Goal: Task Accomplishment & Management: Manage account settings

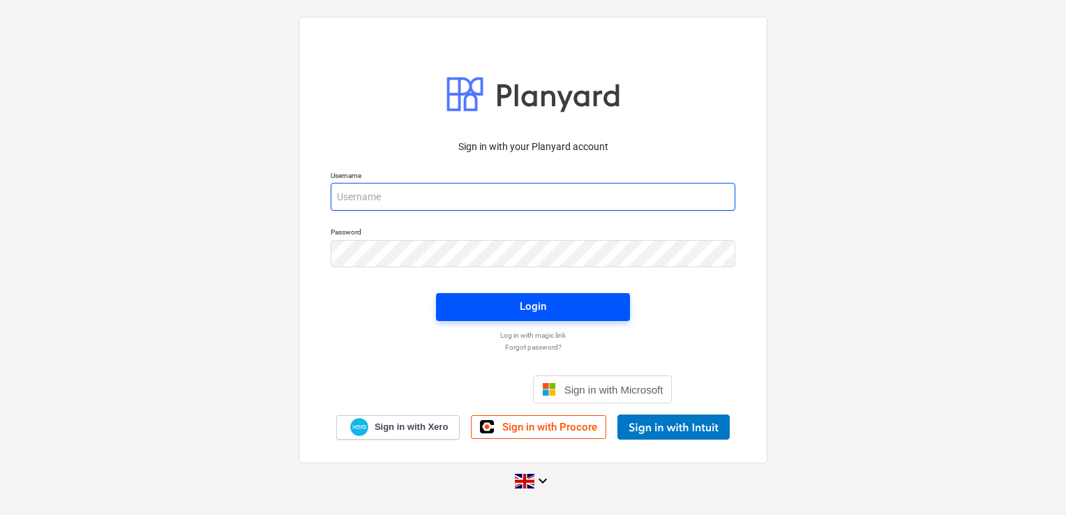
type input "[EMAIL_ADDRESS][DOMAIN_NAME]"
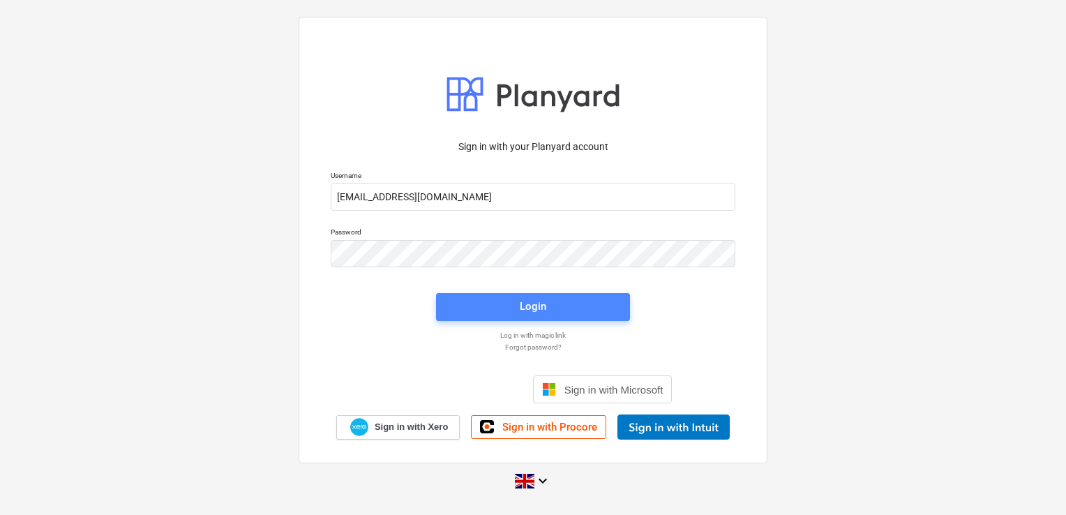
click at [492, 308] on span "Login" at bounding box center [533, 306] width 160 height 18
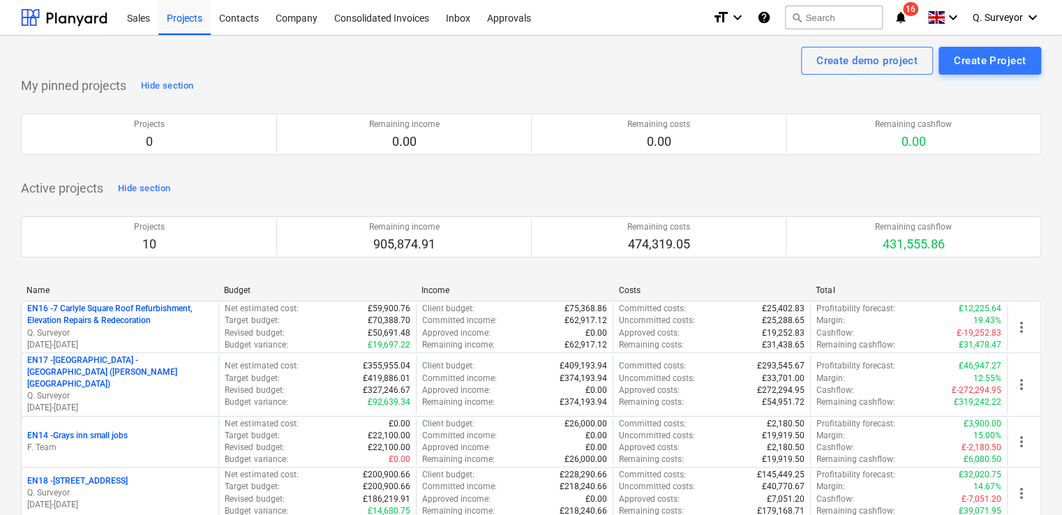
click at [895, 11] on icon "notifications" at bounding box center [901, 17] width 14 height 17
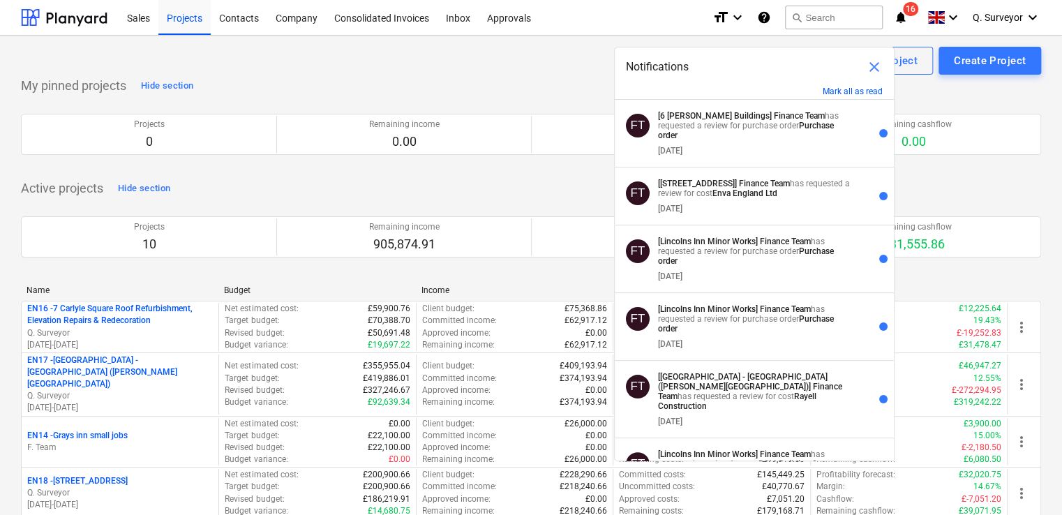
click at [319, 80] on div "My pinned projects Hide section Projects 0 Remaining income 0.00 Remaining cost…" at bounding box center [531, 123] width 1020 height 97
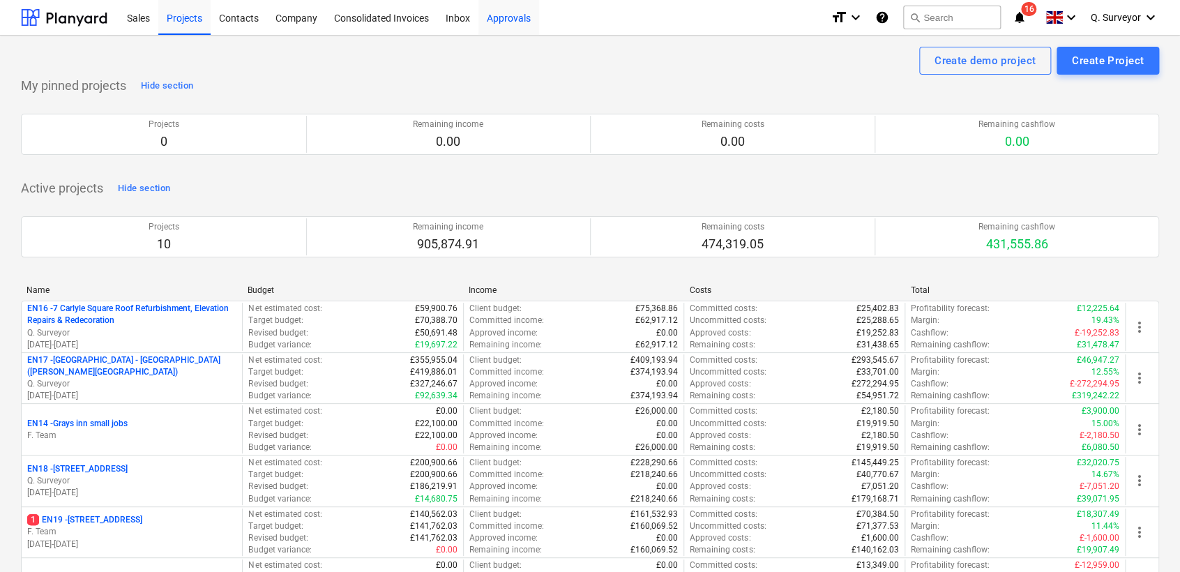
click at [522, 17] on div "Approvals" at bounding box center [508, 17] width 61 height 36
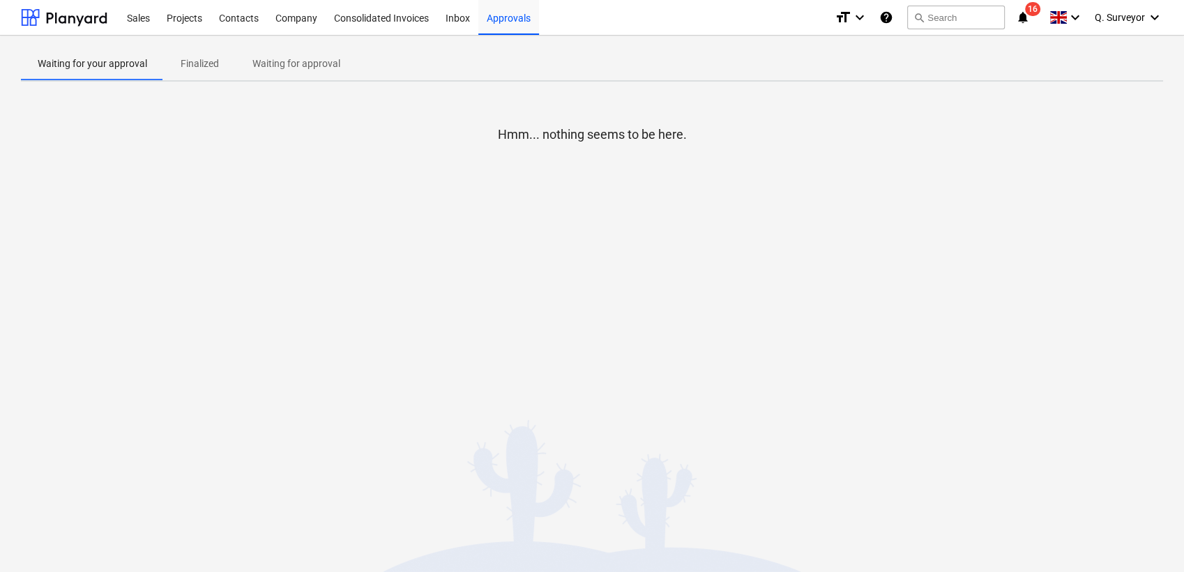
drag, startPoint x: 763, startPoint y: 382, endPoint x: 748, endPoint y: 363, distance: 24.8
click at [763, 382] on div "Waiting for your approval Finalized Waiting for approval Hmm... nothing seems t…" at bounding box center [592, 304] width 1184 height 536
click at [462, 17] on div "Inbox" at bounding box center [457, 17] width 41 height 36
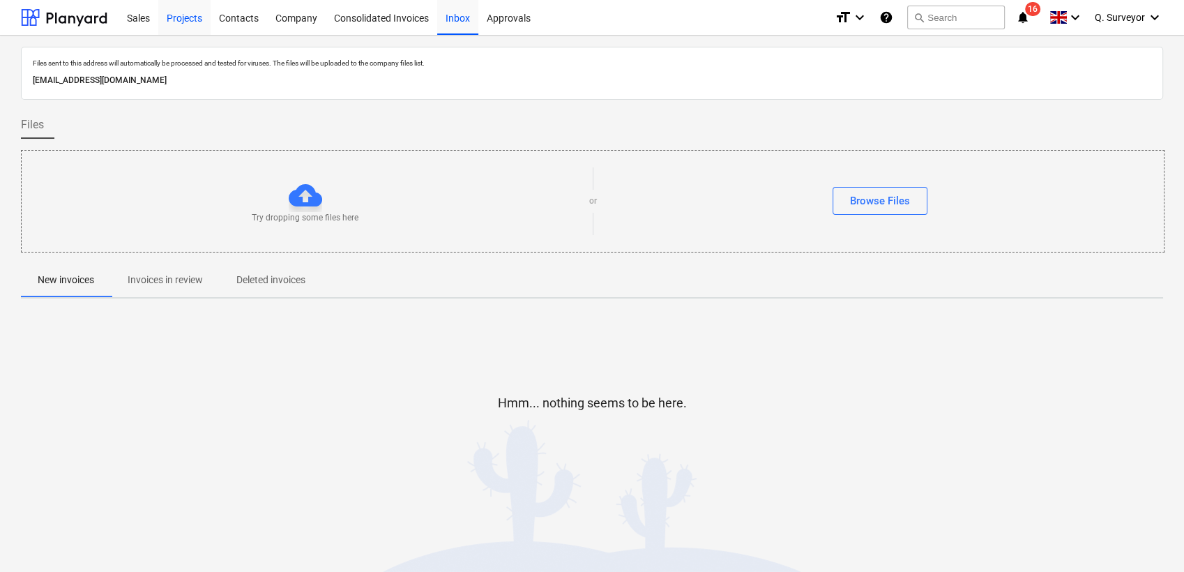
click at [222, 19] on div "Contacts" at bounding box center [239, 17] width 56 height 36
click at [195, 20] on div "Projects" at bounding box center [184, 17] width 52 height 36
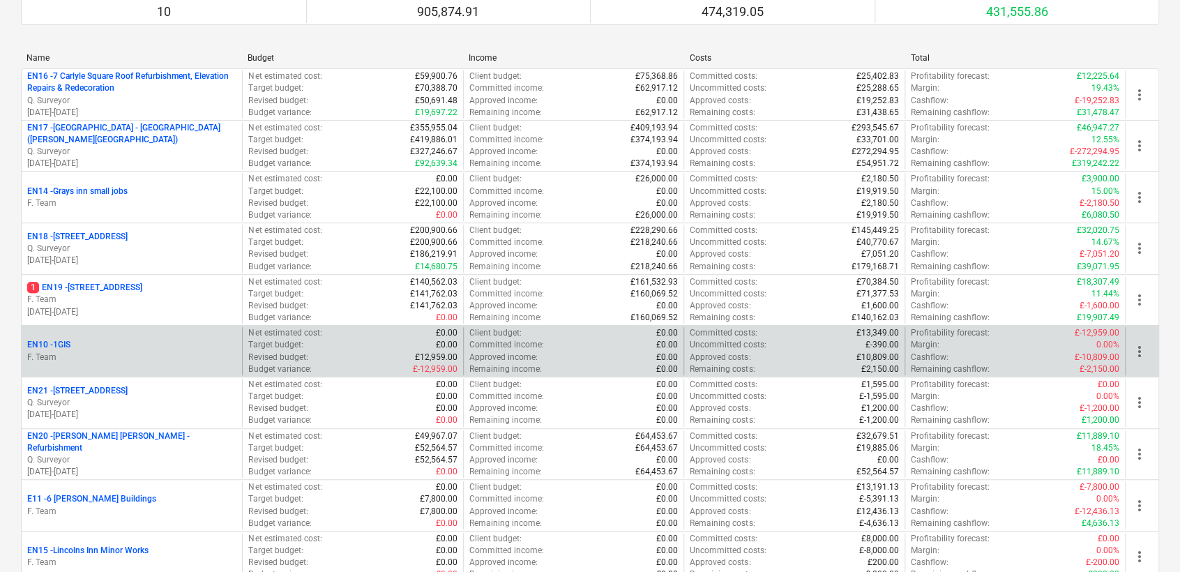
scroll to position [198, 0]
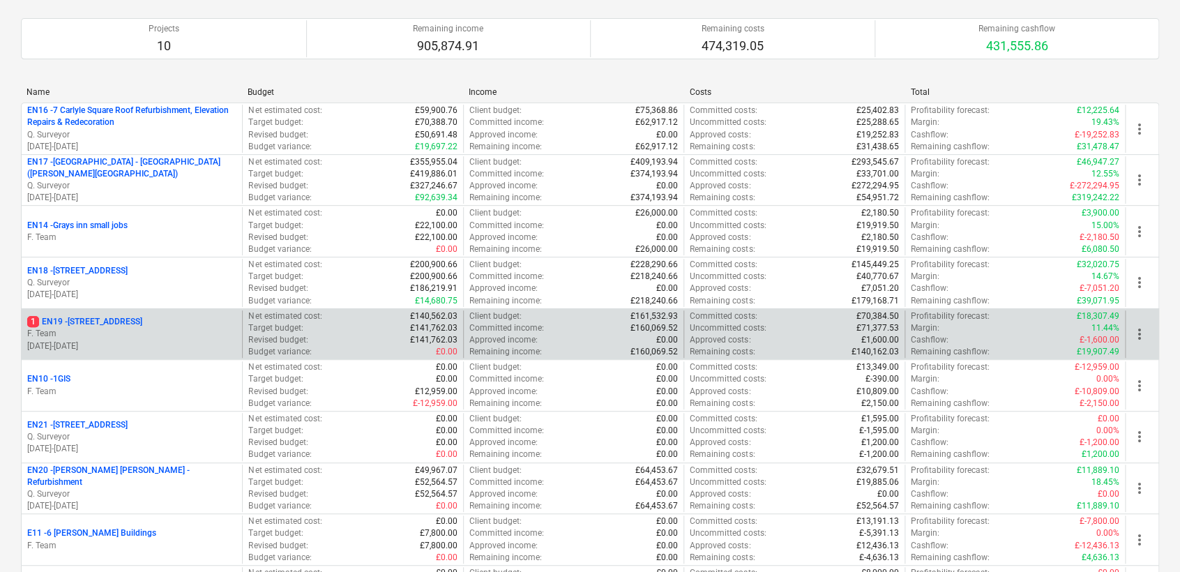
click at [85, 324] on p "1 EN19 - [STREET_ADDRESS]" at bounding box center [84, 322] width 115 height 12
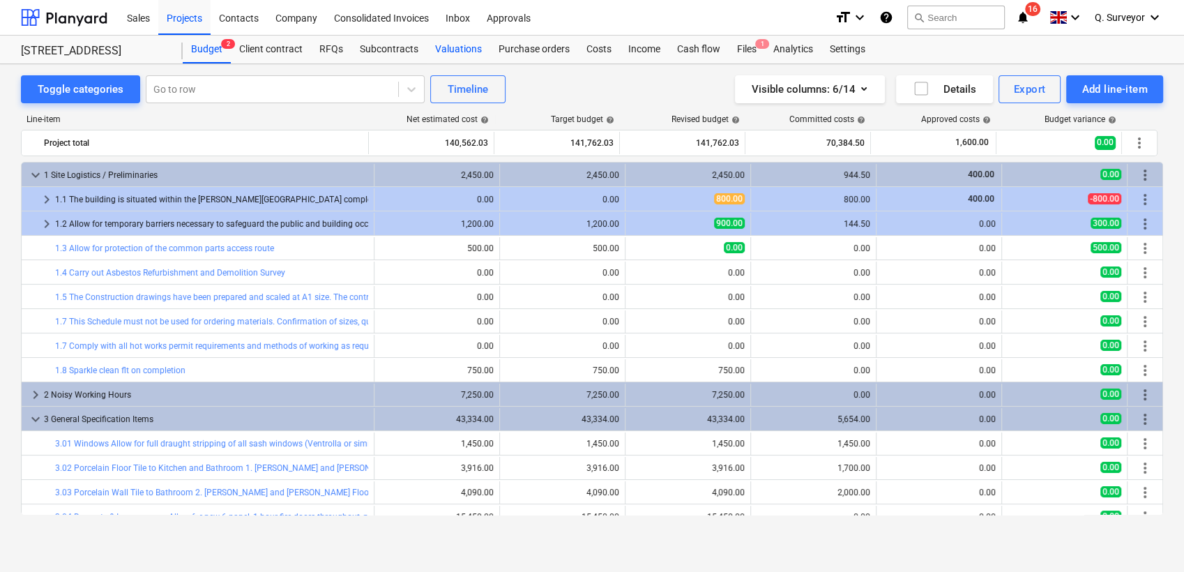
click at [472, 47] on div "Valuations" at bounding box center [458, 50] width 63 height 28
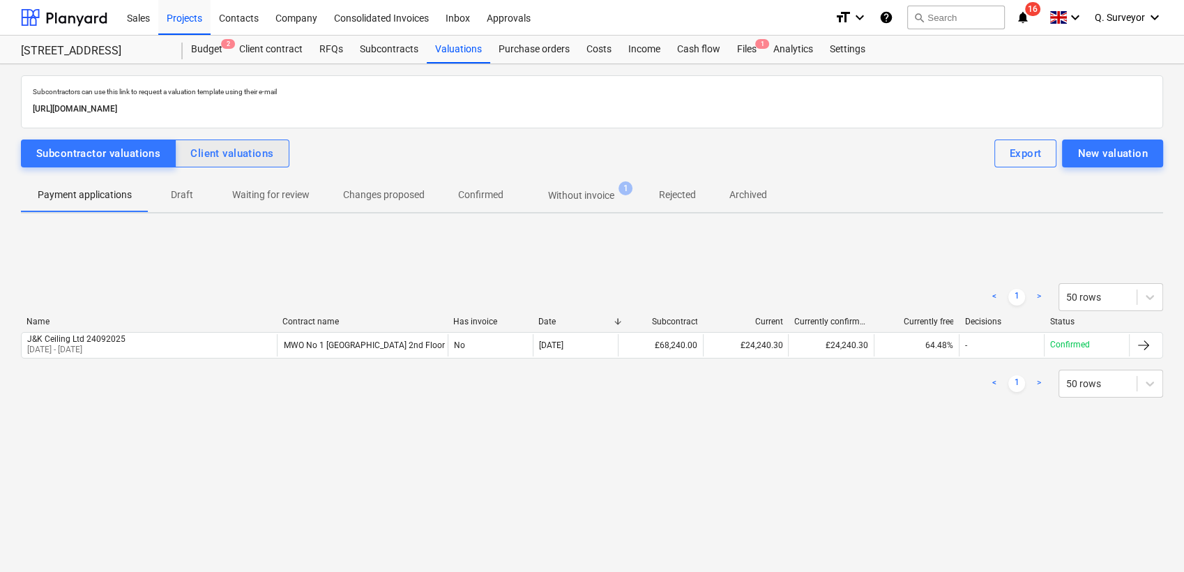
click at [223, 142] on button "Client valuations" at bounding box center [232, 154] width 114 height 28
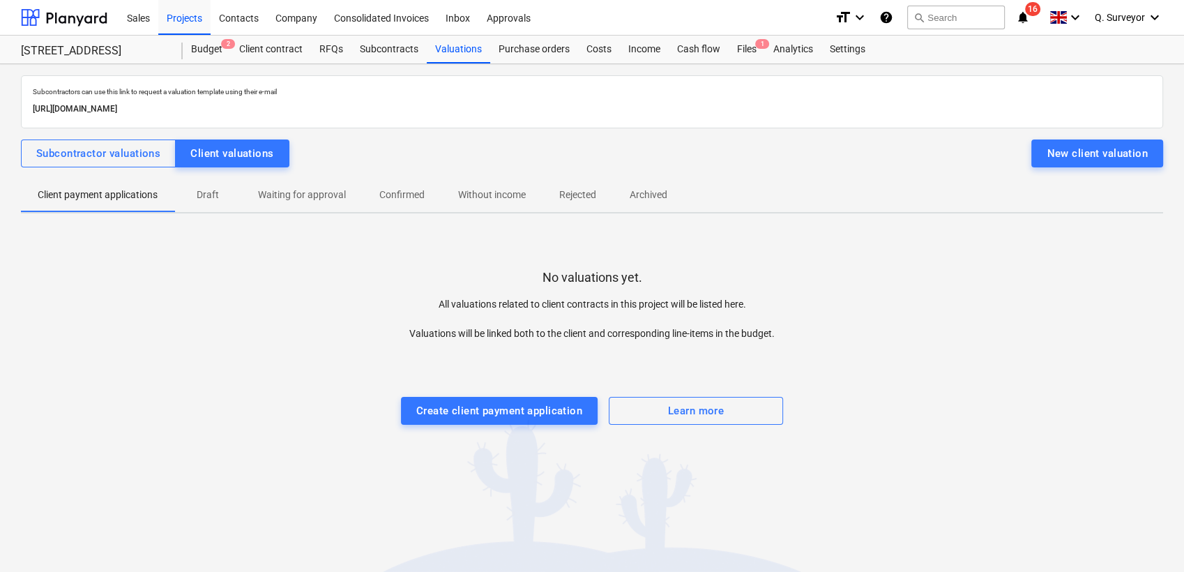
click at [202, 198] on p "Draft" at bounding box center [207, 195] width 33 height 15
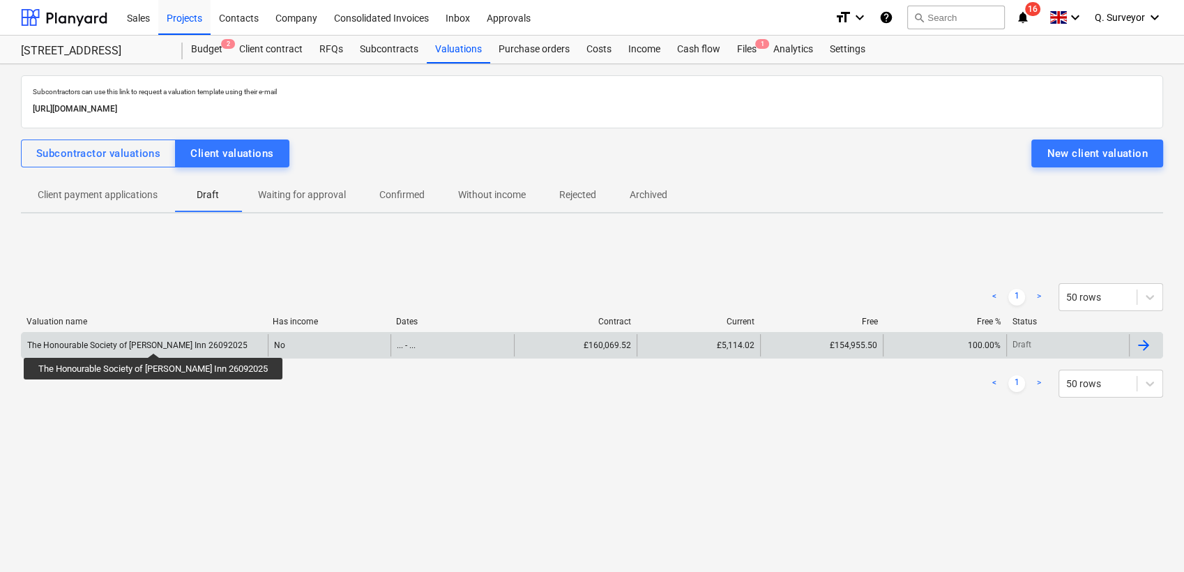
click at [134, 340] on div "The Honourable Society of [PERSON_NAME] Inn 26092025" at bounding box center [137, 345] width 220 height 10
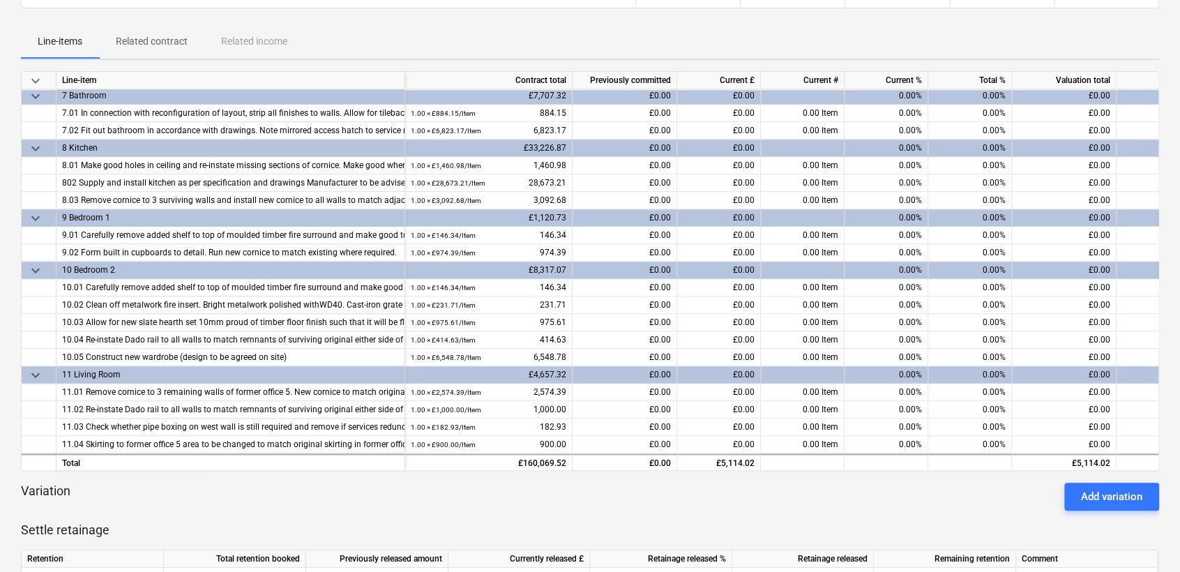
scroll to position [491, 0]
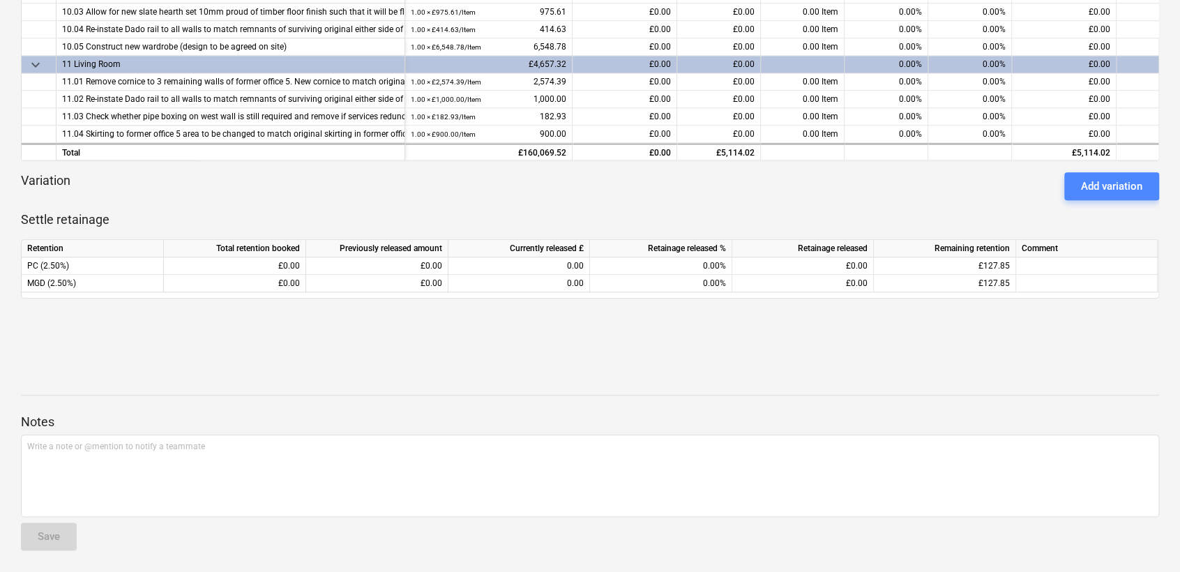
click at [1065, 178] on div "Add variation" at bounding box center [1111, 186] width 61 height 18
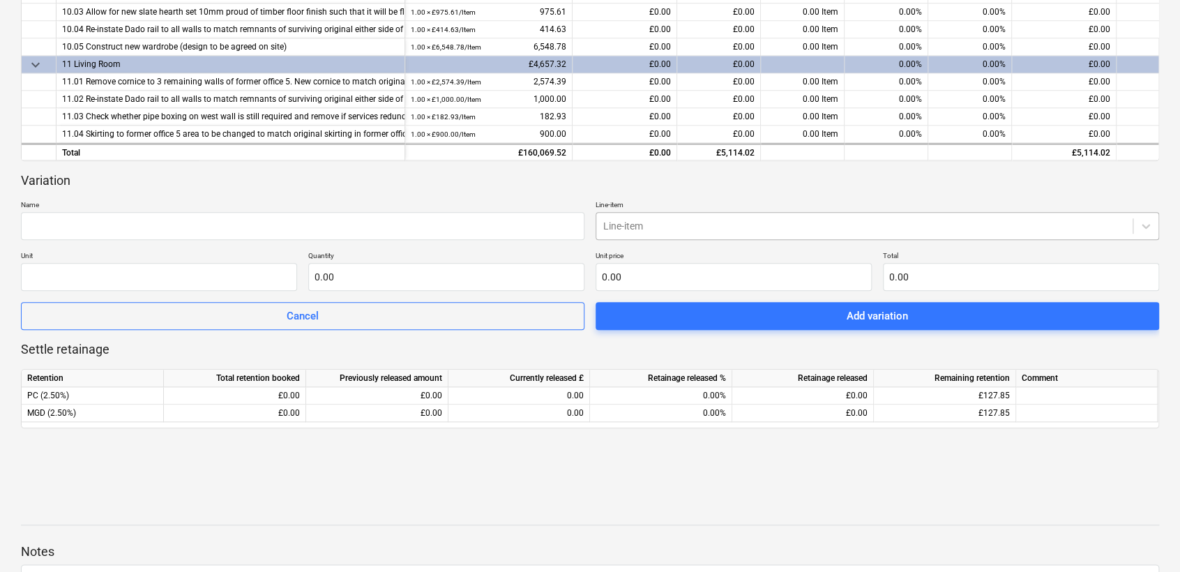
click at [647, 232] on div at bounding box center [864, 226] width 522 height 14
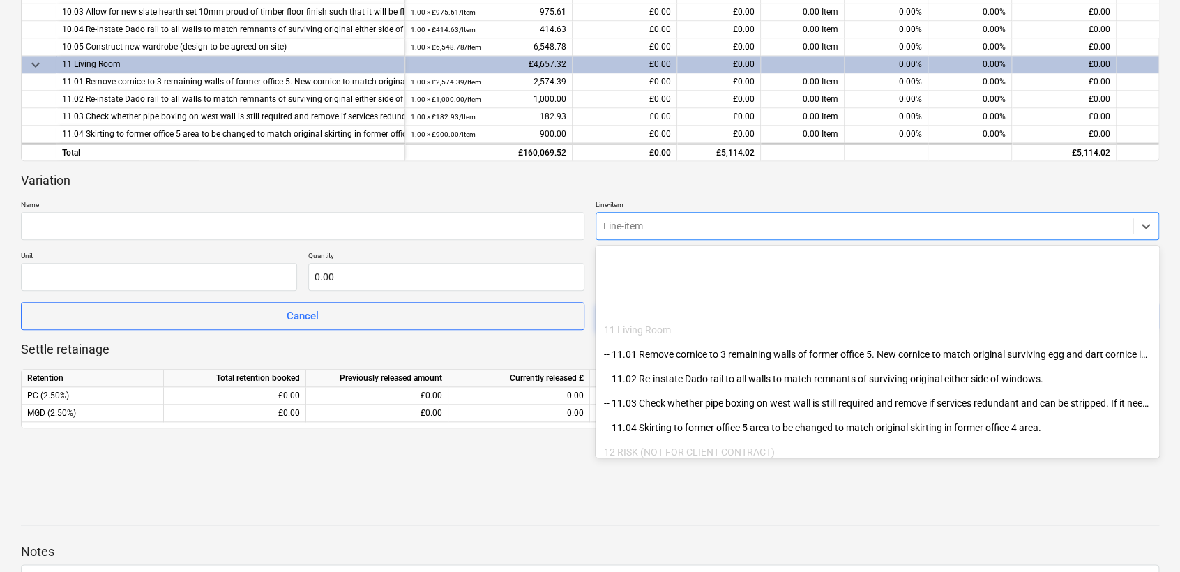
scroll to position [1767, 0]
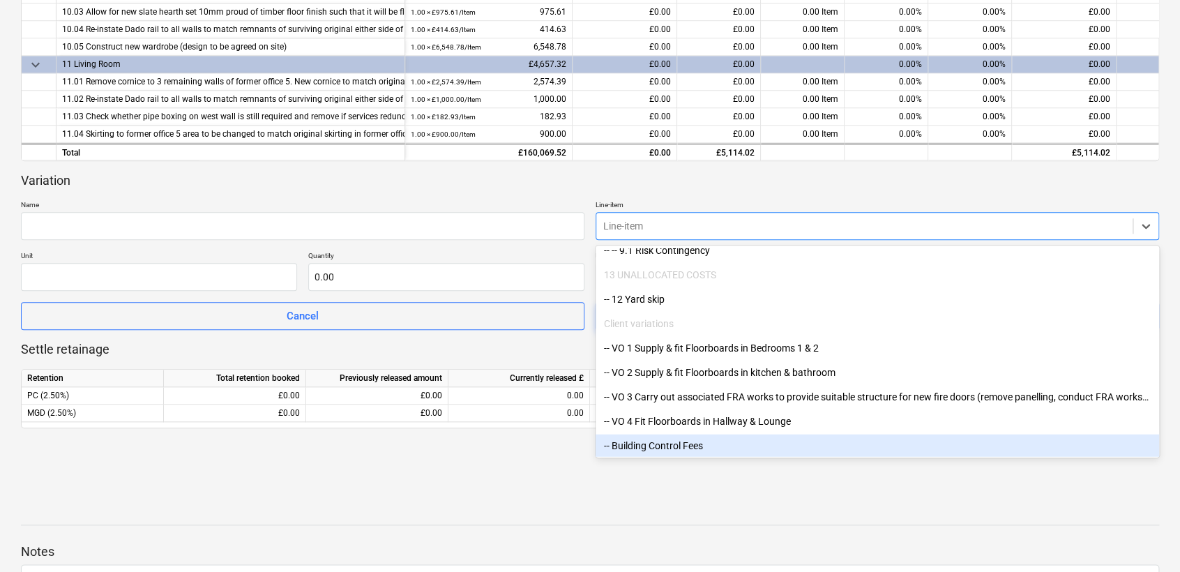
click at [671, 449] on div "-- Building Control Fees" at bounding box center [878, 445] width 564 height 22
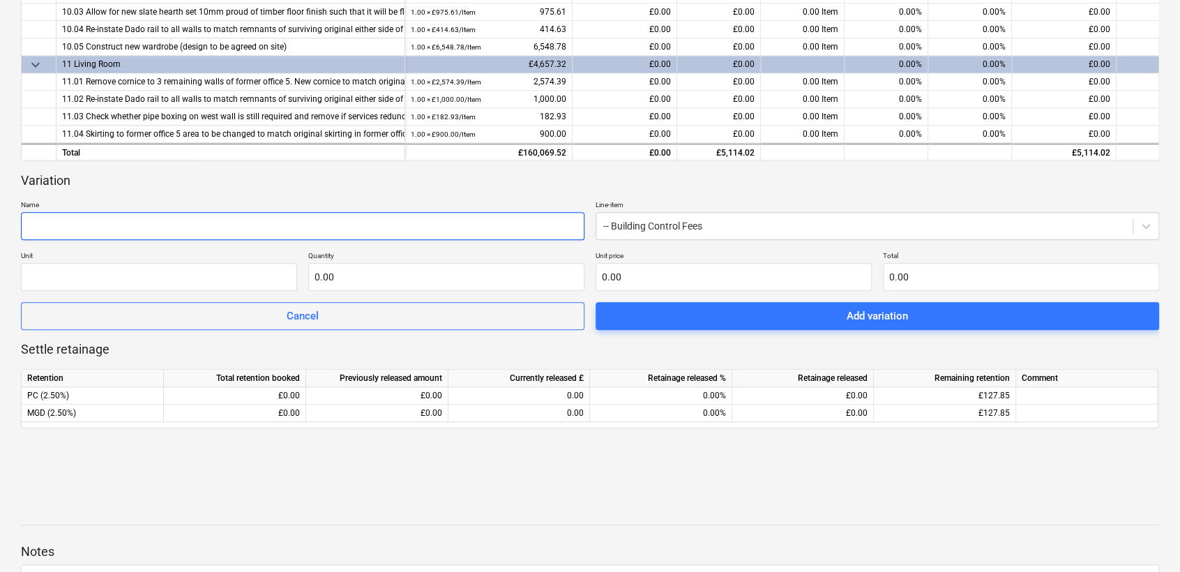
click at [179, 231] on input "text" at bounding box center [303, 226] width 564 height 28
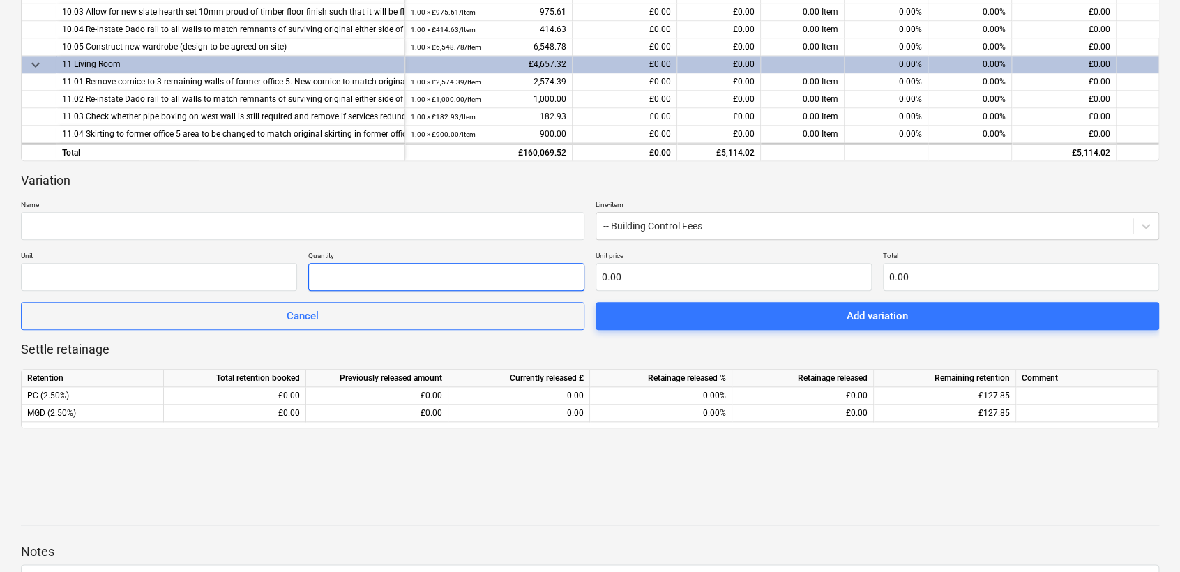
click at [332, 271] on input "text" at bounding box center [446, 277] width 276 height 28
type input "1.00"
click at [616, 285] on input "text" at bounding box center [734, 277] width 276 height 28
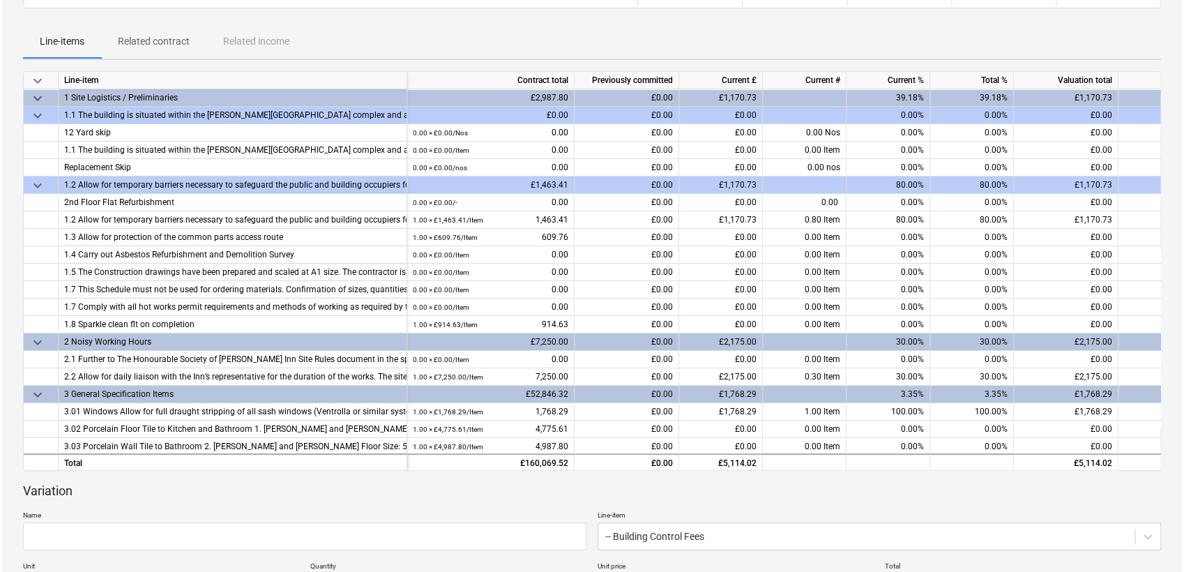
scroll to position [0, 0]
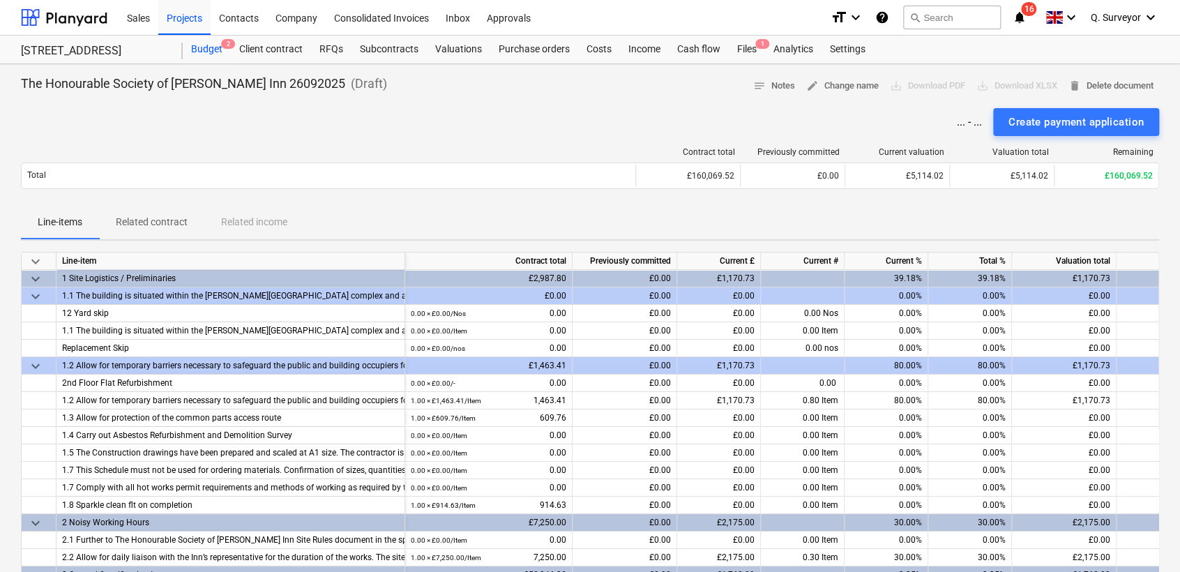
type input "0.00"
click at [208, 54] on div "Budget 2" at bounding box center [207, 50] width 48 height 28
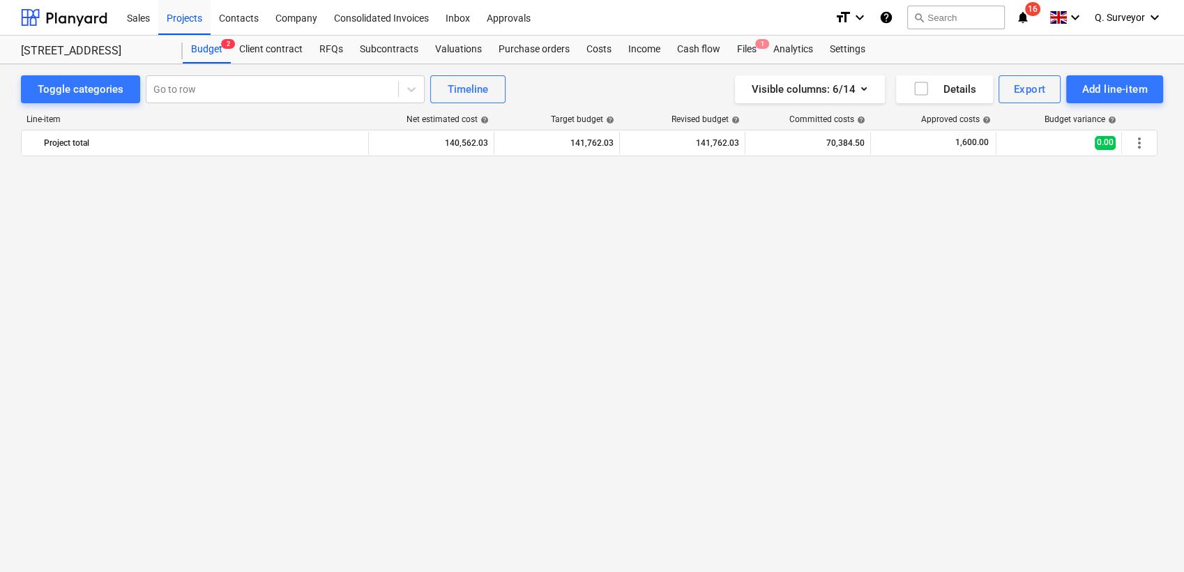
scroll to position [550, 0]
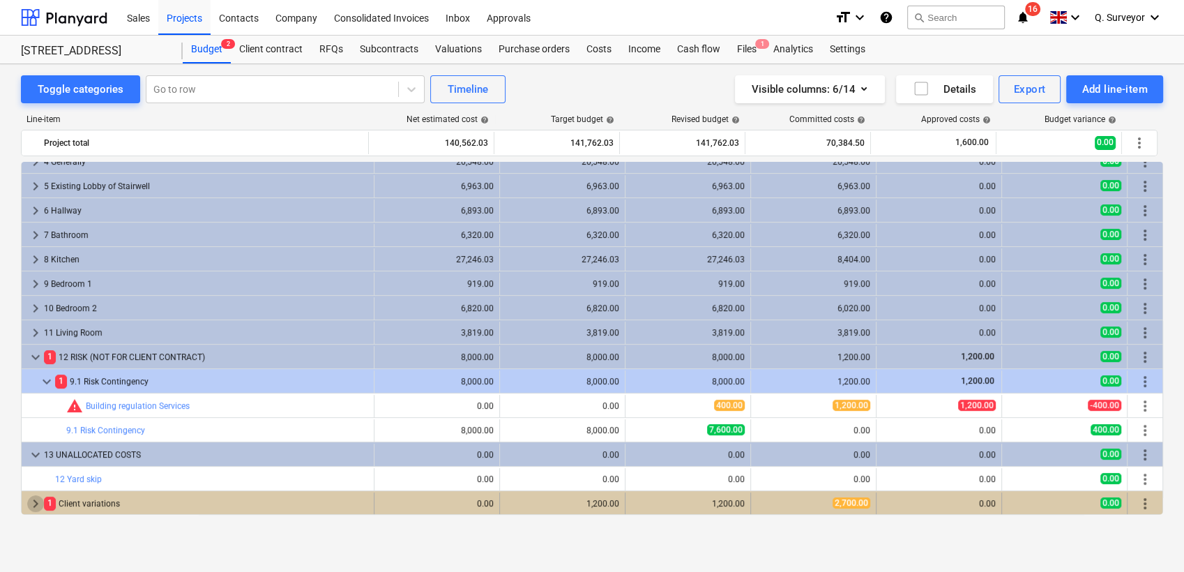
click at [32, 507] on span "keyboard_arrow_right" at bounding box center [35, 503] width 17 height 17
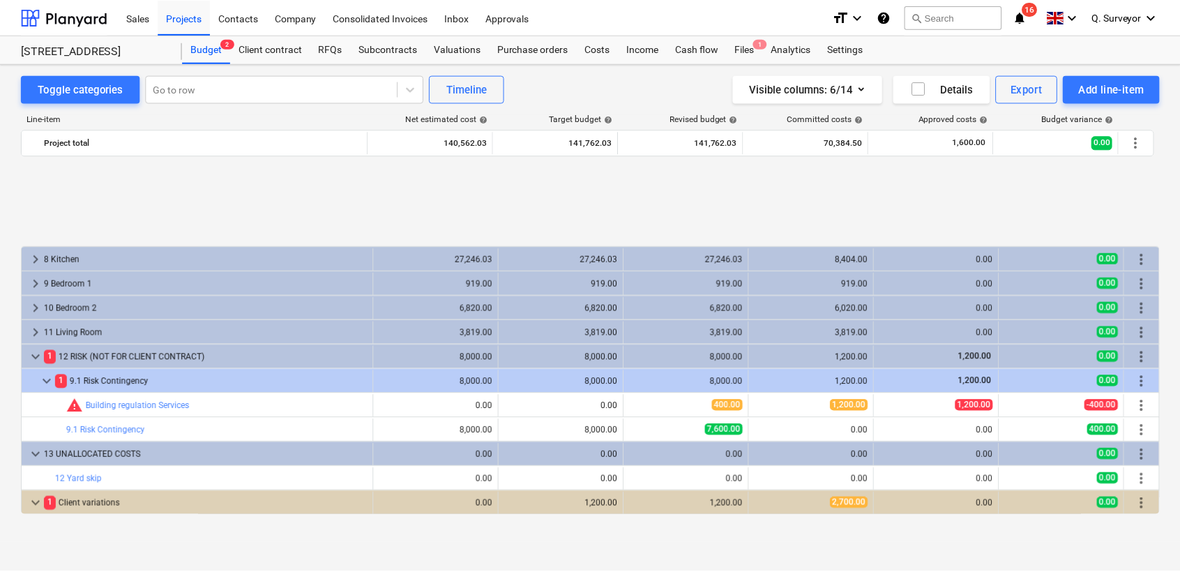
scroll to position [672, 0]
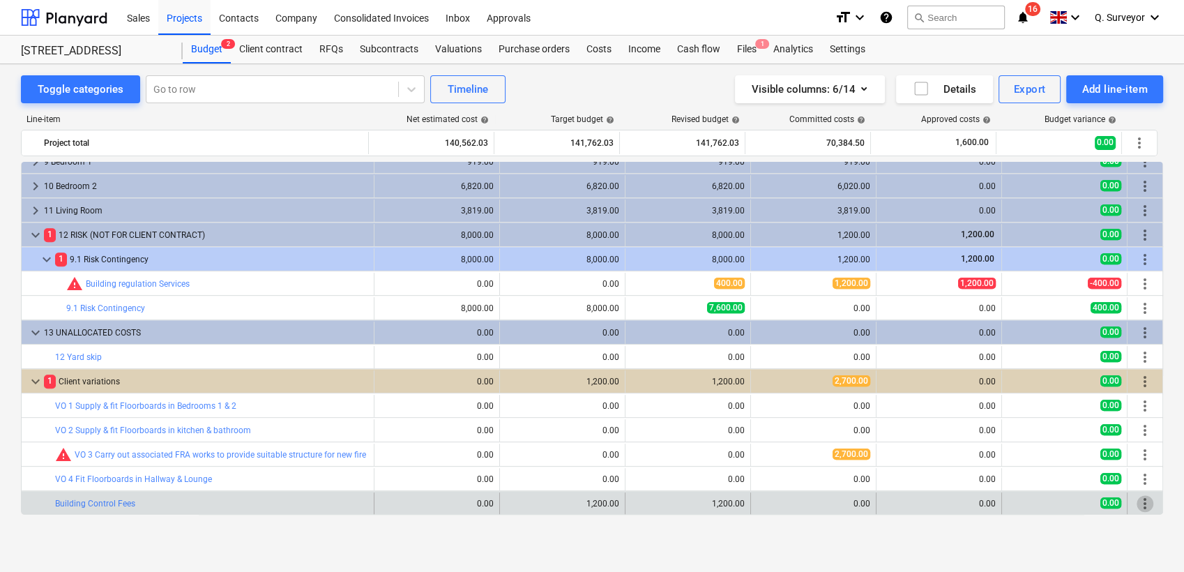
click at [1065, 499] on span "more_vert" at bounding box center [1145, 503] width 17 height 17
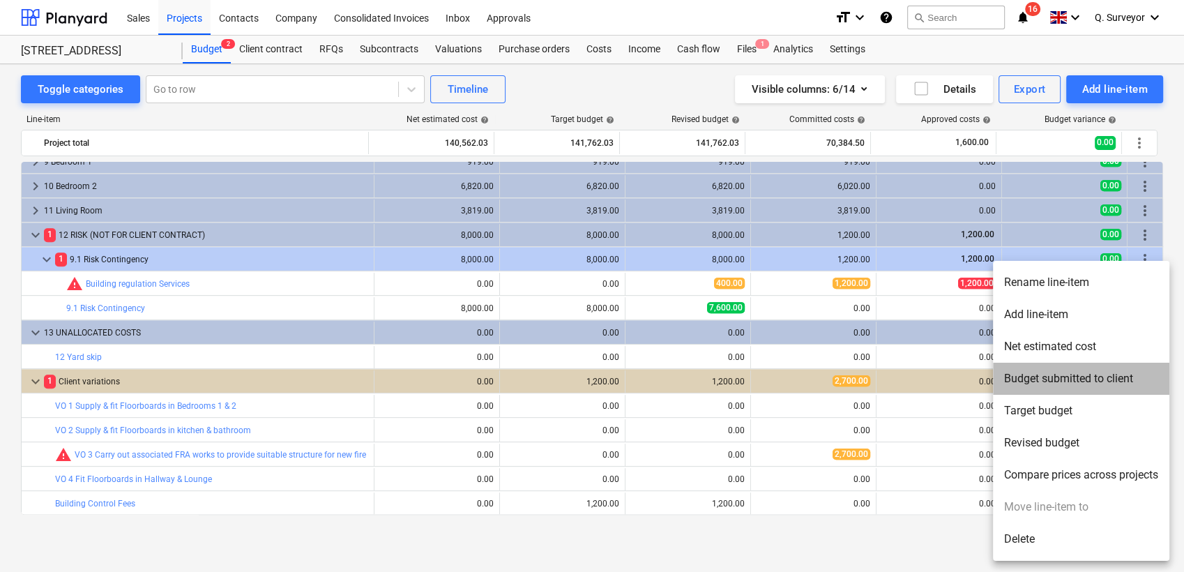
click at [1065, 377] on li "Budget submitted to client" at bounding box center [1081, 379] width 176 height 32
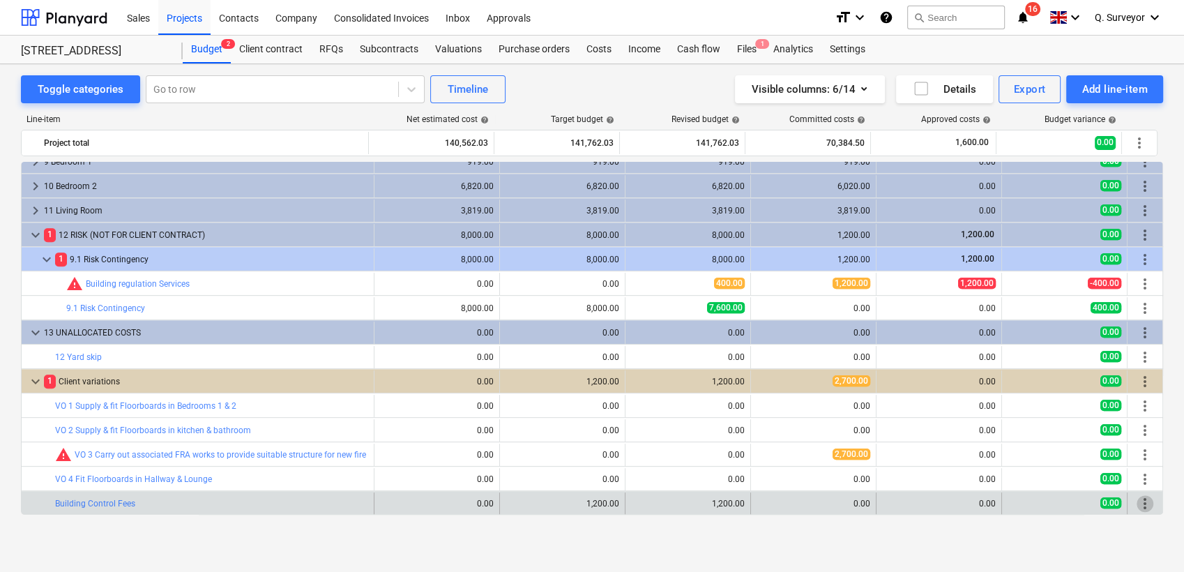
click at [1065, 497] on span "more_vert" at bounding box center [1145, 503] width 17 height 17
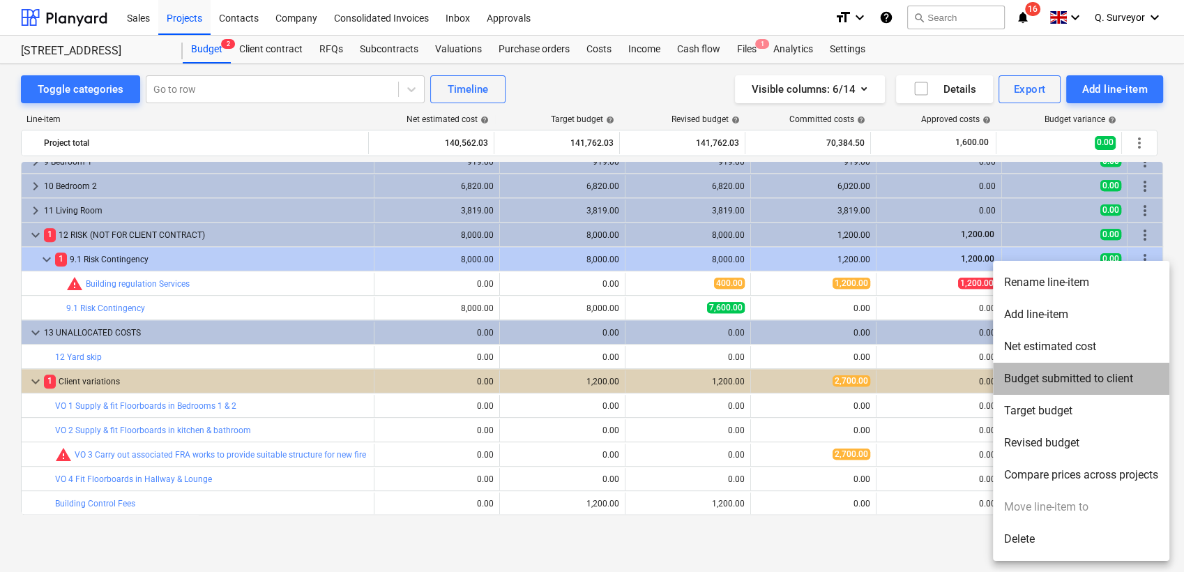
click at [1043, 380] on li "Budget submitted to client" at bounding box center [1081, 379] width 176 height 32
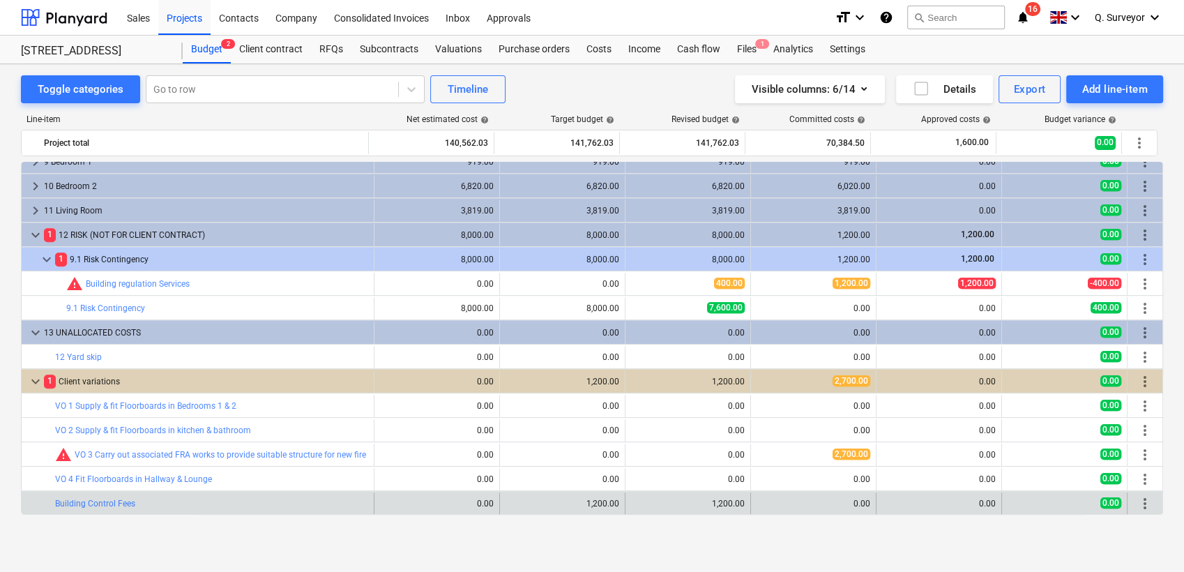
click at [1065, 503] on span "more_vert" at bounding box center [1145, 503] width 17 height 17
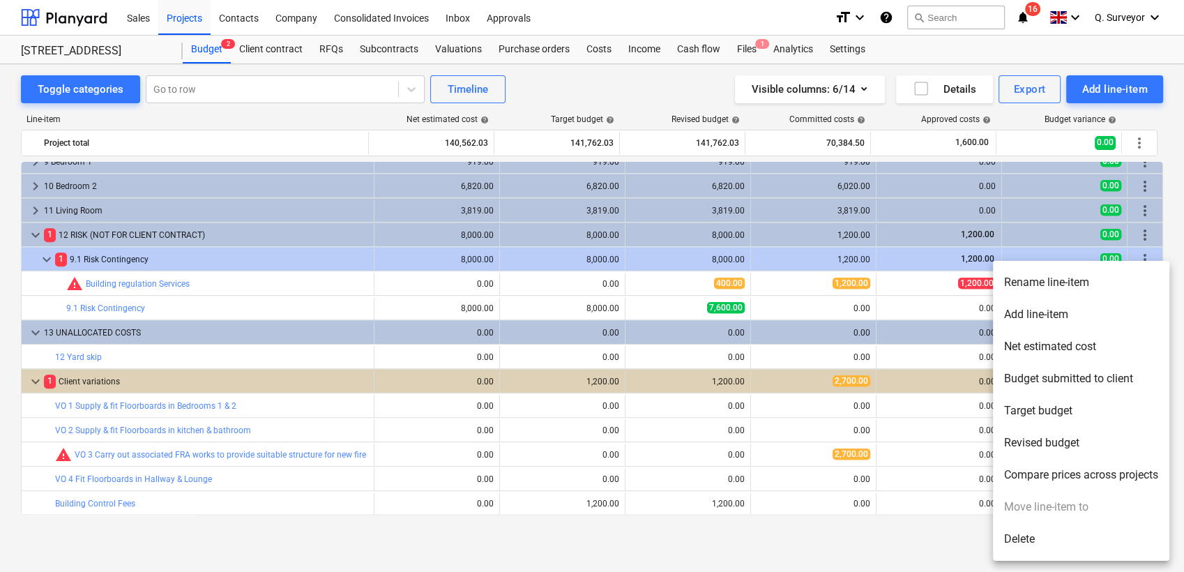
drag, startPoint x: 291, startPoint y: 557, endPoint x: 312, endPoint y: 551, distance: 22.5
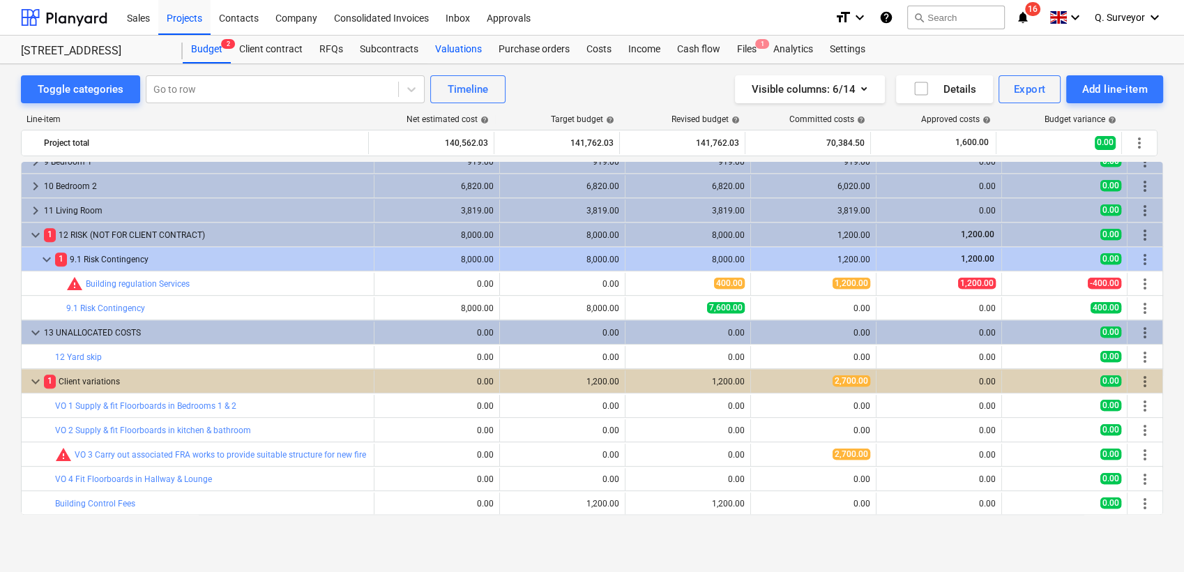
click at [442, 52] on div "Valuations" at bounding box center [458, 50] width 63 height 28
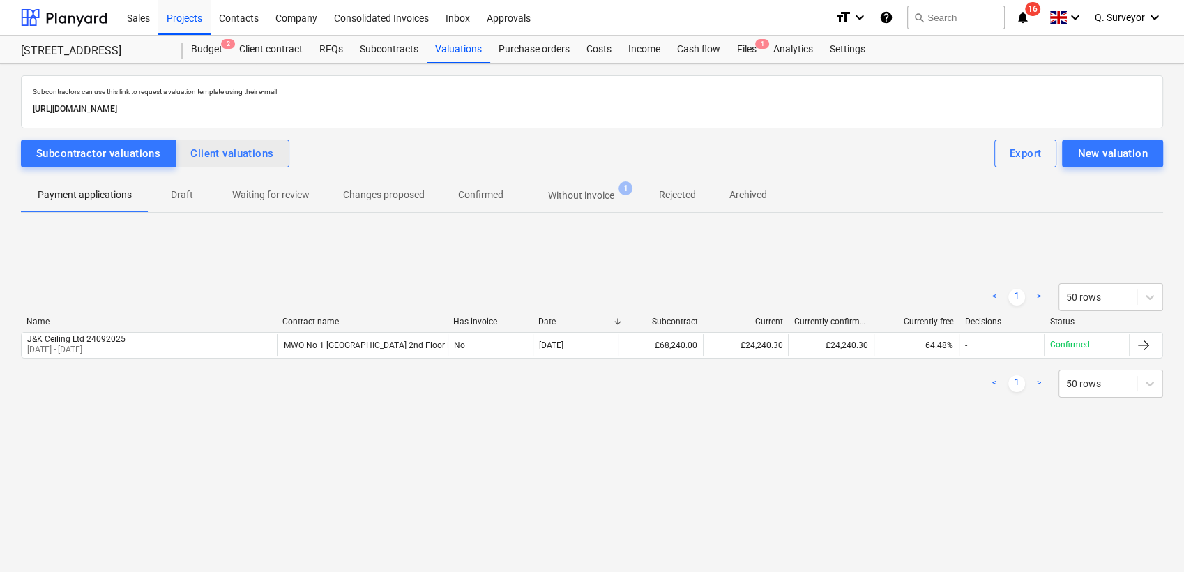
click at [265, 152] on div "Client valuations" at bounding box center [231, 153] width 83 height 18
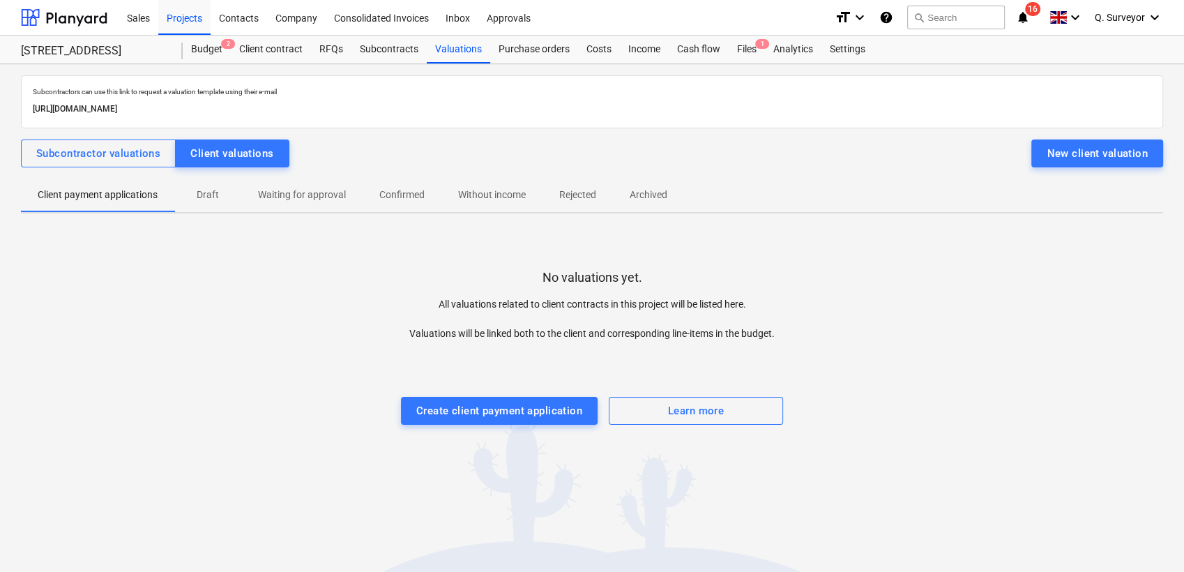
click at [225, 187] on span "Draft" at bounding box center [207, 194] width 67 height 23
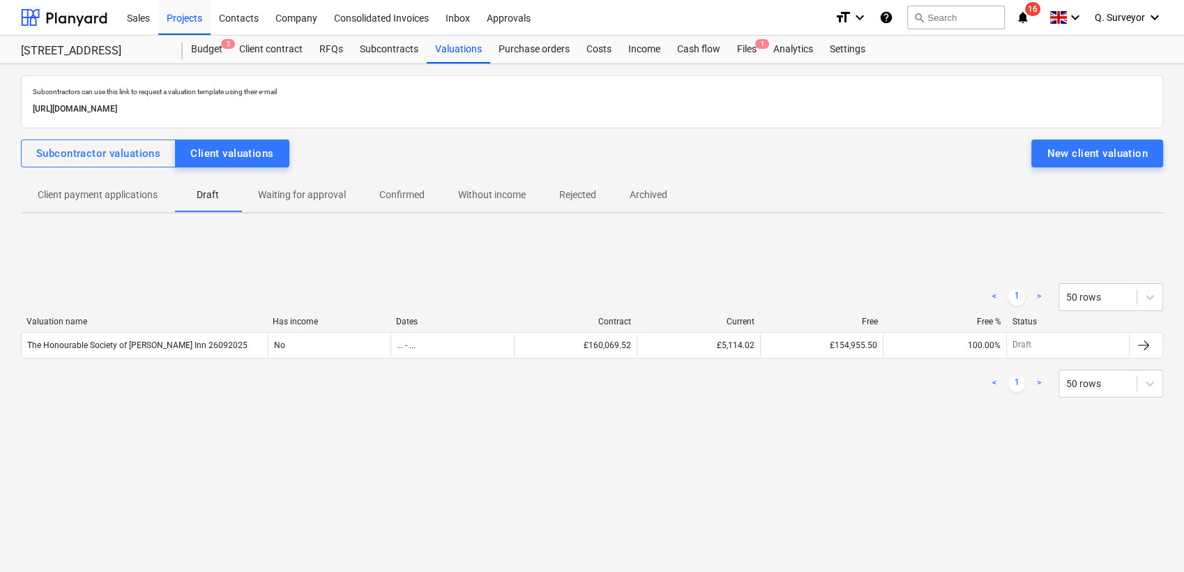
click at [195, 360] on div "Valuation name Has income Dates Contract Current Free Free % Status The Honoura…" at bounding box center [592, 340] width 1143 height 47
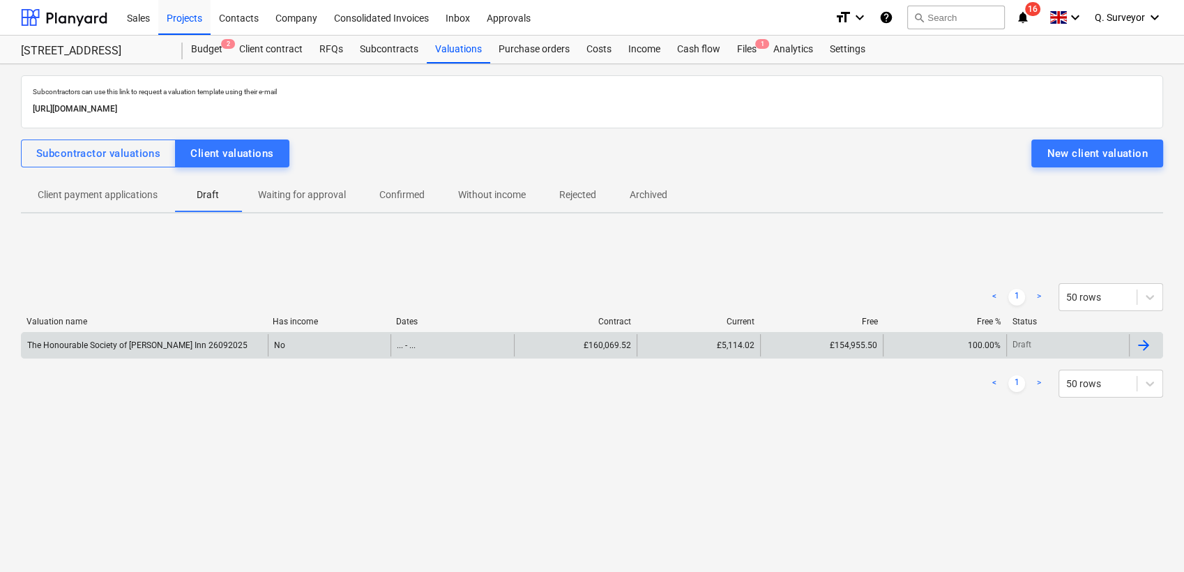
click at [199, 352] on div "The Honourable Society of [PERSON_NAME] Inn 26092025" at bounding box center [145, 345] width 246 height 22
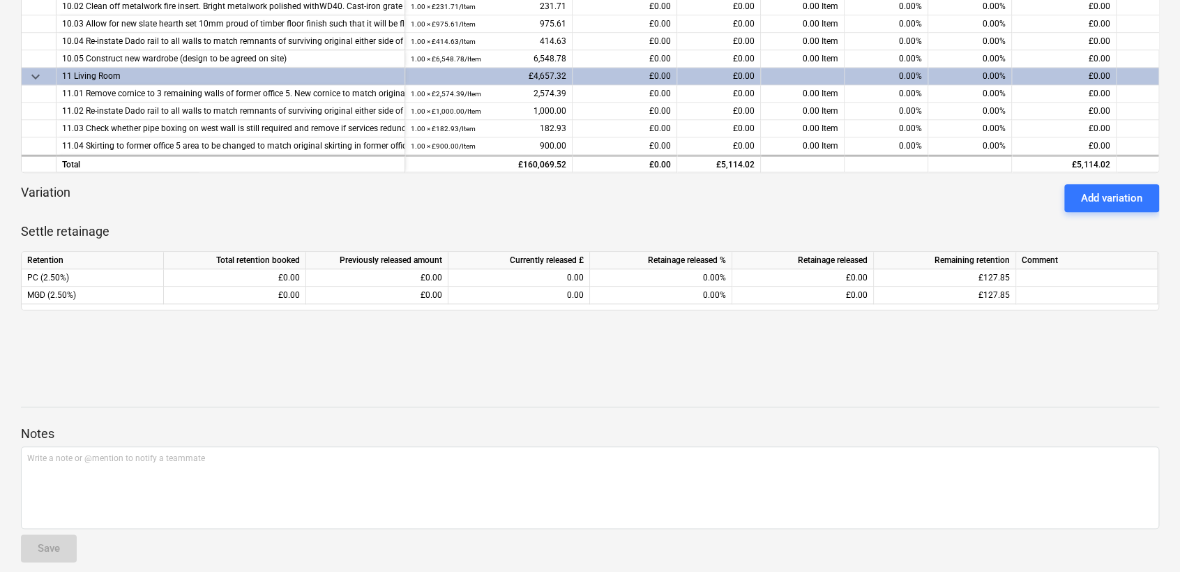
scroll to position [491, 0]
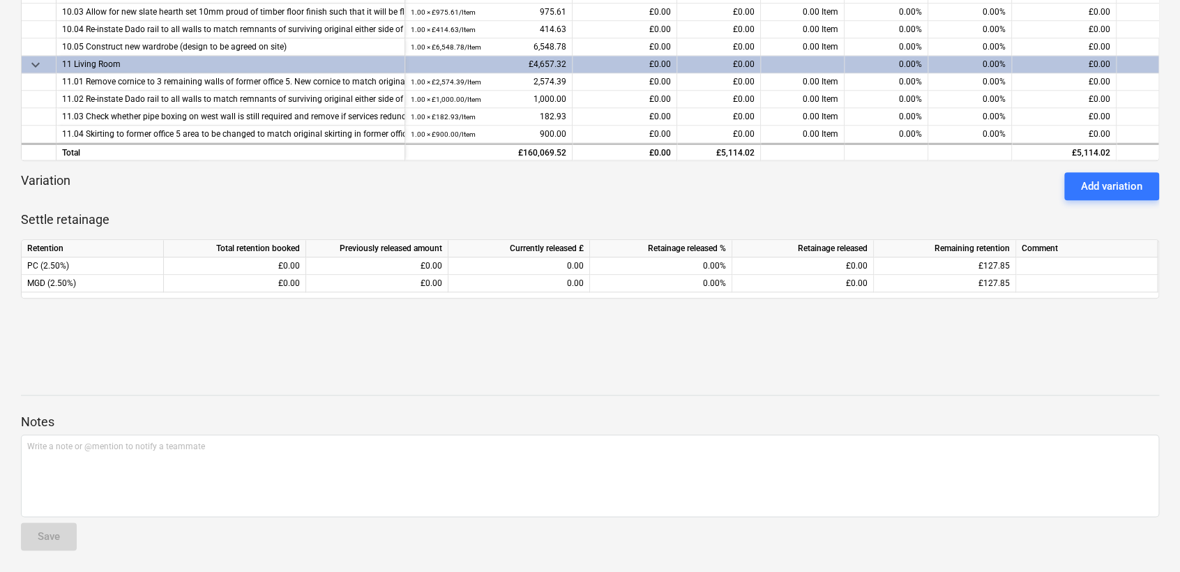
click at [1065, 187] on div "Add variation" at bounding box center [1111, 186] width 61 height 18
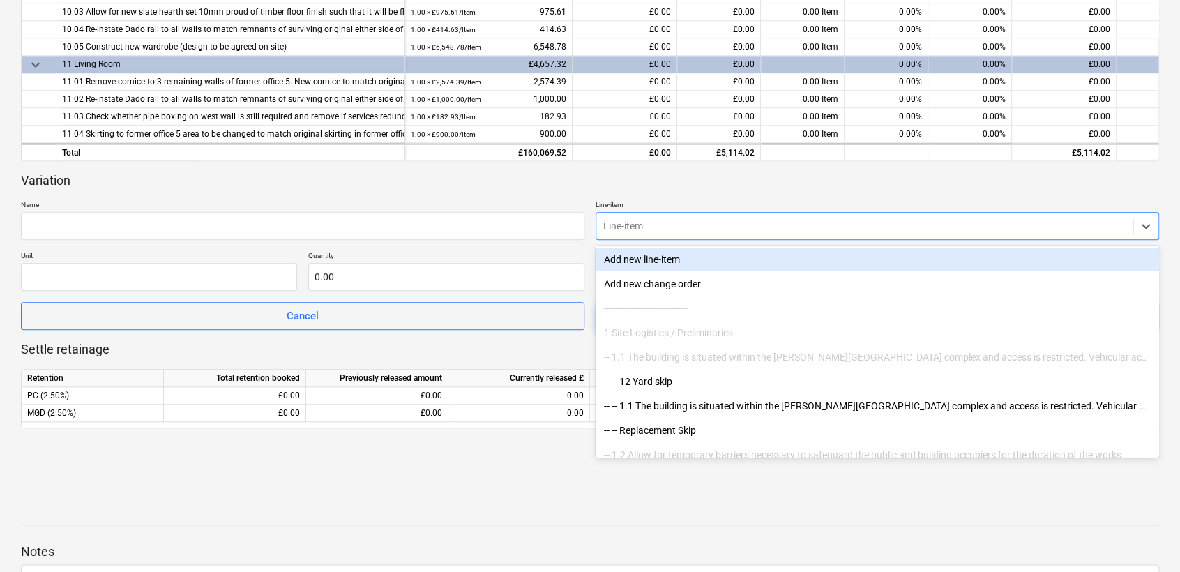
click at [735, 220] on div at bounding box center [864, 226] width 522 height 14
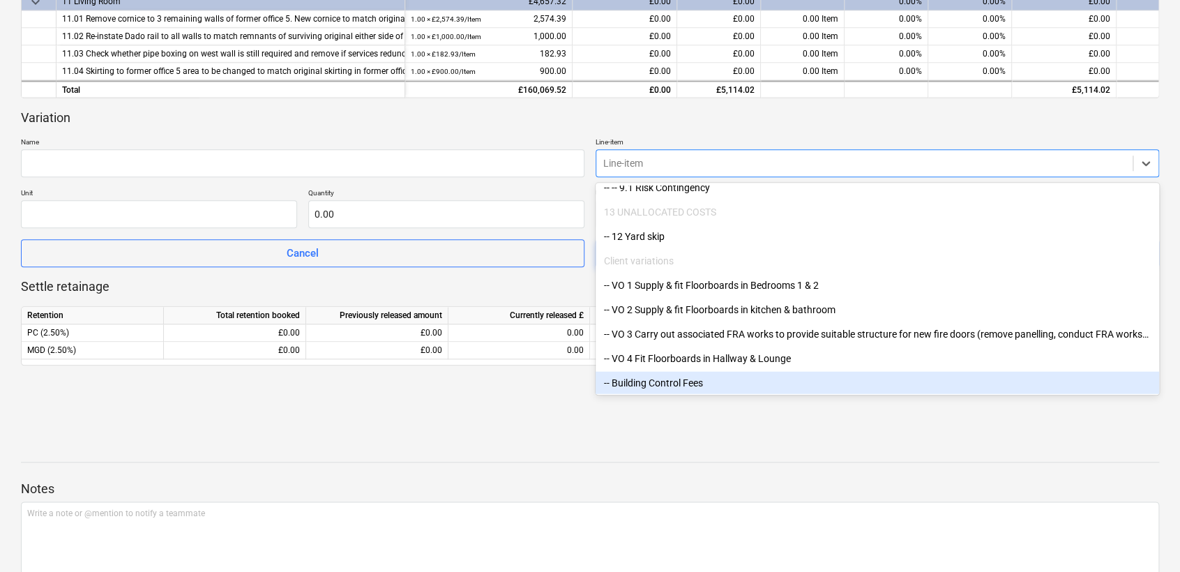
scroll to position [568, 0]
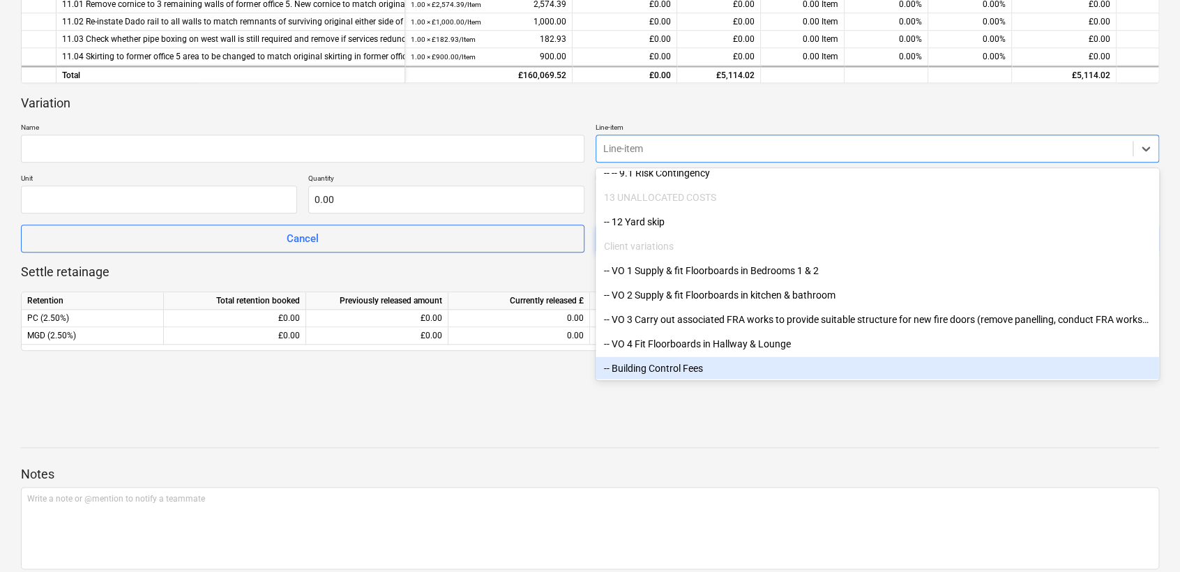
click at [664, 365] on div "-- Building Control Fees" at bounding box center [878, 367] width 564 height 22
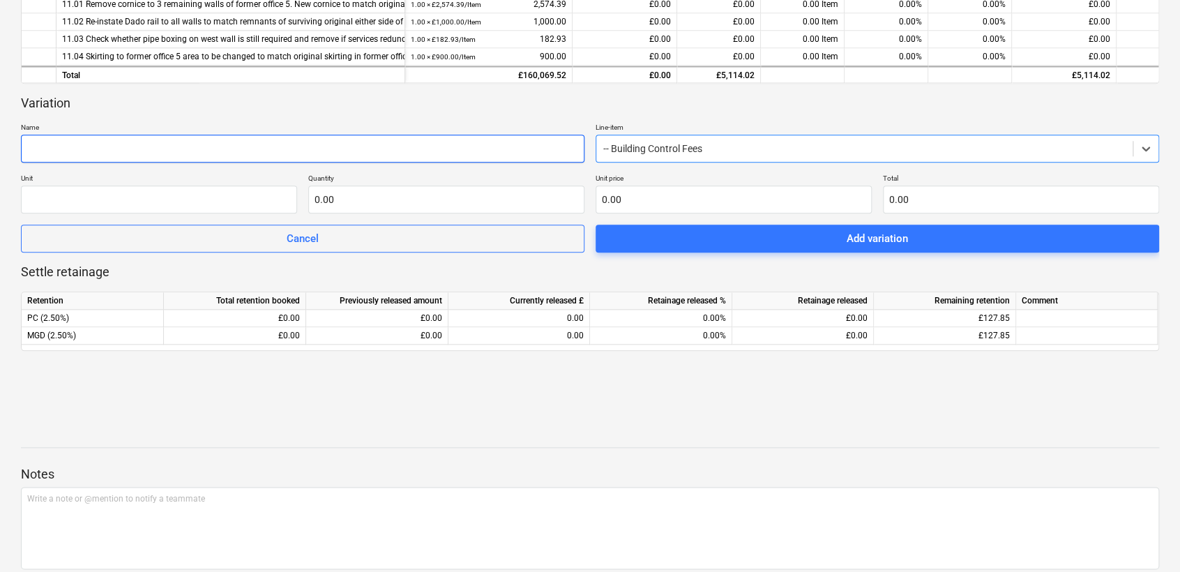
click at [96, 156] on input "text" at bounding box center [303, 149] width 564 height 28
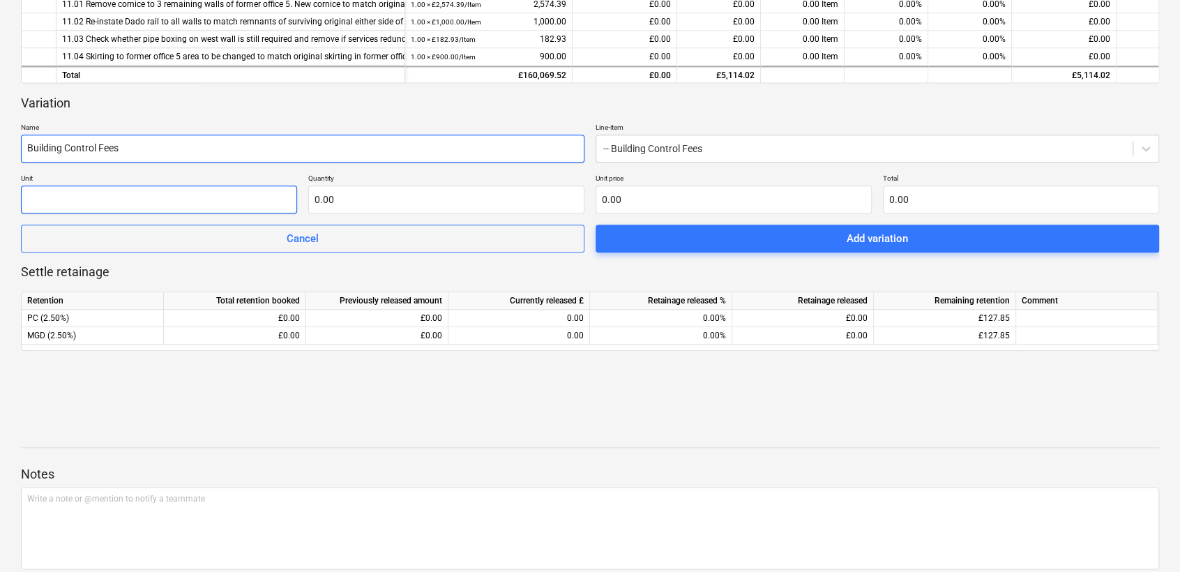
type input "Building Control Fees"
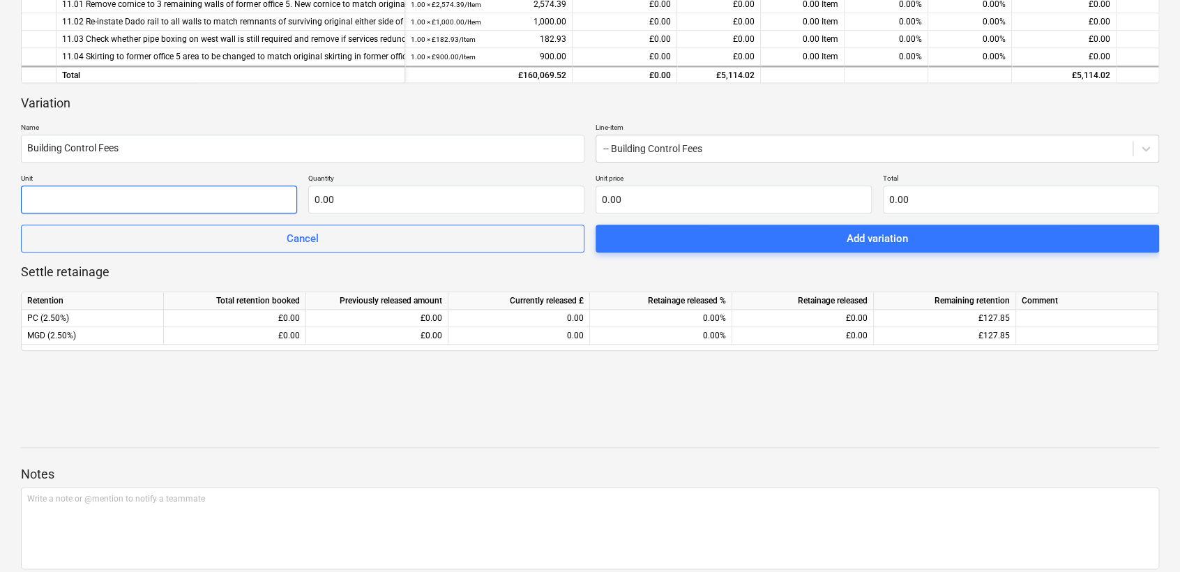
click at [137, 187] on input "text" at bounding box center [159, 200] width 276 height 28
type input "item"
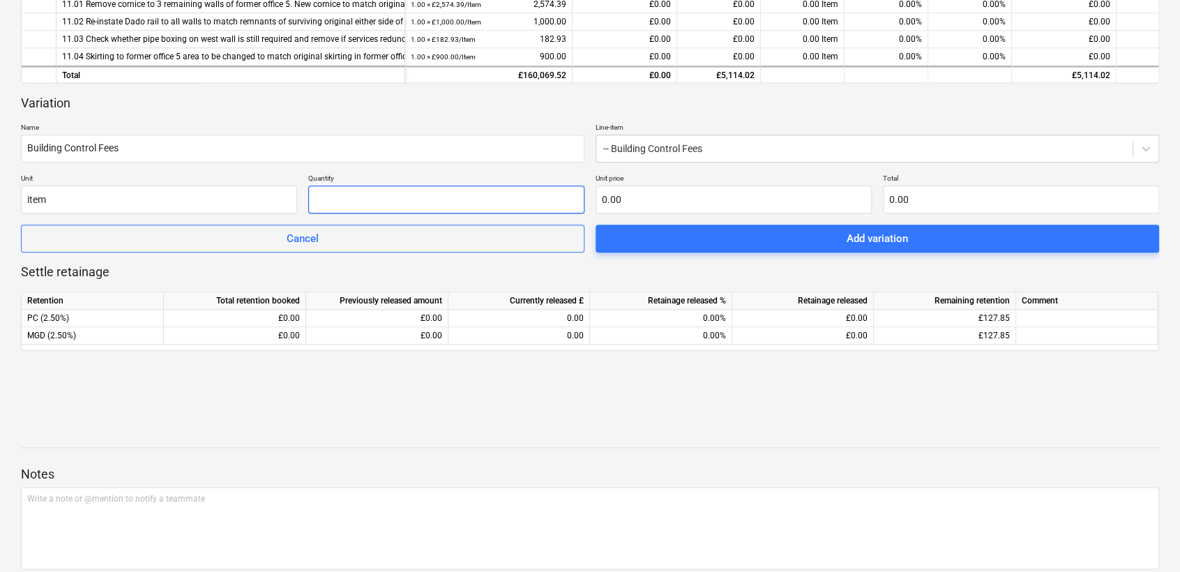
click at [322, 202] on input "text" at bounding box center [446, 200] width 276 height 28
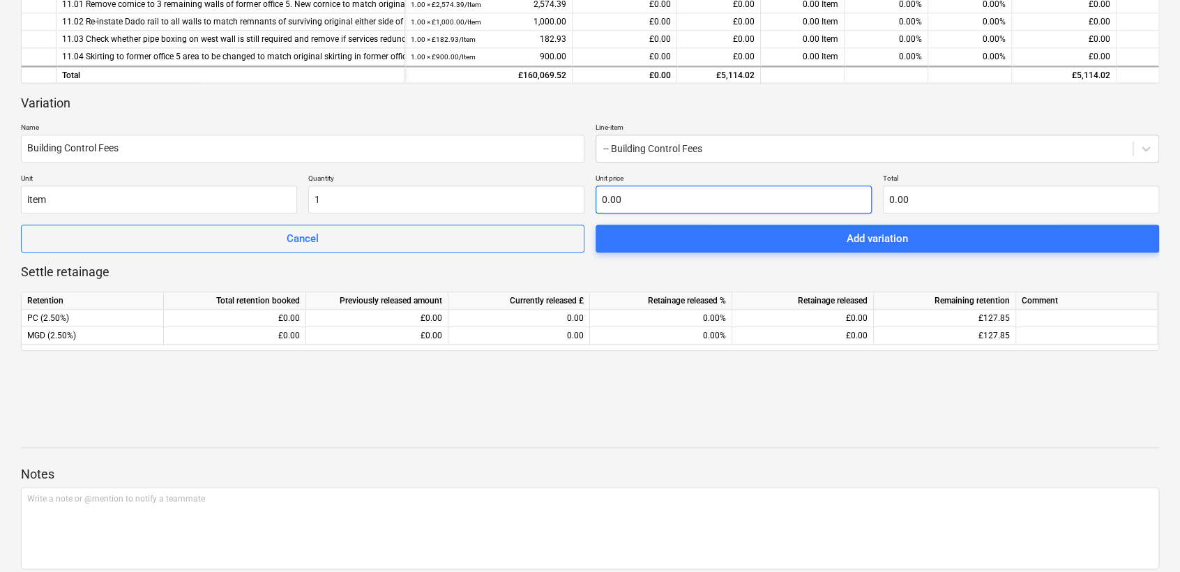
type input "1.00"
click at [618, 193] on input "text" at bounding box center [734, 200] width 276 height 28
paste input "£1,463.41"
type input "0.00"
click at [643, 179] on p "Unit price" at bounding box center [734, 180] width 276 height 12
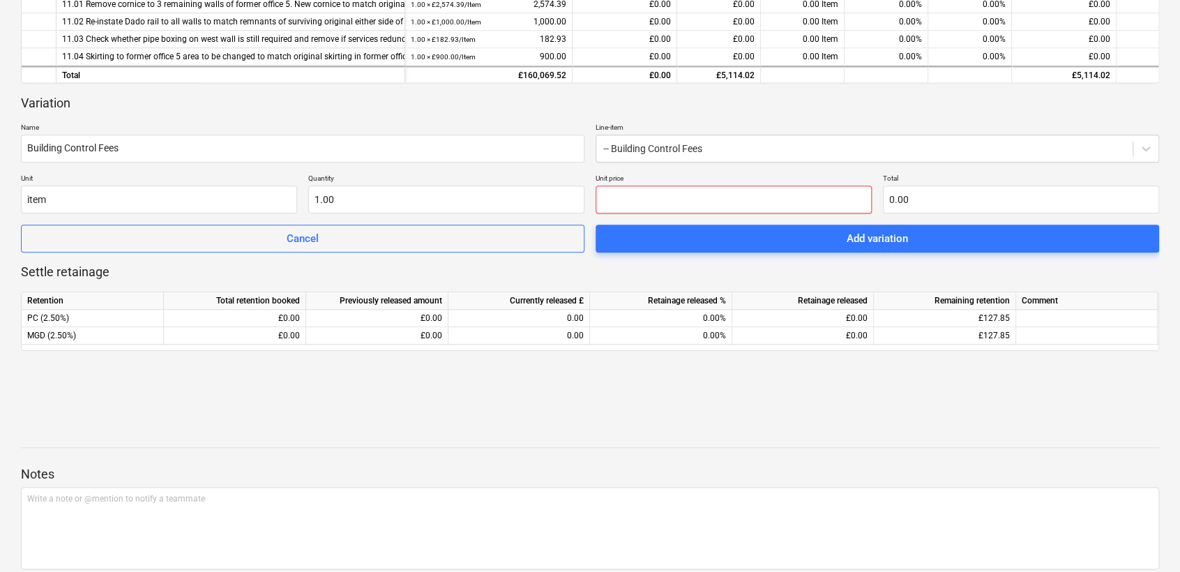
click at [635, 208] on input "text" at bounding box center [734, 200] width 276 height 28
paste input "£1,463.41"
type input "0.00"
click at [586, 187] on div "Unit item Quantity 1.00 Unit price 0.00 Total 0.00" at bounding box center [590, 194] width 1138 height 40
click at [507, 176] on p "Quantity" at bounding box center [446, 180] width 276 height 12
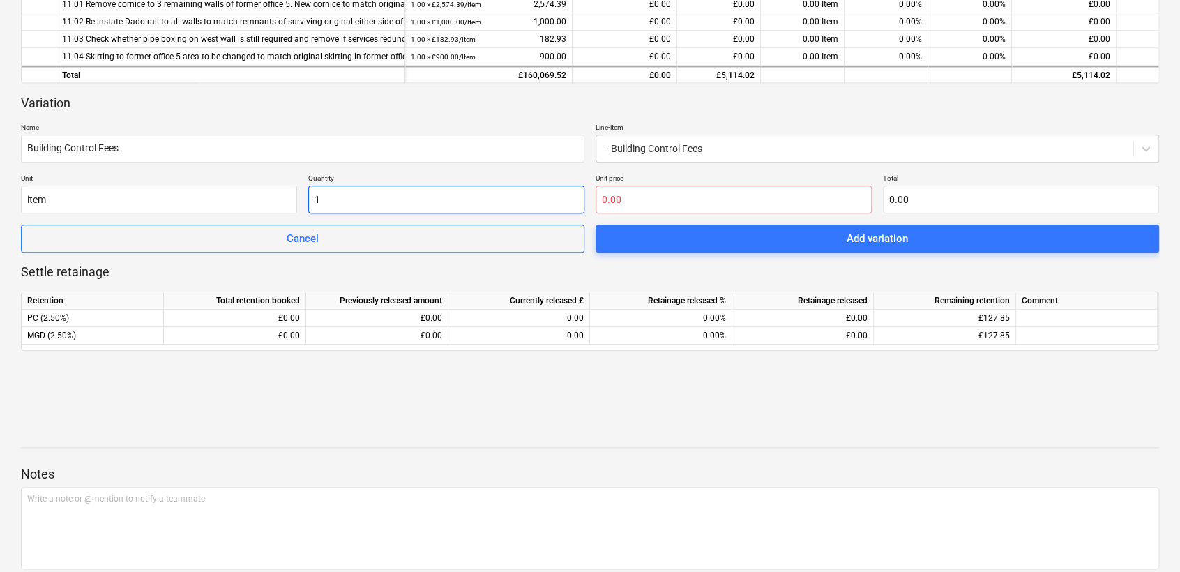
click at [364, 193] on input "1" at bounding box center [446, 200] width 276 height 28
type input "1.00"
click at [392, 165] on div "Variation Name Building Control Fees Line-item -- Building Control Fees Unit it…" at bounding box center [590, 174] width 1138 height 158
click at [688, 199] on input "text" at bounding box center [734, 200] width 276 height 28
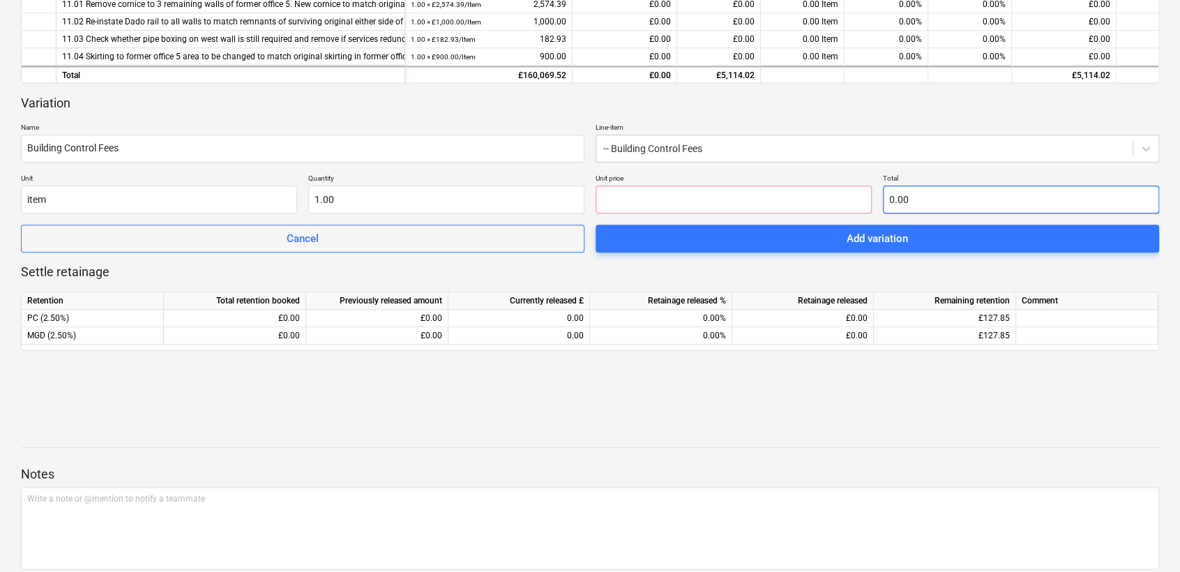
type input "0.00"
click at [949, 187] on input "text" at bounding box center [1021, 200] width 276 height 28
type input "0.00"
click at [666, 187] on input "text" at bounding box center [734, 200] width 276 height 28
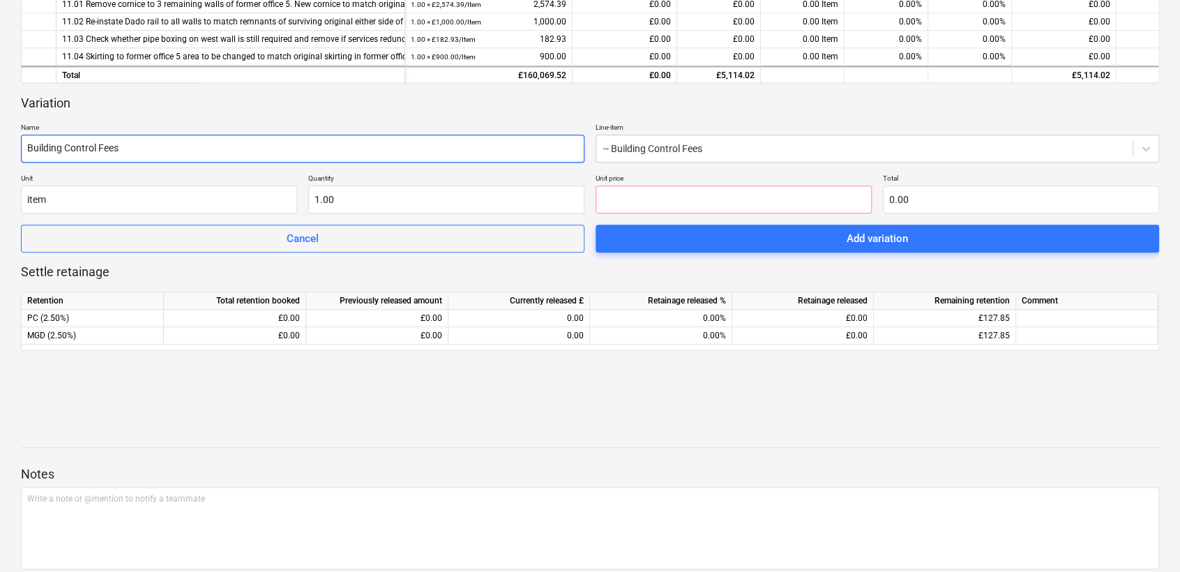
type input "0.00"
click at [473, 160] on input "Building Control Fees" at bounding box center [303, 149] width 564 height 28
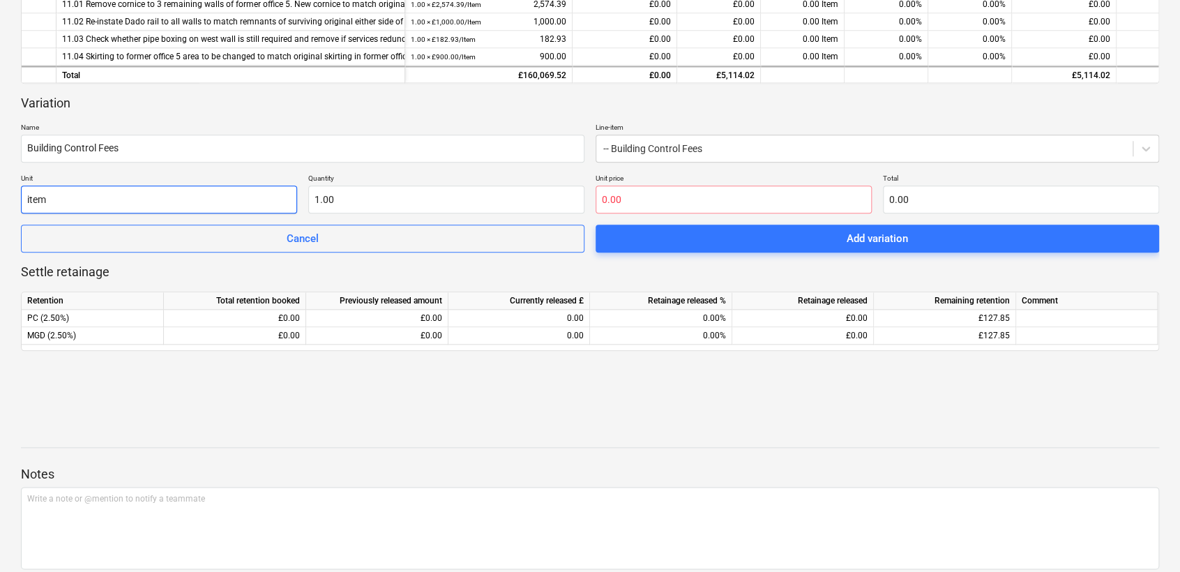
click at [168, 205] on input "item" at bounding box center [159, 200] width 276 height 28
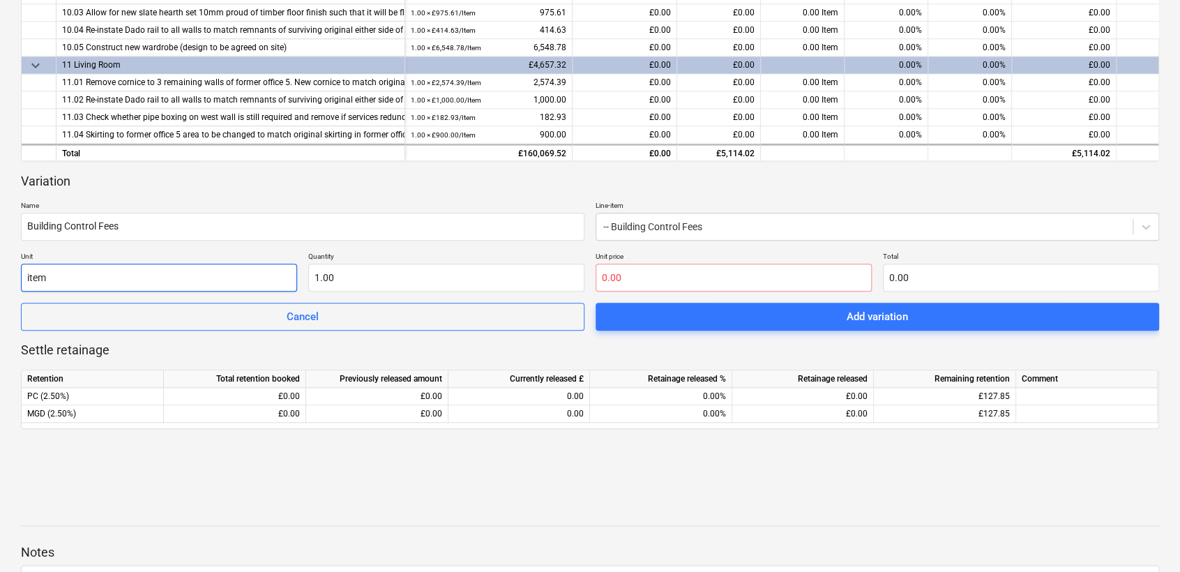
scroll to position [413, 0]
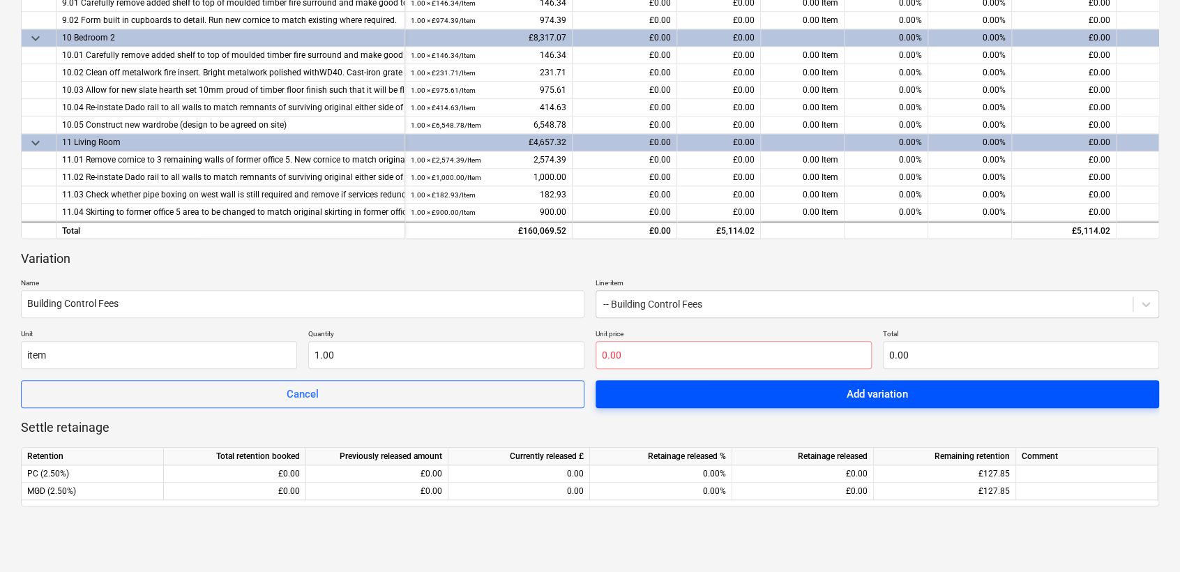
click at [721, 380] on button "Add variation" at bounding box center [878, 394] width 564 height 28
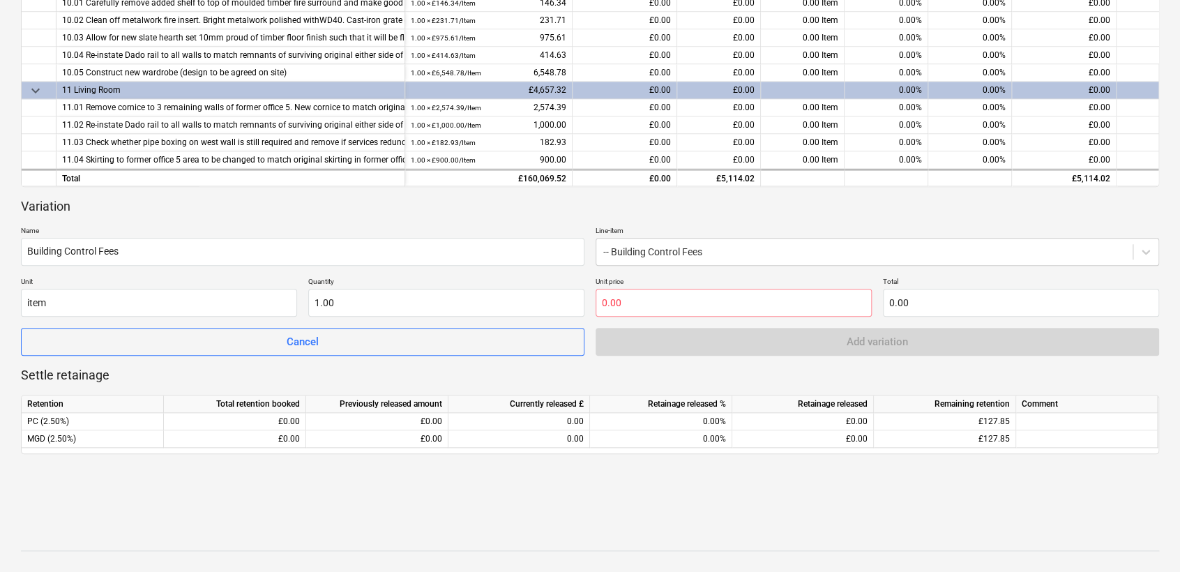
scroll to position [466, 0]
click at [403, 226] on p "Name" at bounding box center [303, 231] width 564 height 12
click at [303, 346] on div "Cancel" at bounding box center [303, 341] width 32 height 18
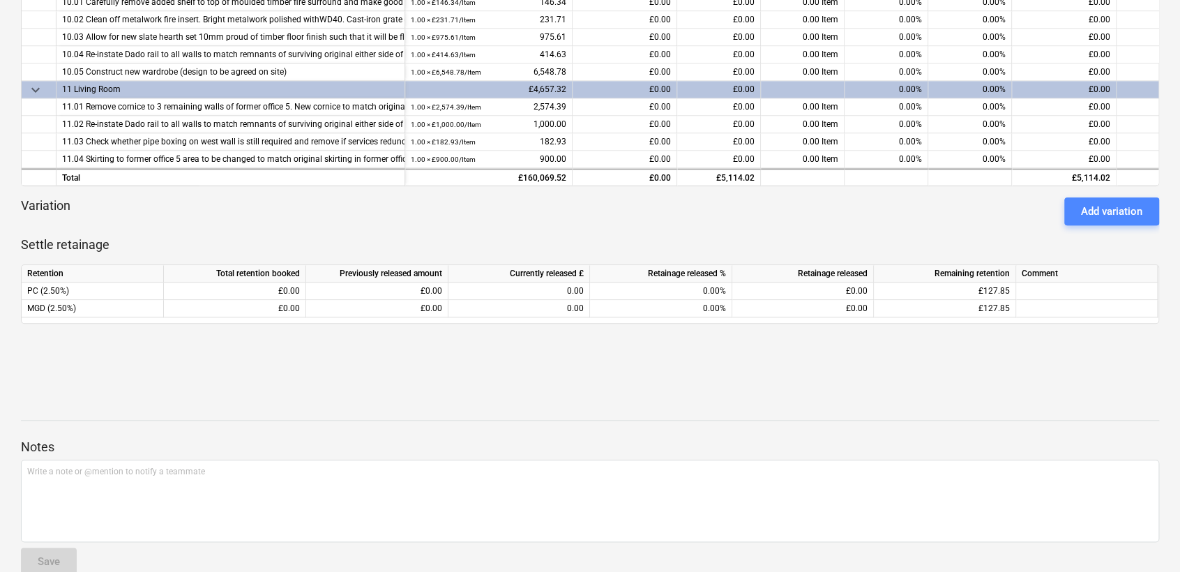
click at [1065, 208] on div "Add variation" at bounding box center [1111, 211] width 61 height 18
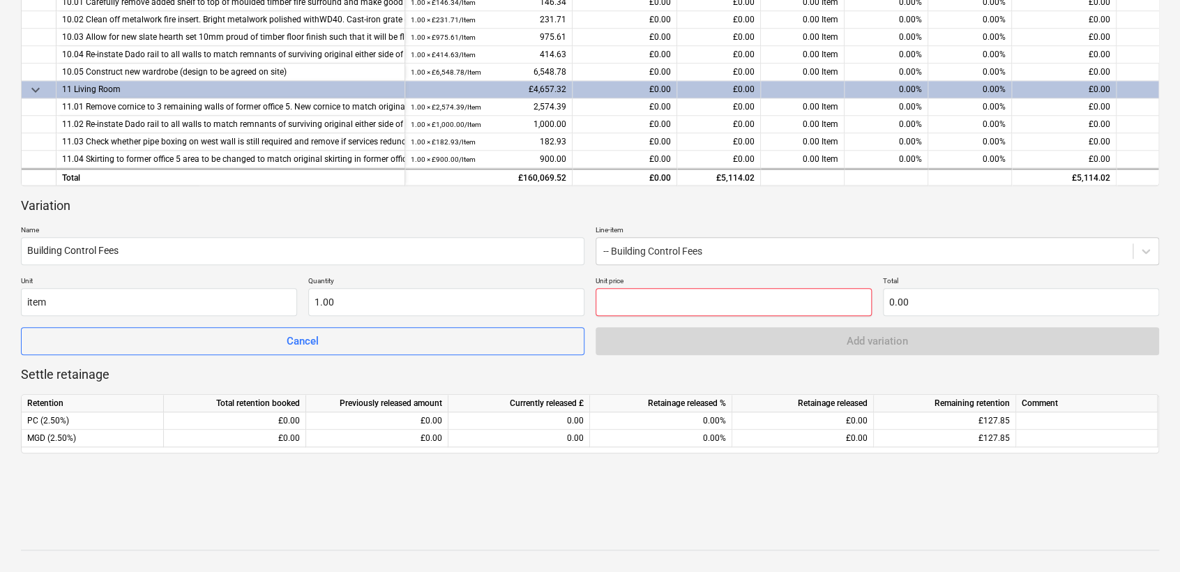
click at [648, 294] on input "text" at bounding box center [734, 302] width 276 height 28
paste input "£1,463.41"
drag, startPoint x: 693, startPoint y: 306, endPoint x: 778, endPoint y: 296, distance: 85.6
click at [693, 305] on input "£1,463.41" at bounding box center [734, 302] width 276 height 28
type input "0.00"
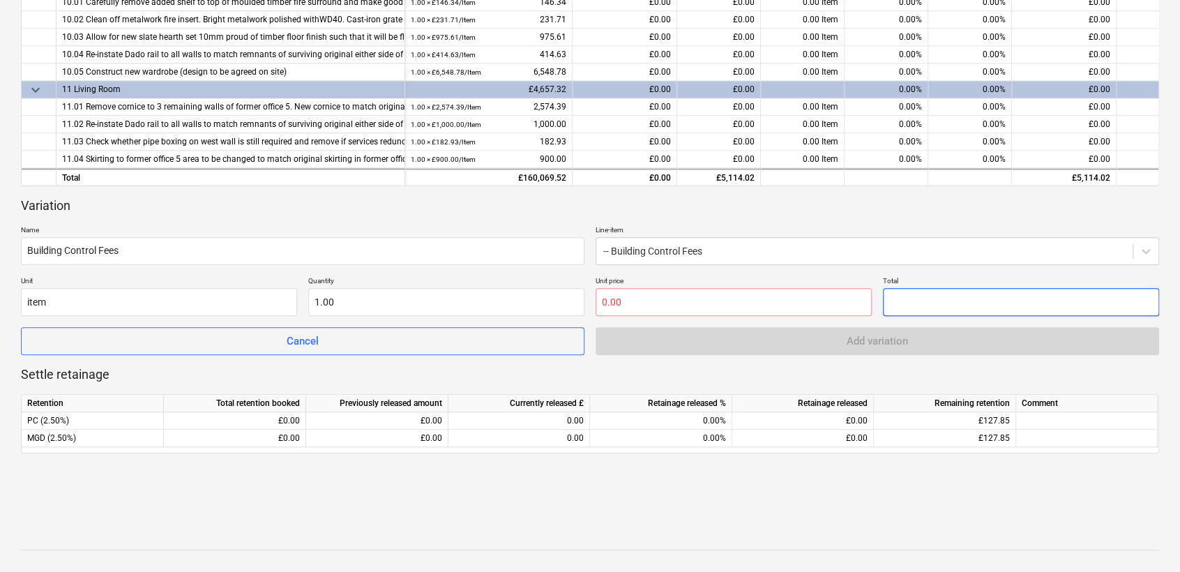
click at [932, 303] on input "text" at bounding box center [1021, 302] width 276 height 28
paste input "£1,463.41"
click at [982, 303] on input "£1,463.41" at bounding box center [1021, 302] width 276 height 28
type input "£1,463.41"
type input "0.00"
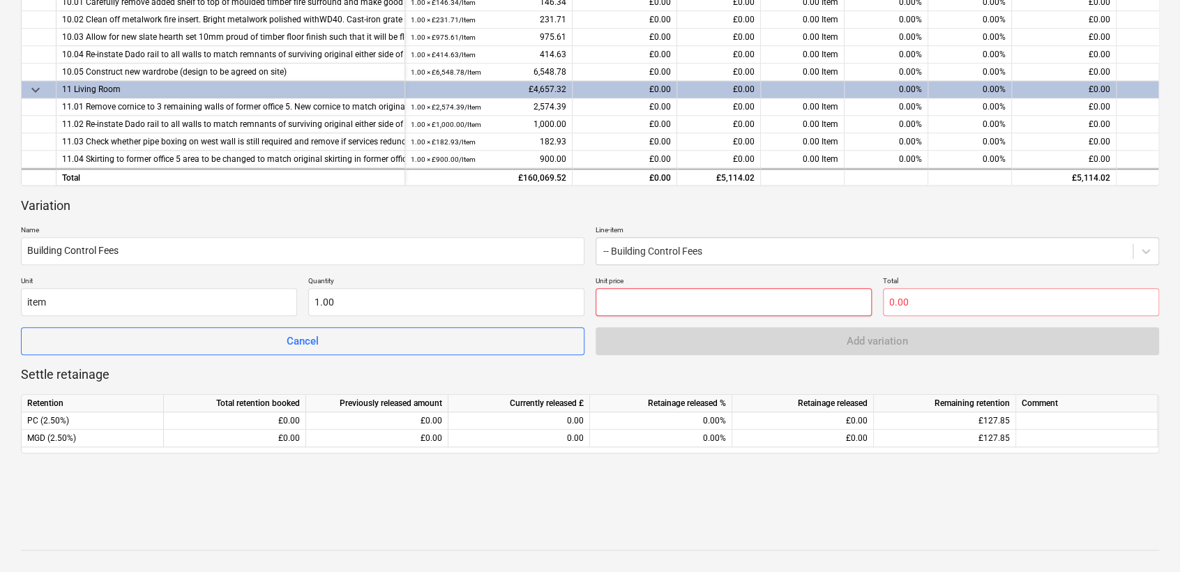
click at [749, 301] on input "text" at bounding box center [734, 302] width 276 height 28
type input "1"
type input "0.00"
click at [387, 296] on input "1" at bounding box center [446, 302] width 276 height 28
click at [368, 296] on input "1" at bounding box center [446, 302] width 276 height 28
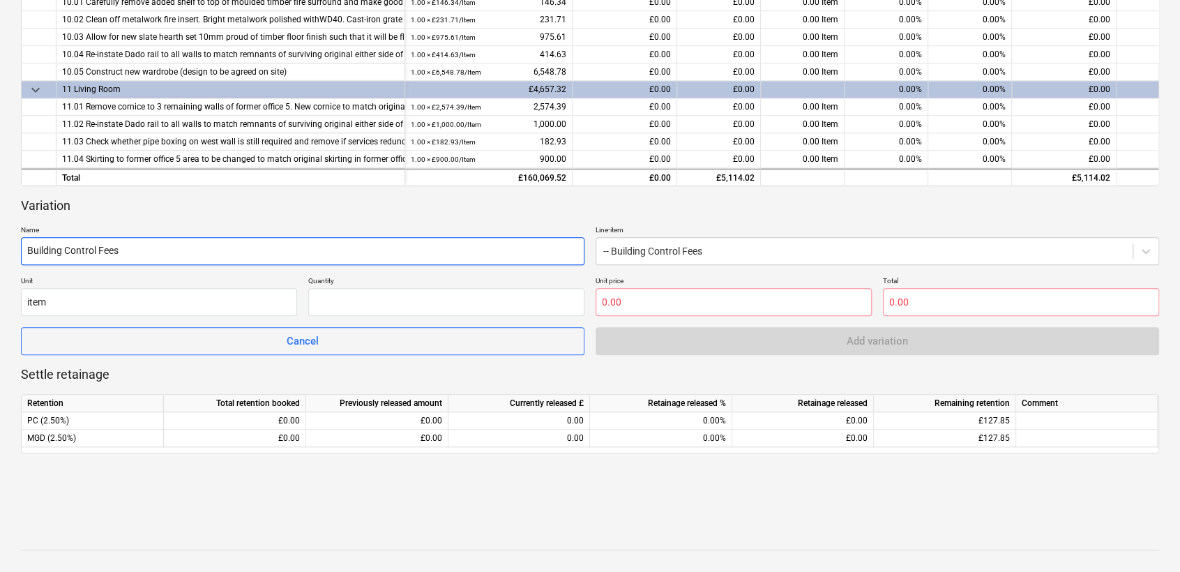
type input "0.00"
drag, startPoint x: 398, startPoint y: 254, endPoint x: 409, endPoint y: 232, distance: 25.0
click at [400, 250] on input "Building Control Fees" at bounding box center [303, 251] width 564 height 28
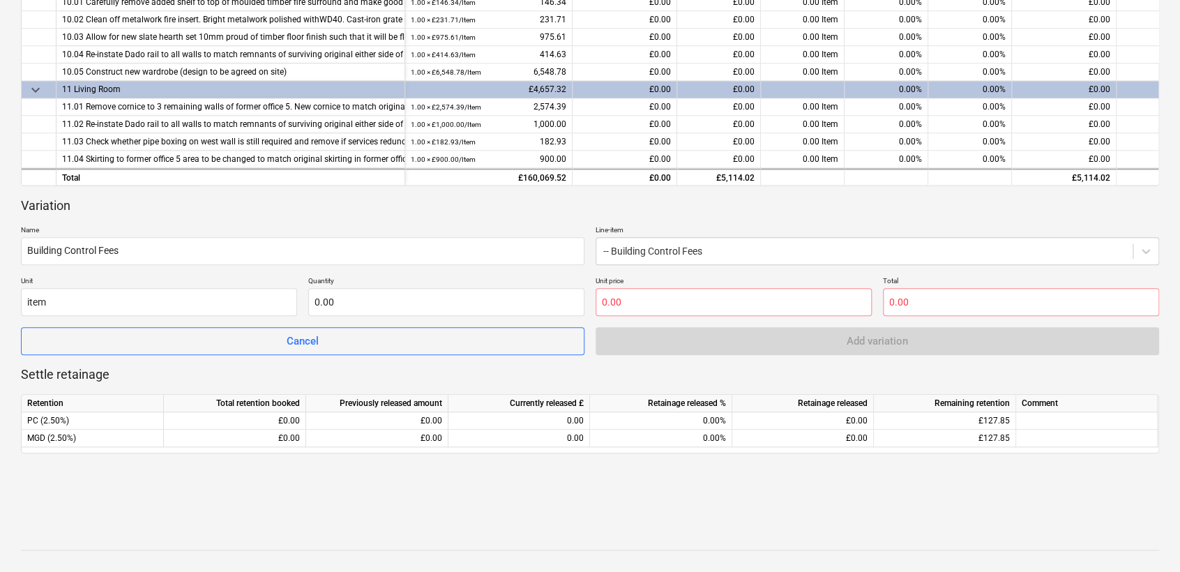
click at [413, 219] on div "Variation Name Building Control Fees Line-item -- Building Control Fees Unit it…" at bounding box center [590, 276] width 1138 height 158
click at [681, 304] on input "text" at bounding box center [734, 302] width 276 height 28
paste input "£1,463.41"
type input "0.00"
click at [650, 189] on div "keyboard_arrow_down Line-item Contract total Previously committed Current £ Cur…" at bounding box center [590, 136] width 1138 height 701
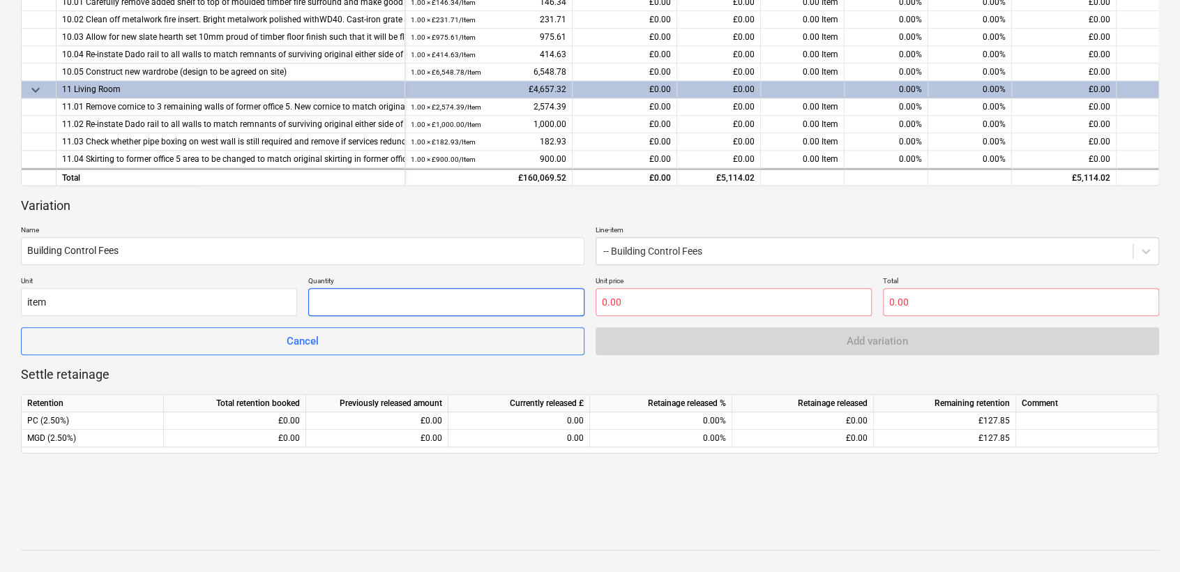
click at [400, 289] on input "text" at bounding box center [446, 302] width 276 height 28
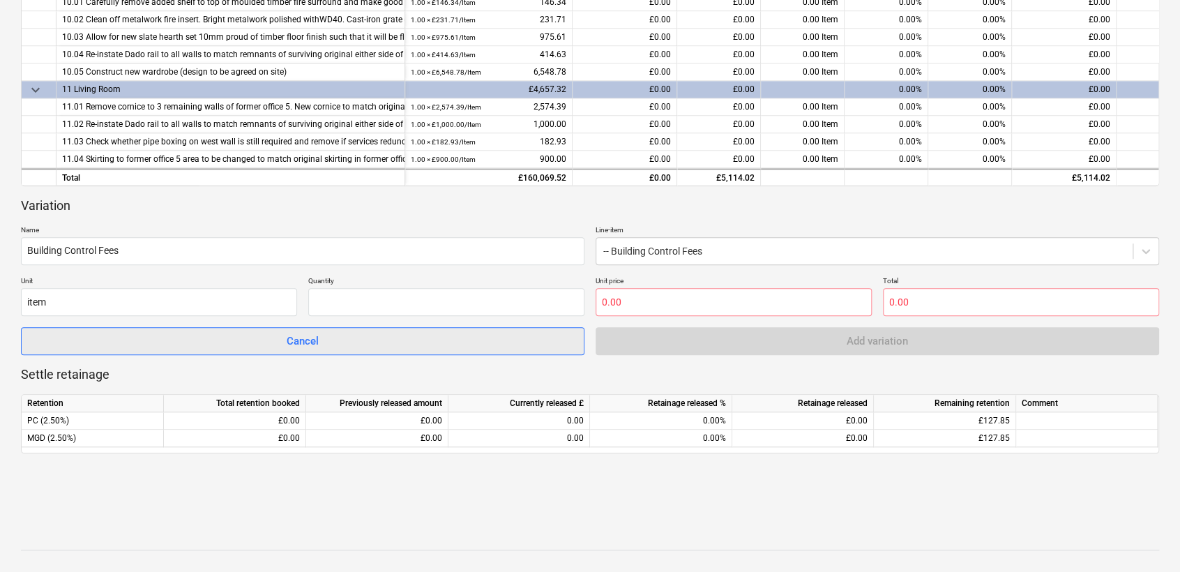
type input "0.00"
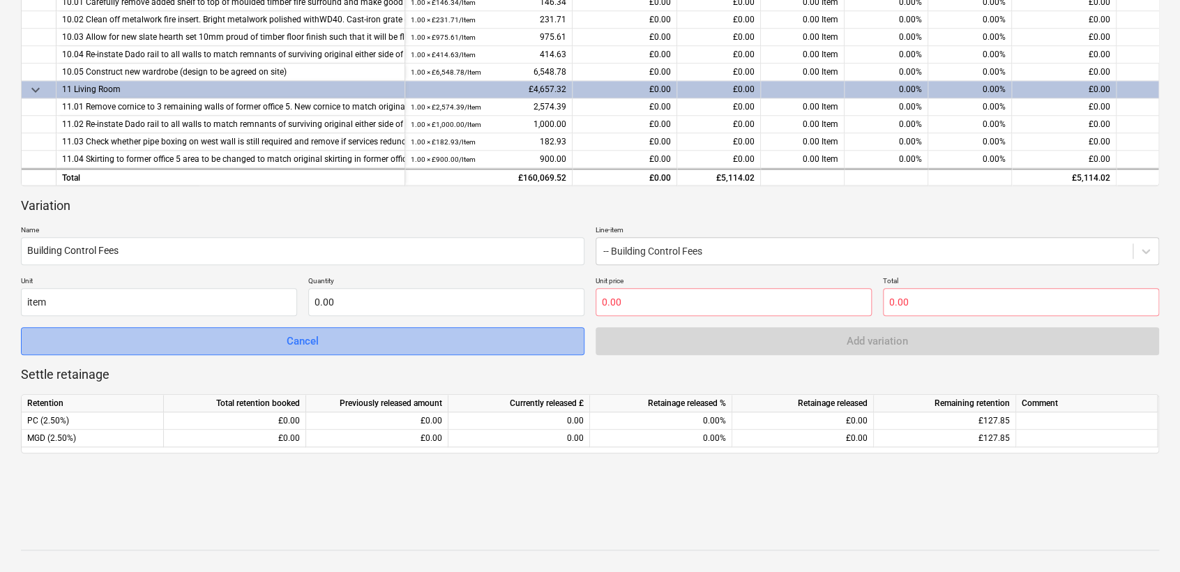
click at [413, 343] on span "Cancel" at bounding box center [302, 341] width 529 height 18
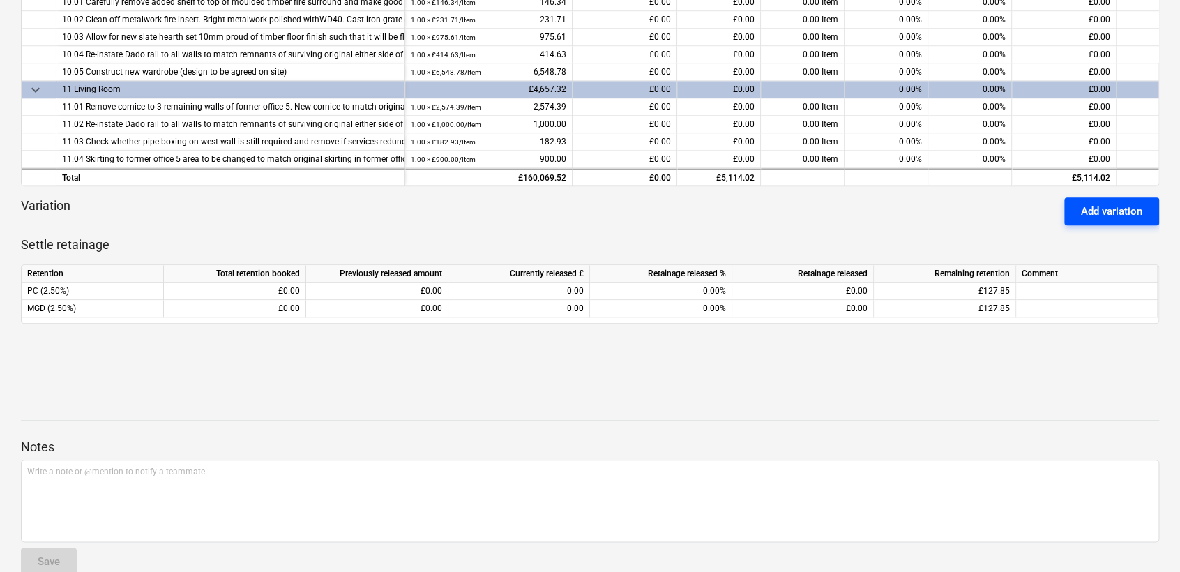
click at [1065, 219] on div "Add variation" at bounding box center [1111, 211] width 61 height 18
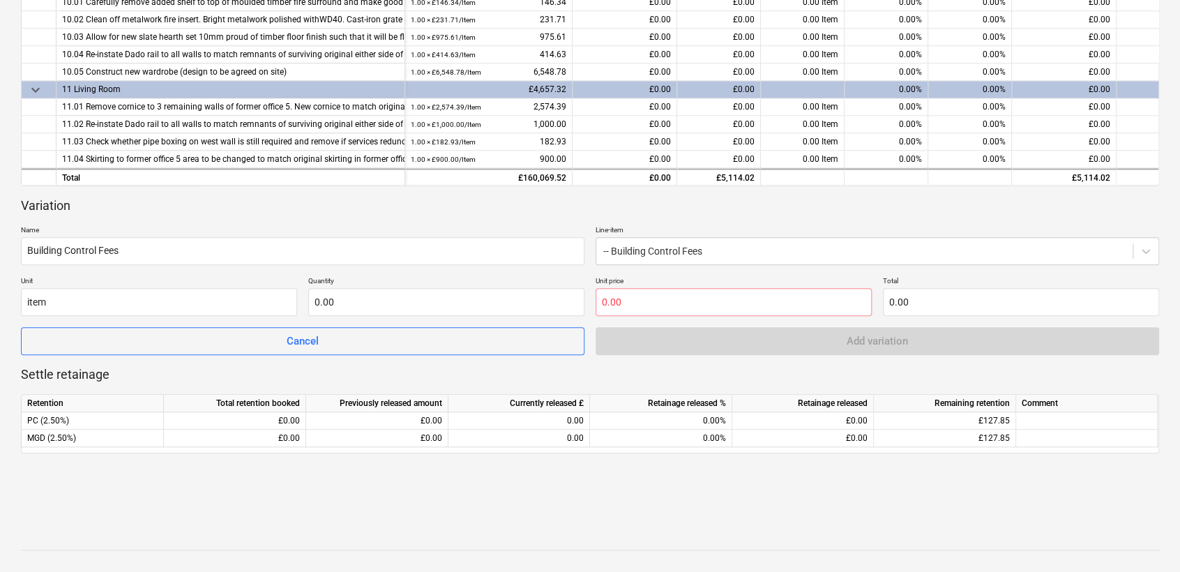
click at [273, 230] on p "Name" at bounding box center [303, 231] width 564 height 12
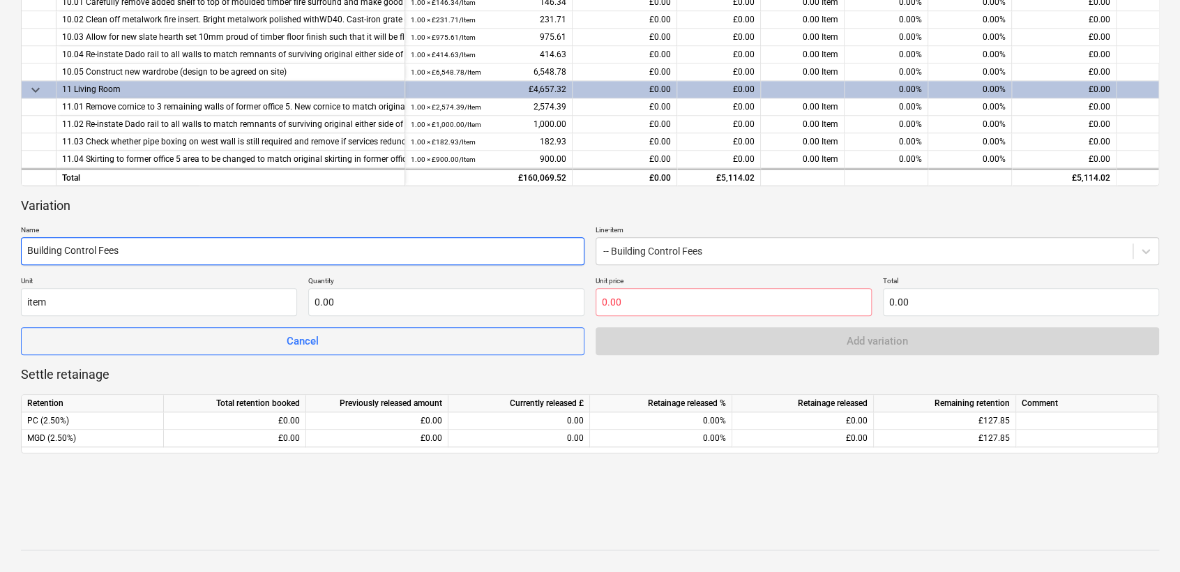
click at [268, 240] on input "Building Control Fees" at bounding box center [303, 251] width 564 height 28
type input "B"
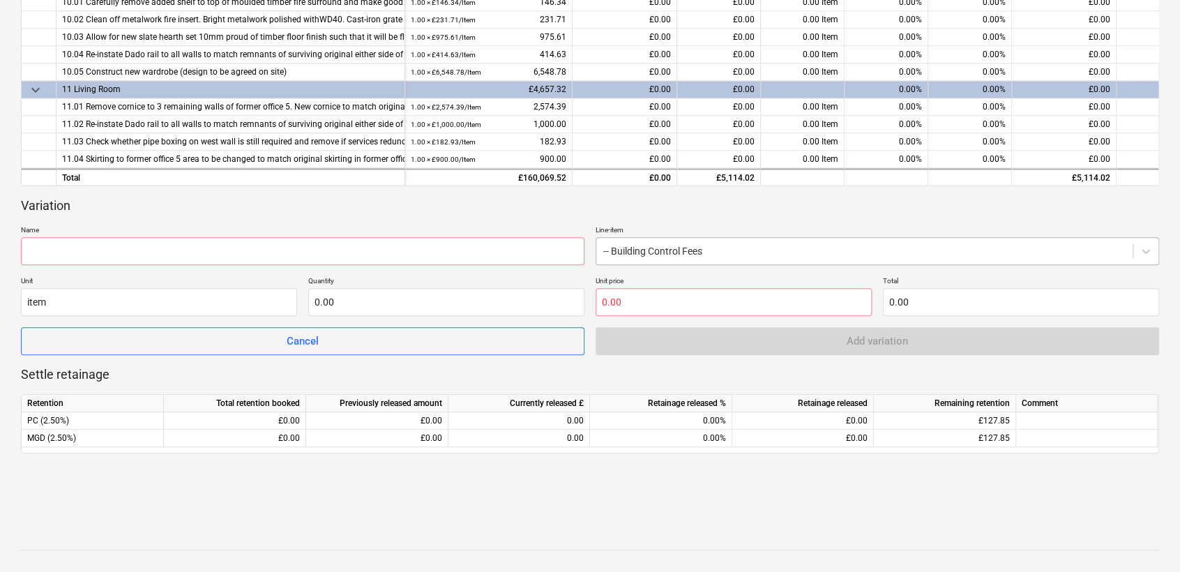
click at [668, 259] on div "-- Building Control Fees" at bounding box center [864, 251] width 536 height 20
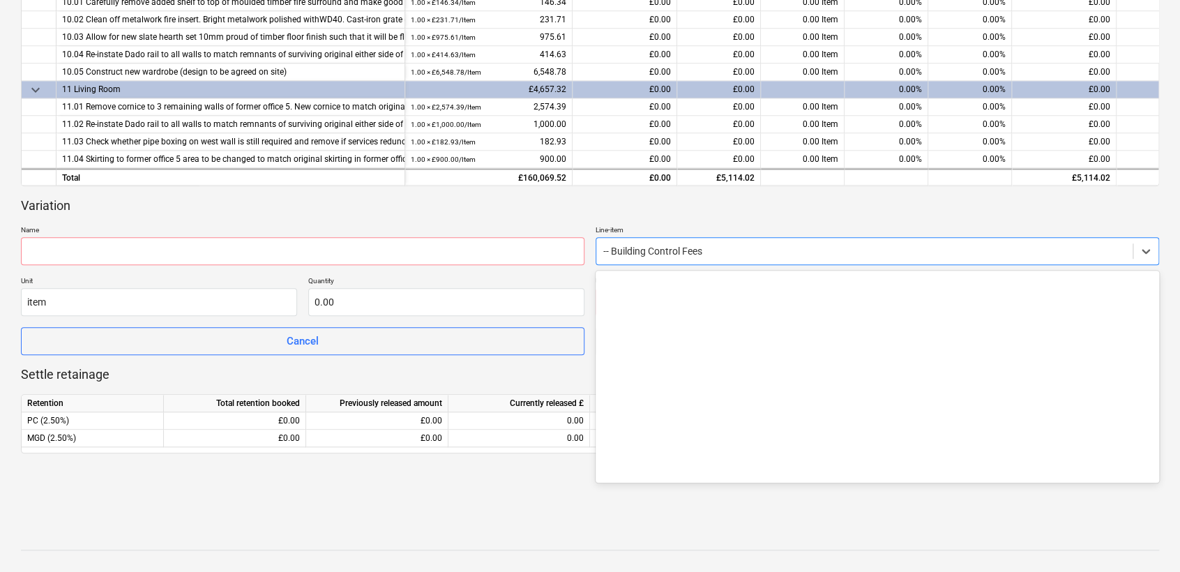
scroll to position [1767, 0]
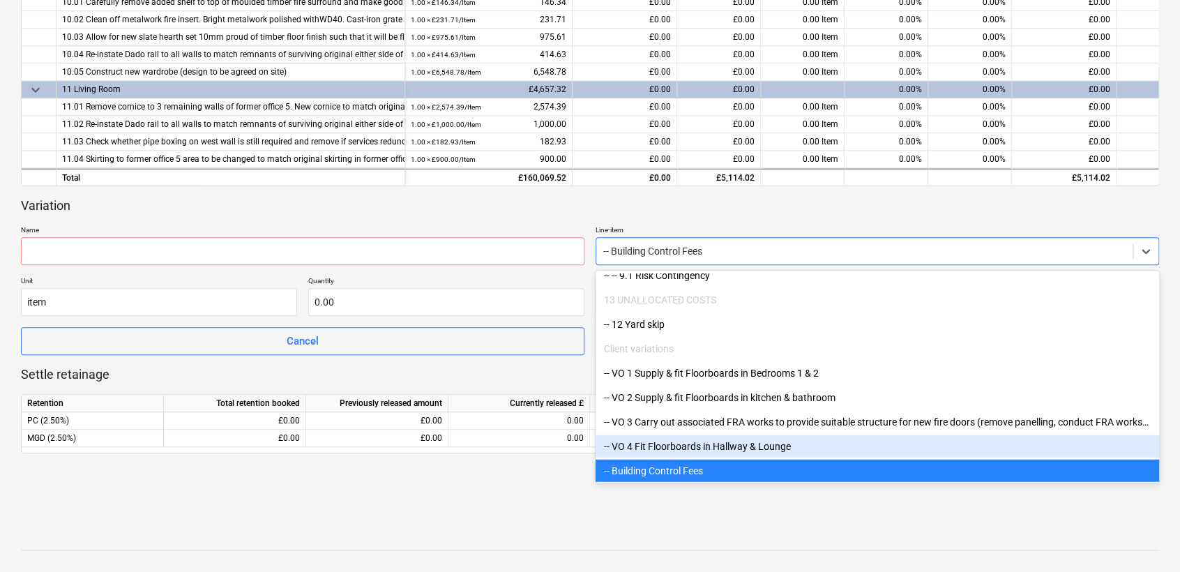
click at [729, 447] on div "-- VO 4 Fit Floorboards in Hallway & Lounge" at bounding box center [878, 446] width 564 height 22
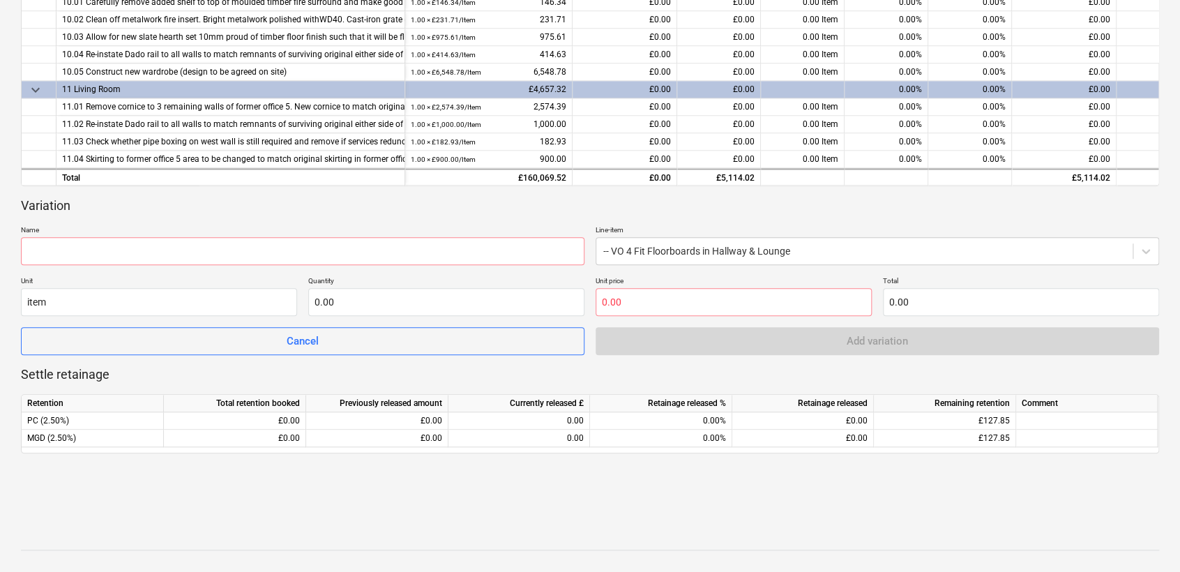
click at [600, 218] on div "Variation Name Line-item -- VO 4 Fit Floorboards in Hallway & Lounge Unit item …" at bounding box center [590, 276] width 1138 height 158
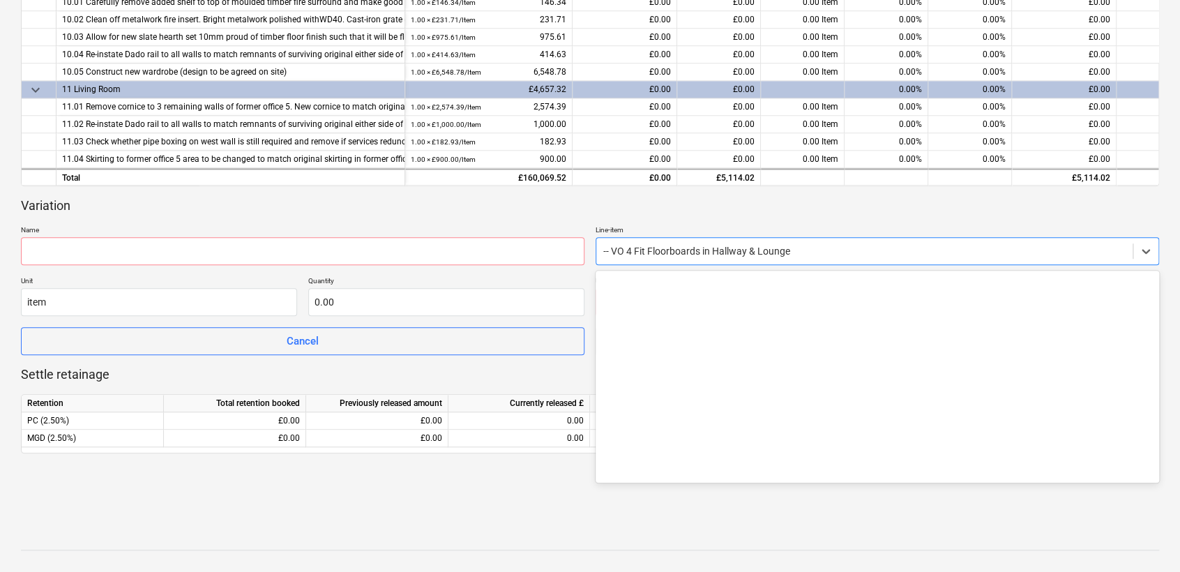
click at [666, 244] on div at bounding box center [864, 251] width 522 height 14
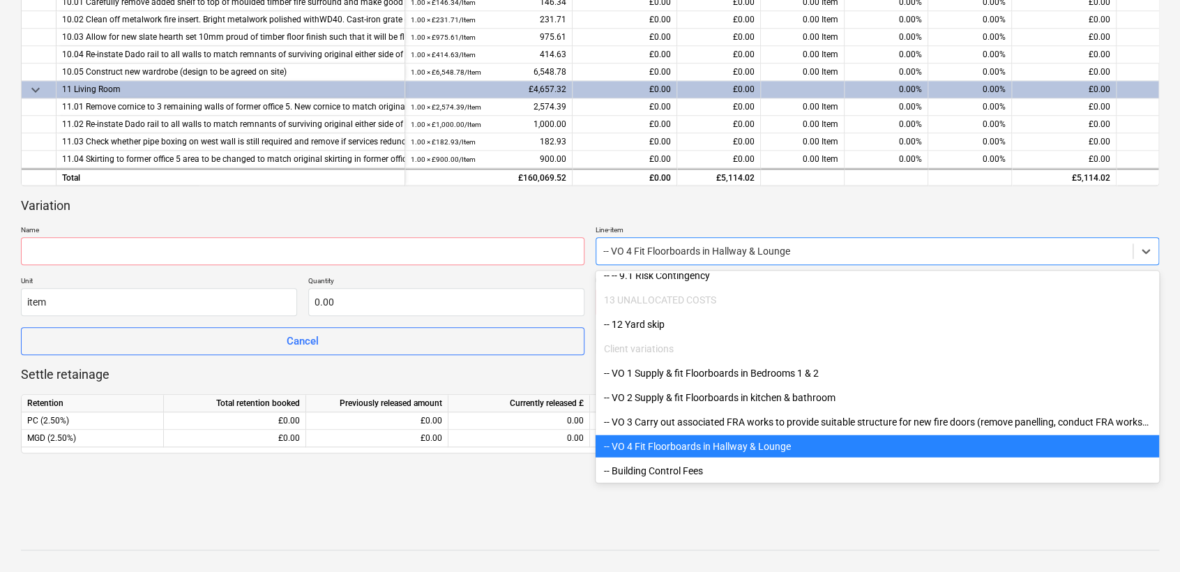
click at [571, 221] on div "Variation Name Line-item option -- VO 4 Fit Floorboards in Hallway & Lounge sel…" at bounding box center [590, 276] width 1138 height 158
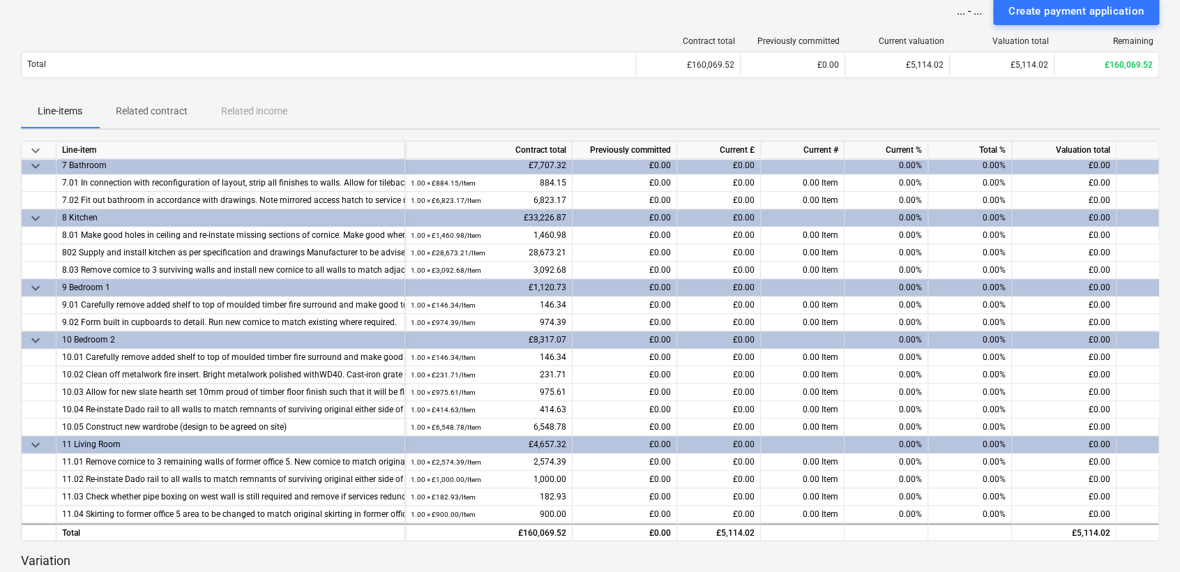
scroll to position [0, 0]
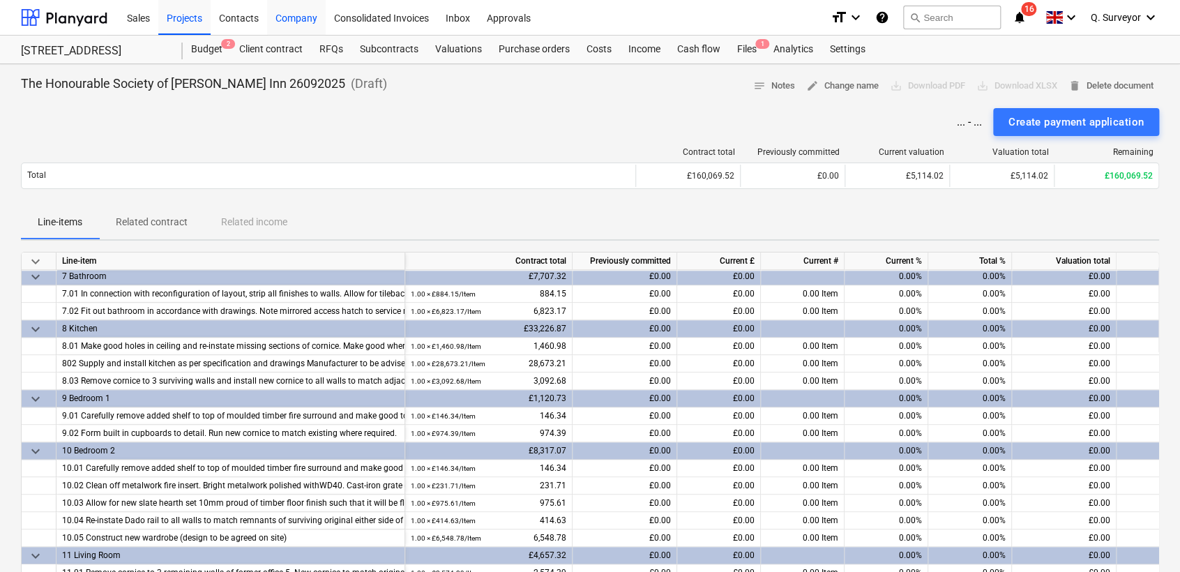
click at [234, 15] on div "Contacts" at bounding box center [239, 17] width 56 height 36
click at [185, 18] on div "Projects" at bounding box center [184, 17] width 52 height 36
click at [181, 29] on div "Projects" at bounding box center [184, 17] width 52 height 36
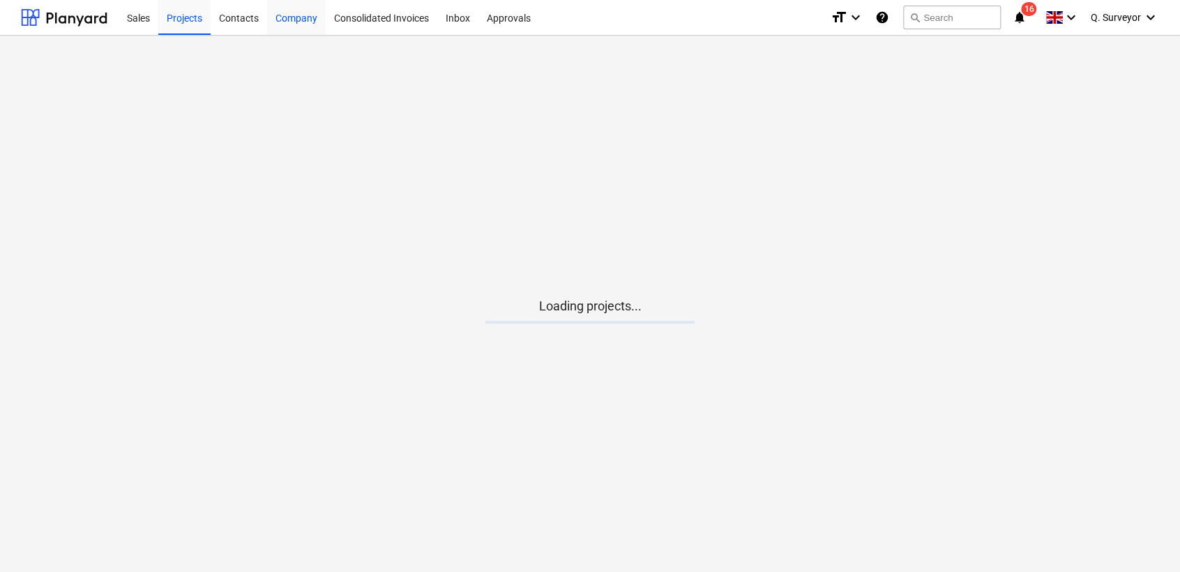
click at [303, 19] on div "Company" at bounding box center [296, 17] width 59 height 36
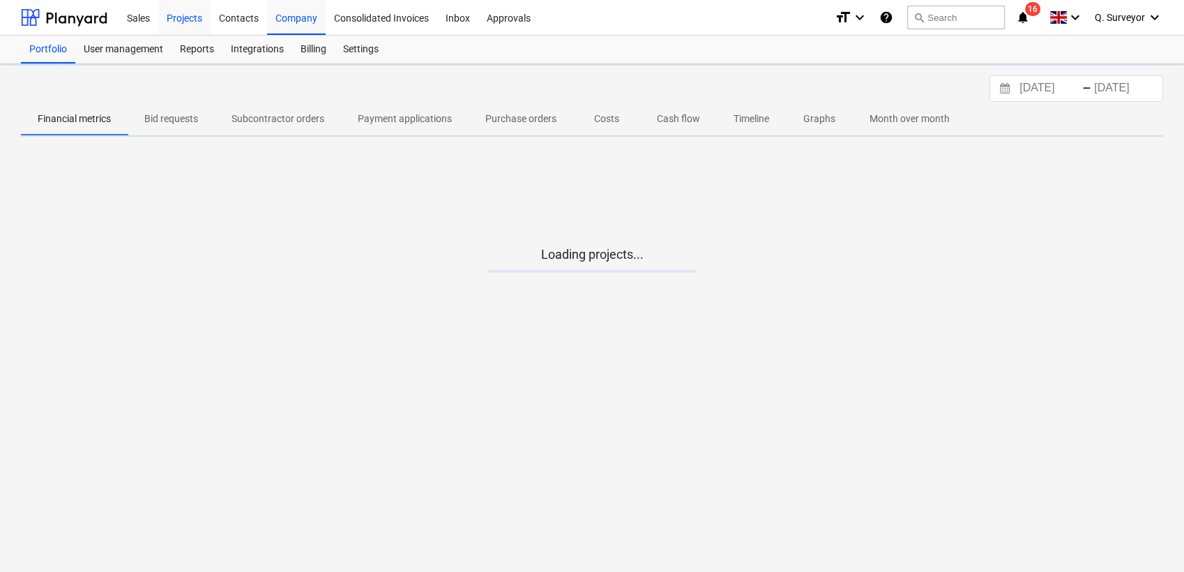
click at [186, 22] on div "Projects" at bounding box center [184, 17] width 52 height 36
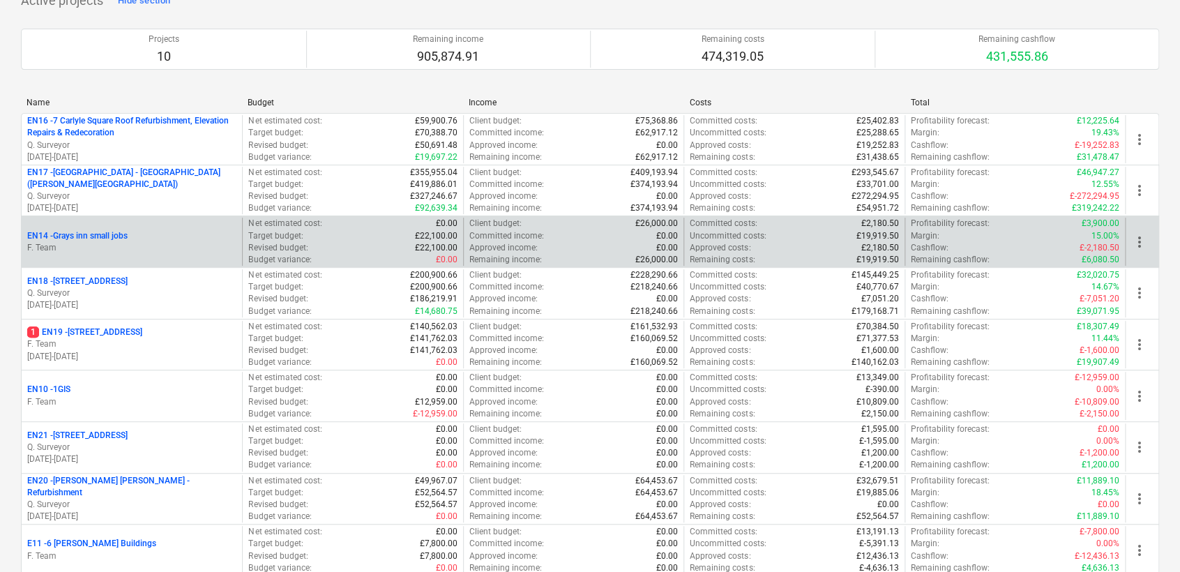
scroll to position [232, 0]
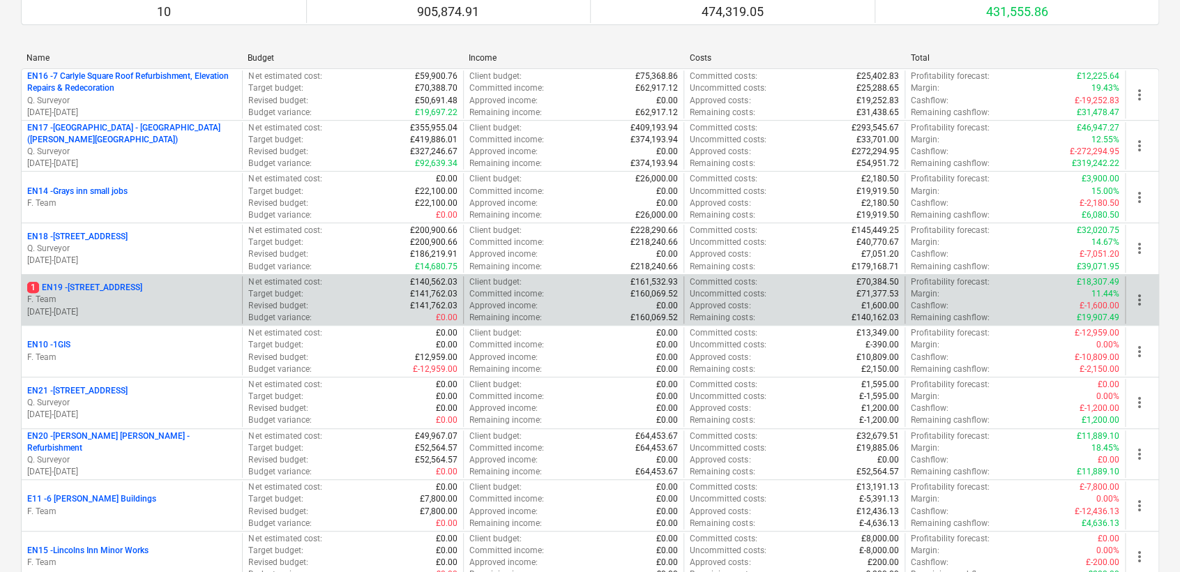
click at [116, 287] on p "1 EN19 - [STREET_ADDRESS]" at bounding box center [84, 288] width 115 height 12
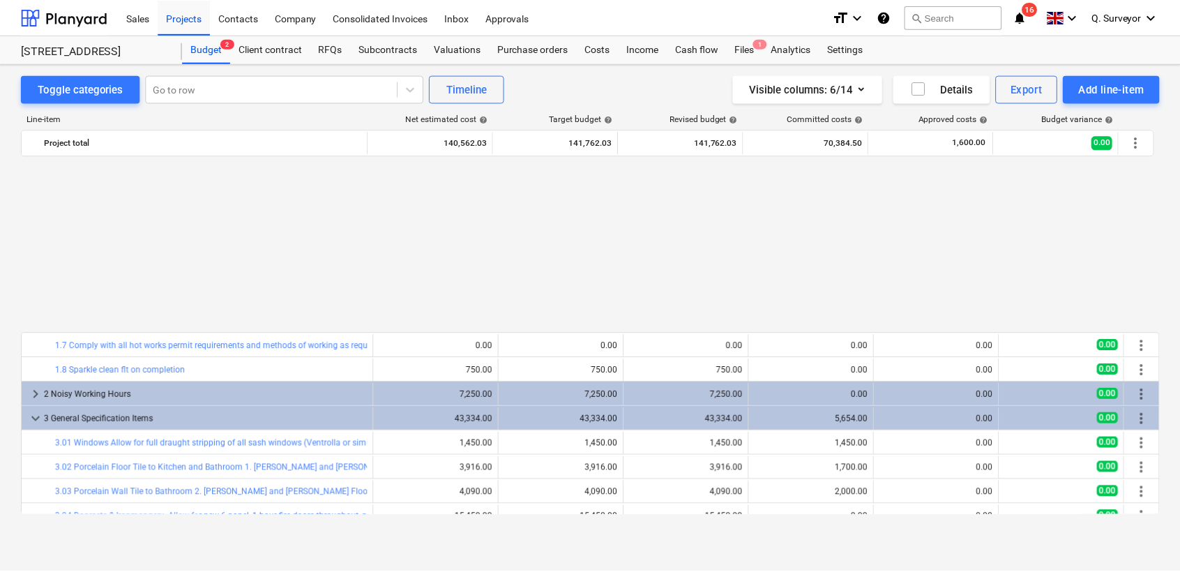
scroll to position [672, 0]
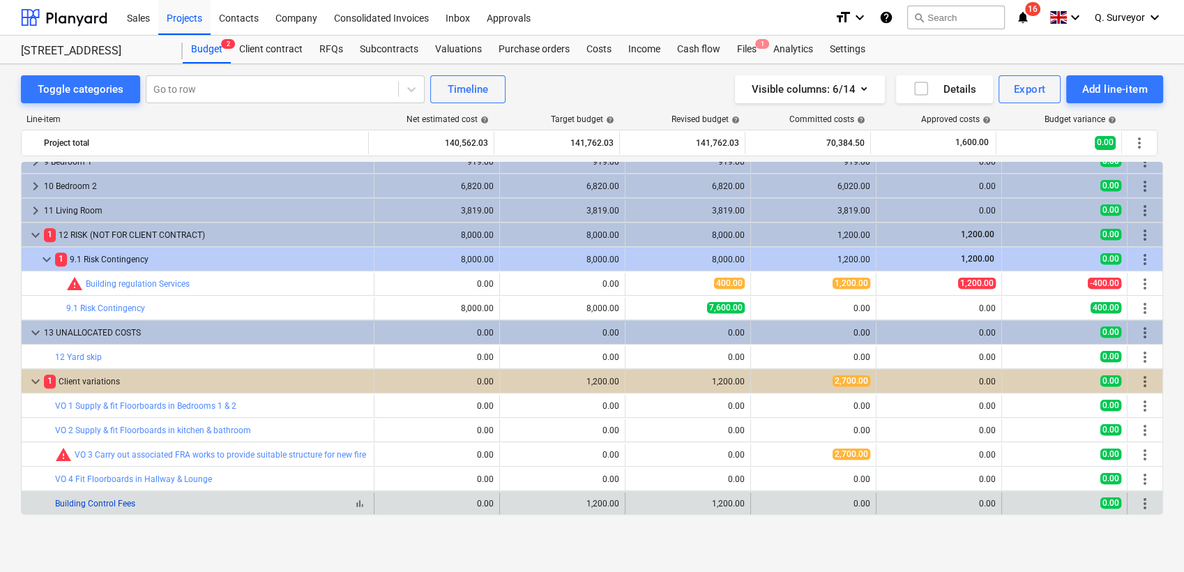
click at [112, 505] on link "Building Control Fees" at bounding box center [95, 504] width 80 height 10
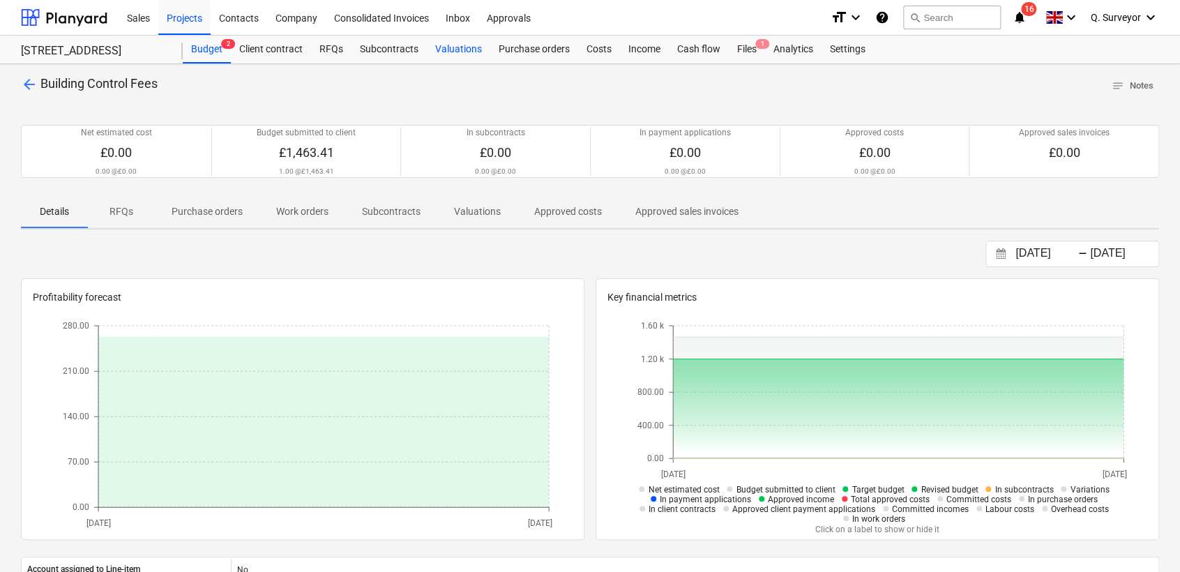
click at [466, 50] on div "Valuations" at bounding box center [458, 50] width 63 height 28
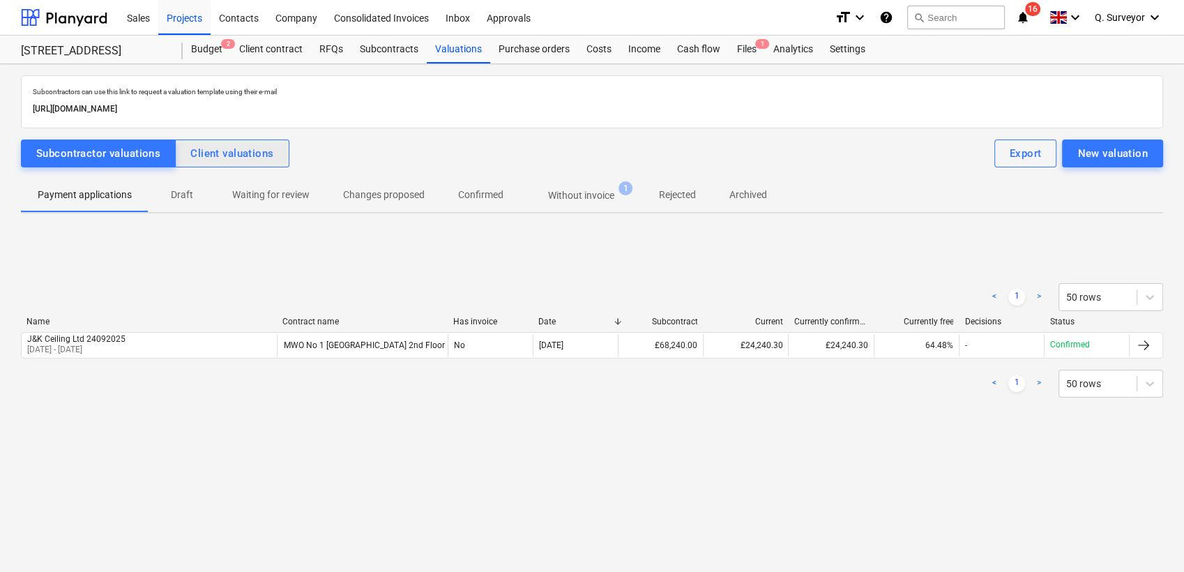
click at [212, 165] on button "Client valuations" at bounding box center [232, 154] width 114 height 28
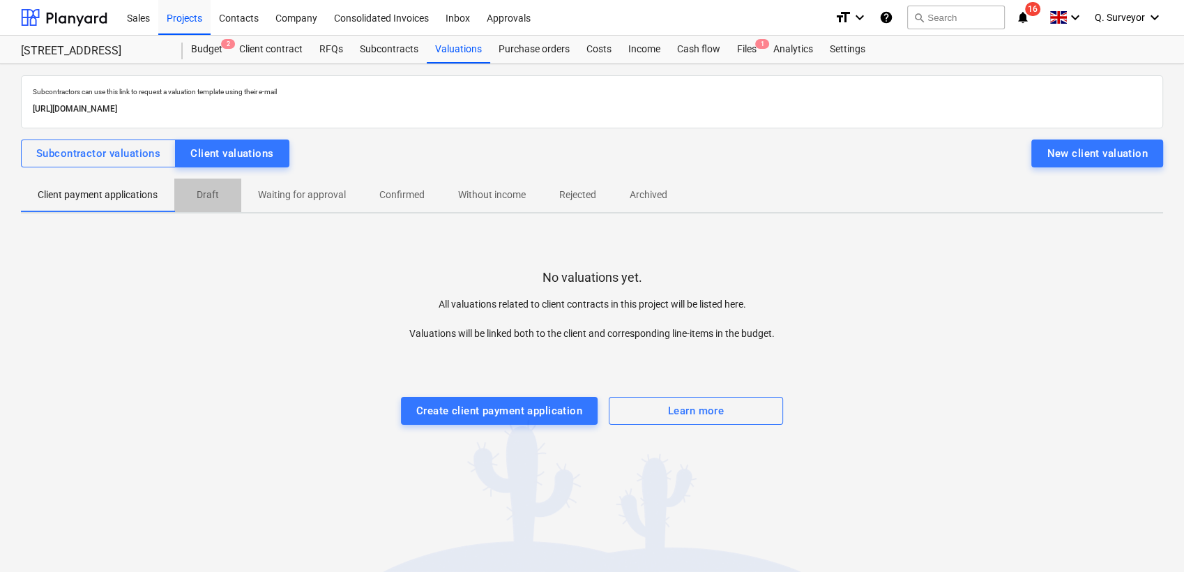
click at [226, 190] on span "Draft" at bounding box center [207, 194] width 67 height 23
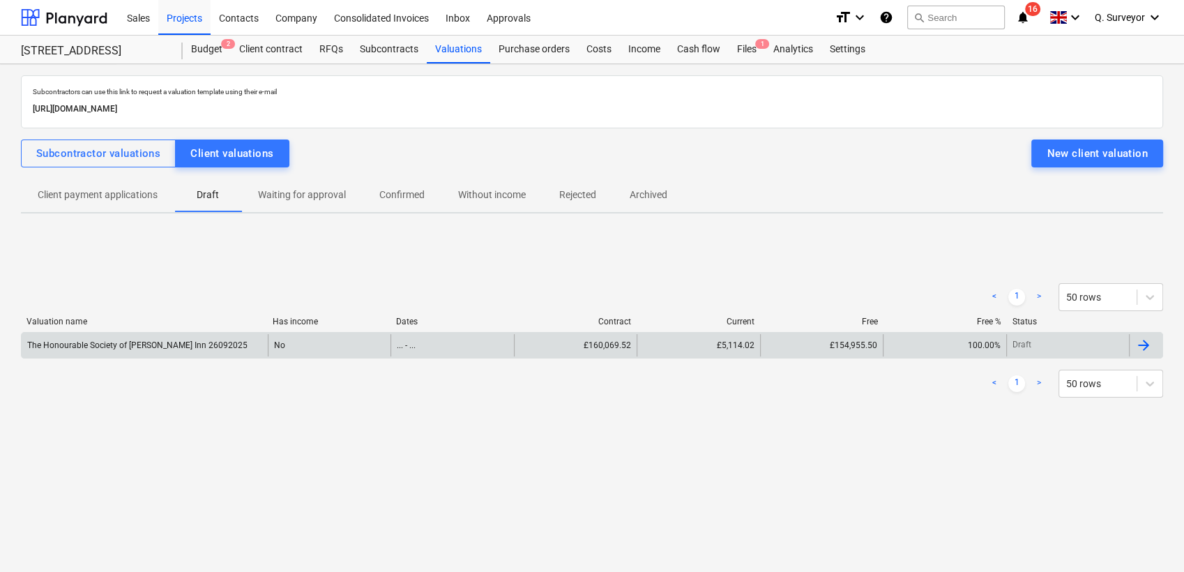
click at [216, 340] on div "The Honourable Society of [PERSON_NAME] Inn 26092025" at bounding box center [145, 345] width 246 height 22
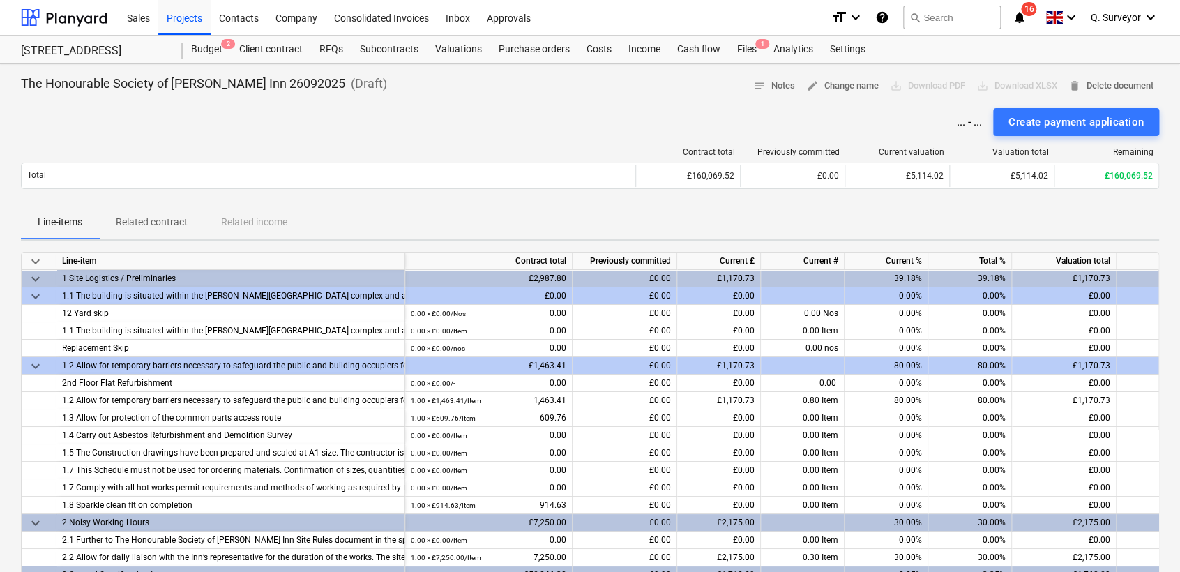
click at [39, 264] on span "keyboard_arrow_down" at bounding box center [35, 261] width 17 height 17
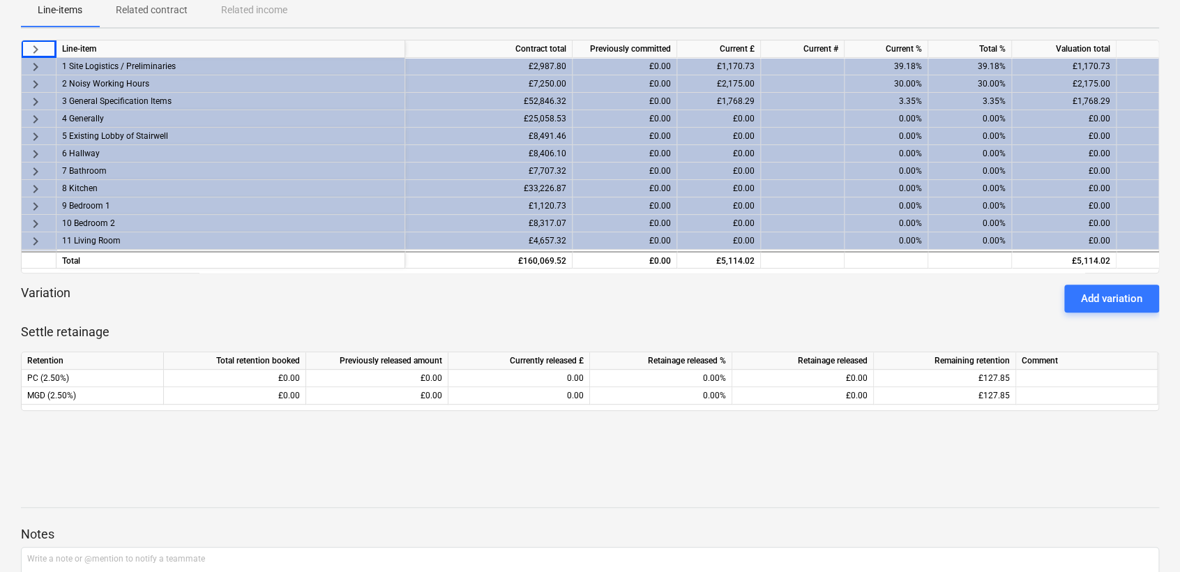
scroll to position [155, 0]
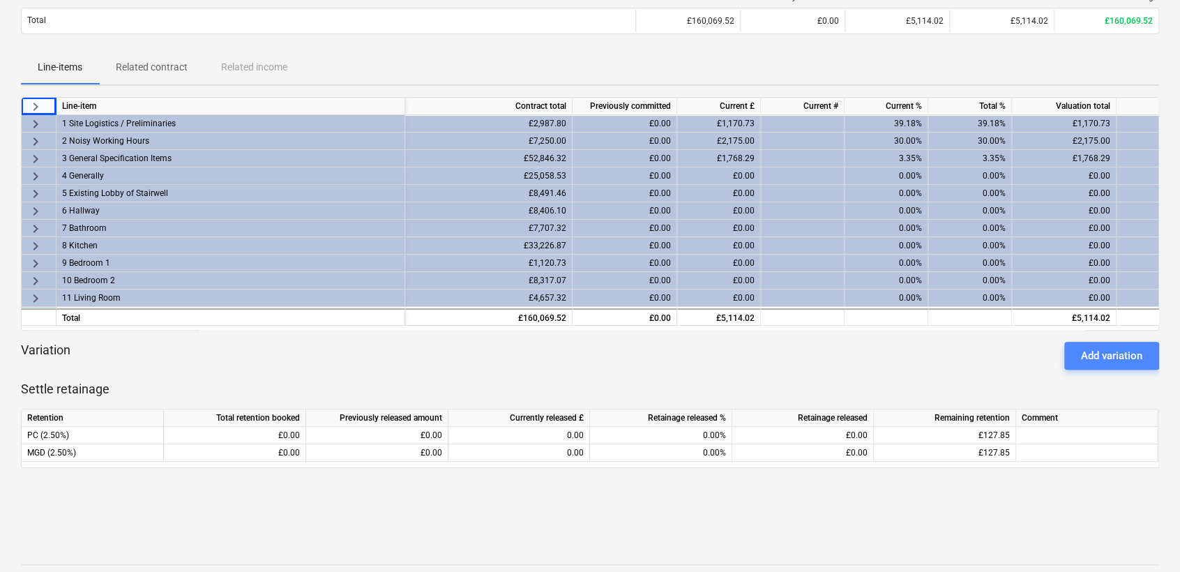
click at [1065, 351] on div "Add variation" at bounding box center [1111, 356] width 61 height 18
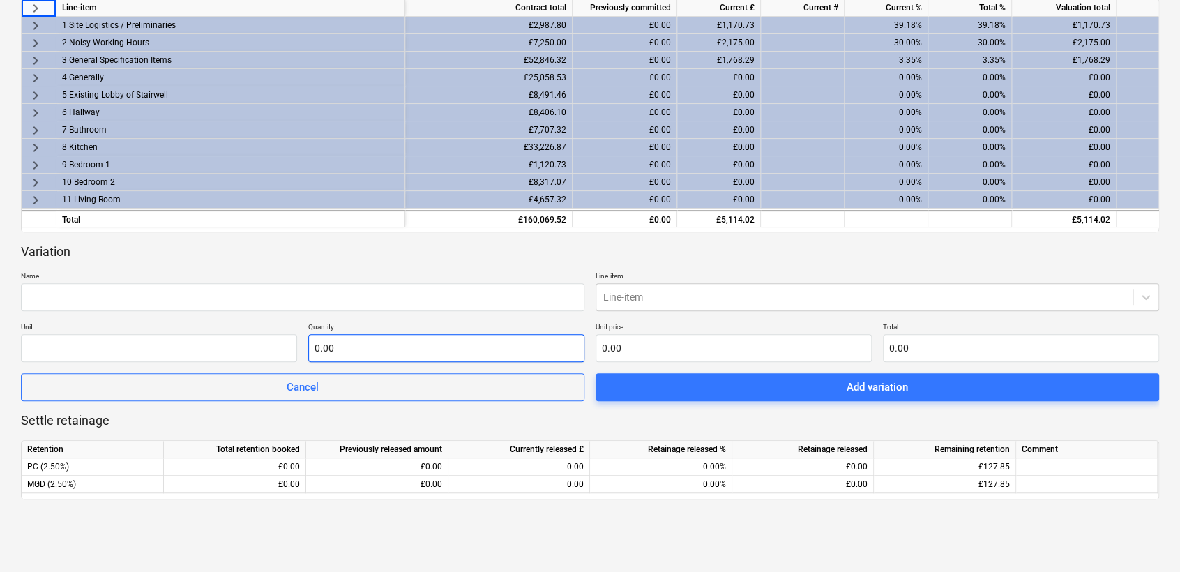
scroll to position [387, 0]
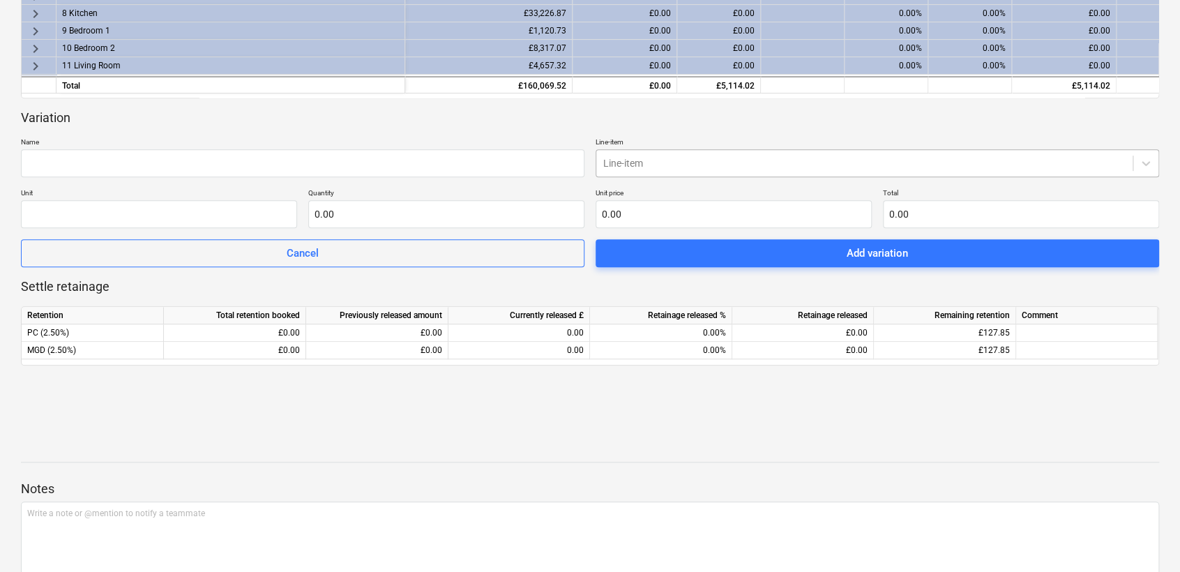
click at [621, 170] on div "Line-item" at bounding box center [864, 163] width 536 height 20
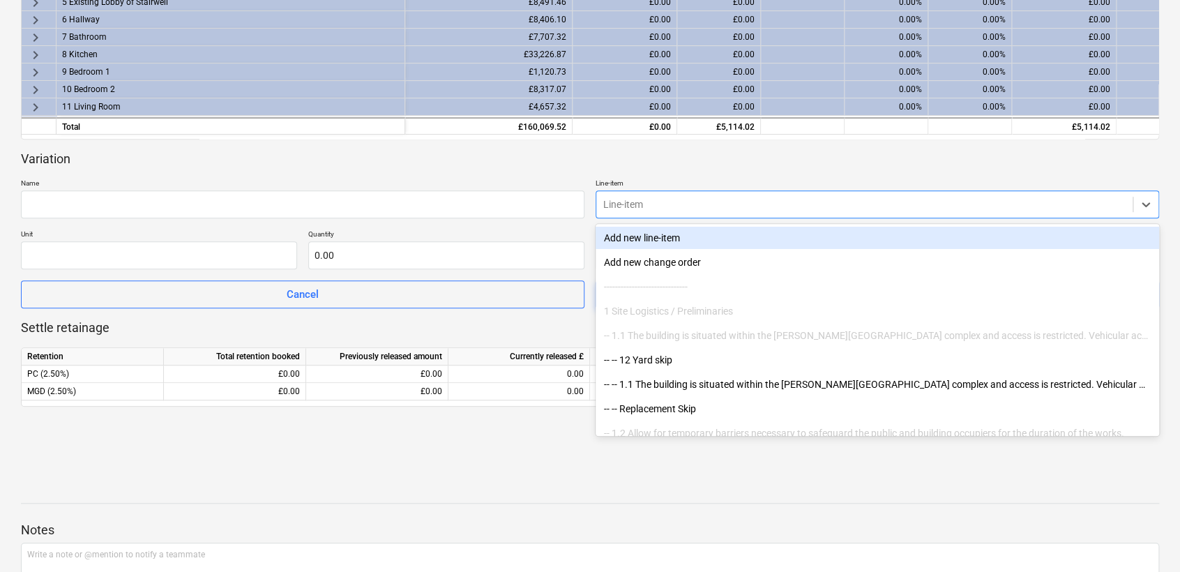
scroll to position [310, 0]
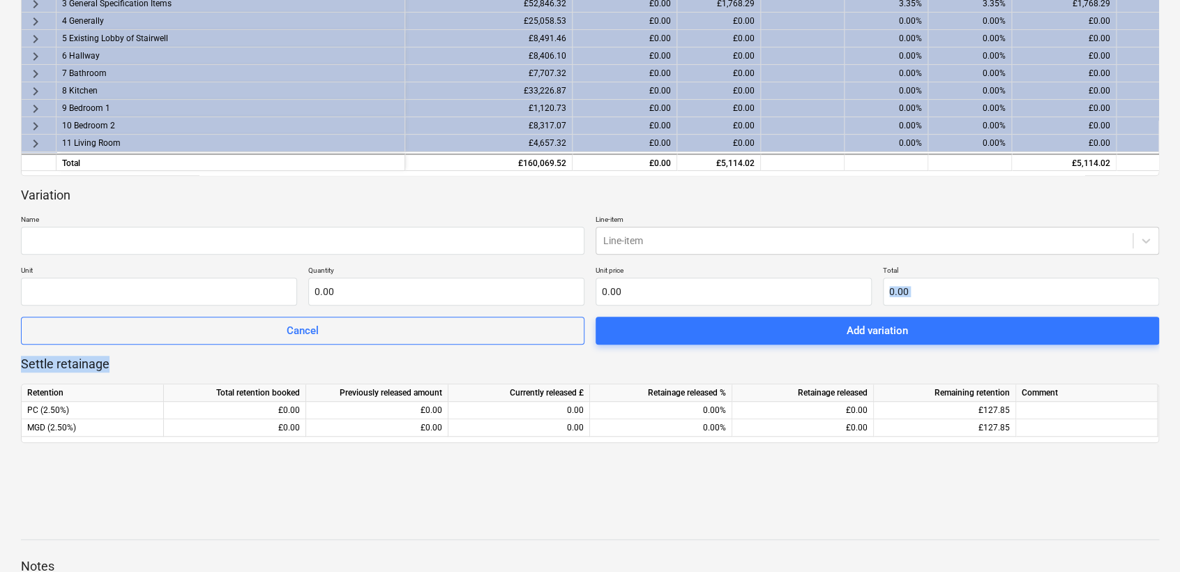
drag, startPoint x: 1159, startPoint y: 275, endPoint x: 1144, endPoint y: 371, distance: 97.5
click at [1065, 374] on div "The Honourable Society of [PERSON_NAME] Inn 26092025 ( Draft ) notes Notes edit…" at bounding box center [590, 235] width 1180 height 963
drag, startPoint x: 1144, startPoint y: 371, endPoint x: 1111, endPoint y: 238, distance: 137.2
click at [1065, 238] on div at bounding box center [864, 241] width 522 height 14
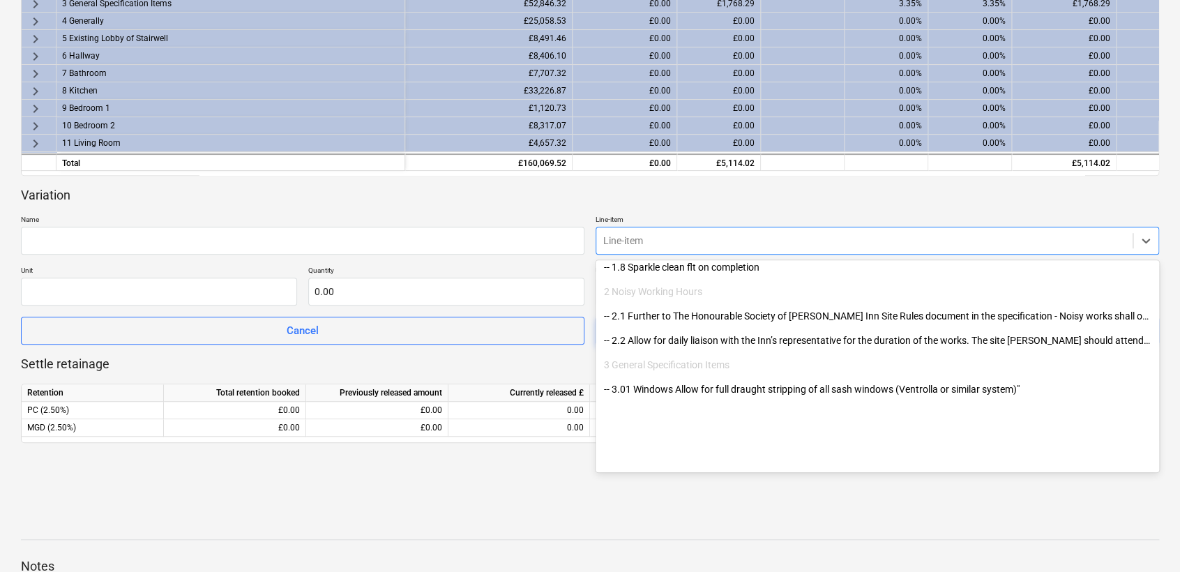
scroll to position [1767, 0]
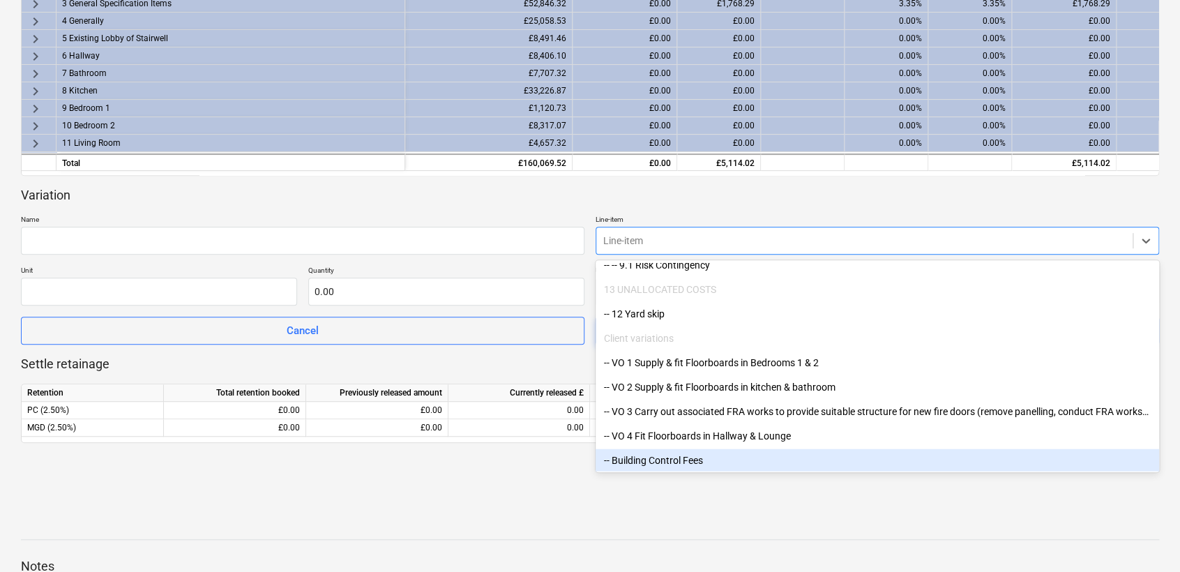
click at [717, 465] on div "-- Building Control Fees" at bounding box center [878, 460] width 564 height 22
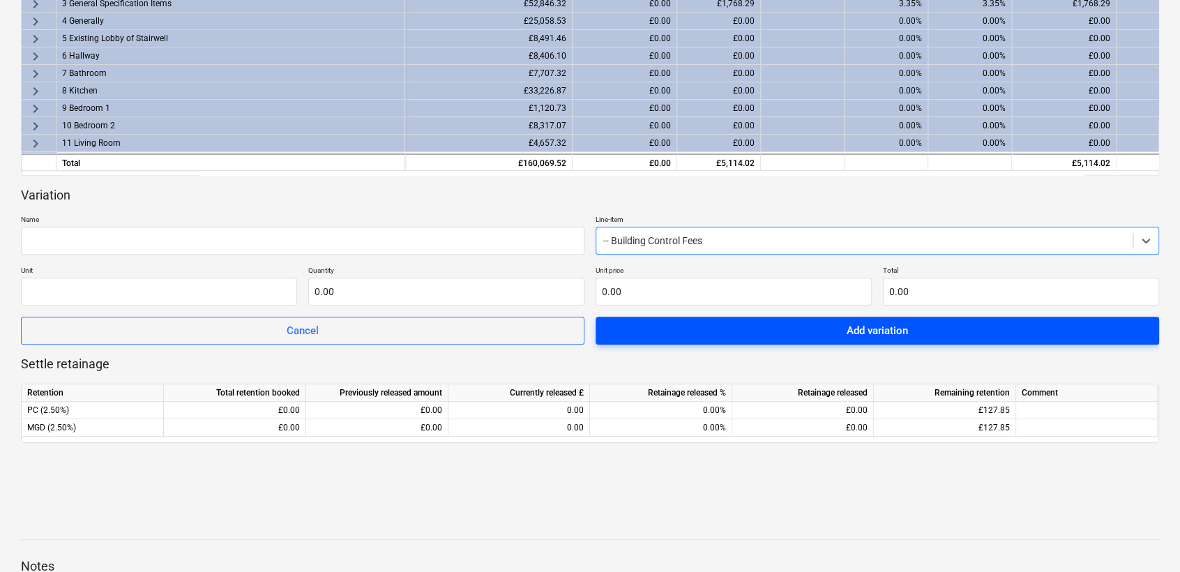
click at [866, 338] on div "Add variation" at bounding box center [877, 331] width 61 height 18
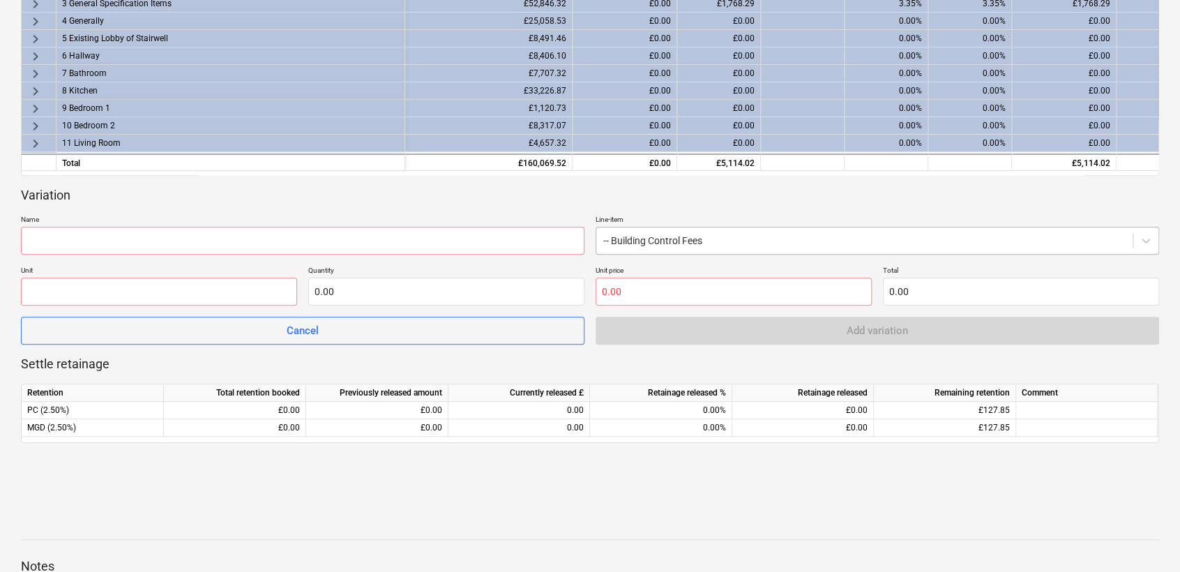
click at [687, 243] on div at bounding box center [864, 241] width 522 height 14
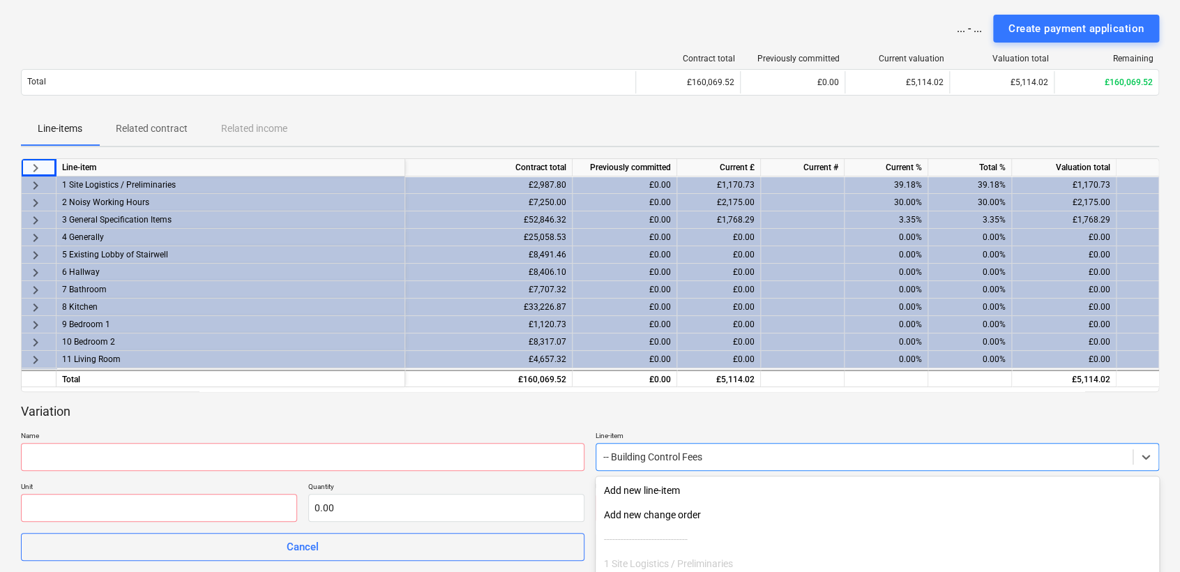
scroll to position [232, 0]
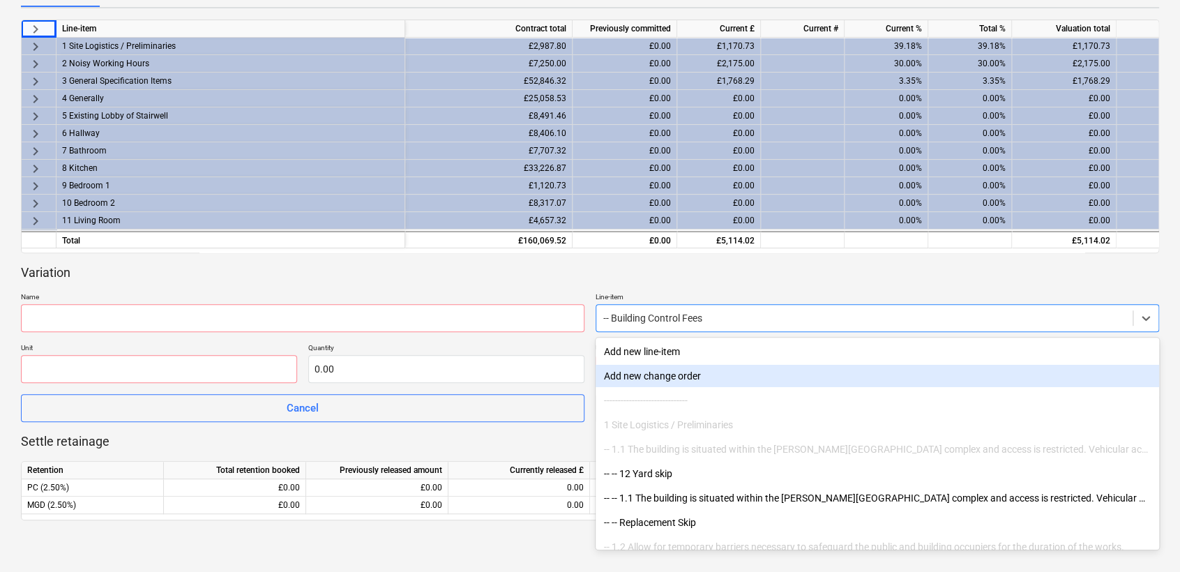
click at [680, 371] on div "Add new change order" at bounding box center [878, 376] width 564 height 22
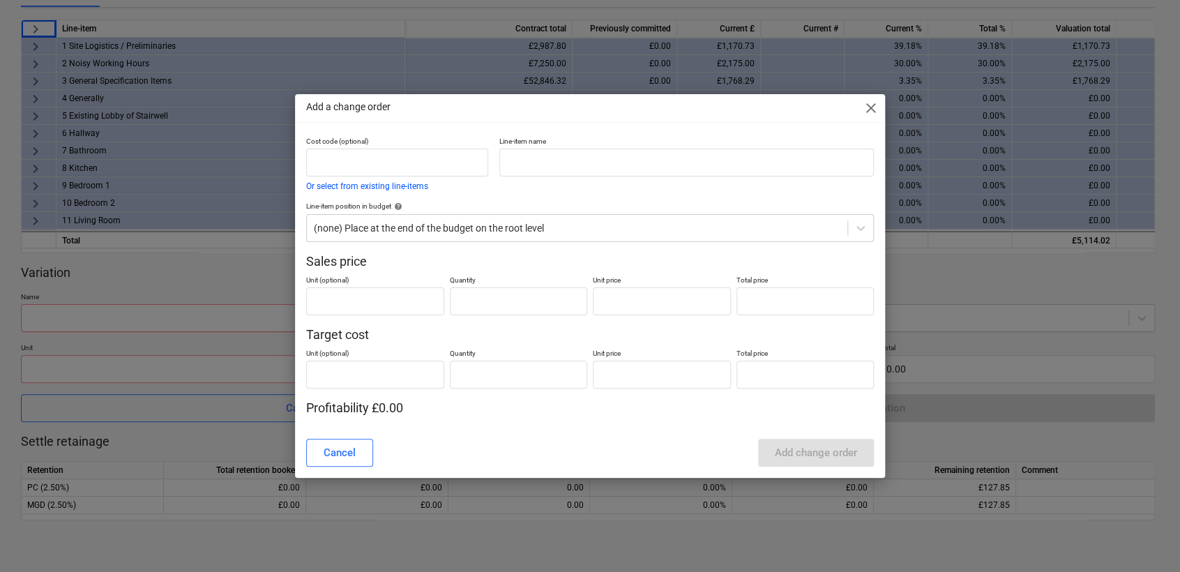
type input "0.00"
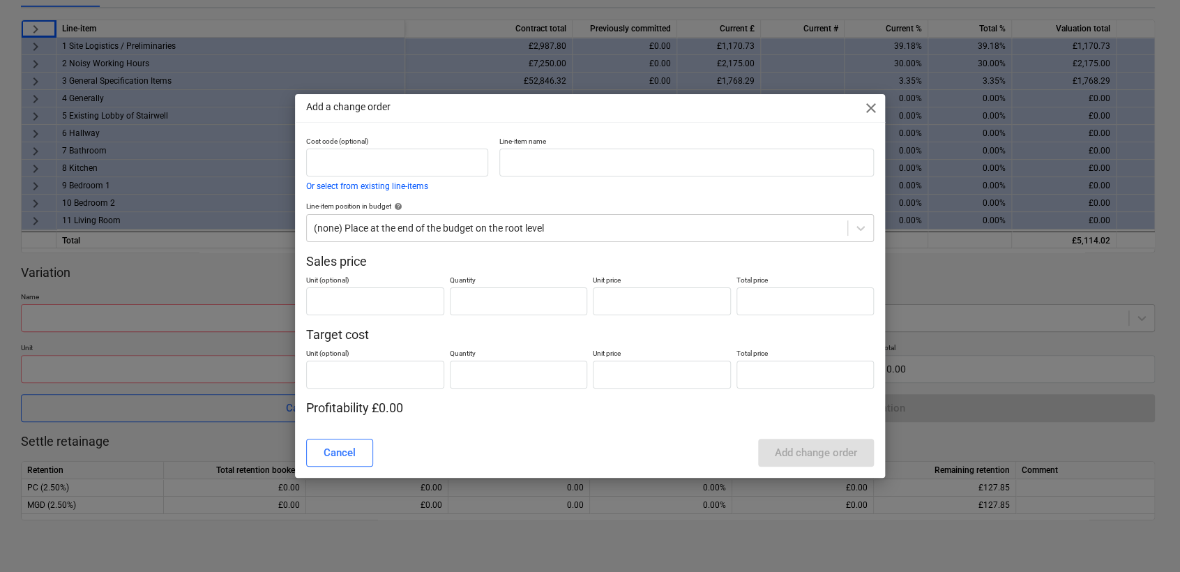
type input "0.00"
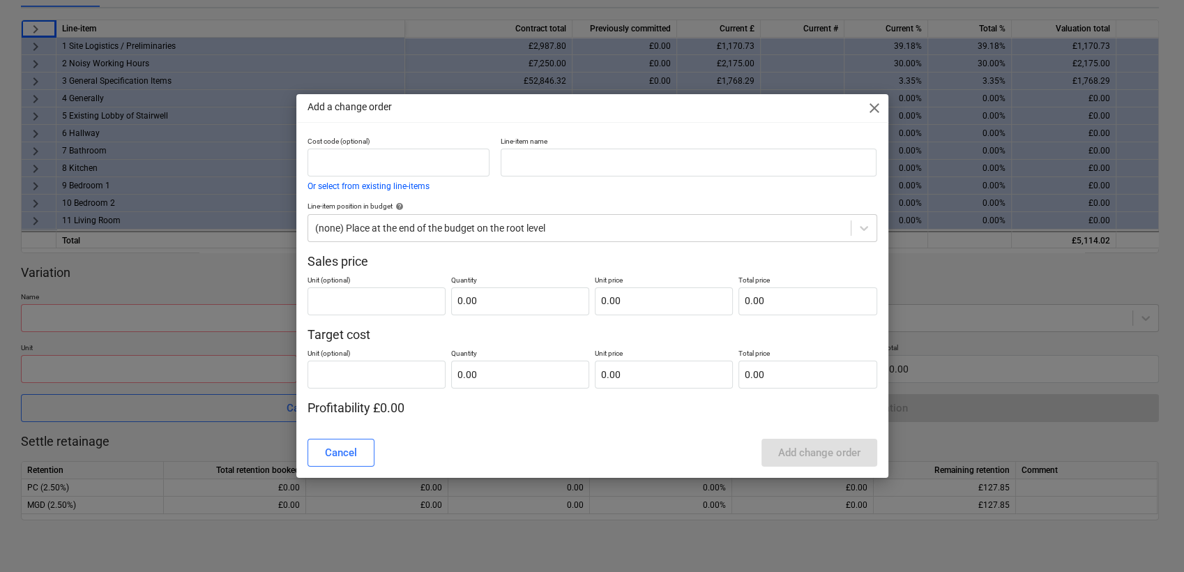
click at [555, 181] on div "Line-item name" at bounding box center [688, 163] width 387 height 65
click at [566, 170] on input "text" at bounding box center [689, 163] width 376 height 28
click at [887, 114] on div "Add a change order close" at bounding box center [592, 108] width 592 height 28
click at [860, 105] on div "Add a change order close" at bounding box center [592, 108] width 592 height 28
click at [875, 105] on span "close" at bounding box center [874, 108] width 17 height 17
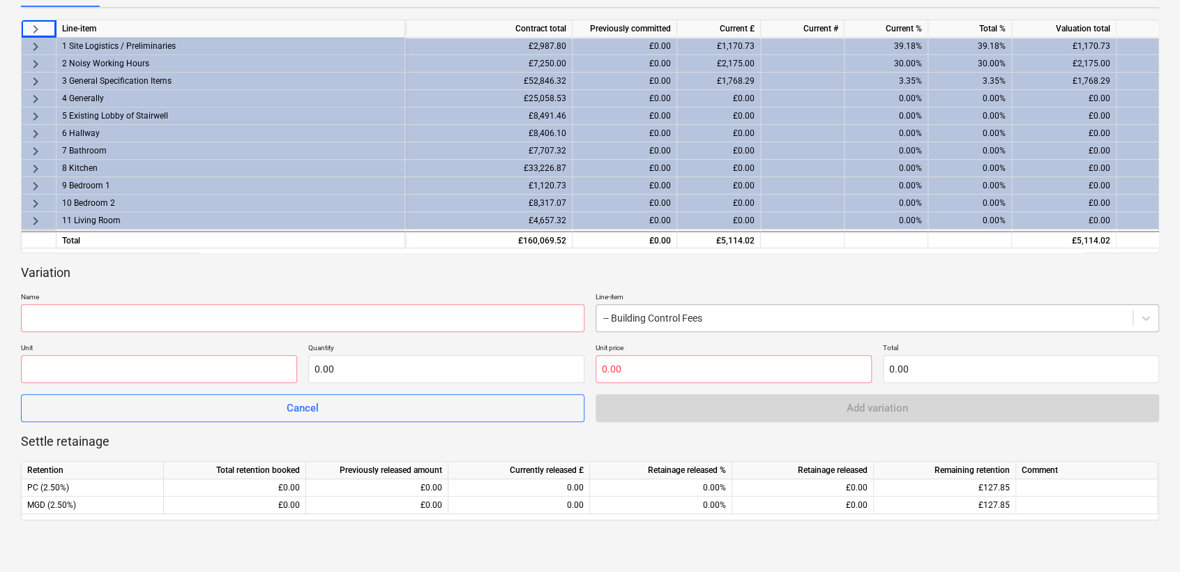
click at [759, 315] on div at bounding box center [864, 318] width 522 height 14
click at [755, 317] on div at bounding box center [864, 318] width 522 height 14
click at [1065, 308] on div at bounding box center [1145, 318] width 25 height 25
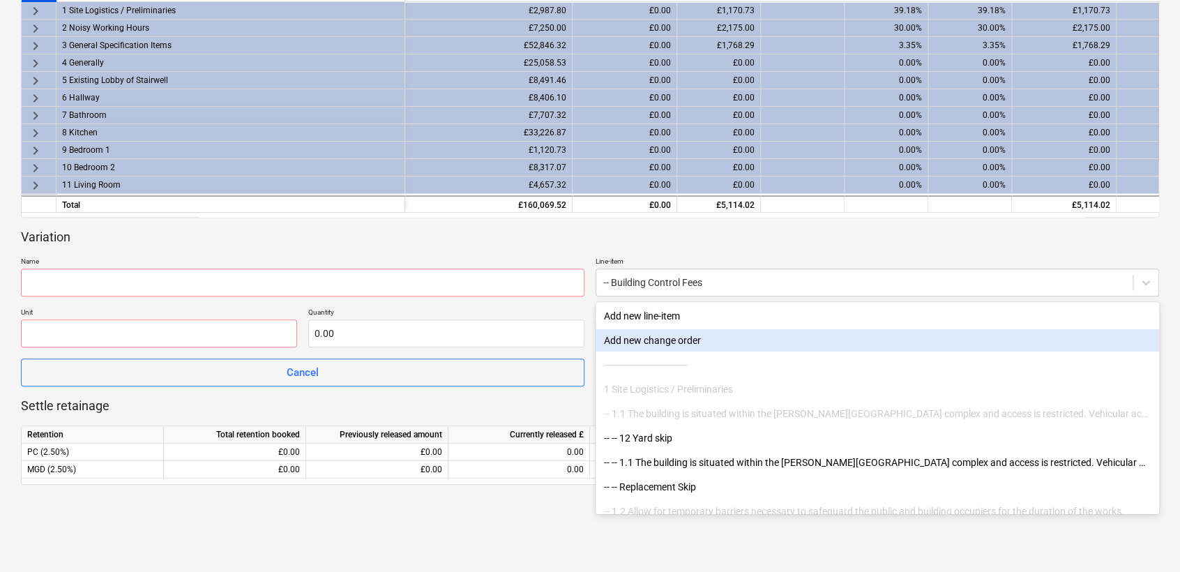
scroll to position [232, 0]
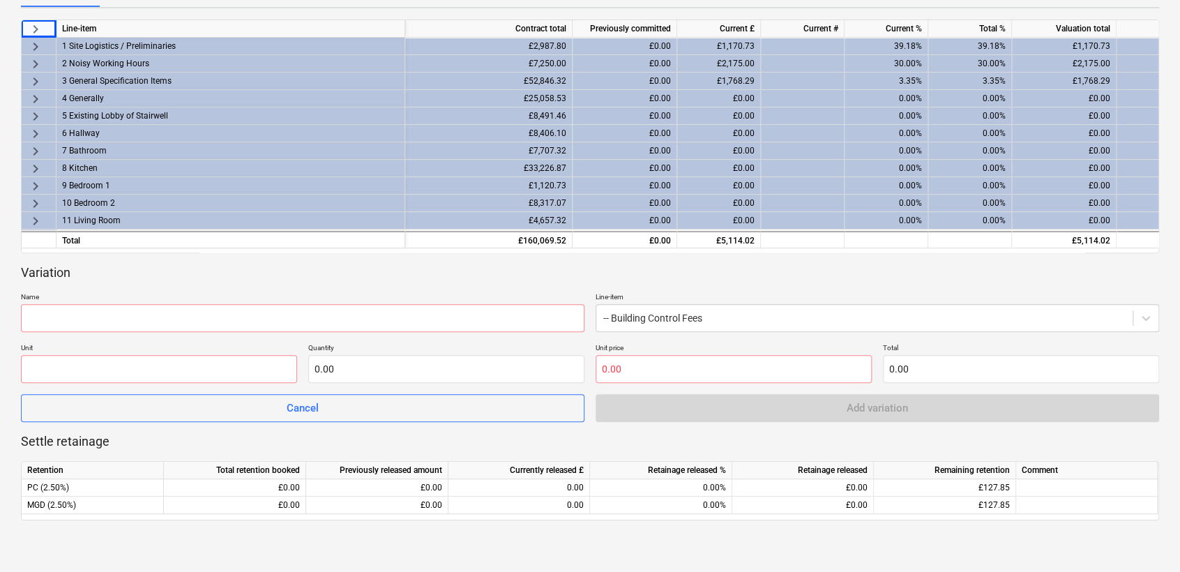
click at [588, 282] on div "Variation Name Line-item -- Building Control Fees Unit Quantity 0.00 Unit price…" at bounding box center [590, 343] width 1138 height 158
click at [641, 355] on input "text" at bounding box center [734, 369] width 276 height 28
type input "0.00"
click at [243, 379] on input "text" at bounding box center [159, 369] width 276 height 28
click at [626, 356] on input "text" at bounding box center [734, 369] width 276 height 28
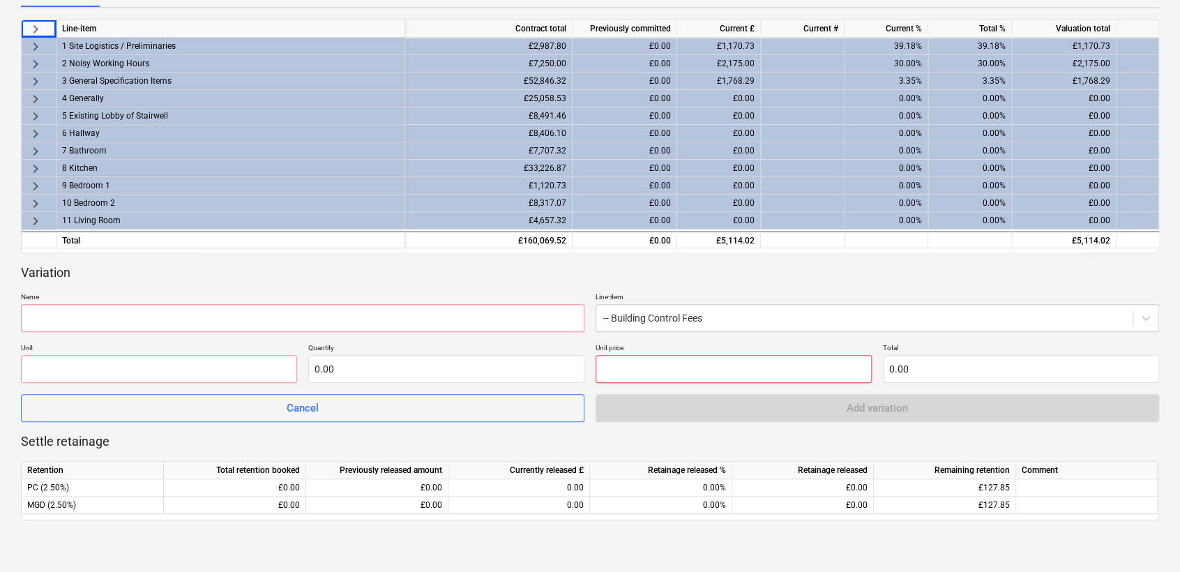
paste input "£1,463.41"
type input "0.00"
click at [591, 352] on div "Unit Quantity 0.00 Unit price 0.00 Total 0.00" at bounding box center [590, 363] width 1138 height 40
click at [550, 348] on p "Quantity" at bounding box center [446, 349] width 276 height 12
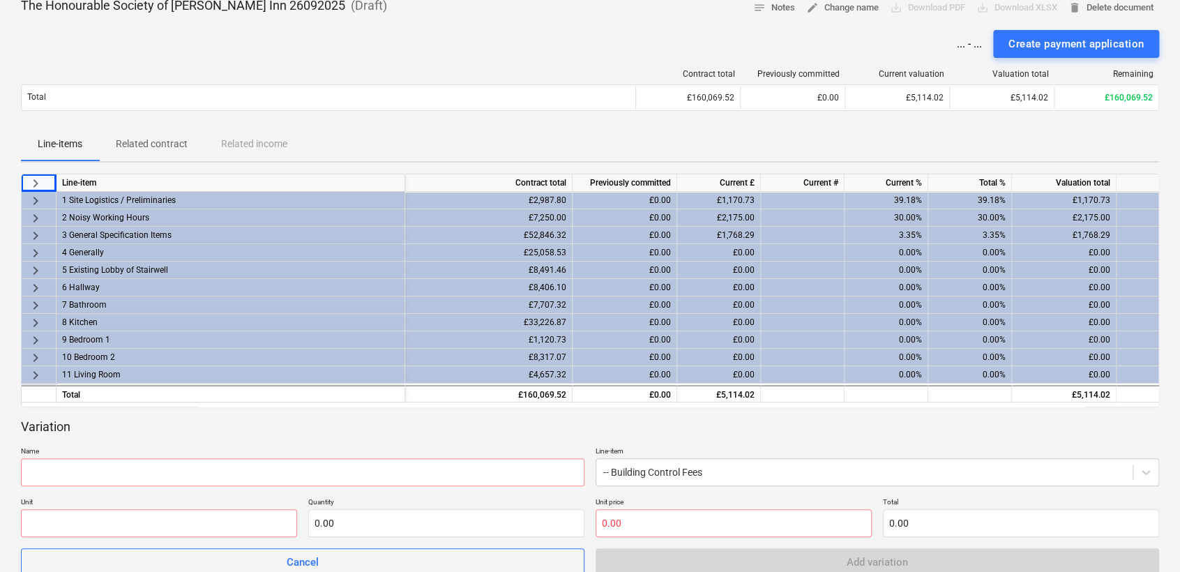
scroll to position [0, 0]
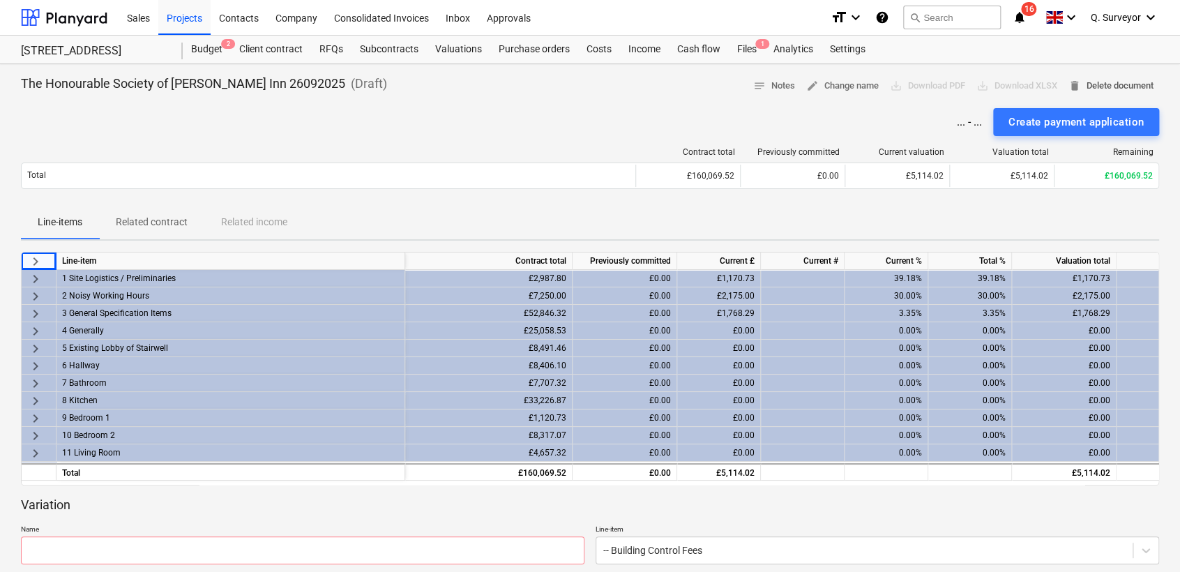
click at [1065, 88] on span "delete Delete document" at bounding box center [1111, 86] width 85 height 16
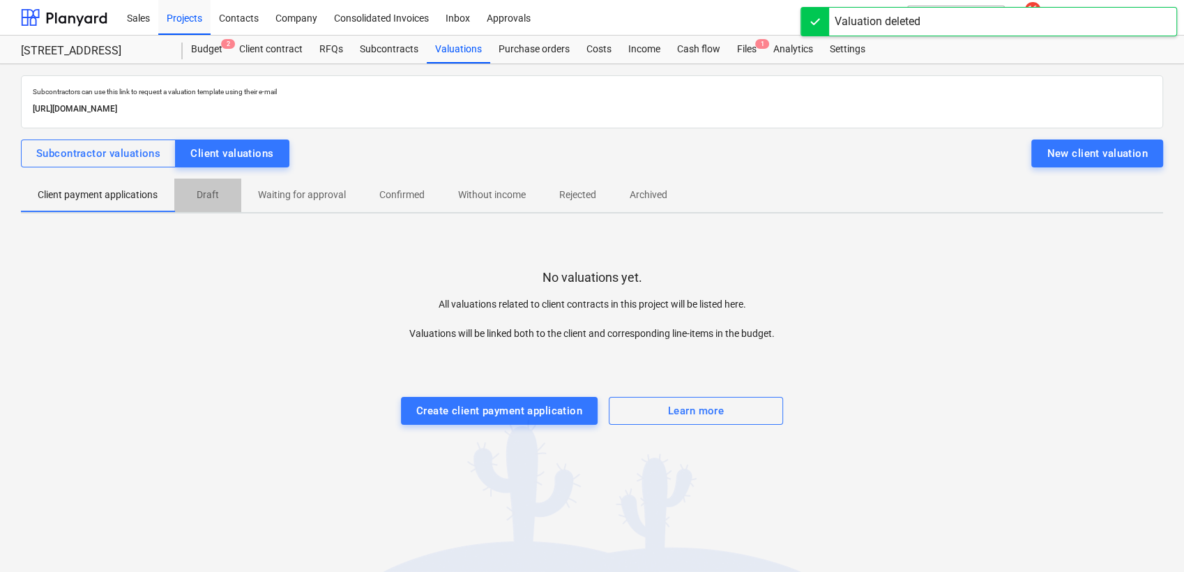
click at [207, 190] on p "Draft" at bounding box center [207, 195] width 33 height 15
click at [123, 191] on p "Client payment applications" at bounding box center [98, 195] width 120 height 15
click at [532, 409] on div "Create client payment application" at bounding box center [499, 411] width 166 height 18
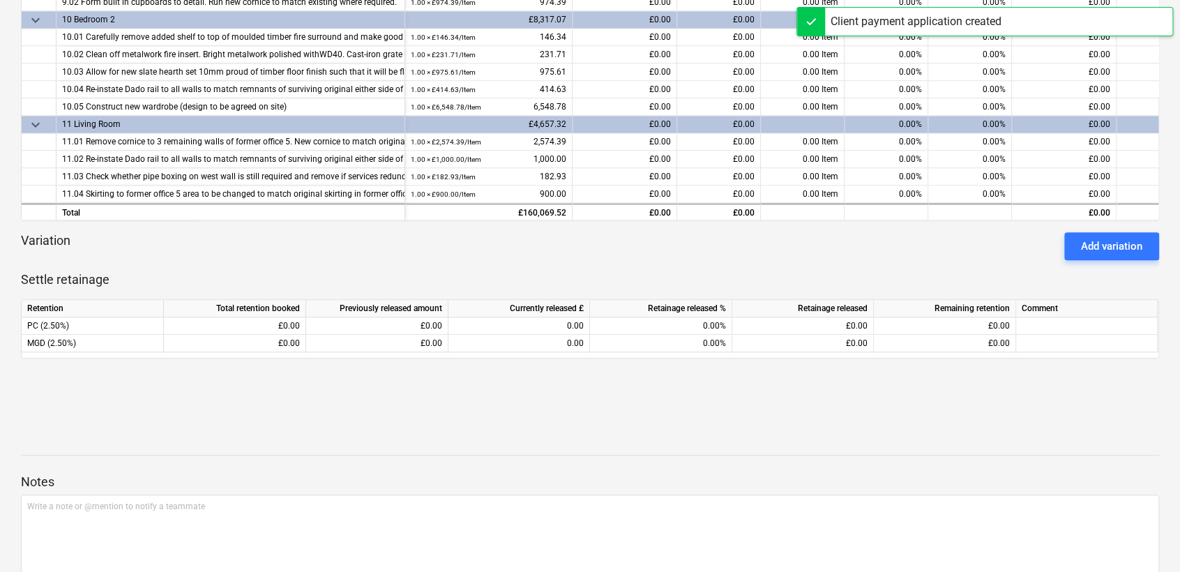
scroll to position [491, 0]
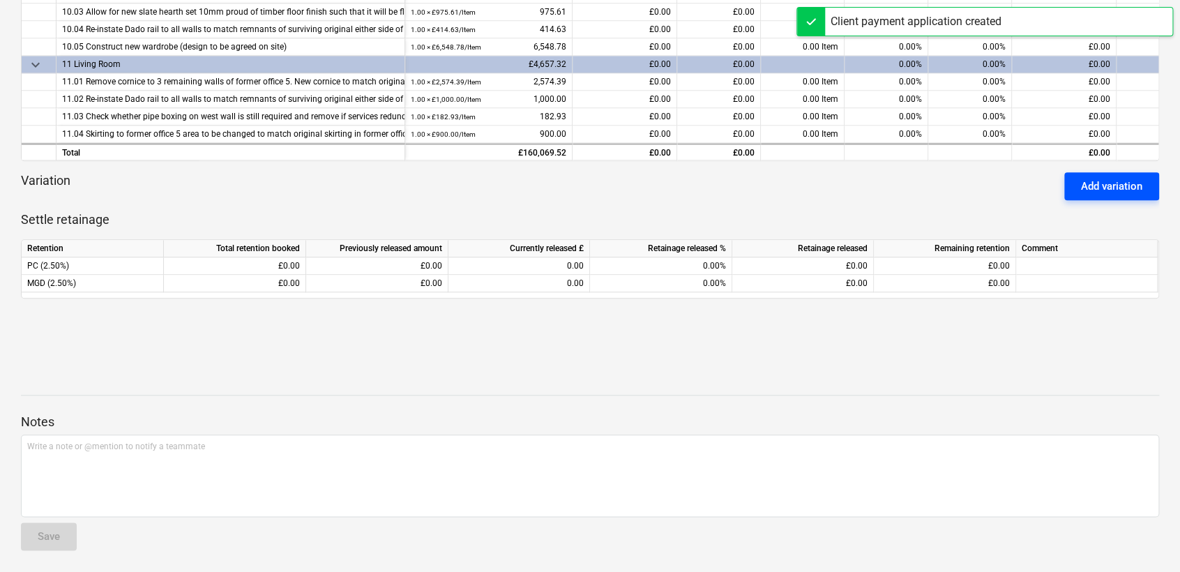
click at [1065, 186] on div "Add variation" at bounding box center [1111, 186] width 61 height 18
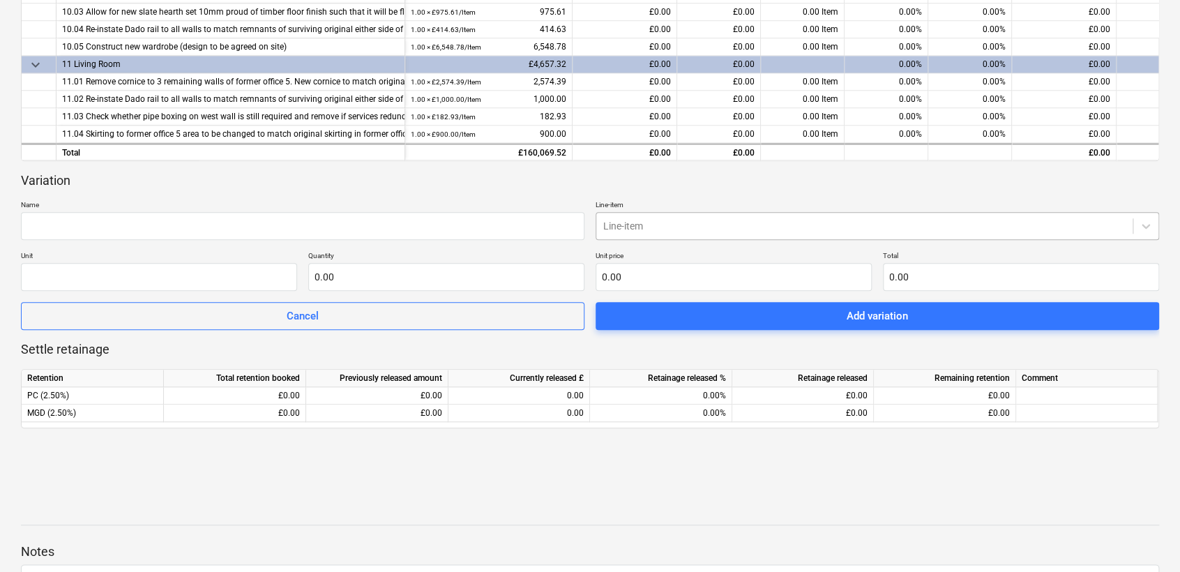
click at [676, 234] on div "Line-item" at bounding box center [864, 226] width 536 height 20
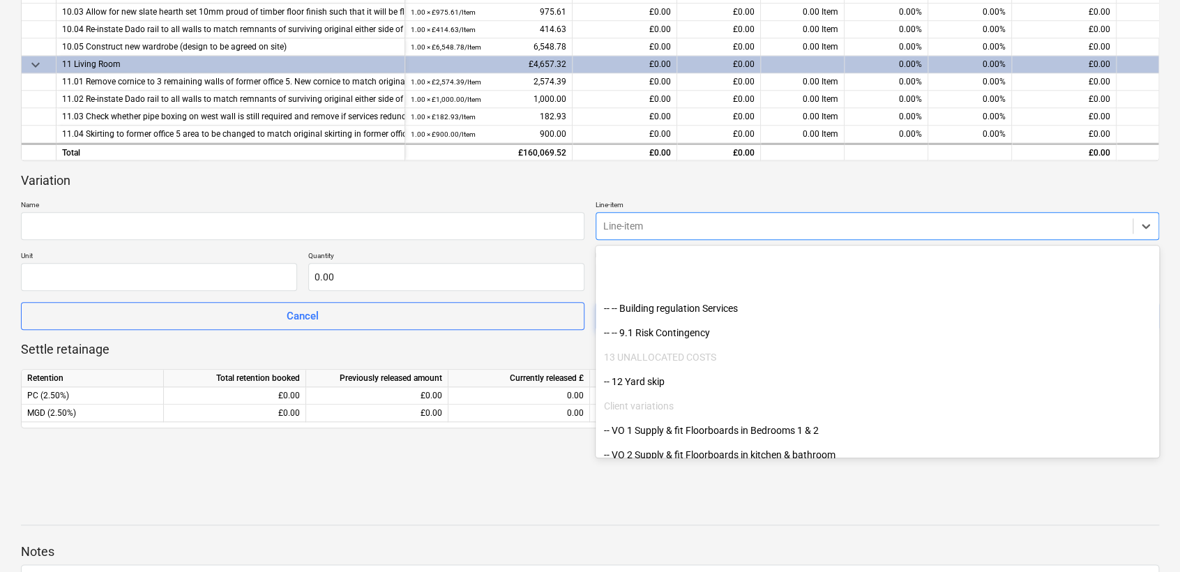
scroll to position [1767, 0]
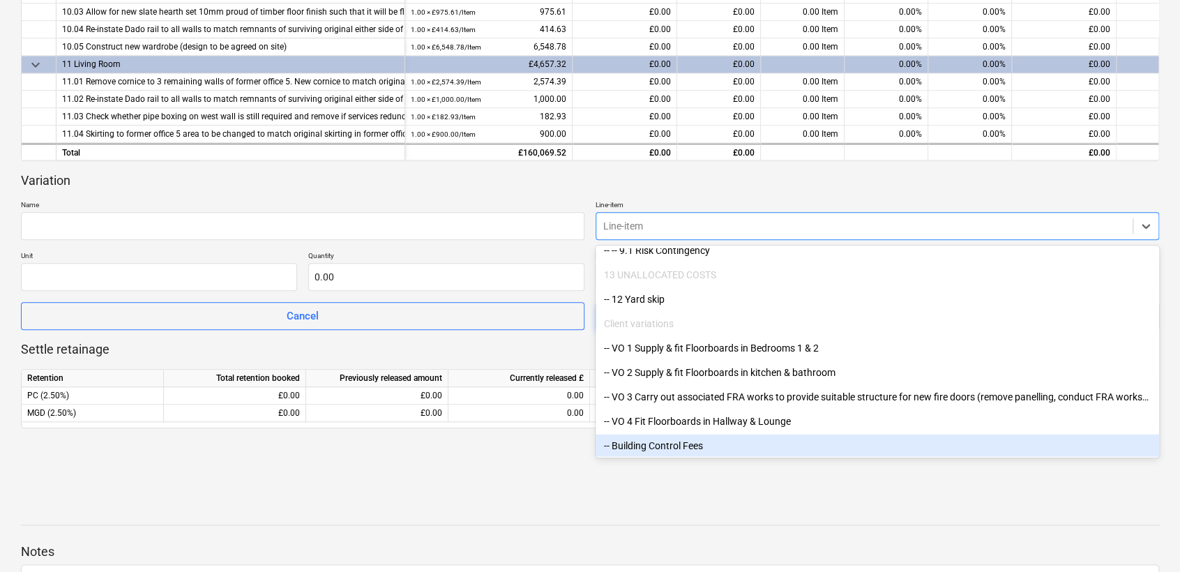
click at [658, 446] on div "-- Building Control Fees" at bounding box center [878, 445] width 564 height 22
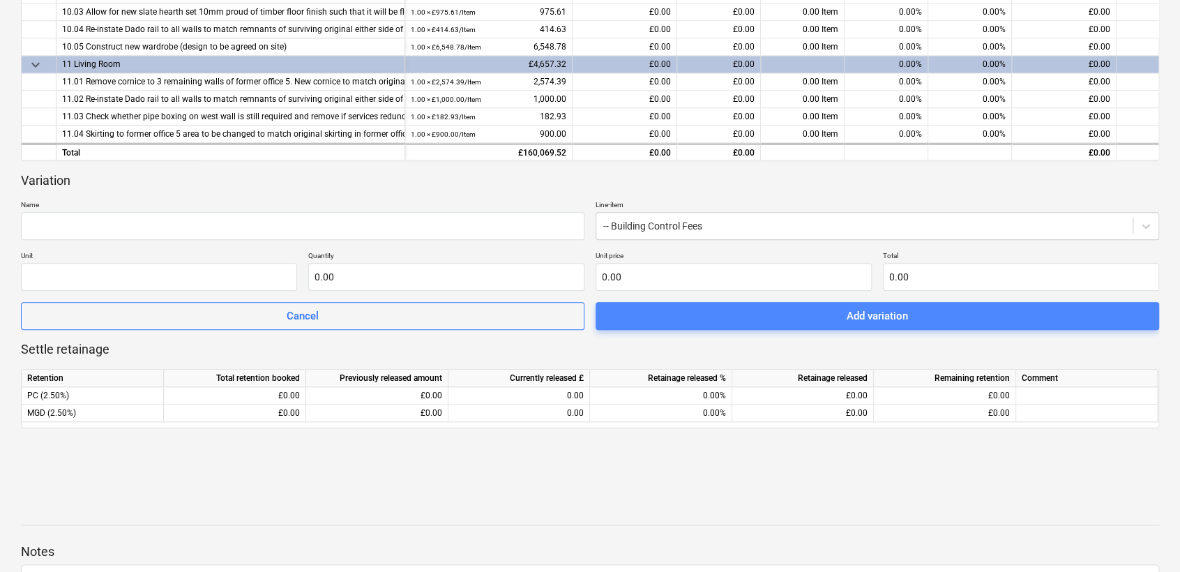
click at [801, 326] on button "Add variation" at bounding box center [878, 316] width 564 height 28
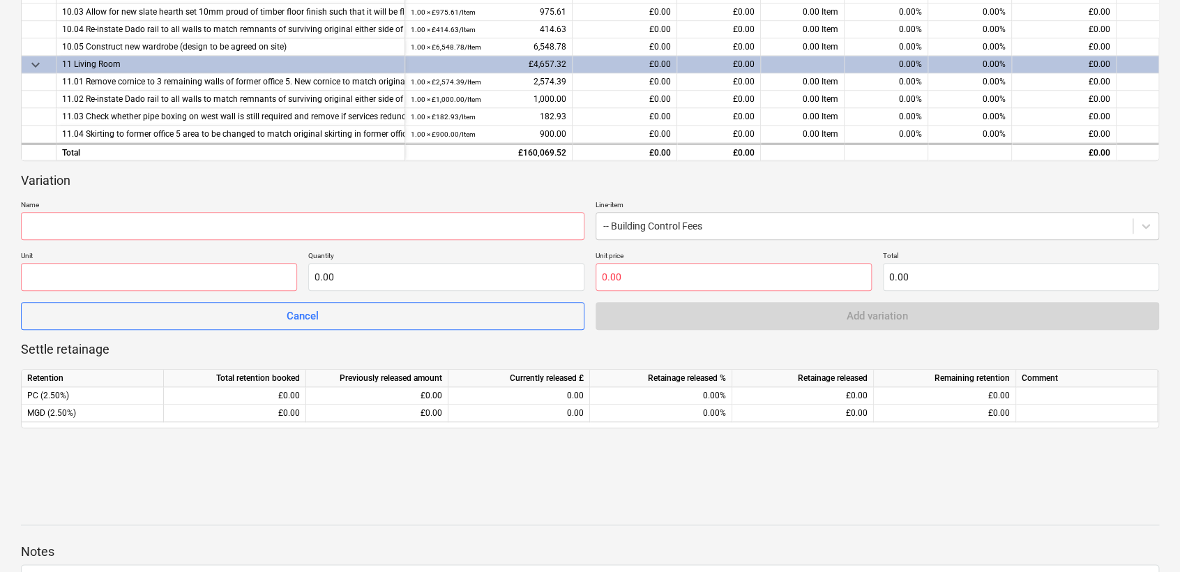
click at [93, 210] on p "Name" at bounding box center [303, 206] width 564 height 12
click at [88, 227] on input "text" at bounding box center [303, 226] width 564 height 28
click at [687, 227] on div at bounding box center [864, 226] width 522 height 14
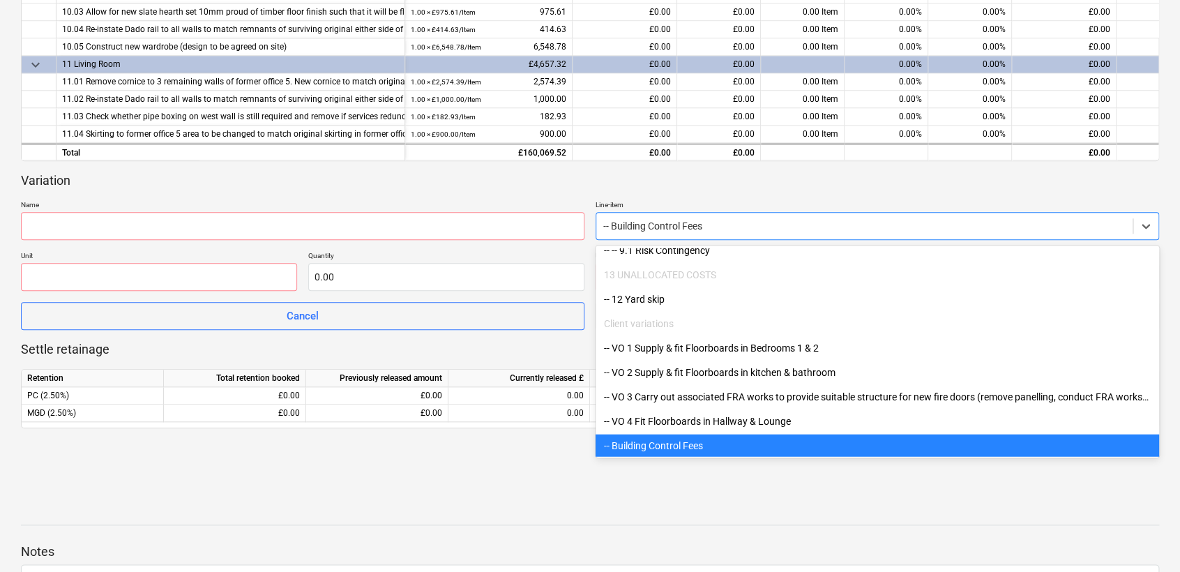
scroll to position [621, 0]
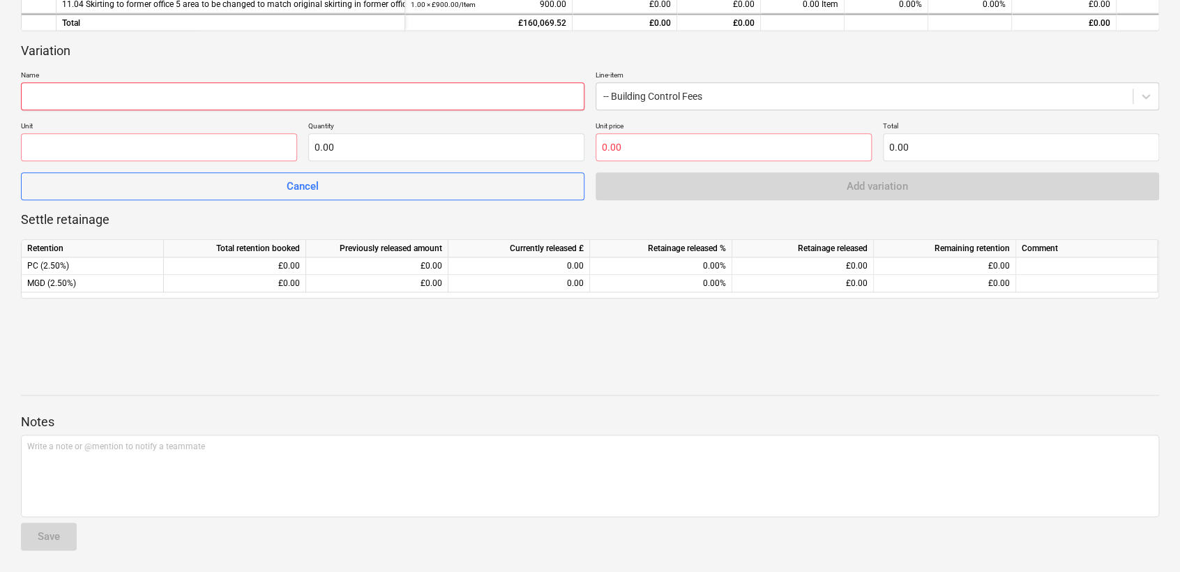
click at [184, 98] on input "text" at bounding box center [303, 96] width 564 height 28
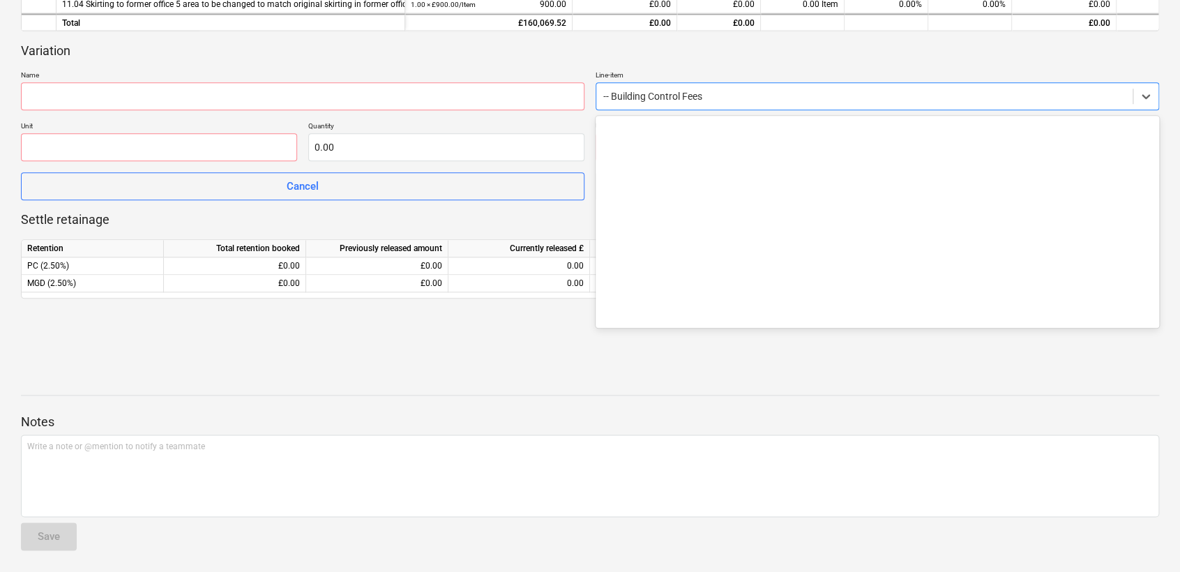
scroll to position [1767, 0]
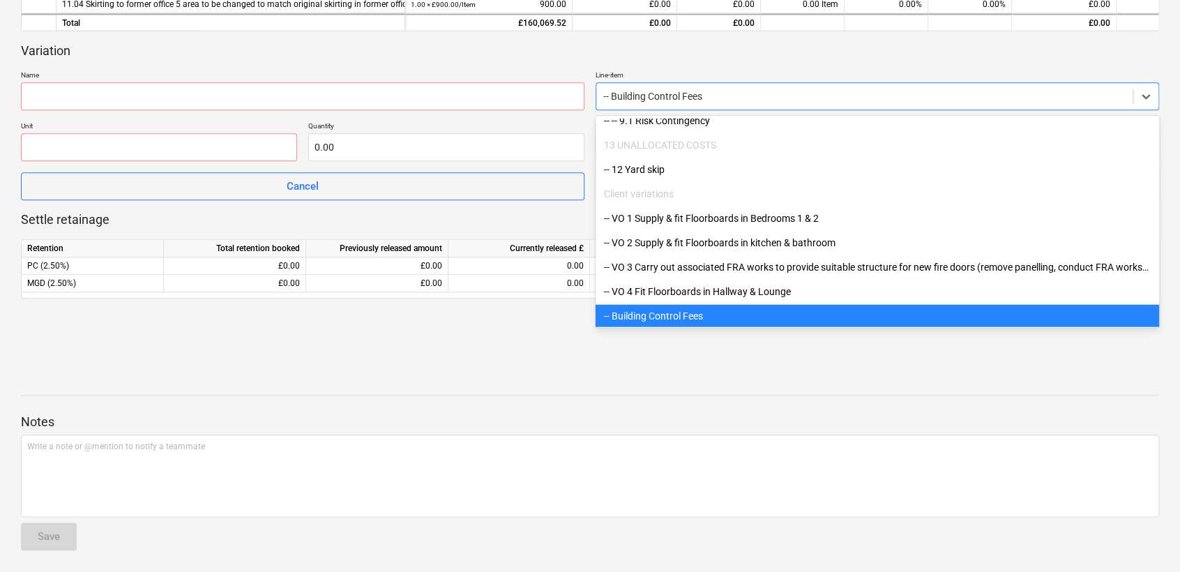
drag, startPoint x: 711, startPoint y: 99, endPoint x: 466, endPoint y: 62, distance: 247.6
click at [465, 62] on div "Variation Name Line-item option -- Building Control Fees selected, 81 of 81. 81…" at bounding box center [590, 122] width 1138 height 158
click at [310, 71] on p "Name" at bounding box center [303, 76] width 564 height 12
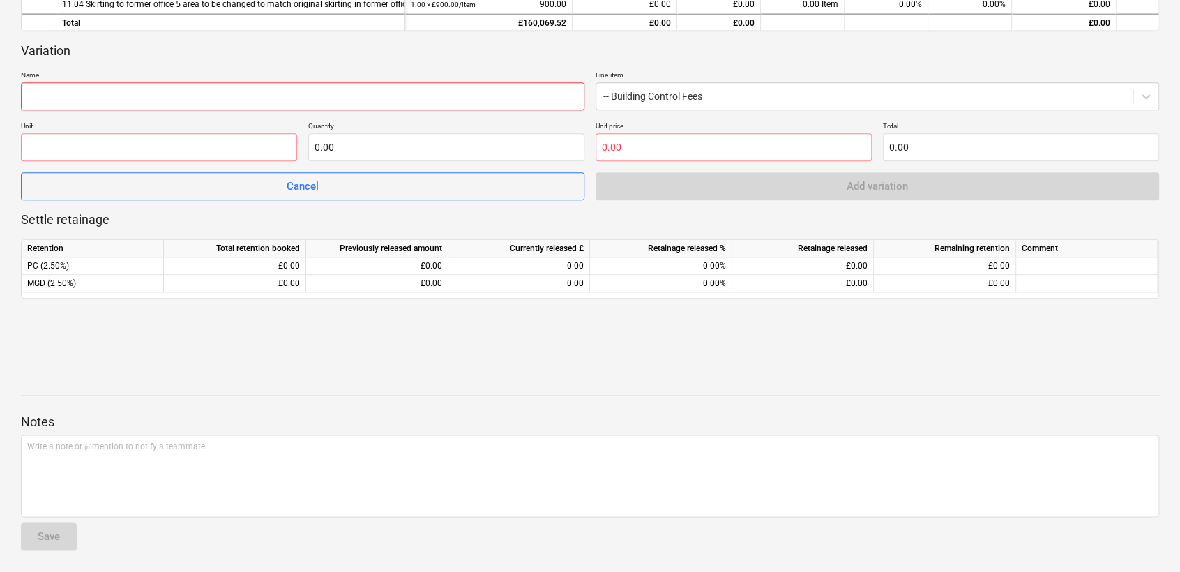
click at [236, 105] on input "text" at bounding box center [303, 96] width 564 height 28
click at [140, 148] on input "text" at bounding box center [159, 147] width 276 height 28
type input "Item"
click at [338, 148] on input "text" at bounding box center [446, 147] width 276 height 28
type input "1.00"
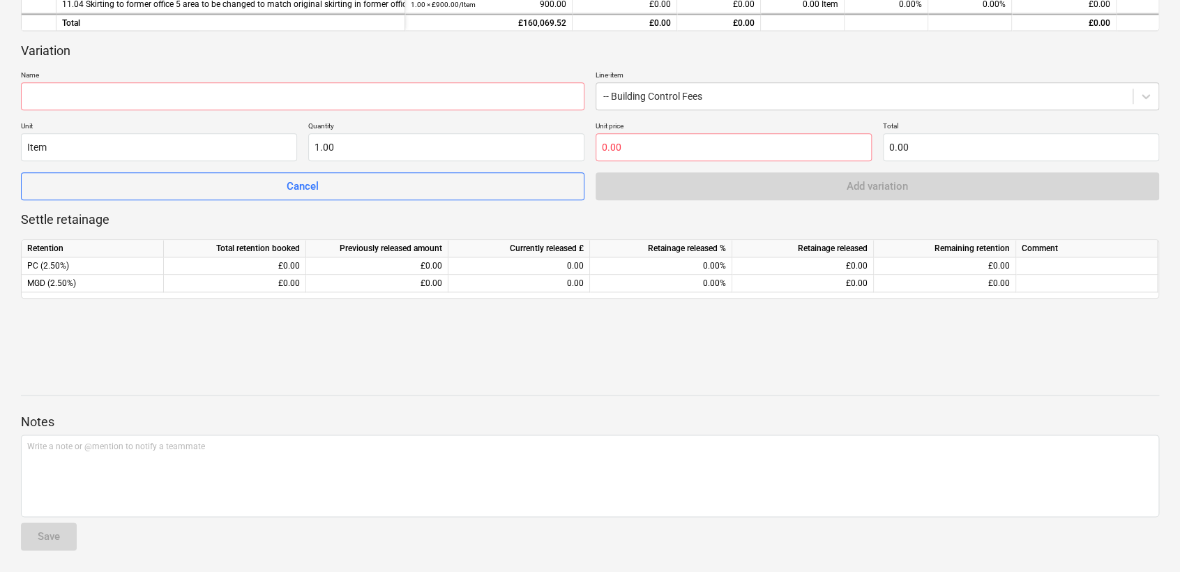
click at [329, 43] on div "Variation" at bounding box center [590, 51] width 1138 height 17
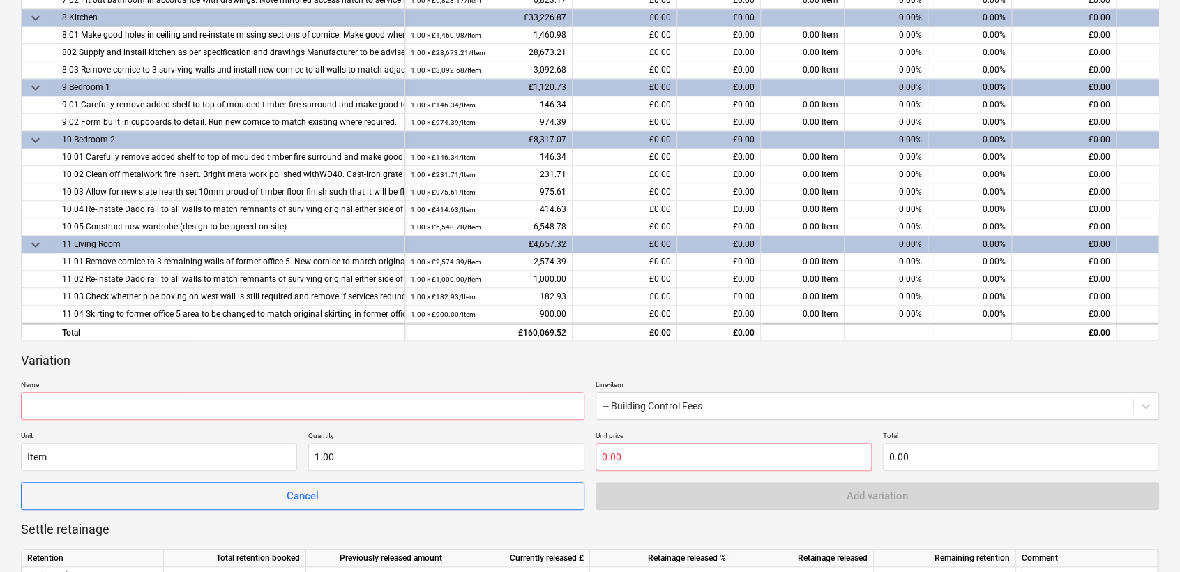
scroll to position [543, 0]
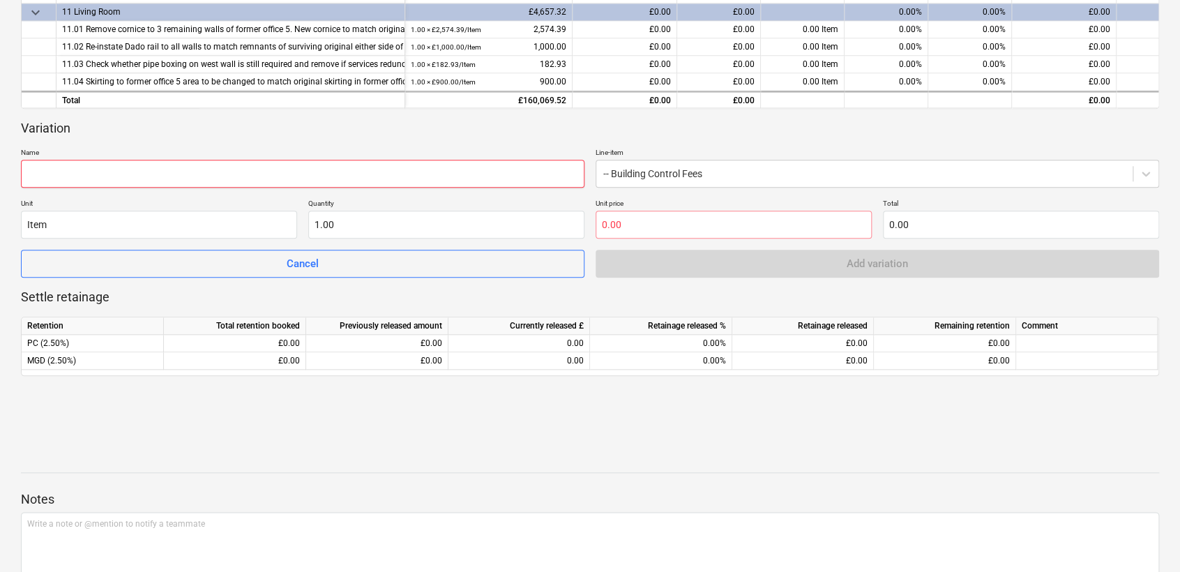
click at [69, 180] on input "text" at bounding box center [303, 174] width 564 height 28
click at [628, 220] on input "text" at bounding box center [734, 225] width 276 height 28
type input "1"
type input "1.00"
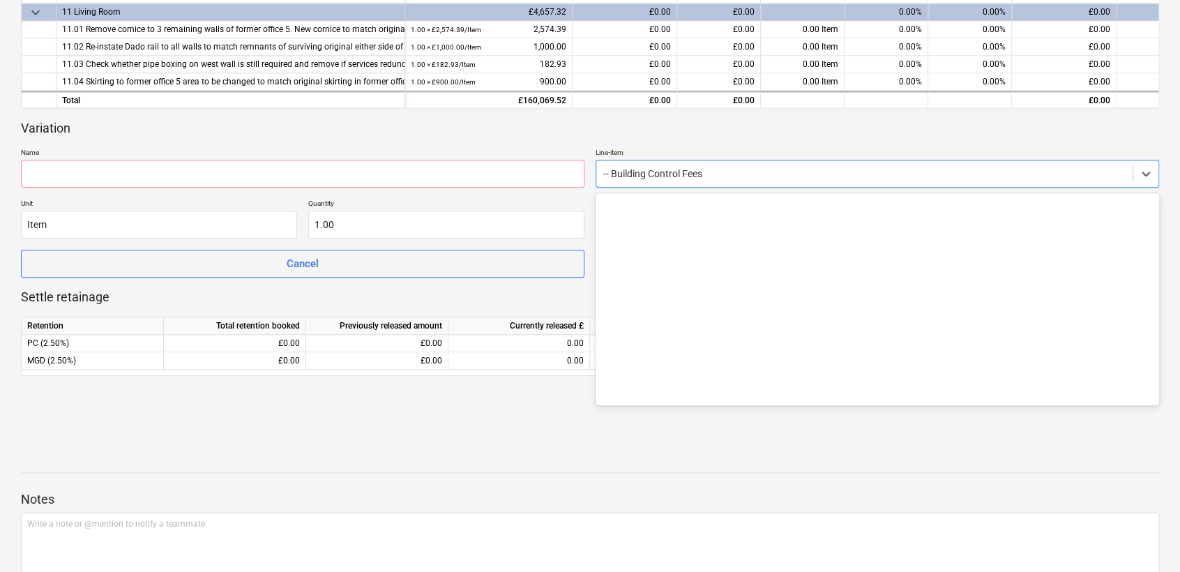
click at [673, 169] on div at bounding box center [864, 174] width 522 height 14
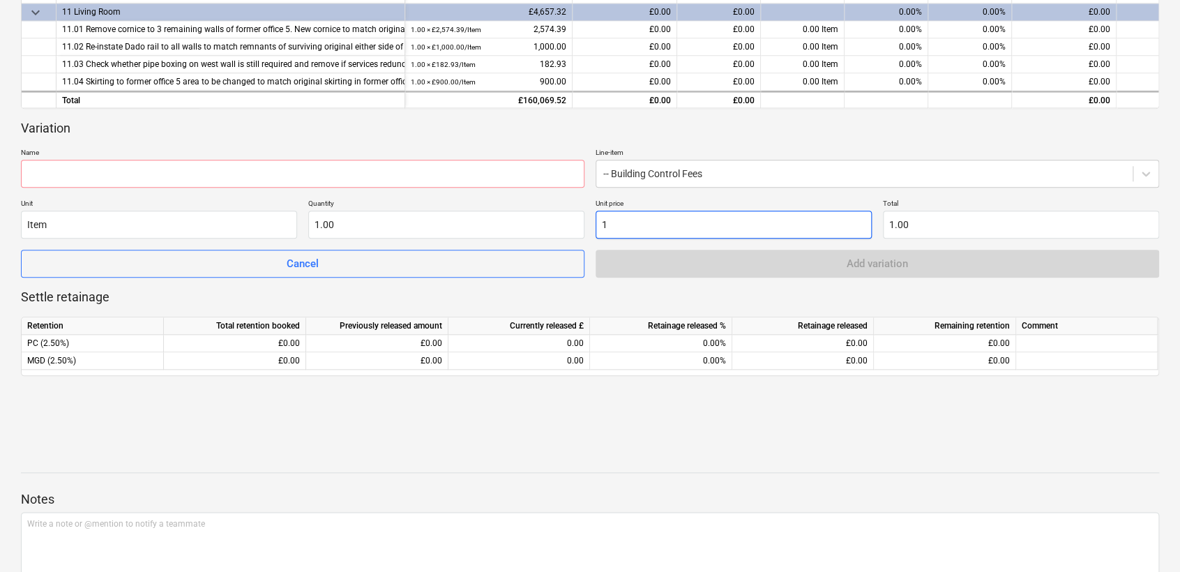
click at [657, 225] on input "1" at bounding box center [734, 225] width 276 height 28
drag, startPoint x: 652, startPoint y: 226, endPoint x: 606, endPoint y: 215, distance: 47.4
click at [603, 215] on input "1" at bounding box center [734, 225] width 276 height 28
paste input "£1,463.4"
type input "£1,463.41"
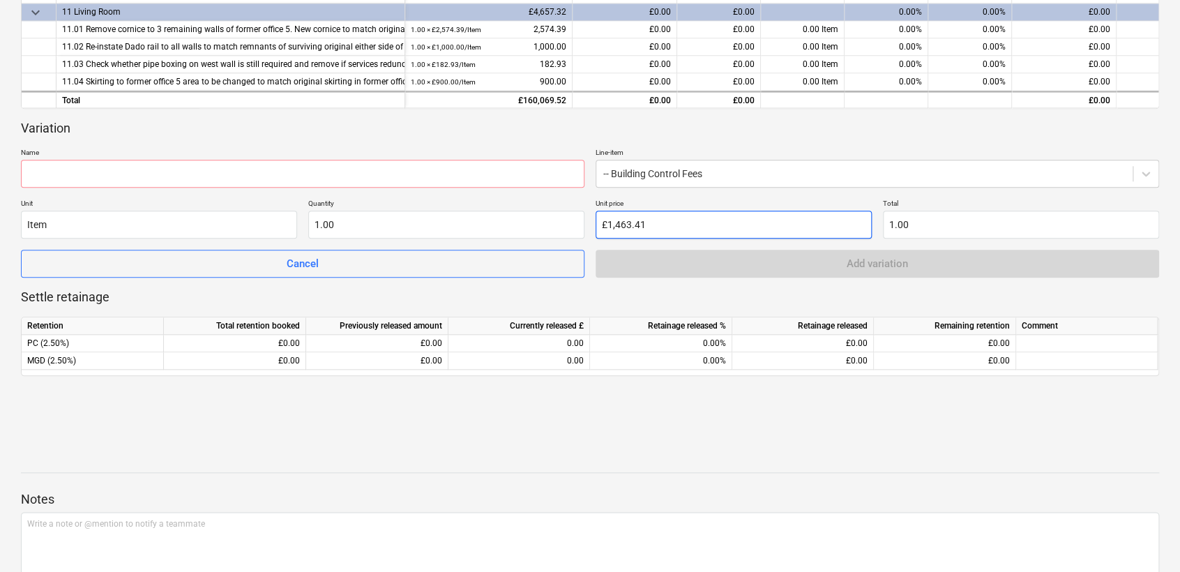
type input "0.00"
click at [635, 115] on div "keyboard_arrow_down Line-item Contract total Previously committed Current £ Cur…" at bounding box center [590, 58] width 1138 height 701
click at [622, 229] on input "text" at bounding box center [734, 225] width 276 height 28
type input "0.00"
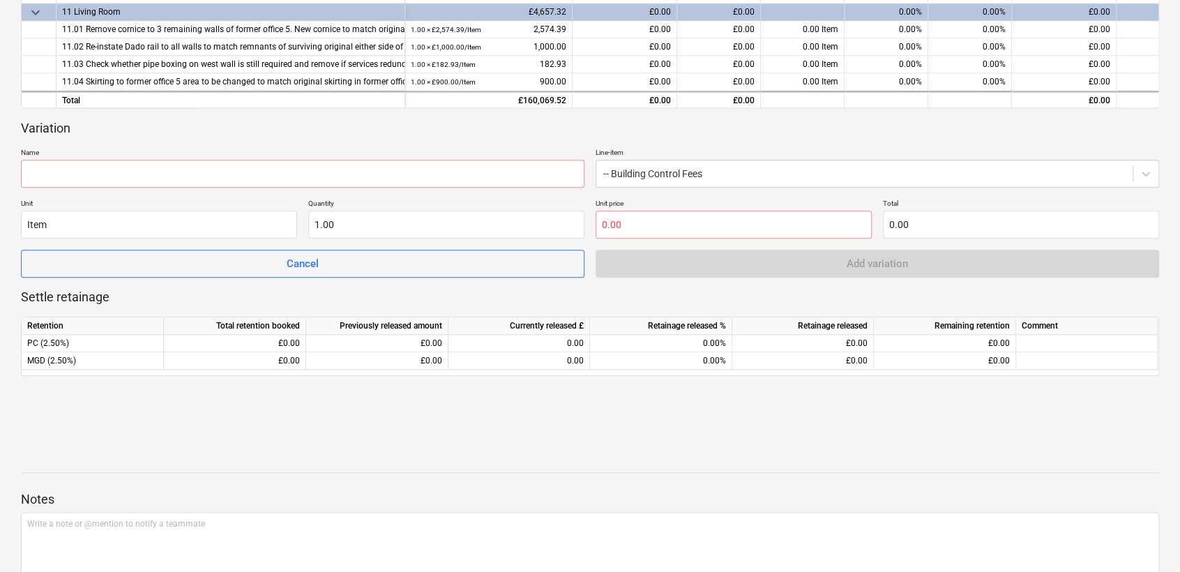
click at [649, 139] on div "Variation Name Line-item -- Building Control Fees Unit Item Quantity 1.00 Unit …" at bounding box center [590, 199] width 1138 height 158
click at [626, 219] on input "text" at bounding box center [734, 225] width 276 height 28
paste input "£1,463.41"
click at [675, 223] on input "£1,463.4" at bounding box center [734, 225] width 276 height 28
type input "0.00"
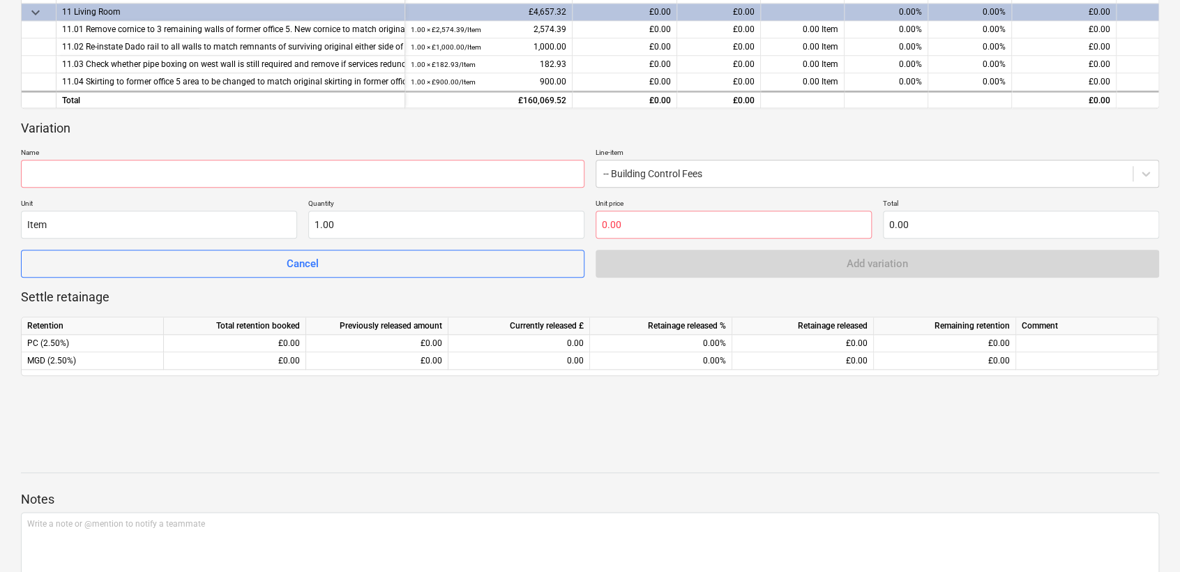
click at [656, 136] on div "Variation Name Line-item -- Building Control Fees Unit Item Quantity 1.00 Unit …" at bounding box center [590, 199] width 1138 height 158
click at [649, 214] on input "text" at bounding box center [734, 225] width 276 height 28
paste input "£1,463.41"
drag, startPoint x: 625, startPoint y: 222, endPoint x: 512, endPoint y: 227, distance: 113.1
click at [513, 227] on div "Unit Item Quantity 1.00 Unit price £1,463 Total 0.00" at bounding box center [590, 219] width 1138 height 40
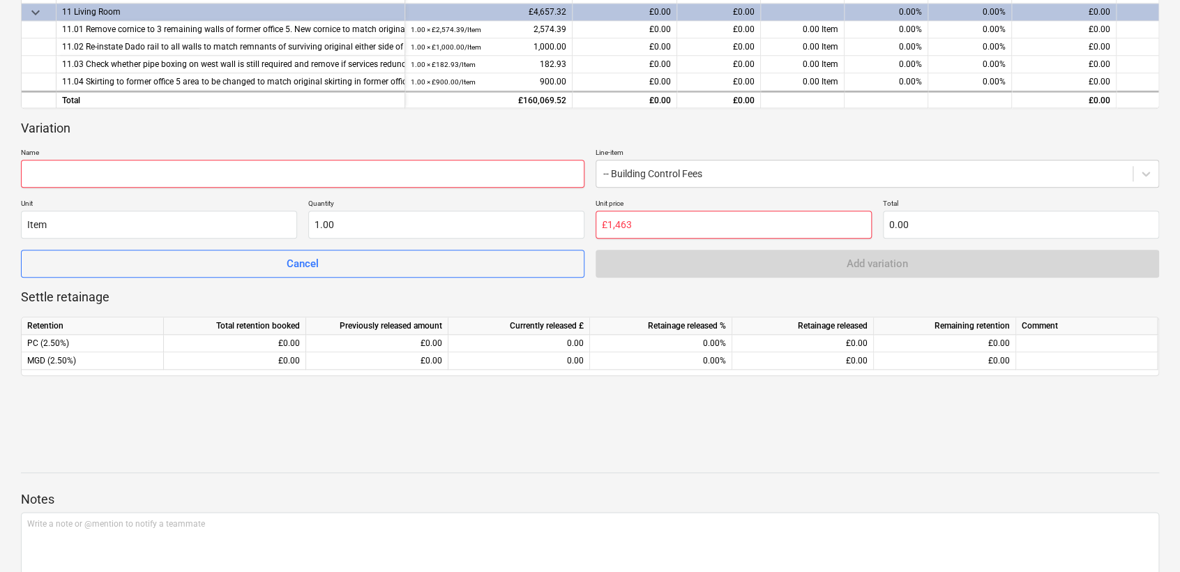
type input "1"
type input "1.00"
type input "10"
type input "10.00"
click at [695, 91] on div "£0.00" at bounding box center [719, 99] width 84 height 17
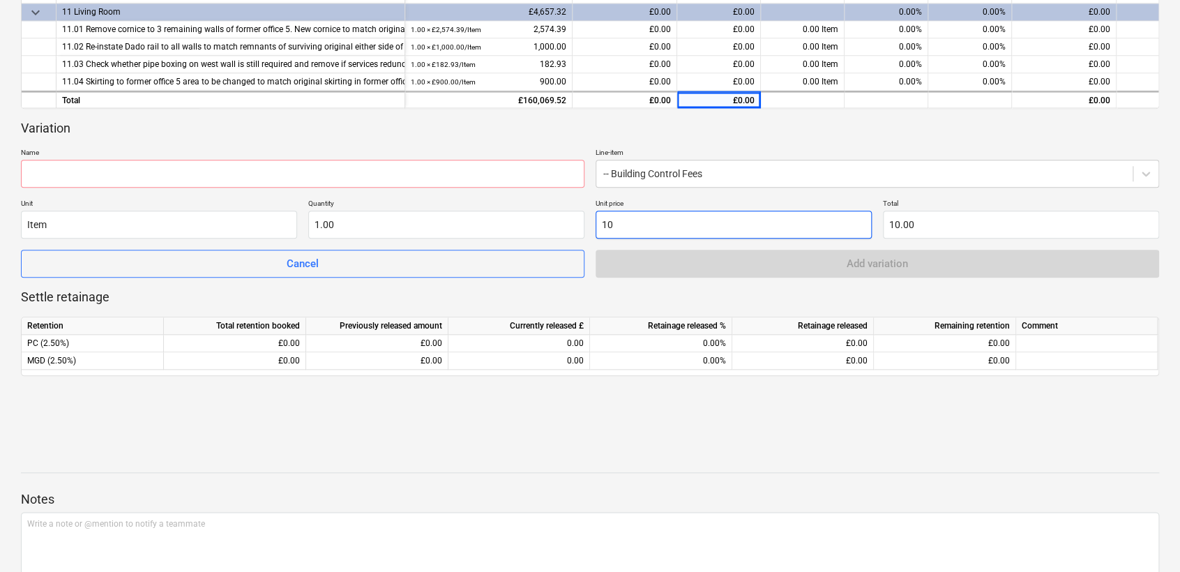
drag, startPoint x: 628, startPoint y: 225, endPoint x: 664, endPoint y: 209, distance: 38.7
click at [631, 224] on input "10" at bounding box center [734, 225] width 276 height 28
click at [664, 223] on input "10" at bounding box center [734, 225] width 276 height 28
type input "10-"
type input "0.00"
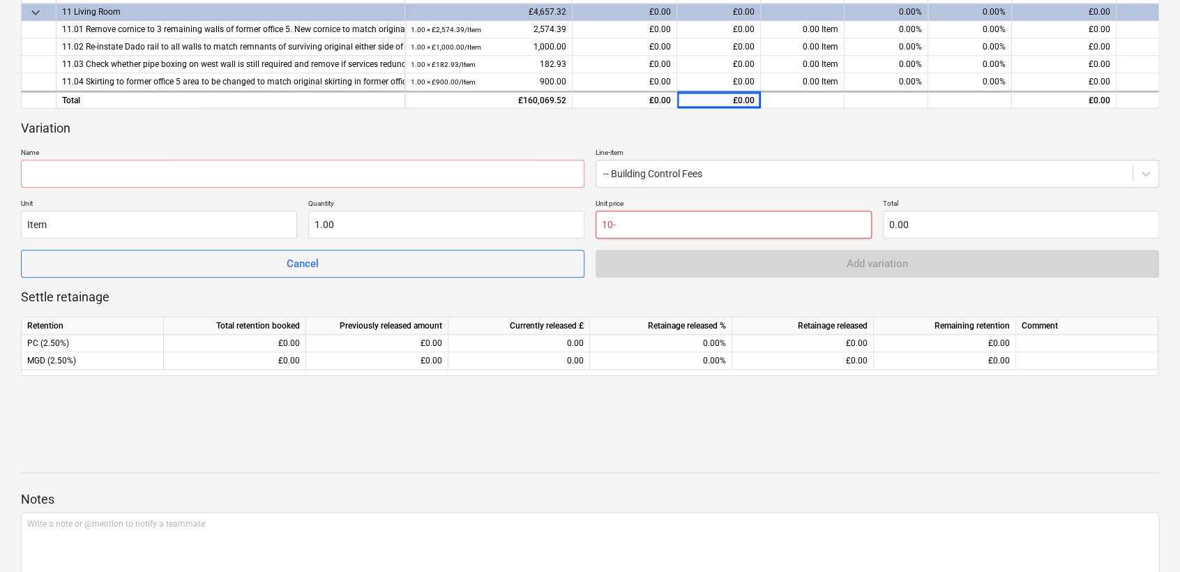
type input "10"
type input "10.00"
type input "100"
type input "100.00"
click at [672, 126] on div "Variation" at bounding box center [590, 128] width 1138 height 17
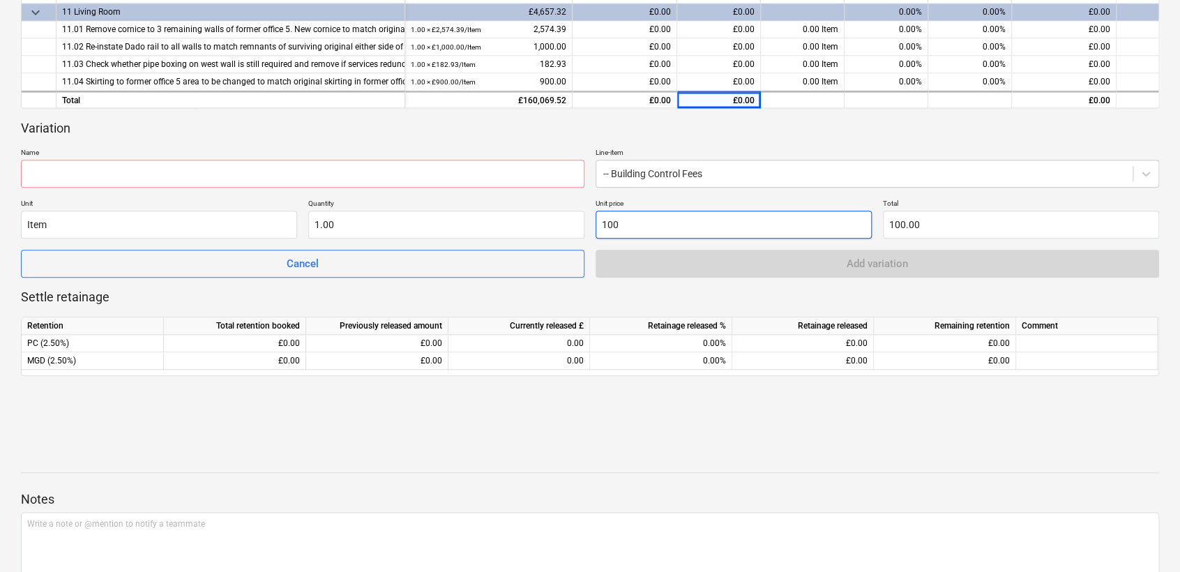
click at [649, 222] on input "100" at bounding box center [734, 225] width 276 height 28
type input "1000"
type input "1,000.00"
click at [652, 148] on p "Line-item" at bounding box center [878, 154] width 564 height 12
click at [654, 227] on input "1000" at bounding box center [734, 225] width 276 height 28
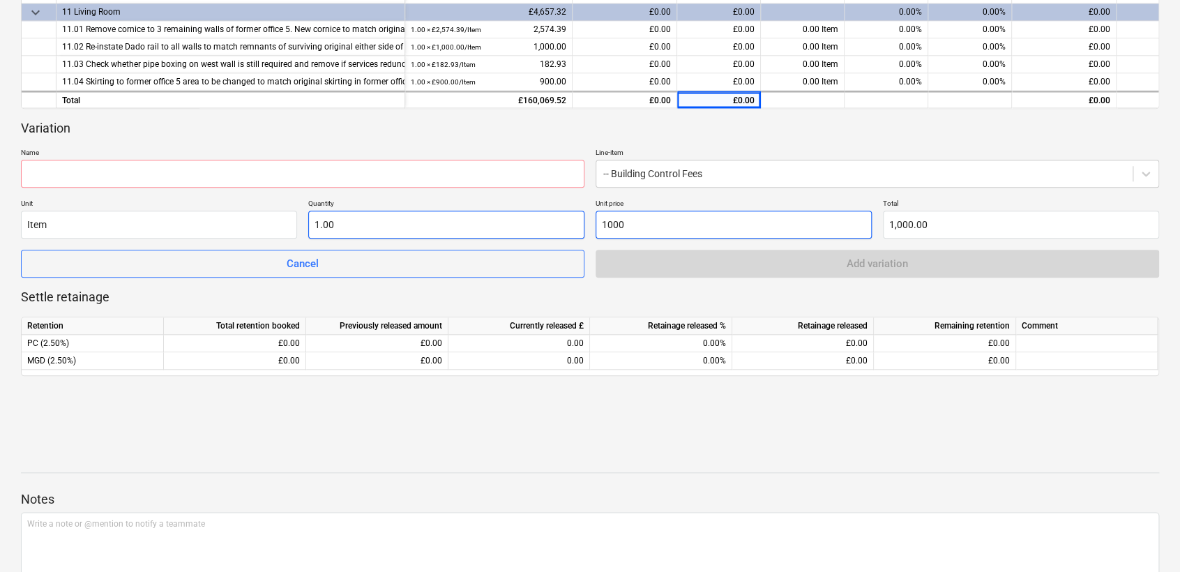
click at [474, 224] on div "Unit Item Quantity 1.00 Unit price 1000 Total 1,000.00" at bounding box center [590, 219] width 1138 height 40
type input "2"
type input "2.00"
type input "20"
type input "20.00"
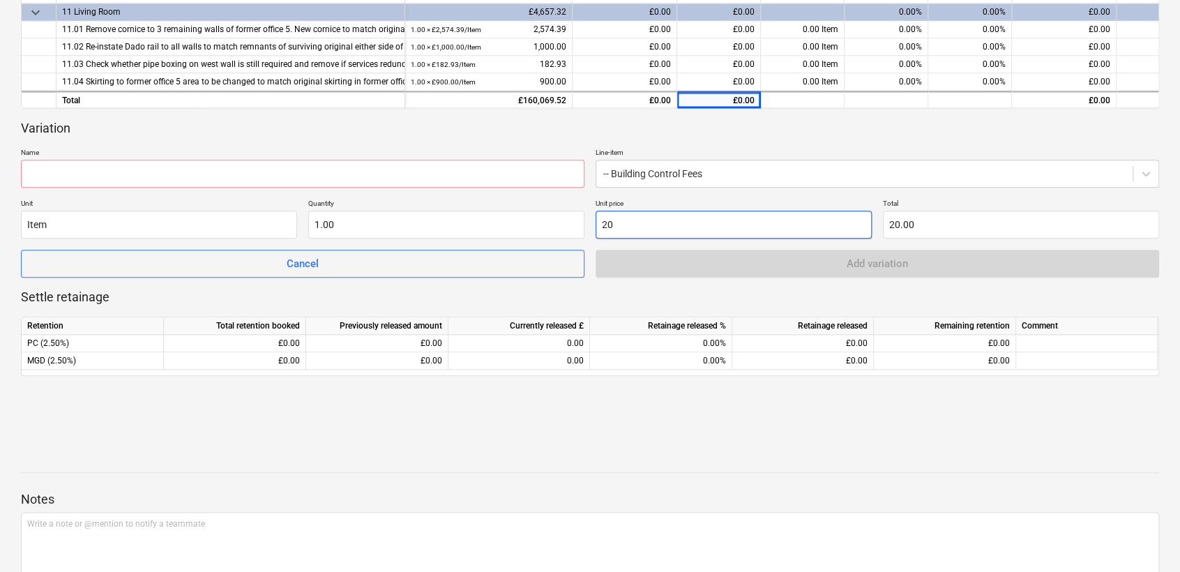
type input "200"
type input "200.00"
type input "2000"
type input "2,000.00"
click at [653, 129] on div "Variation" at bounding box center [590, 128] width 1138 height 17
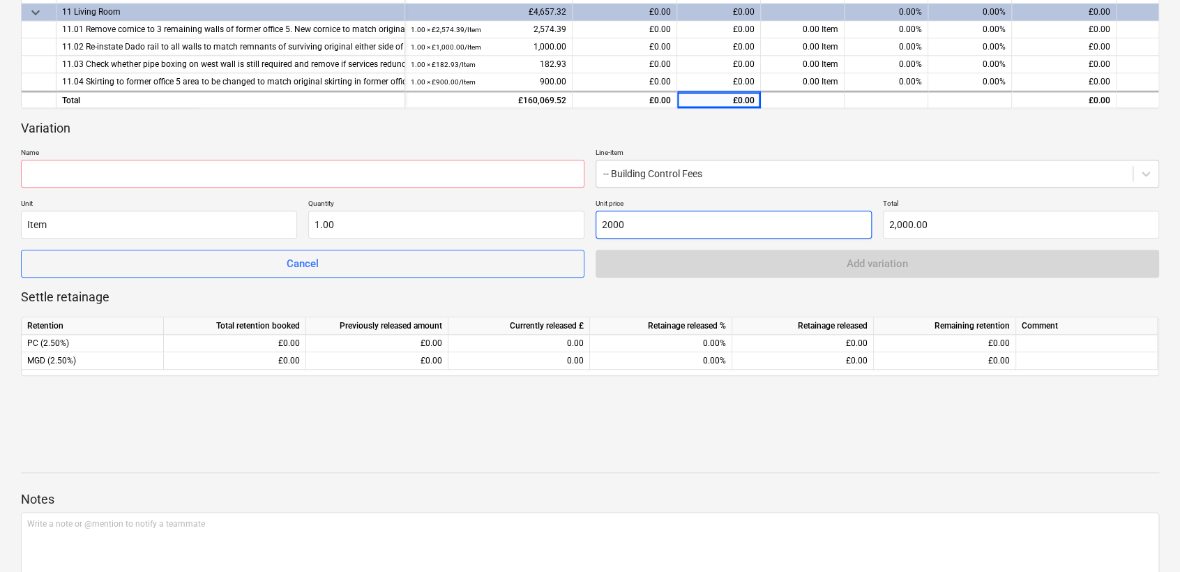
click at [676, 231] on input "2000" at bounding box center [734, 225] width 276 height 28
type input "200"
type input "200.00"
type input "20"
type input "20.00"
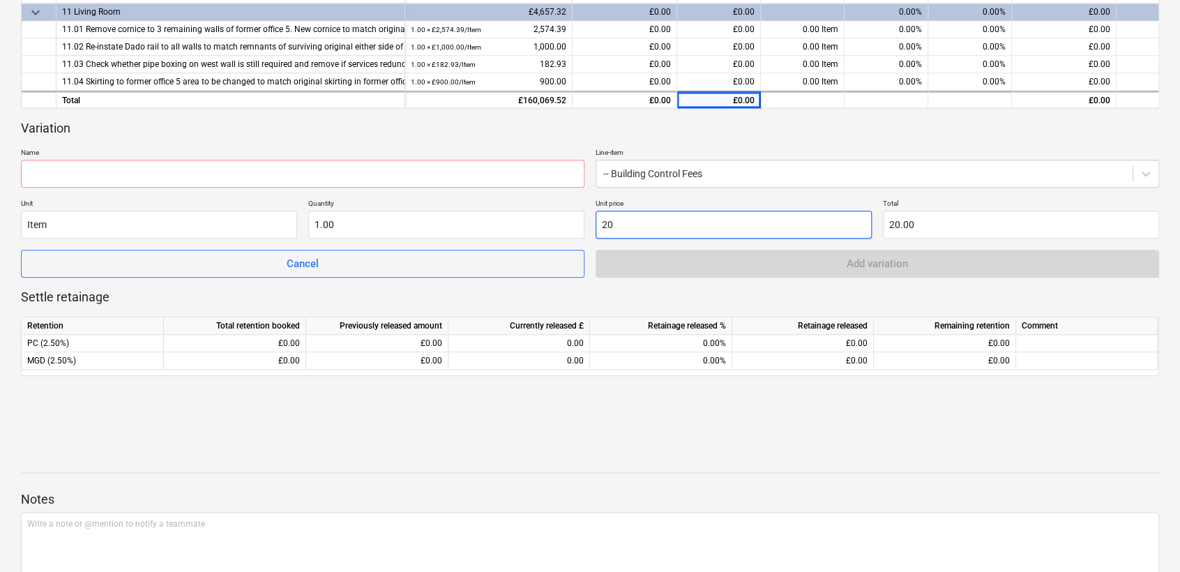
type input "2"
type input "2.00"
type input "0.00"
paste input "£1,463.41"
click at [607, 220] on input "£1,463.41" at bounding box center [734, 225] width 276 height 28
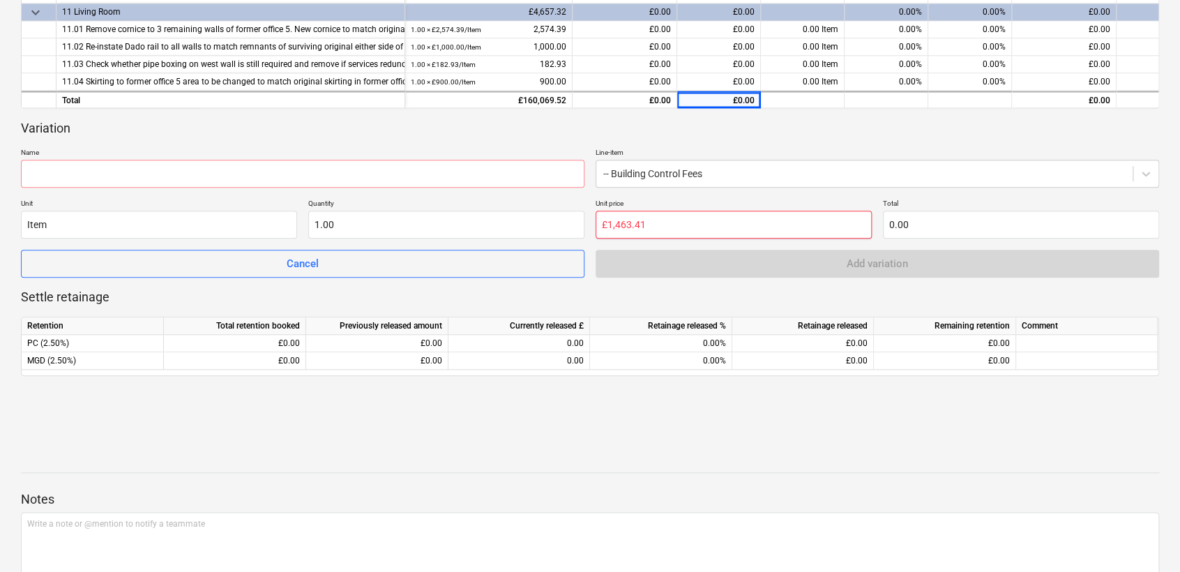
type input "1,463.41"
click at [585, 123] on div "Variation" at bounding box center [590, 128] width 1138 height 17
click at [56, 197] on div "Variation Name Line-item -- Building Control Fees Unit Item Quantity 1.00 Unit …" at bounding box center [590, 199] width 1138 height 158
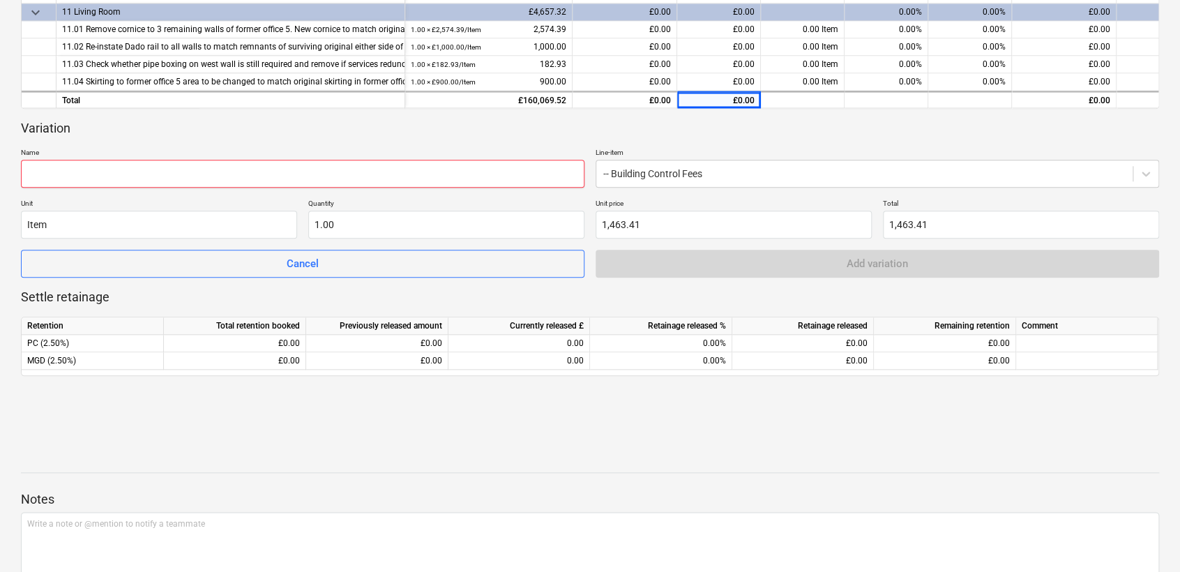
click at [58, 169] on input "text" at bounding box center [303, 174] width 564 height 28
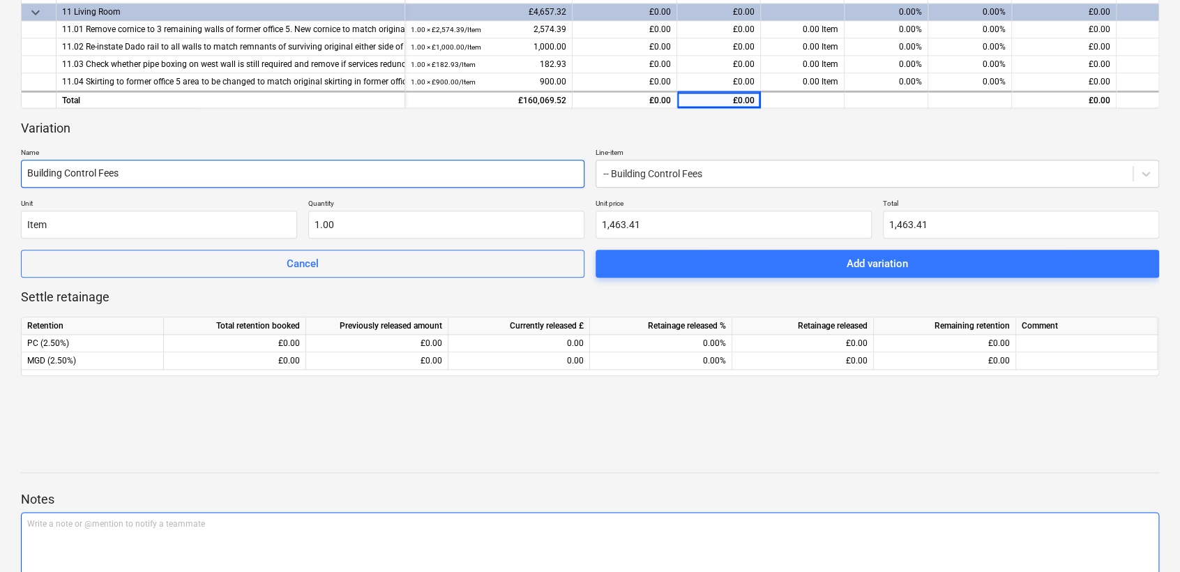
type input "Building Control Fees"
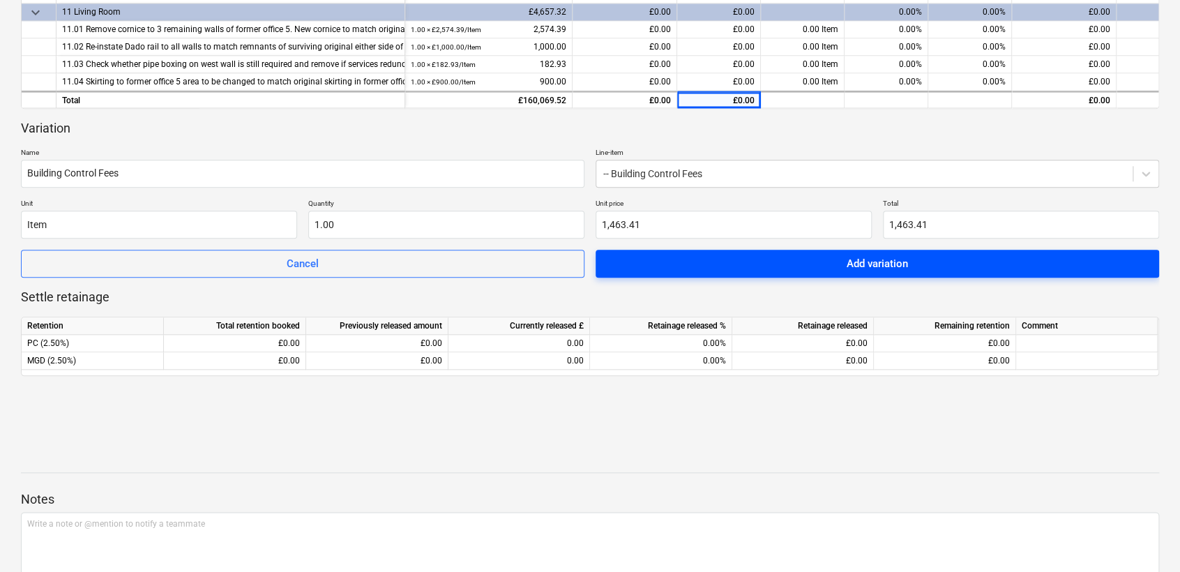
click at [930, 265] on span "Add variation" at bounding box center [877, 264] width 530 height 18
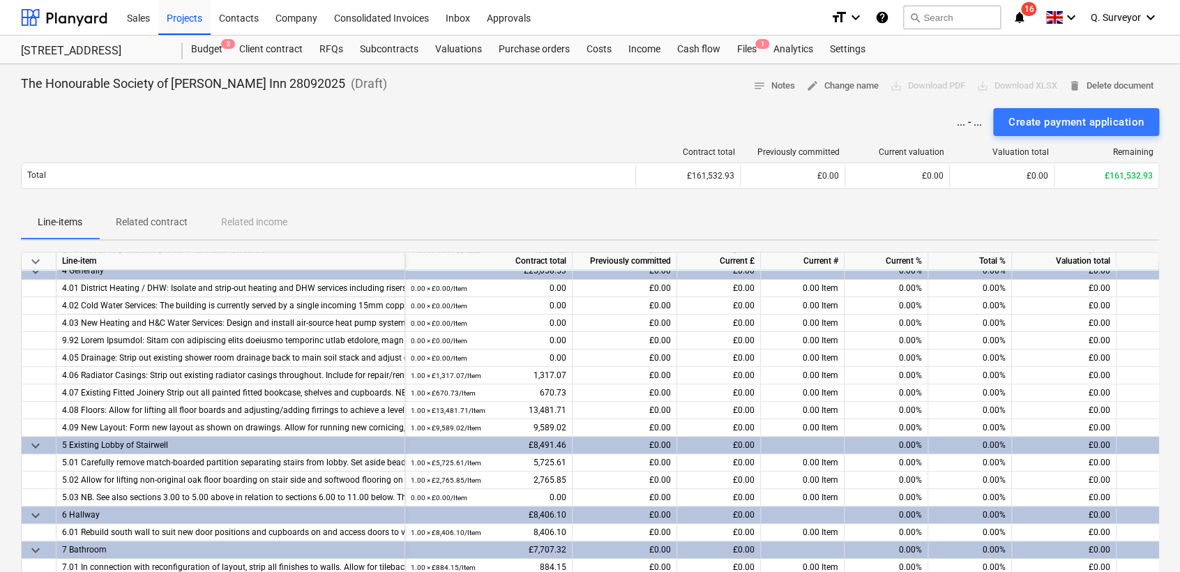
scroll to position [481, 0]
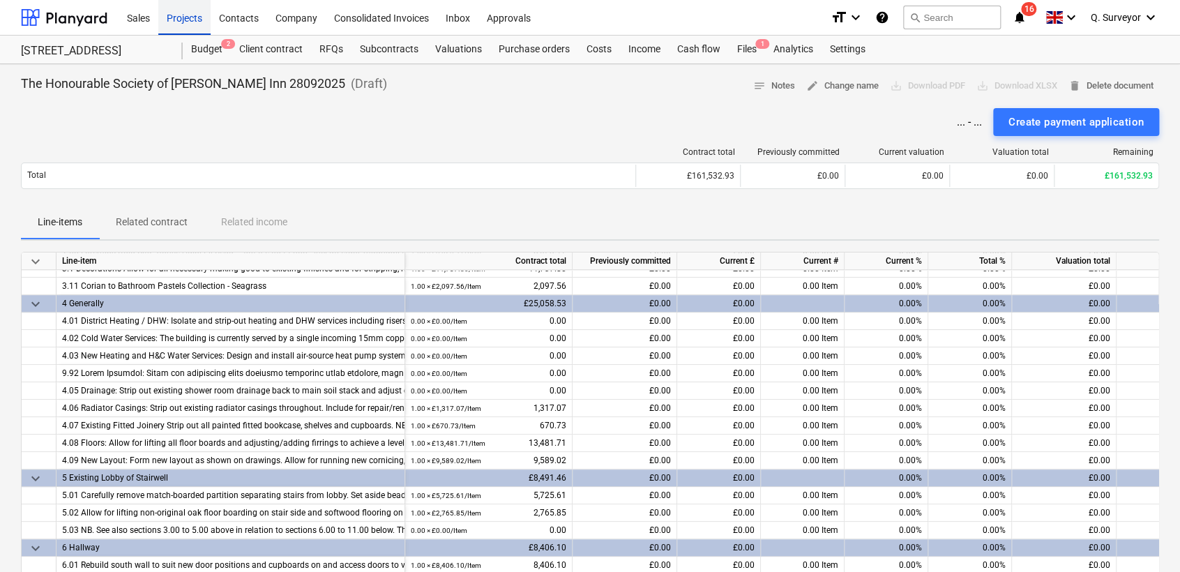
click at [194, 14] on div "Projects" at bounding box center [184, 17] width 52 height 36
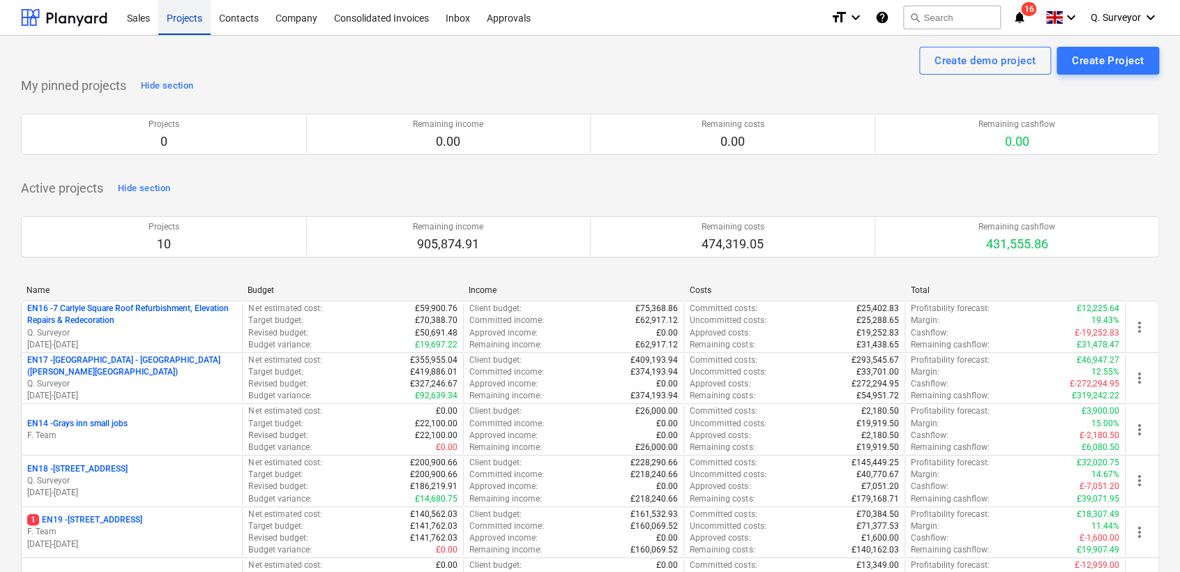
click at [201, 25] on div "Projects" at bounding box center [184, 17] width 52 height 36
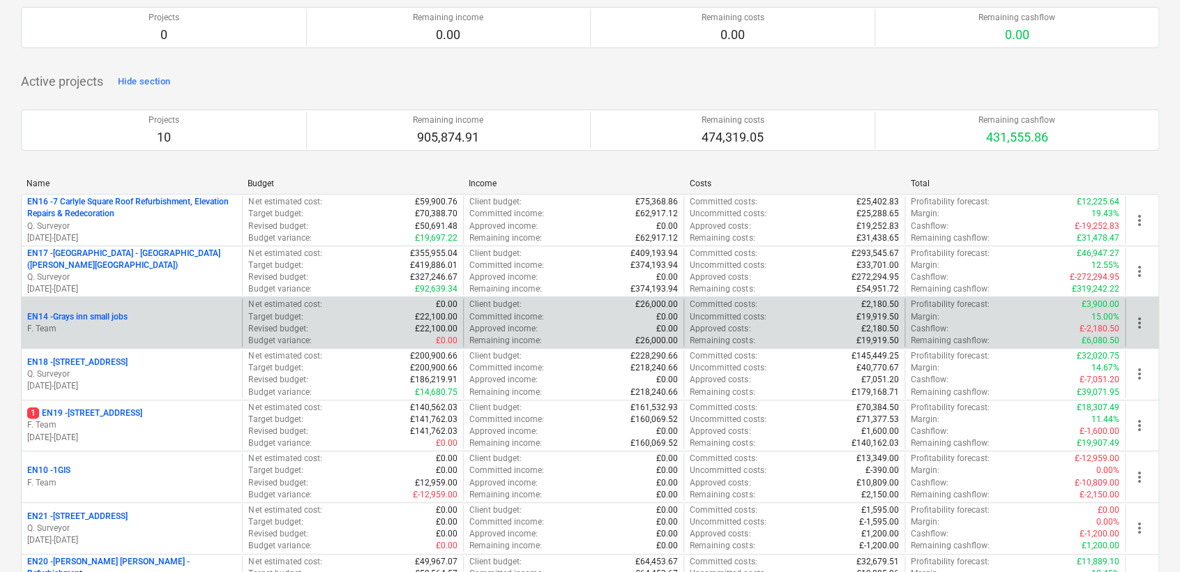
scroll to position [155, 0]
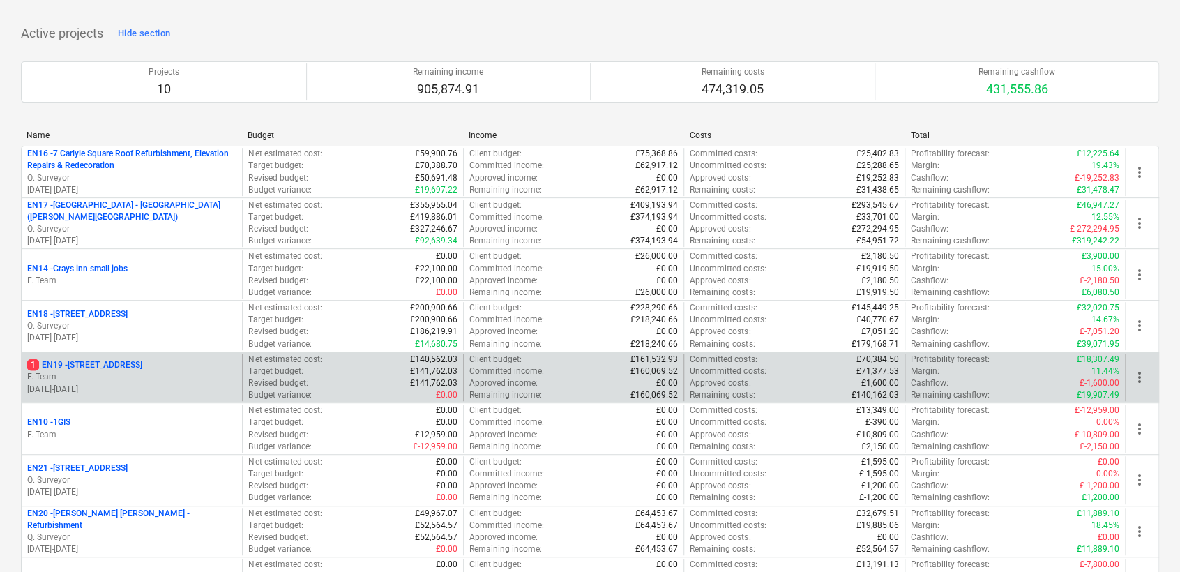
click at [91, 362] on p "1 EN19 - [STREET_ADDRESS]" at bounding box center [84, 365] width 115 height 12
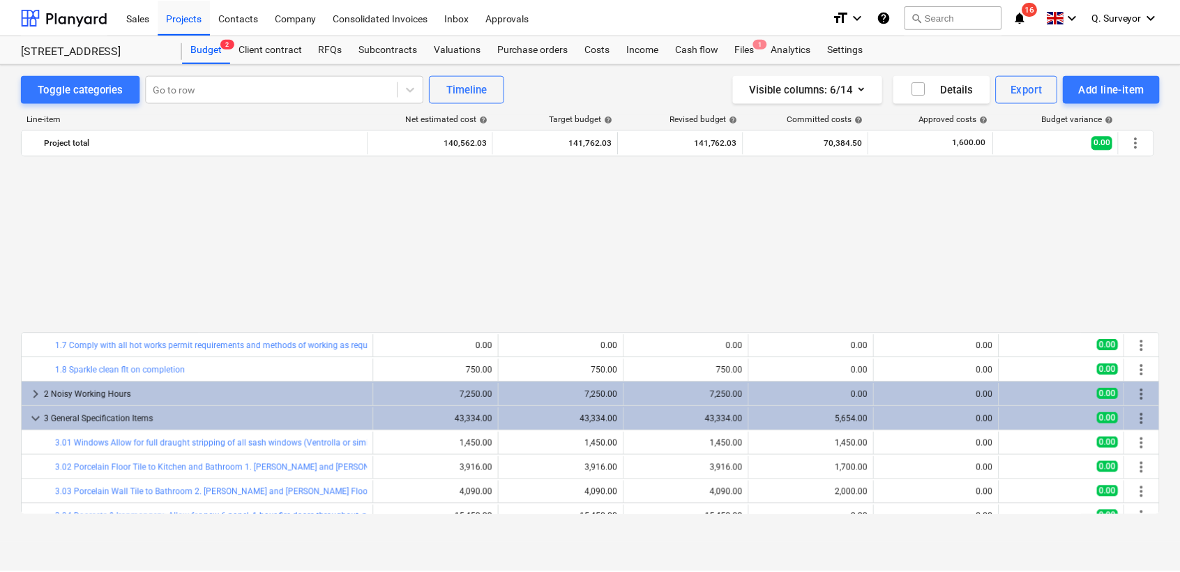
scroll to position [672, 0]
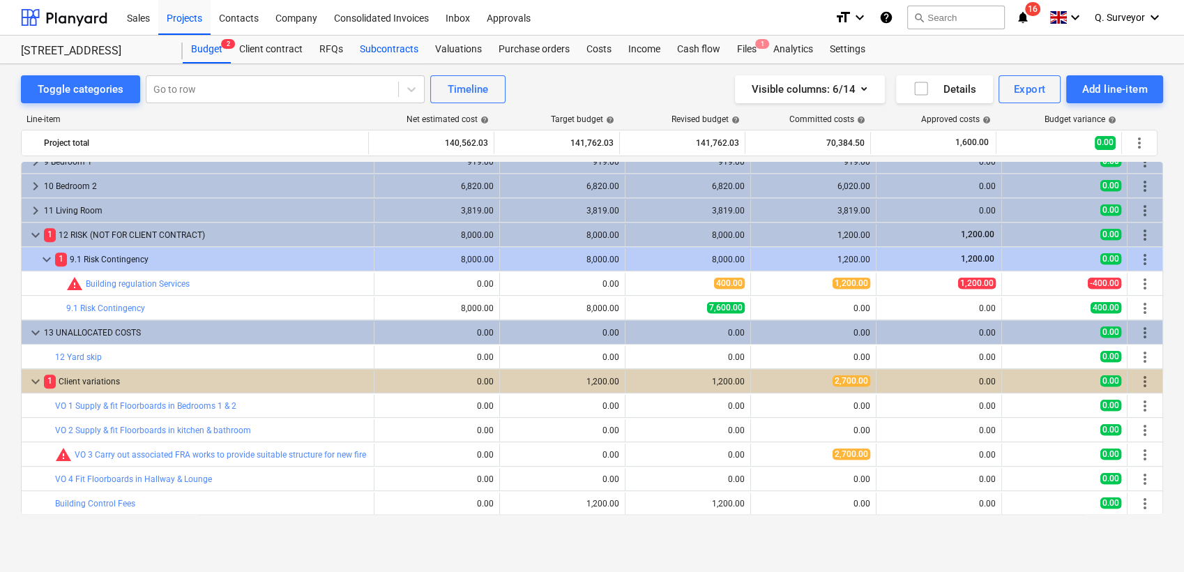
click at [407, 54] on div "Subcontracts" at bounding box center [389, 50] width 75 height 28
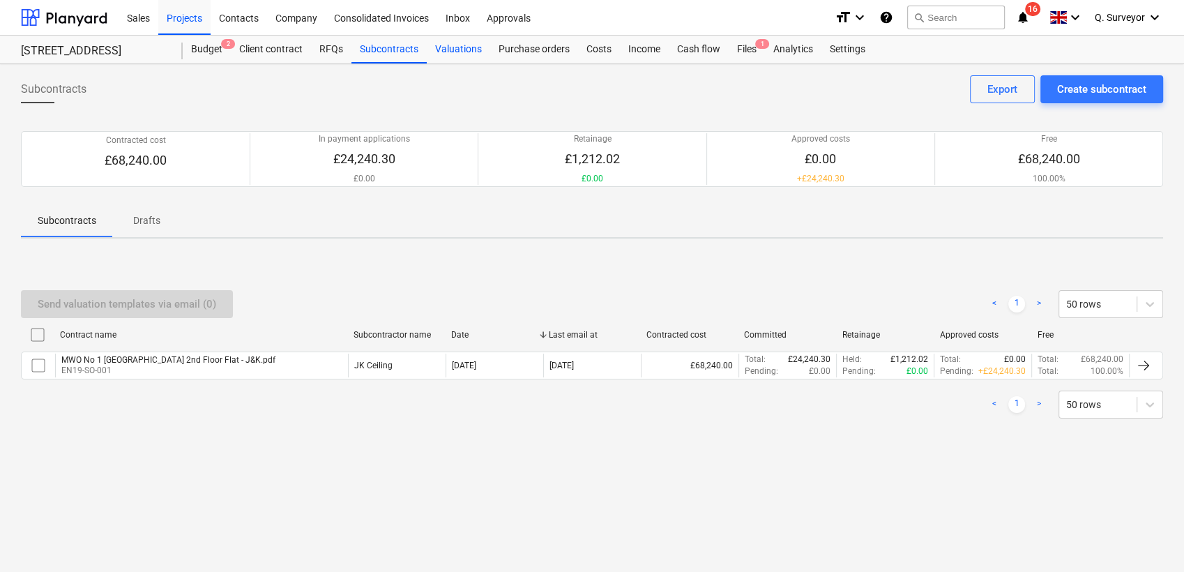
click at [463, 40] on div "Valuations" at bounding box center [458, 50] width 63 height 28
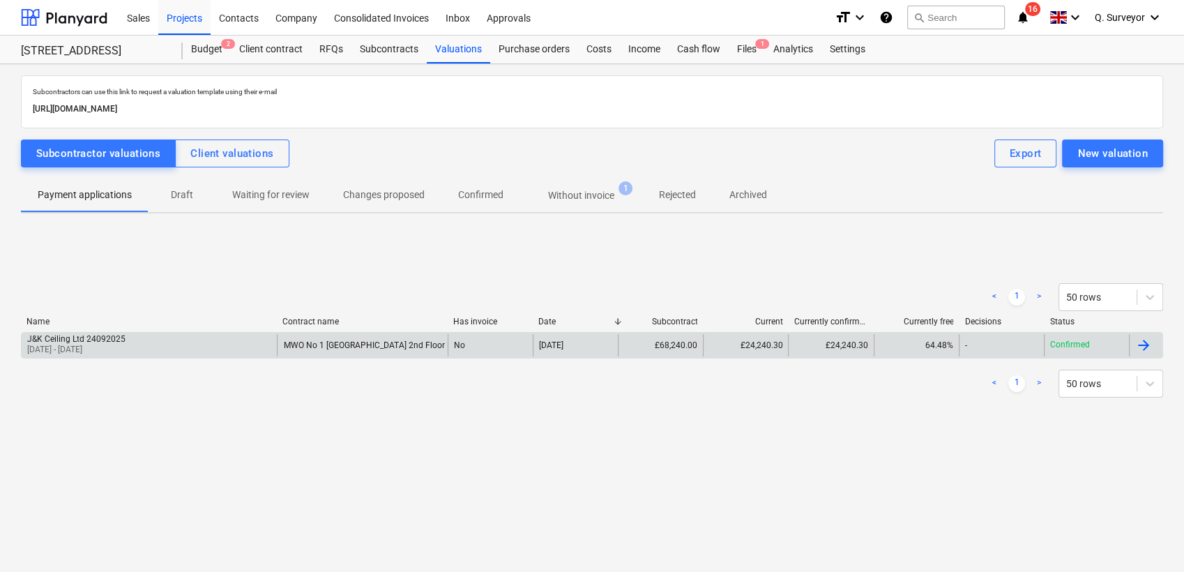
click at [107, 340] on div "J&K Ceiling Ltd 24092025" at bounding box center [76, 339] width 98 height 10
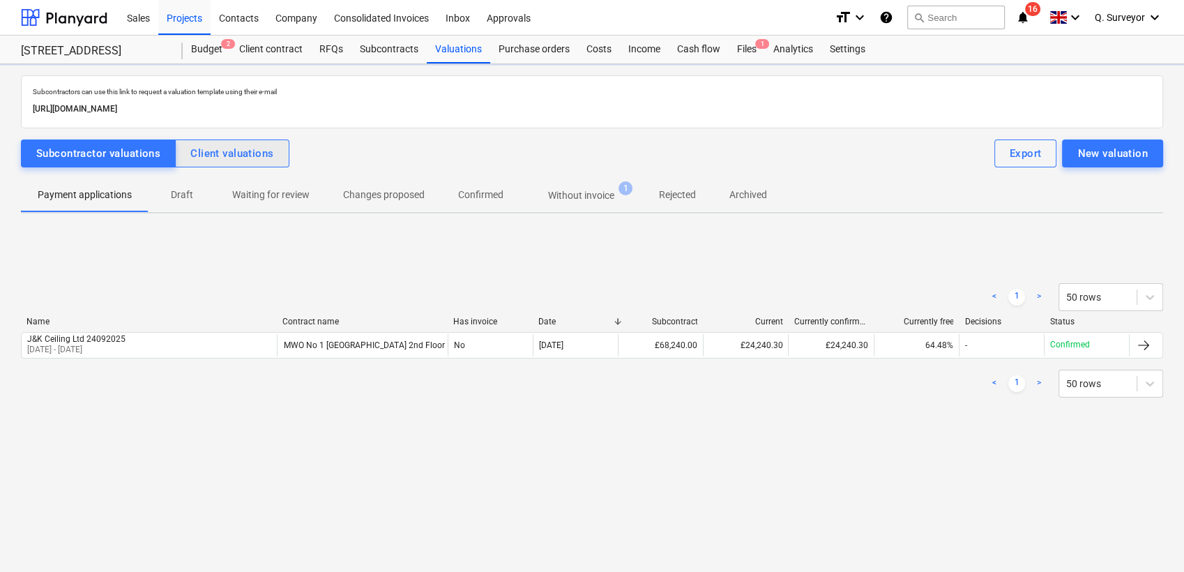
click at [213, 152] on div "Client valuations" at bounding box center [231, 153] width 83 height 18
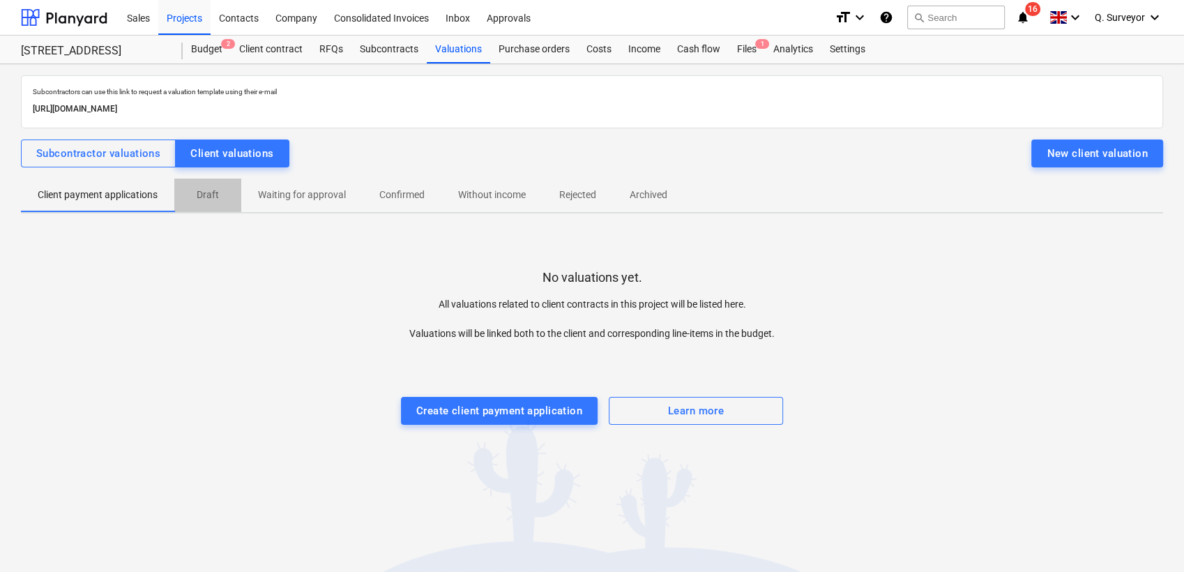
click at [206, 204] on span "Draft" at bounding box center [207, 194] width 67 height 23
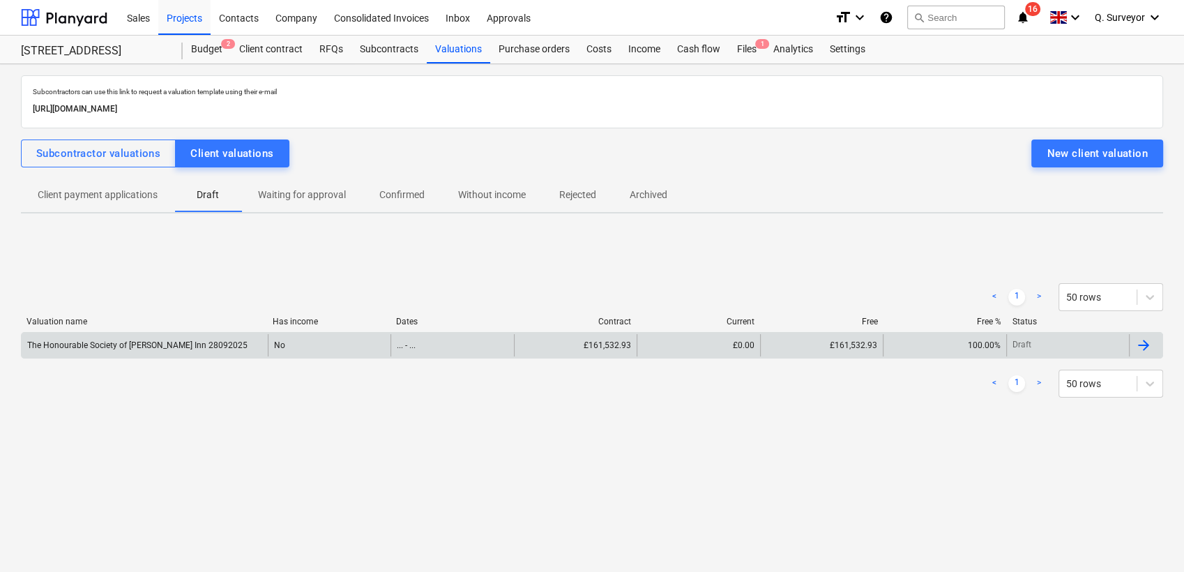
click at [179, 349] on div "The Honourable Society of [PERSON_NAME] Inn 28092025" at bounding box center [137, 345] width 220 height 10
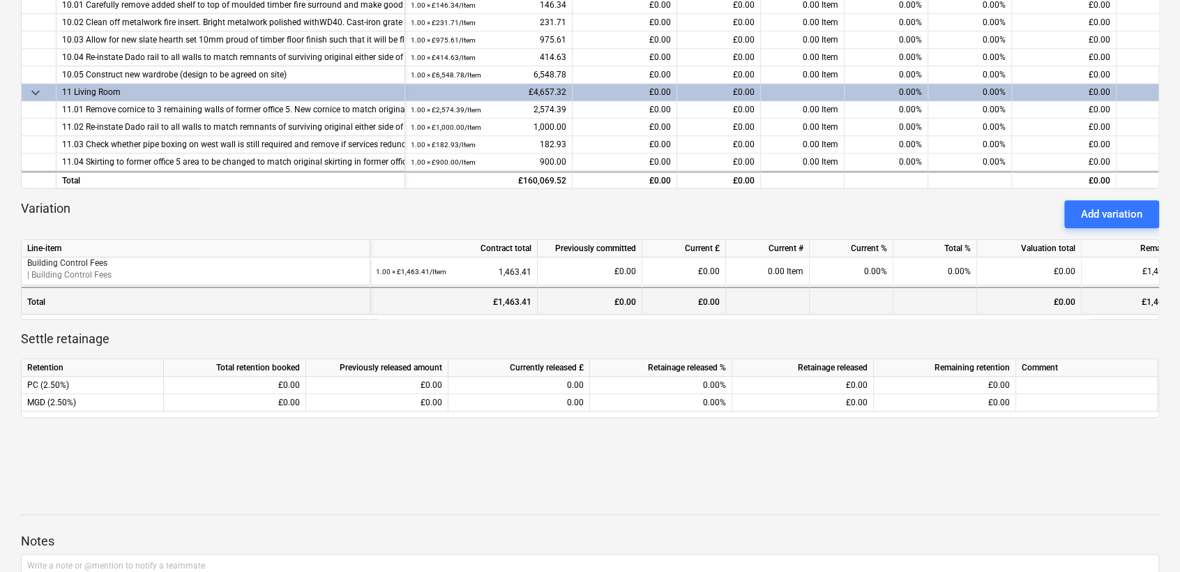
scroll to position [465, 0]
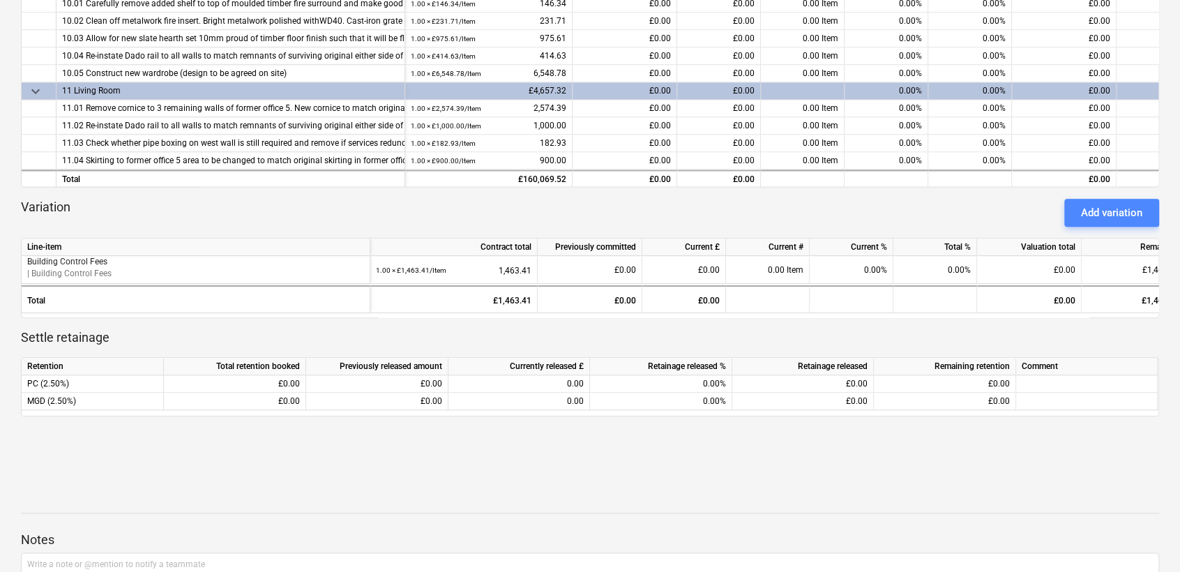
click at [1065, 220] on div "Add variation" at bounding box center [1111, 213] width 61 height 18
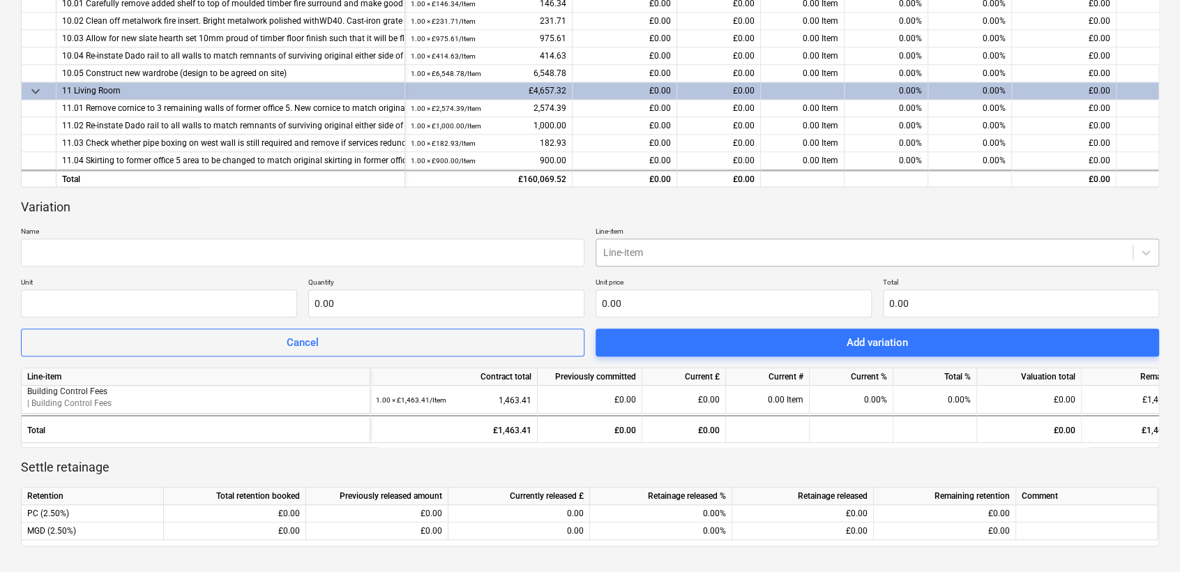
click at [673, 259] on div "Line-item" at bounding box center [864, 253] width 536 height 20
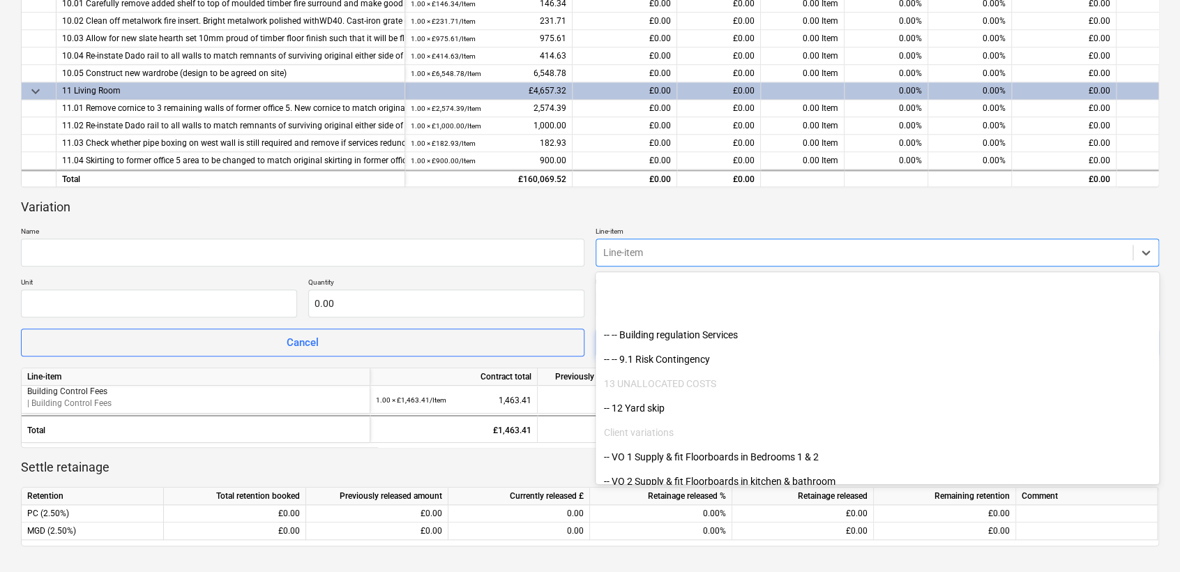
scroll to position [1767, 0]
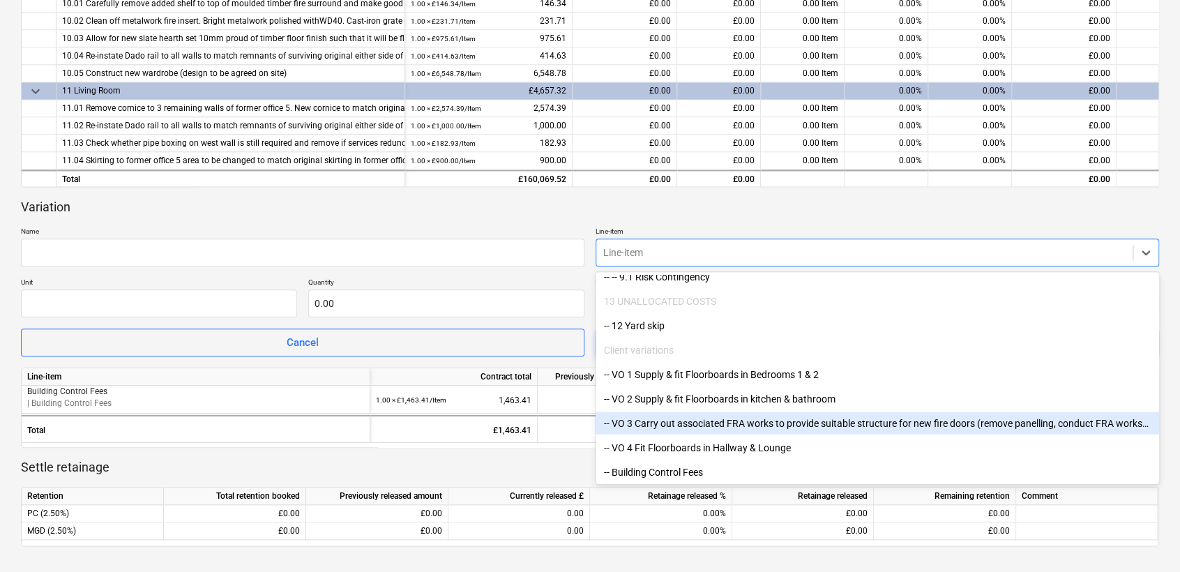
click at [781, 427] on div "-- VO 3 Carry out associated FRA works to provide suitable structure for new fi…" at bounding box center [878, 423] width 564 height 22
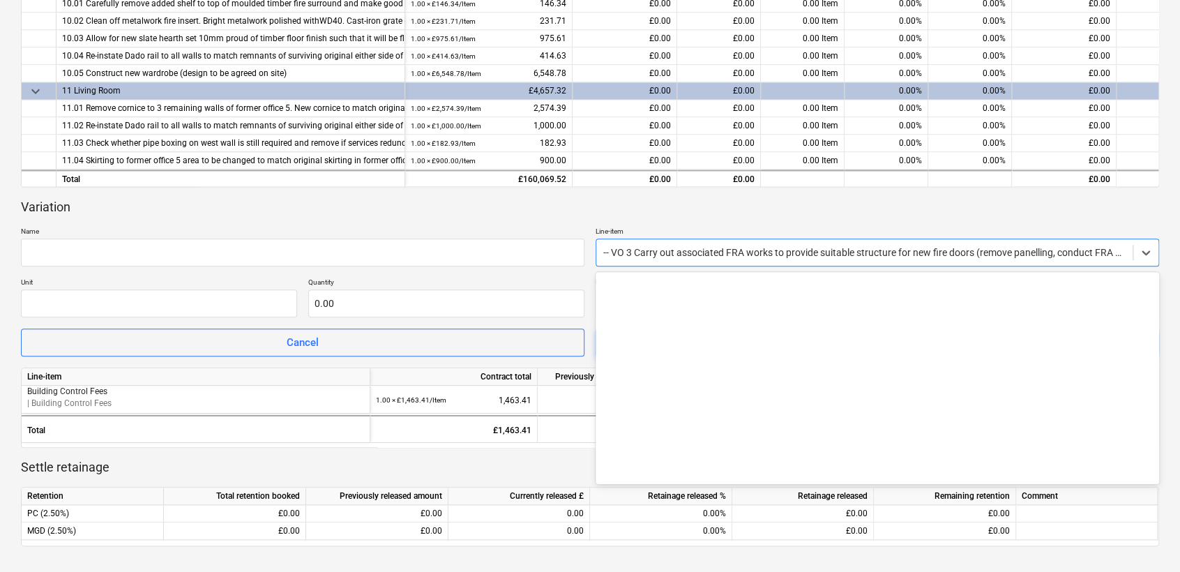
click at [667, 255] on div at bounding box center [864, 253] width 522 height 14
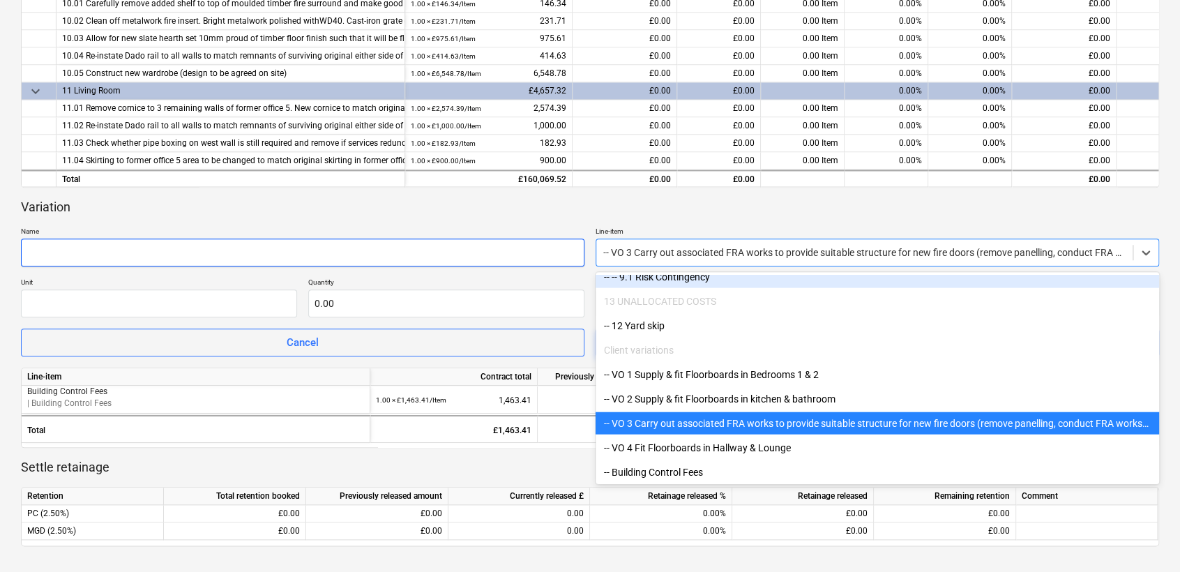
click at [242, 254] on input "text" at bounding box center [303, 253] width 564 height 28
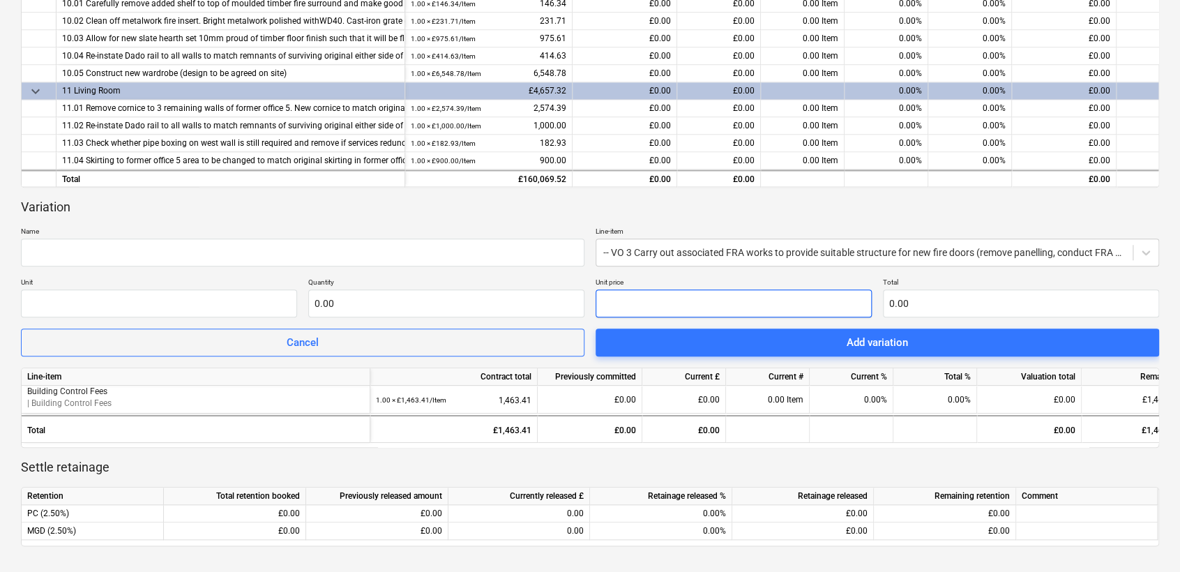
click at [634, 302] on input "text" at bounding box center [734, 303] width 276 height 28
type input "pcs"
type input "1"
type input "1.00"
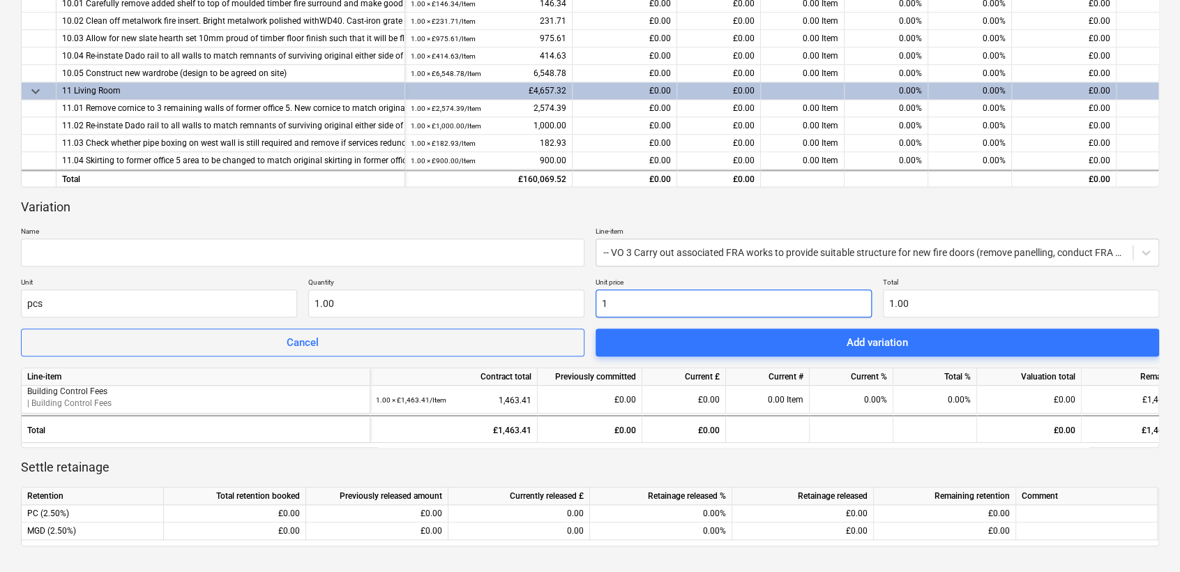
type input "17"
type input "17.00"
type input "175"
type input "175.00"
type input "1753"
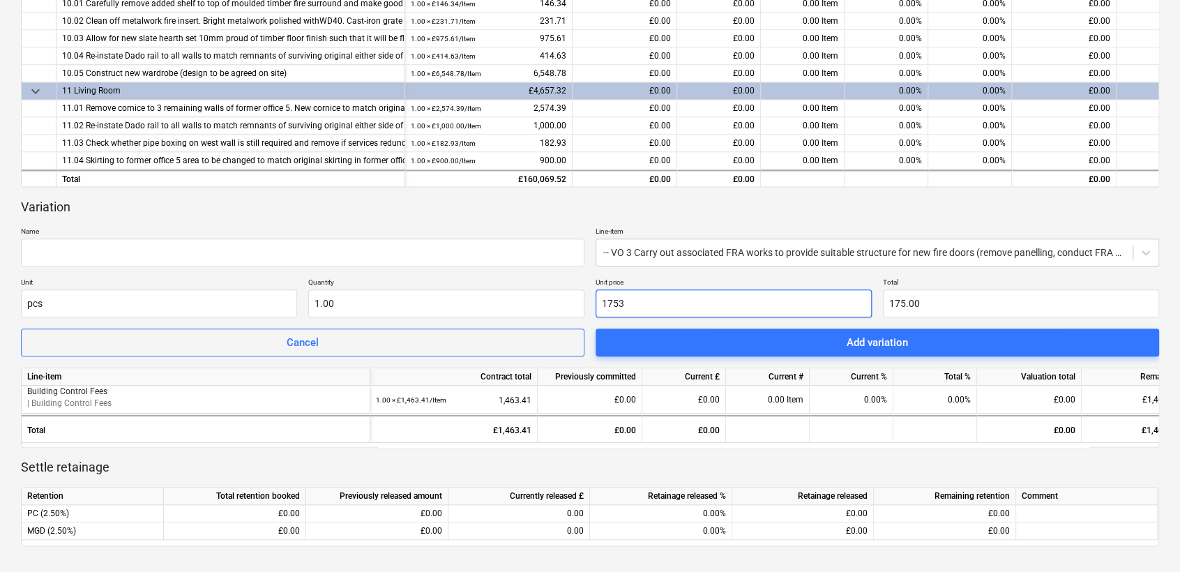
type input "1,753.00"
type input "1753.2"
type input "1,753.20"
type input "1753.25"
type input "1,753.25"
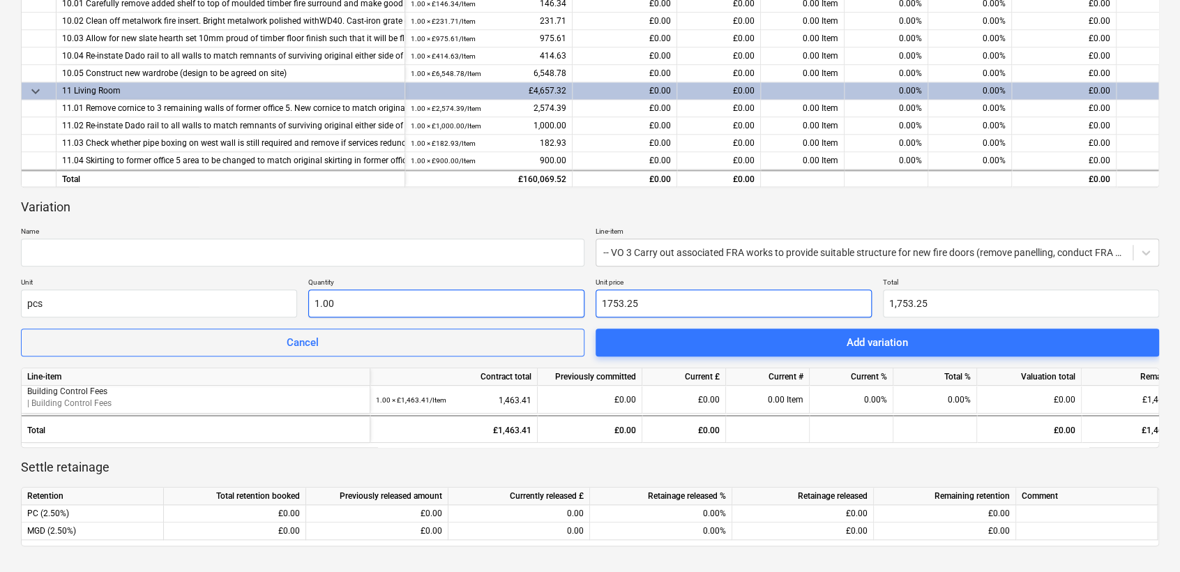
type input "1753.25"
type input "1"
type input "1,753.25"
click at [382, 299] on input "1" at bounding box center [446, 303] width 276 height 28
drag, startPoint x: 375, startPoint y: 304, endPoint x: 342, endPoint y: 305, distance: 32.1
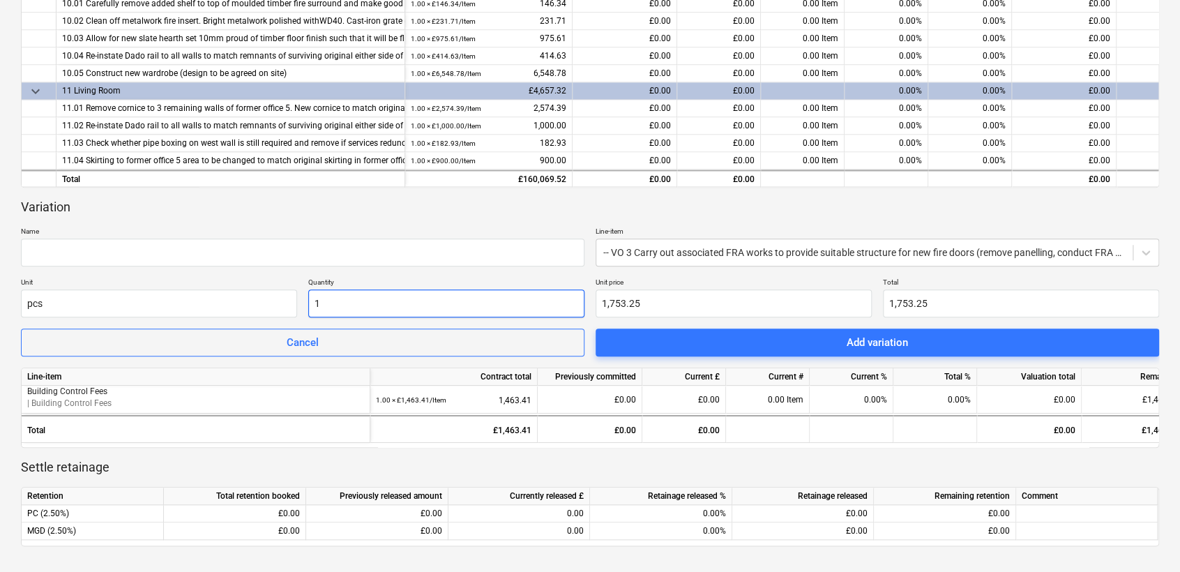
click at [342, 305] on input "1" at bounding box center [446, 303] width 276 height 28
click at [317, 299] on input "1" at bounding box center [446, 303] width 276 height 28
drag, startPoint x: 324, startPoint y: 299, endPoint x: 310, endPoint y: 303, distance: 14.1
click at [311, 303] on input "1" at bounding box center [446, 303] width 276 height 28
type input "2"
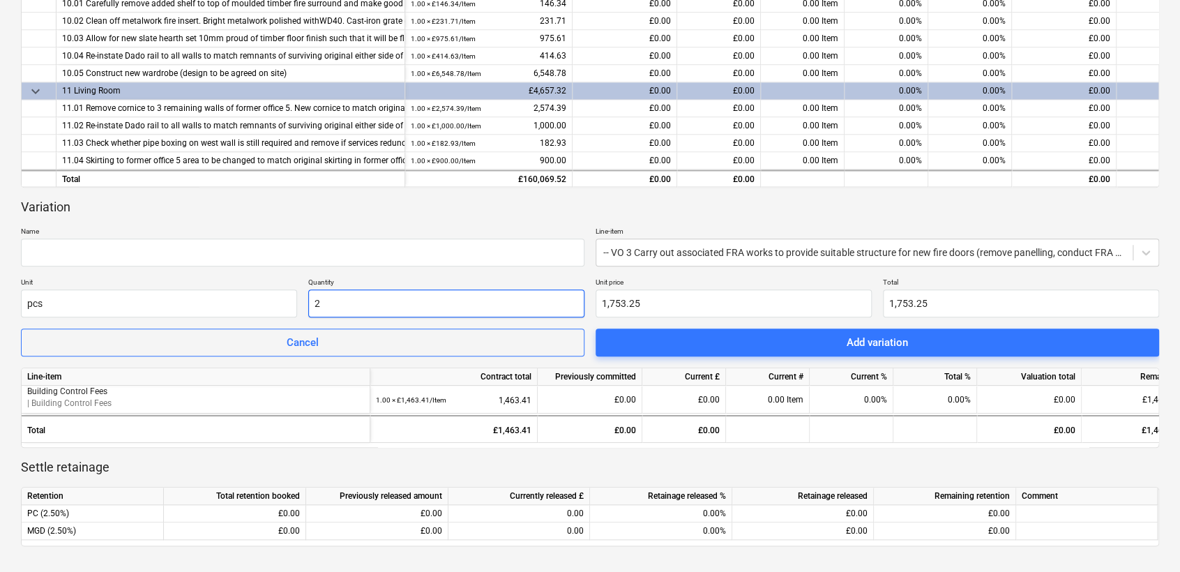
type input "3,506.50"
type input "2.00"
click at [345, 193] on div "keyboard_arrow_down Line-item Contract total Previously committed Current £ Cur…" at bounding box center [590, 183] width 1138 height 792
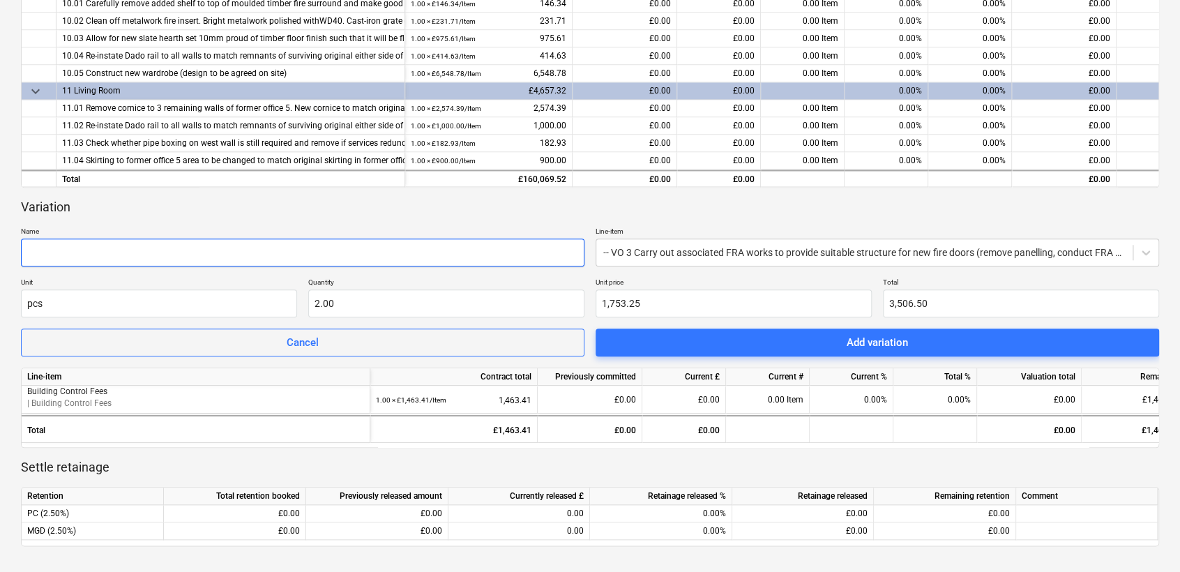
drag, startPoint x: 61, startPoint y: 256, endPoint x: 68, endPoint y: 254, distance: 7.3
click at [64, 255] on input "text" at bounding box center [303, 253] width 564 height 28
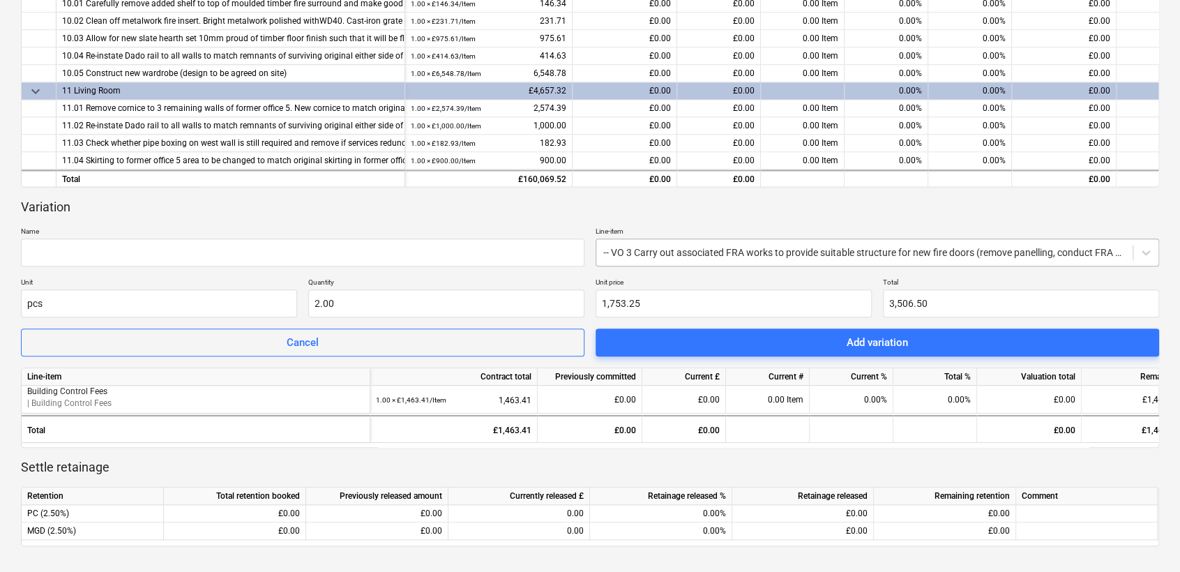
click at [695, 248] on div at bounding box center [864, 253] width 522 height 14
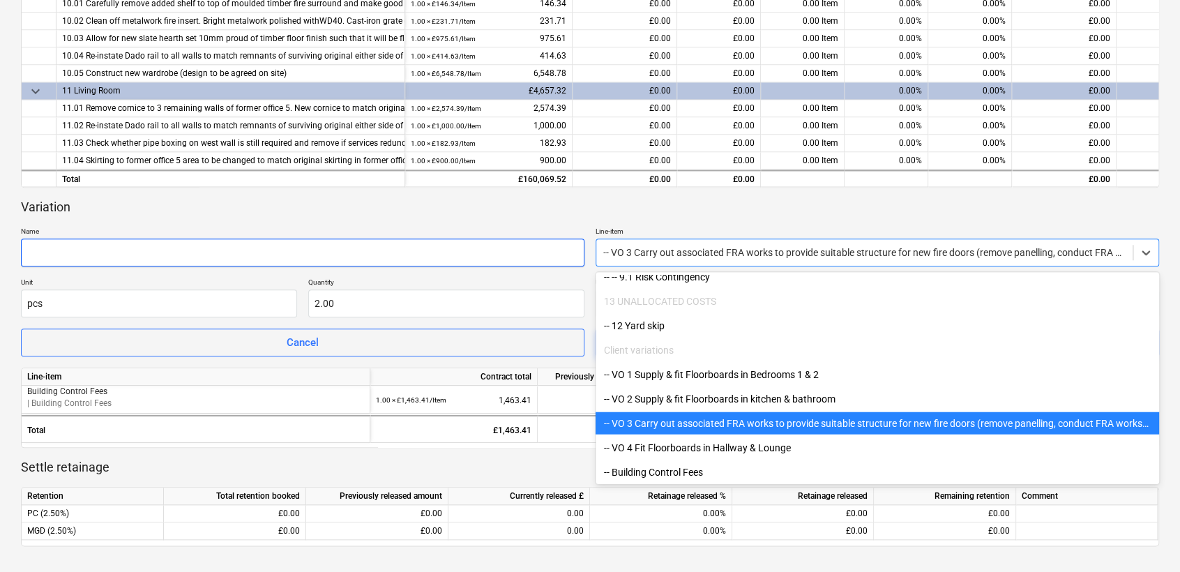
drag, startPoint x: 408, startPoint y: 255, endPoint x: 445, endPoint y: 237, distance: 41.2
click at [409, 255] on input "text" at bounding box center [303, 253] width 564 height 28
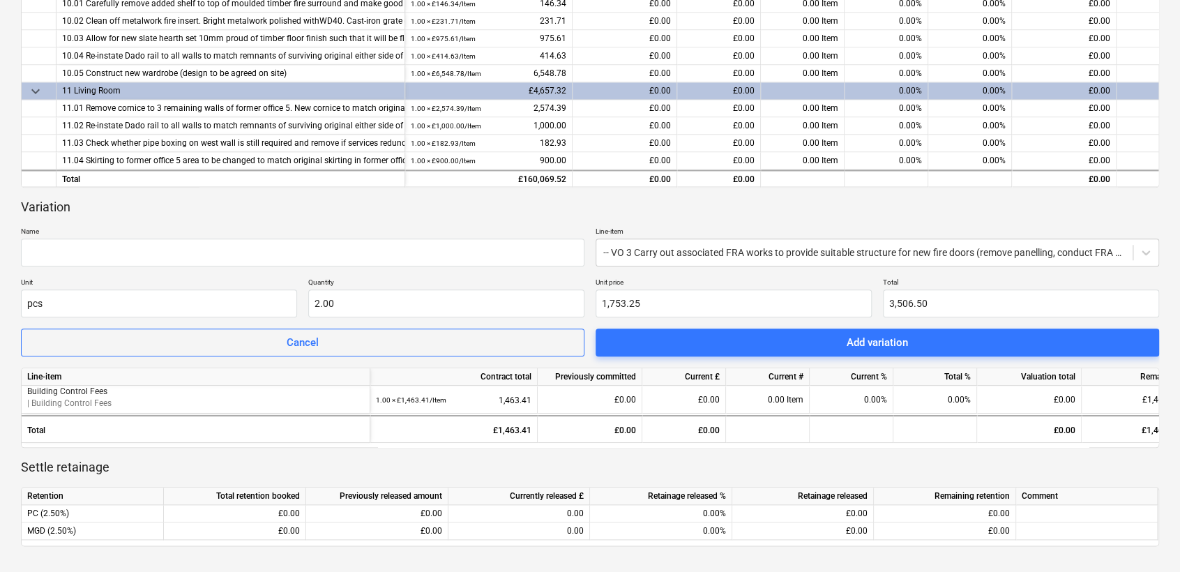
click at [734, 278] on p "Unit price" at bounding box center [734, 284] width 276 height 12
click at [699, 269] on div "Variation Name Line-item -- VO 3 Carry out associated FRA works to provide suit…" at bounding box center [590, 278] width 1138 height 158
click at [688, 257] on div at bounding box center [864, 253] width 522 height 14
click at [659, 252] on div at bounding box center [864, 253] width 522 height 14
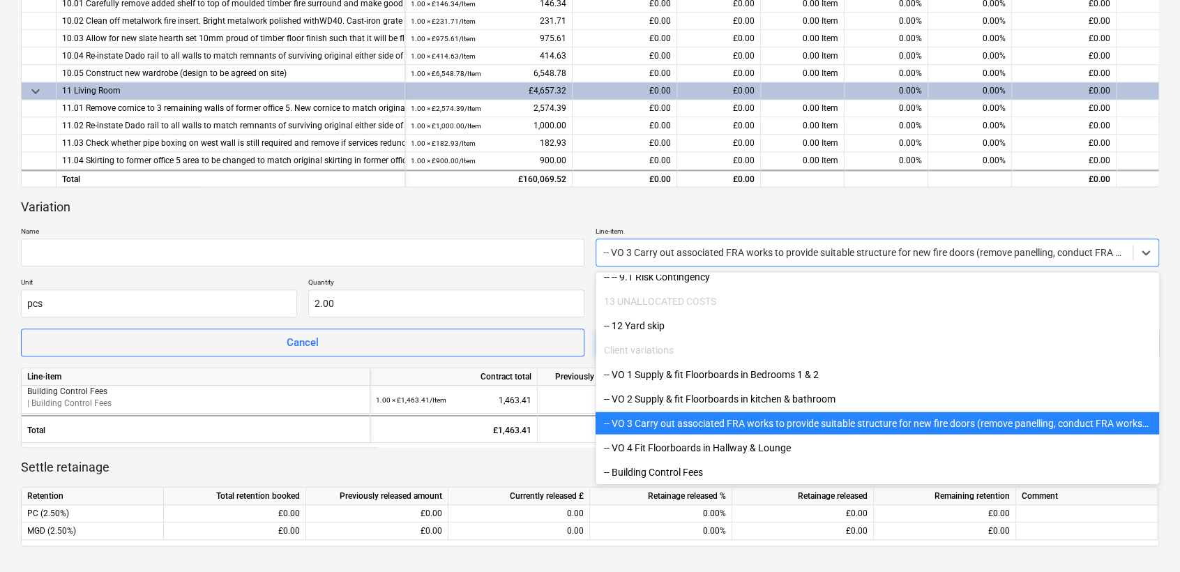
click at [628, 254] on div at bounding box center [864, 253] width 522 height 14
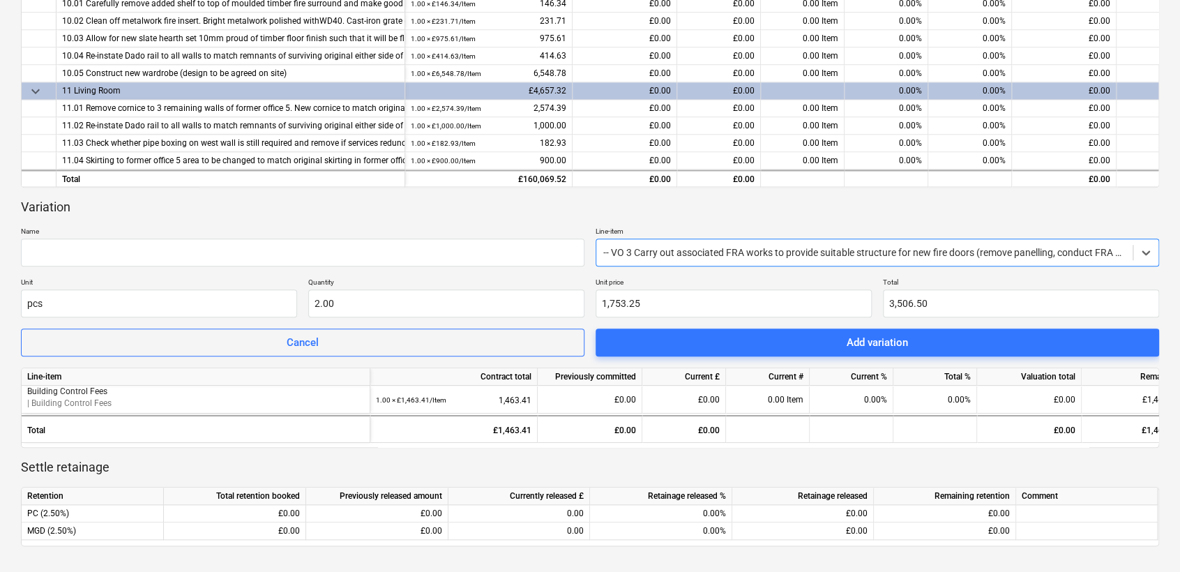
click at [112, 236] on p "Name" at bounding box center [303, 233] width 564 height 12
click at [682, 240] on div "-- VO 3 Carry out associated FRA works to provide suitable structure for new fi…" at bounding box center [878, 253] width 564 height 28
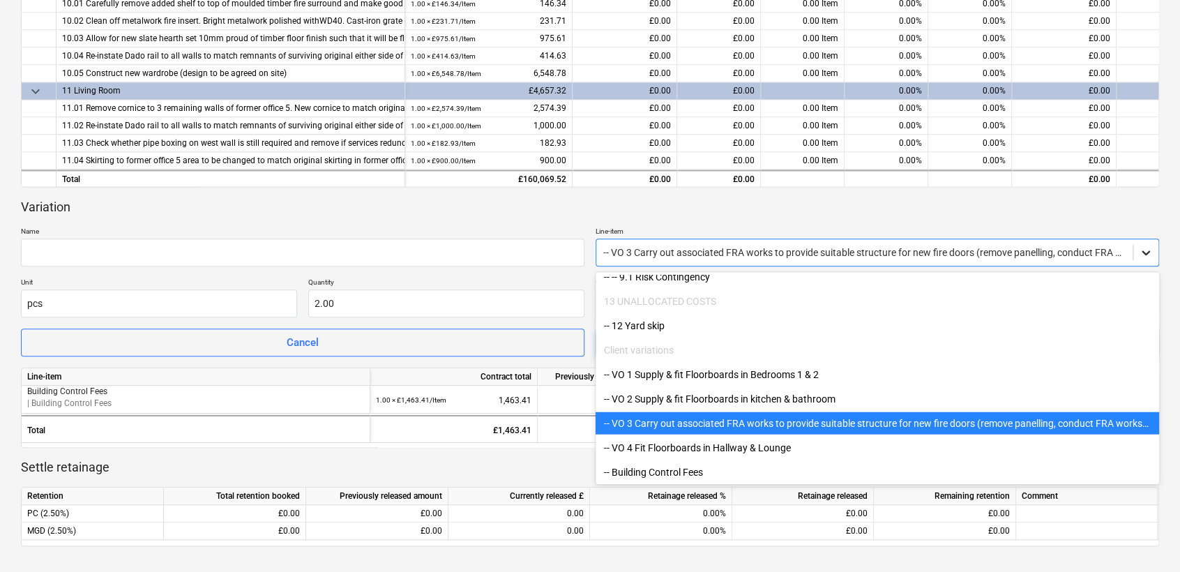
click at [1065, 258] on icon at bounding box center [1146, 253] width 14 height 14
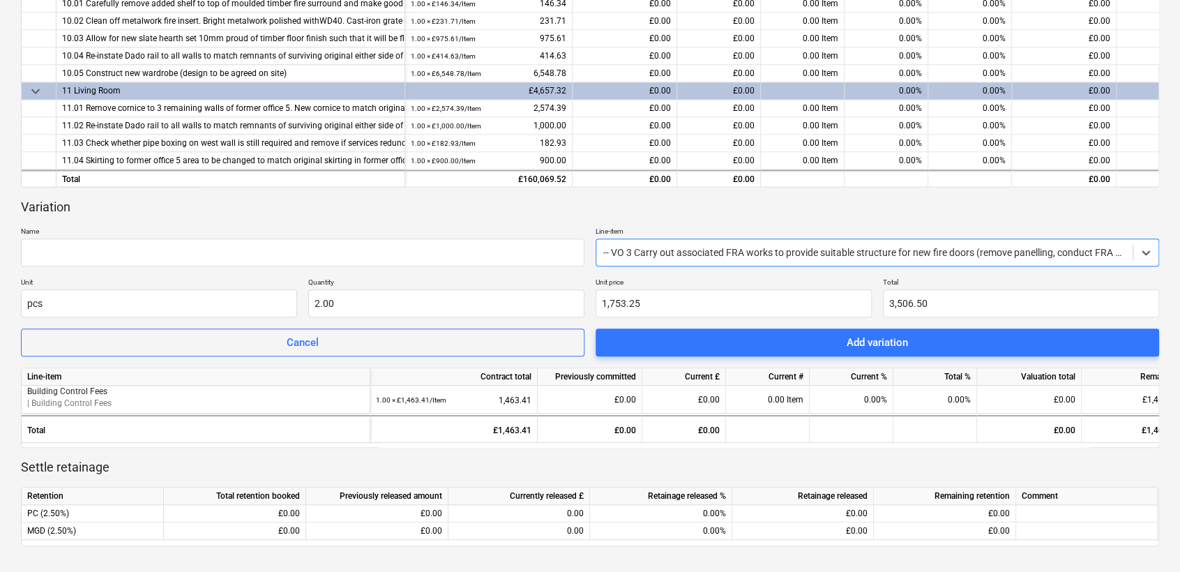
click at [748, 258] on div at bounding box center [864, 253] width 522 height 14
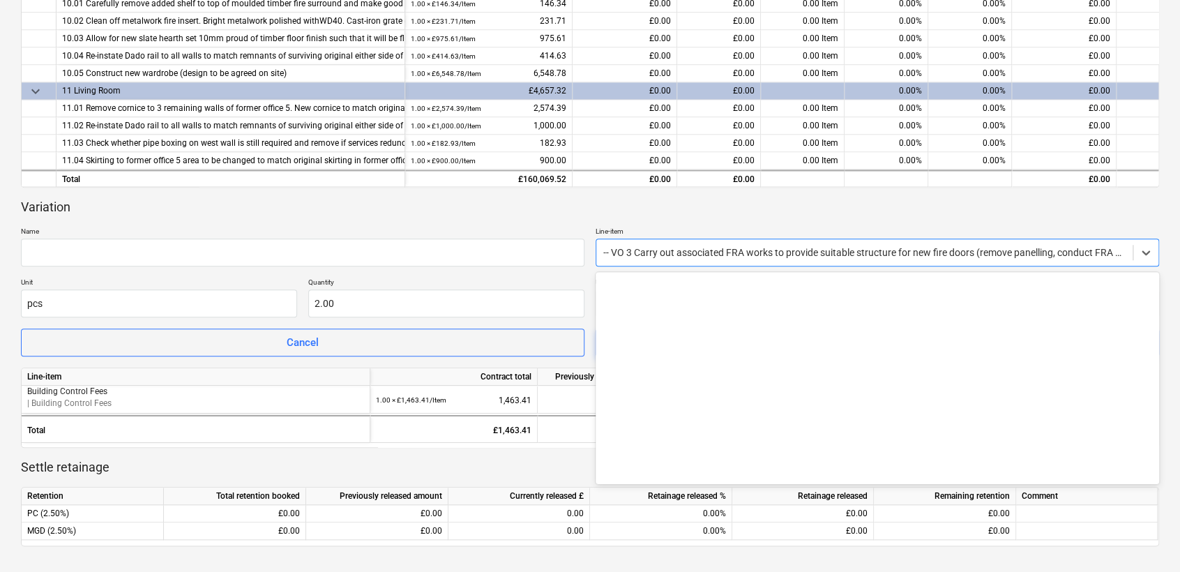
drag, startPoint x: 753, startPoint y: 246, endPoint x: 704, endPoint y: 254, distance: 49.5
click at [704, 254] on div at bounding box center [864, 253] width 522 height 14
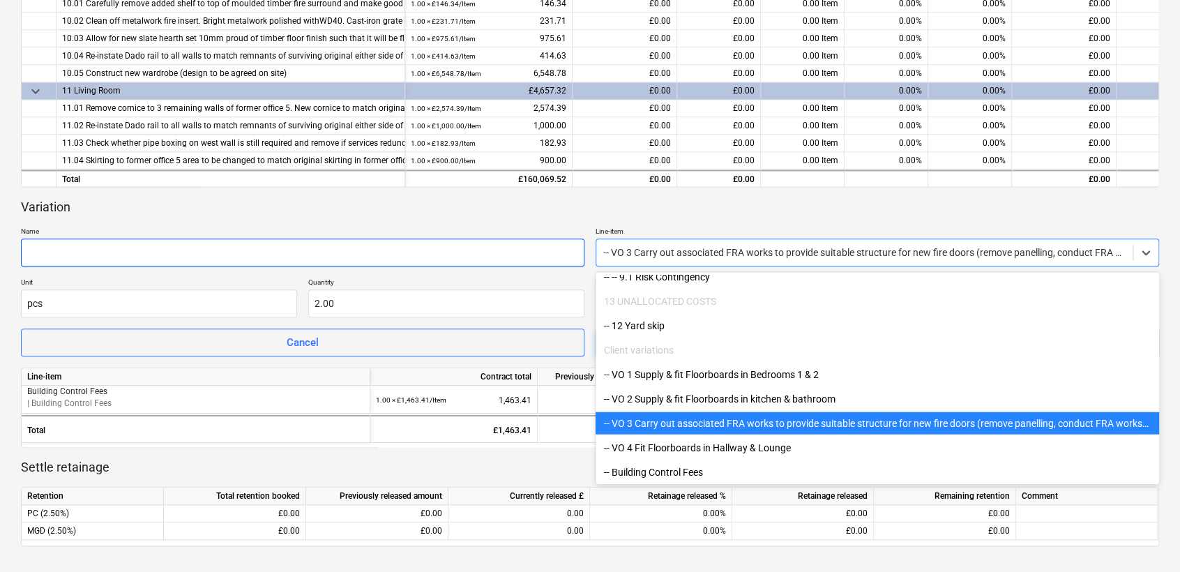
click at [219, 256] on input "text" at bounding box center [303, 253] width 564 height 28
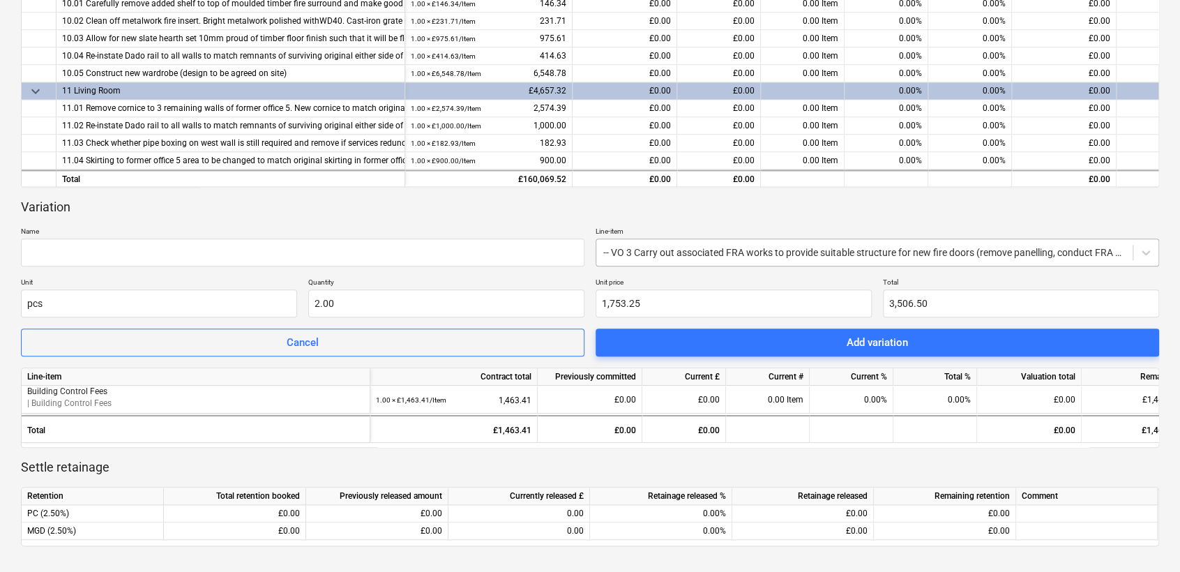
click at [759, 250] on div at bounding box center [864, 253] width 522 height 14
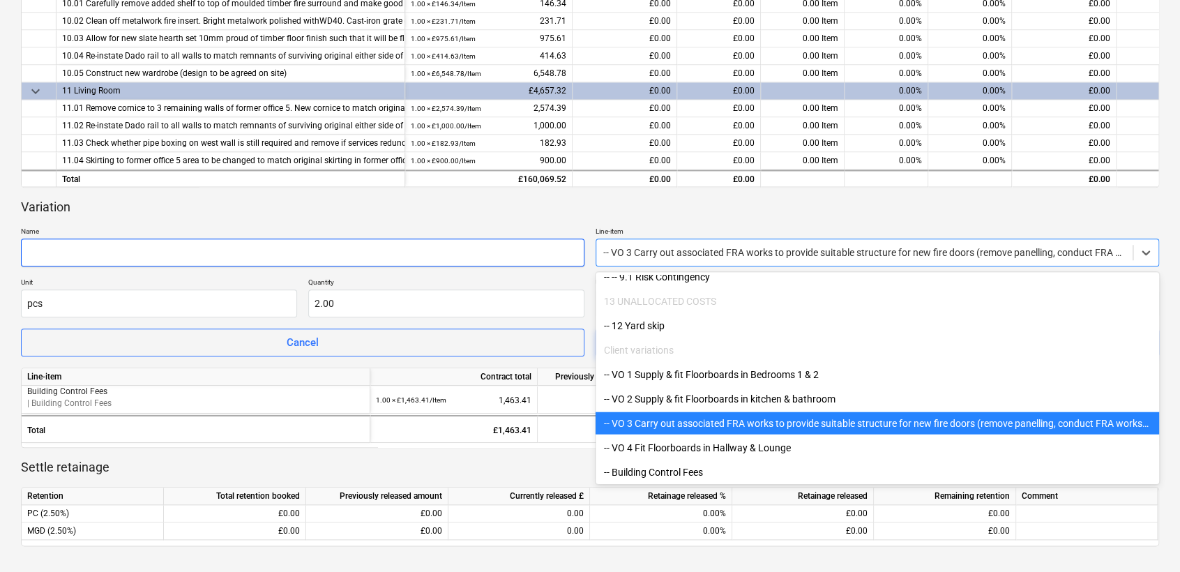
click at [259, 247] on input "text" at bounding box center [303, 253] width 564 height 28
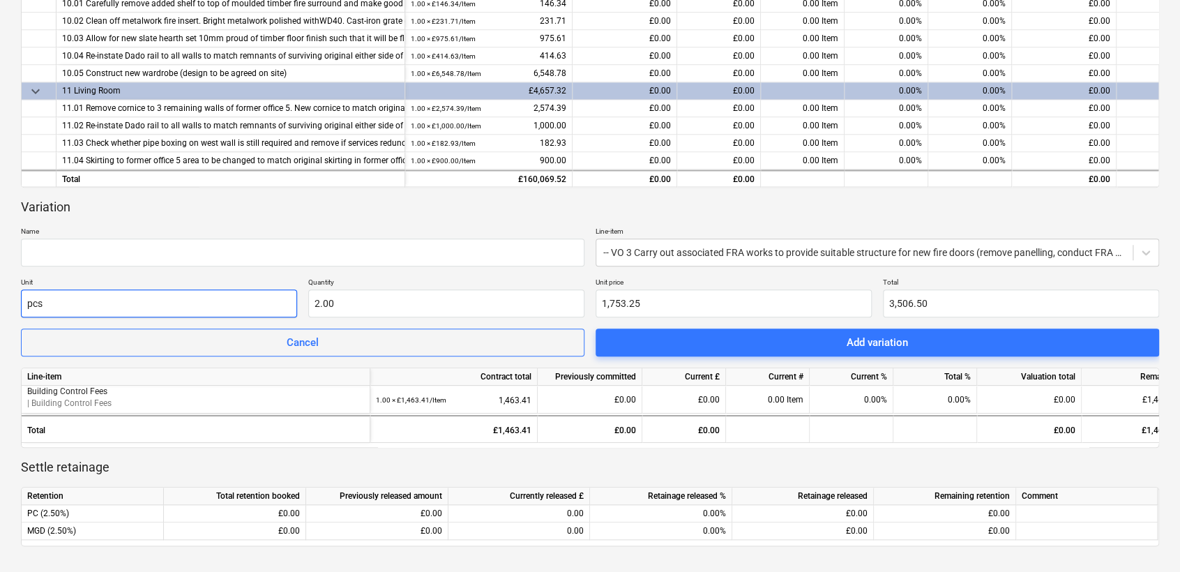
click at [75, 308] on input "pcs" at bounding box center [159, 303] width 276 height 28
drag, startPoint x: 84, startPoint y: 303, endPoint x: 0, endPoint y: 282, distance: 86.4
type input "nr"
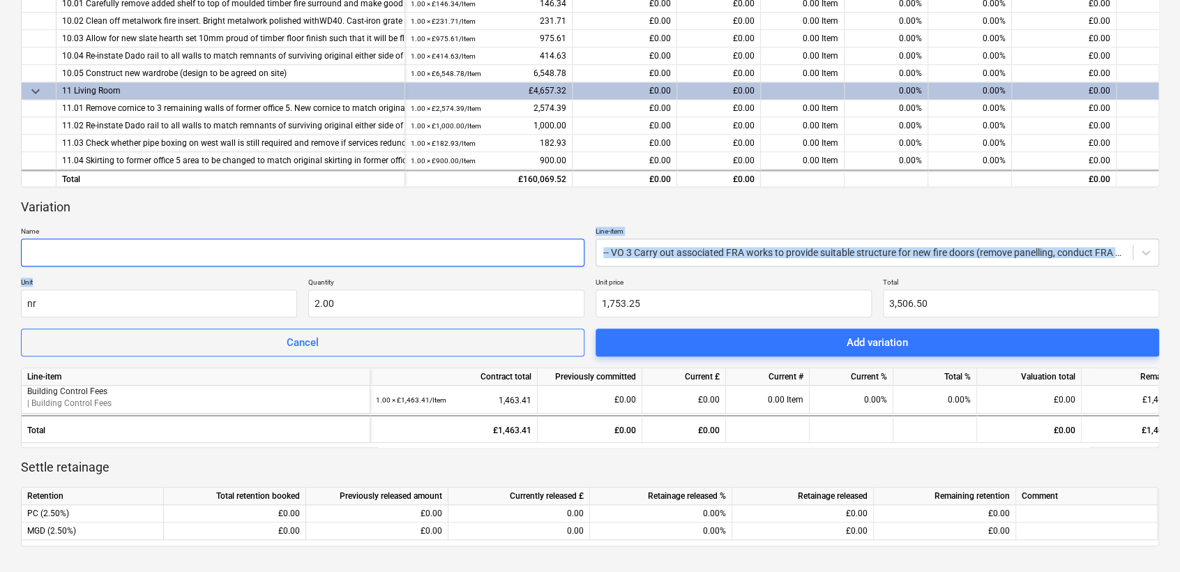
drag, startPoint x: 99, startPoint y: 272, endPoint x: 99, endPoint y: 255, distance: 17.4
click at [99, 255] on div "Variation Name Line-item -- VO 3 Carry out associated FRA works to provide suit…" at bounding box center [590, 278] width 1138 height 158
click at [100, 251] on input "text" at bounding box center [303, 253] width 564 height 28
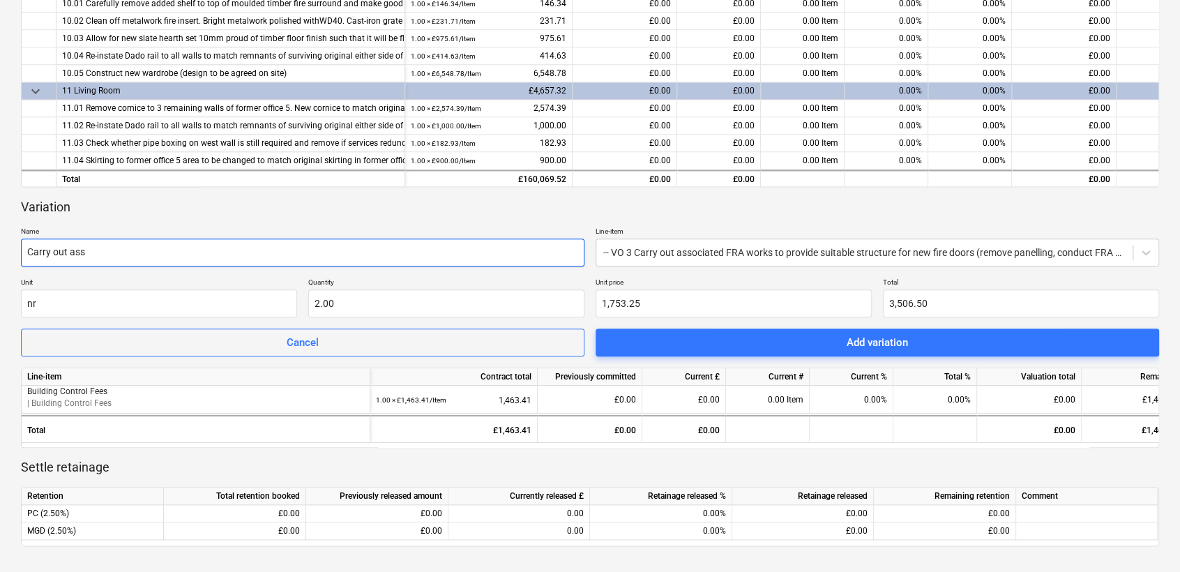
drag, startPoint x: 146, startPoint y: 268, endPoint x: 56, endPoint y: 255, distance: 91.6
click at [54, 256] on div "Variation Name Carry out ass Line-item -- VO 3 Carry out associated FRA works t…" at bounding box center [590, 278] width 1138 height 158
drag, startPoint x: 73, startPoint y: 249, endPoint x: 93, endPoint y: 235, distance: 24.6
click at [21, 235] on div "Name [PERSON_NAME] out ass" at bounding box center [303, 247] width 564 height 40
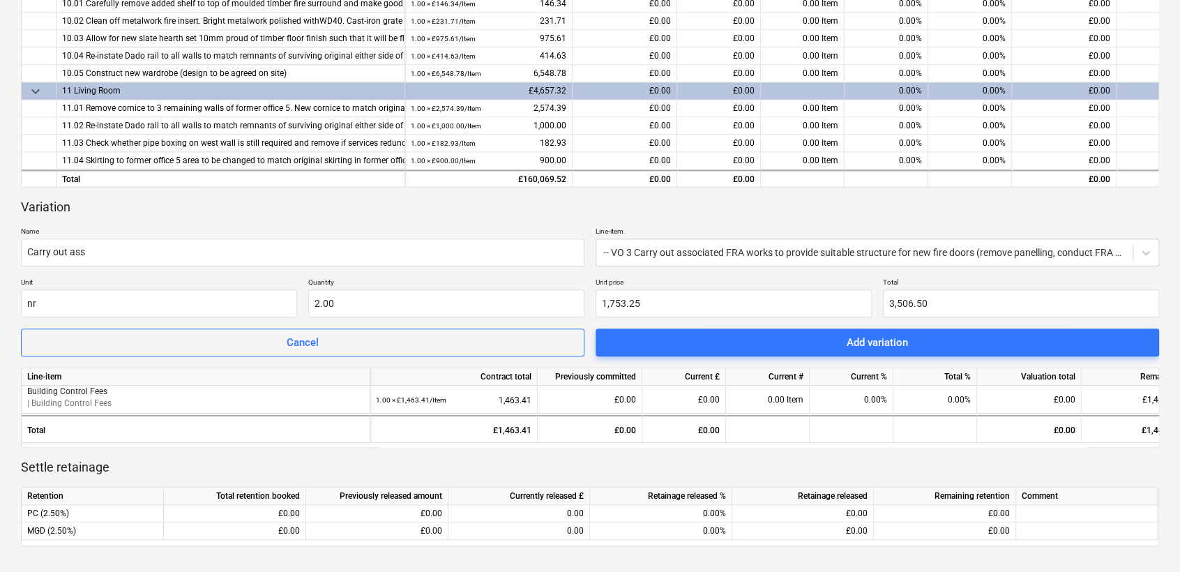
click at [95, 235] on p "Name" at bounding box center [303, 233] width 564 height 12
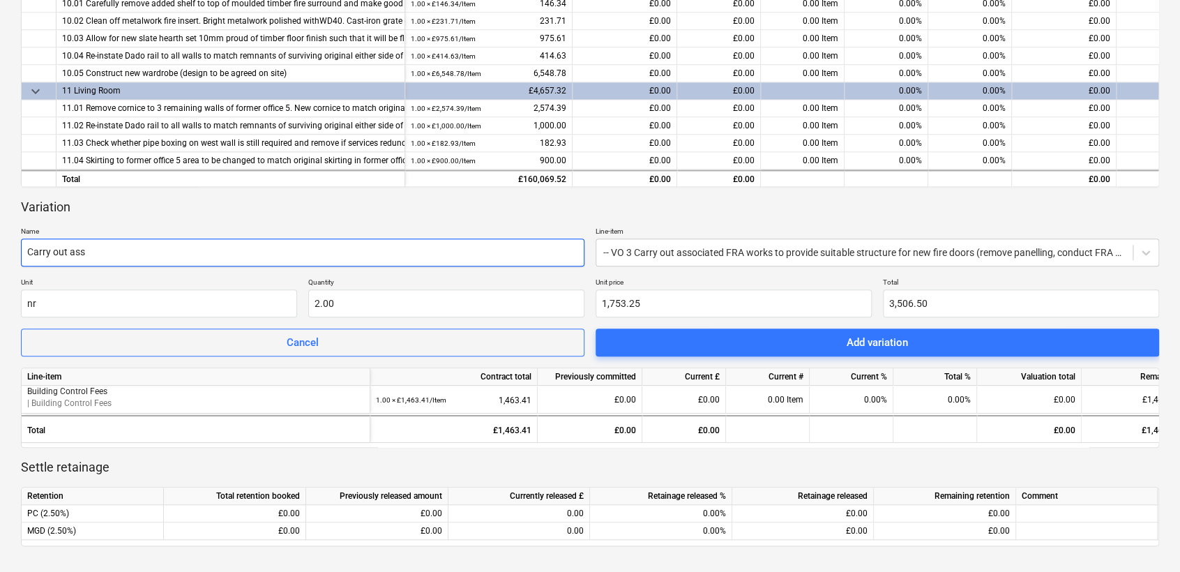
drag, startPoint x: 103, startPoint y: 248, endPoint x: 11, endPoint y: 232, distance: 92.8
paste input "Carry out associated FRA works to provide suitable structure for new fire doors…"
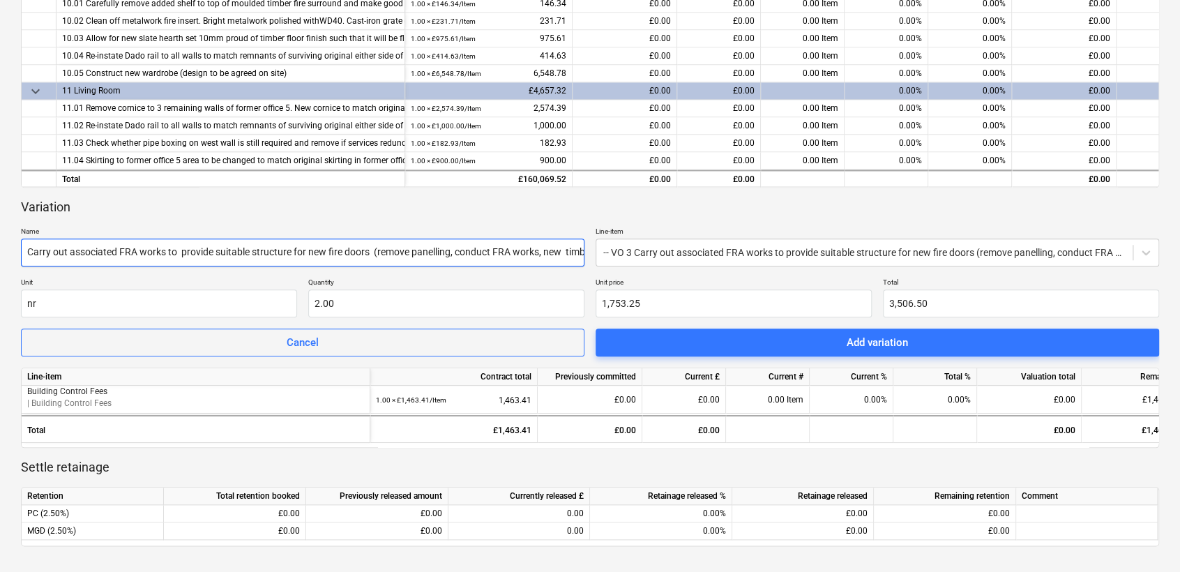
scroll to position [0, 197]
click at [99, 249] on input "Carry out associated FRA works to provide suitable structure for new fire doors…" at bounding box center [303, 253] width 564 height 28
drag, startPoint x: 101, startPoint y: 246, endPoint x: 47, endPoint y: 248, distance: 54.4
click at [3, 246] on div "The Honourable Society of [PERSON_NAME] Inn 28092025 ( Draft ) notes Notes edit…" at bounding box center [590, 210] width 1180 height 1221
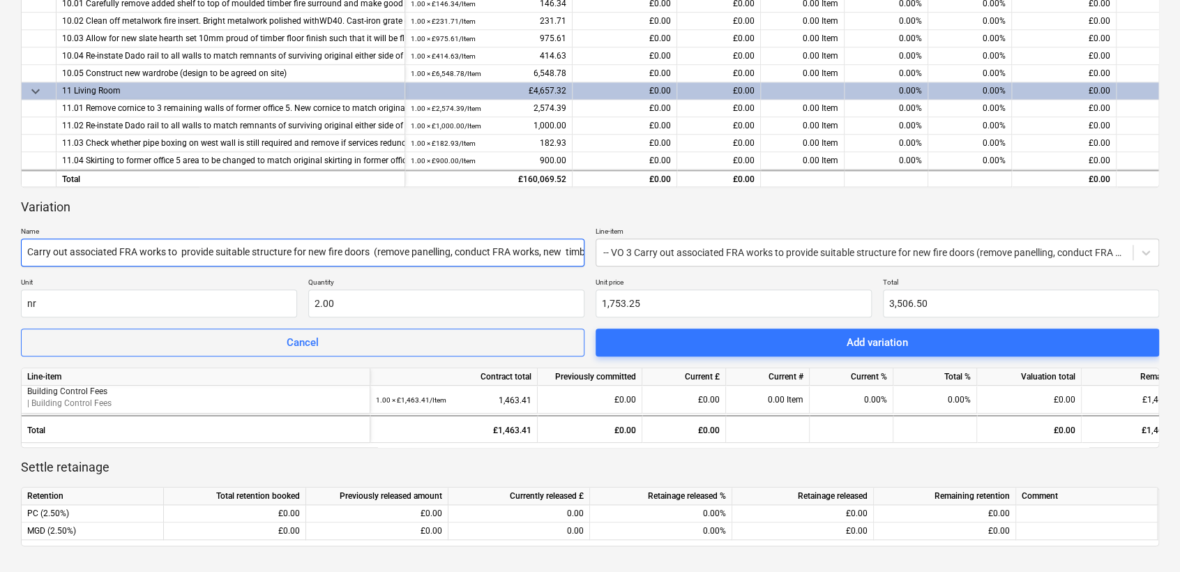
click at [67, 250] on input "Carry out associated FRA works to provide suitable structure for new fire doors…" at bounding box center [303, 253] width 564 height 28
type input "Carry out associated FRA works to provide suitable structure for new fire doors…"
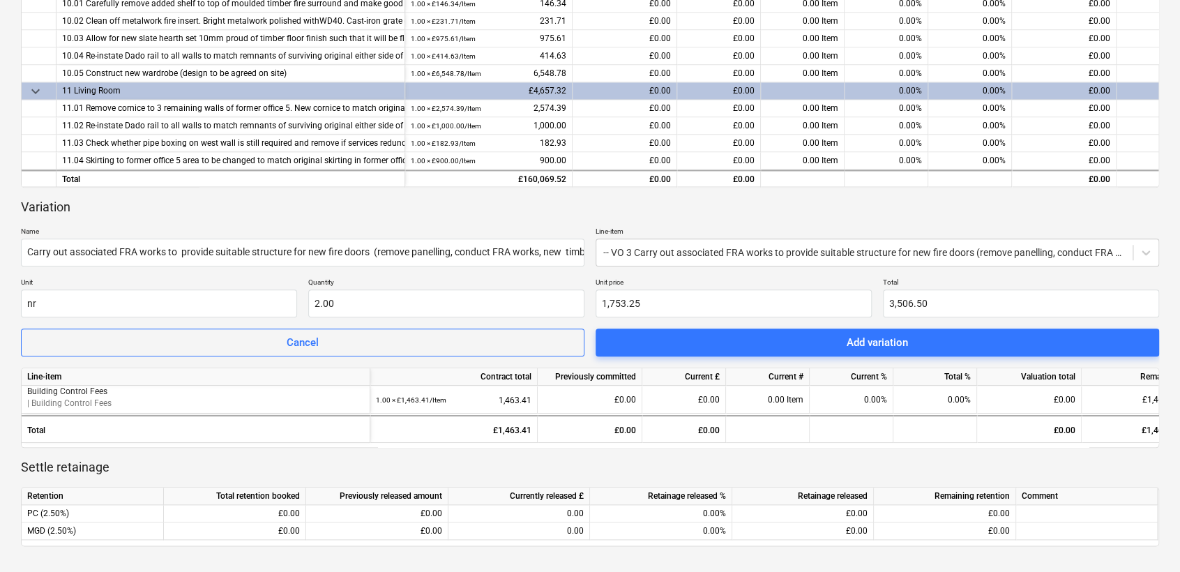
click at [130, 278] on p "Unit" at bounding box center [159, 284] width 276 height 12
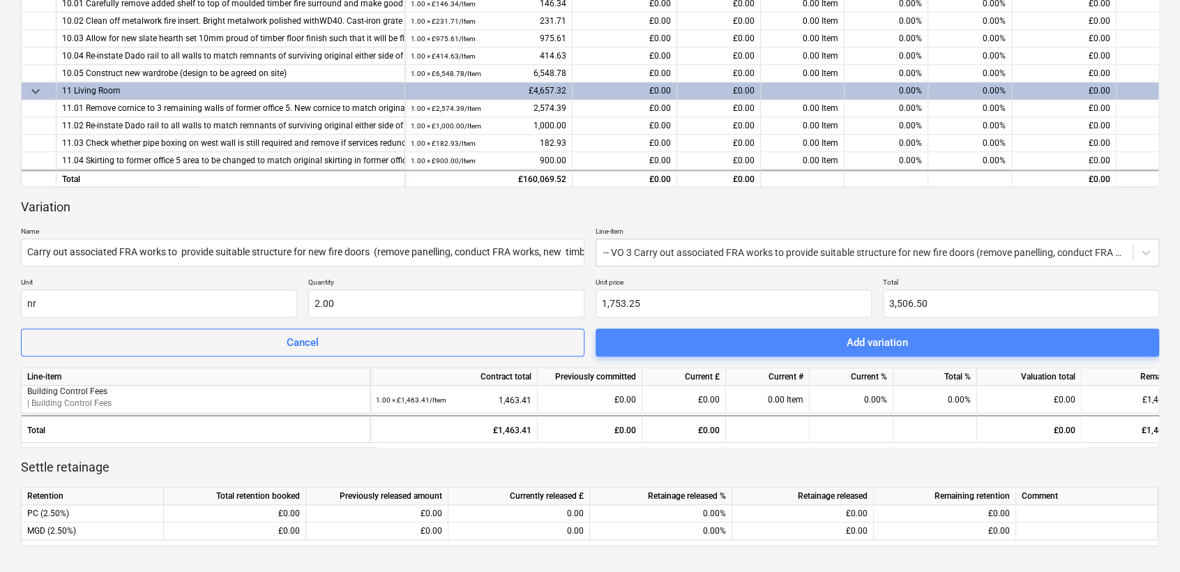
click at [882, 344] on div "Add variation" at bounding box center [877, 342] width 61 height 18
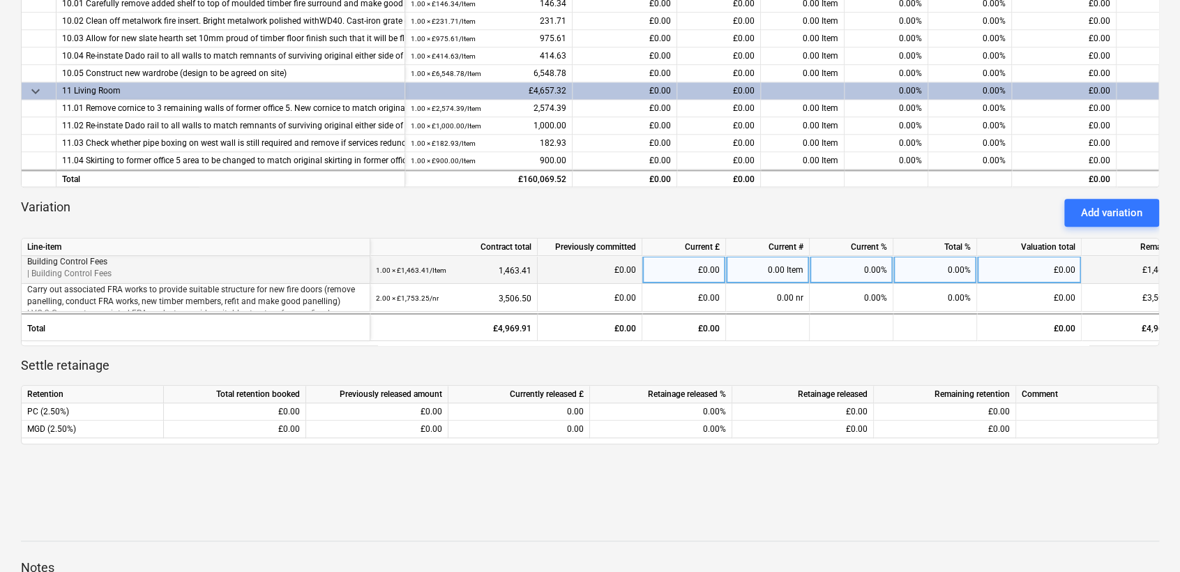
click at [866, 273] on div "0.00%" at bounding box center [852, 270] width 84 height 28
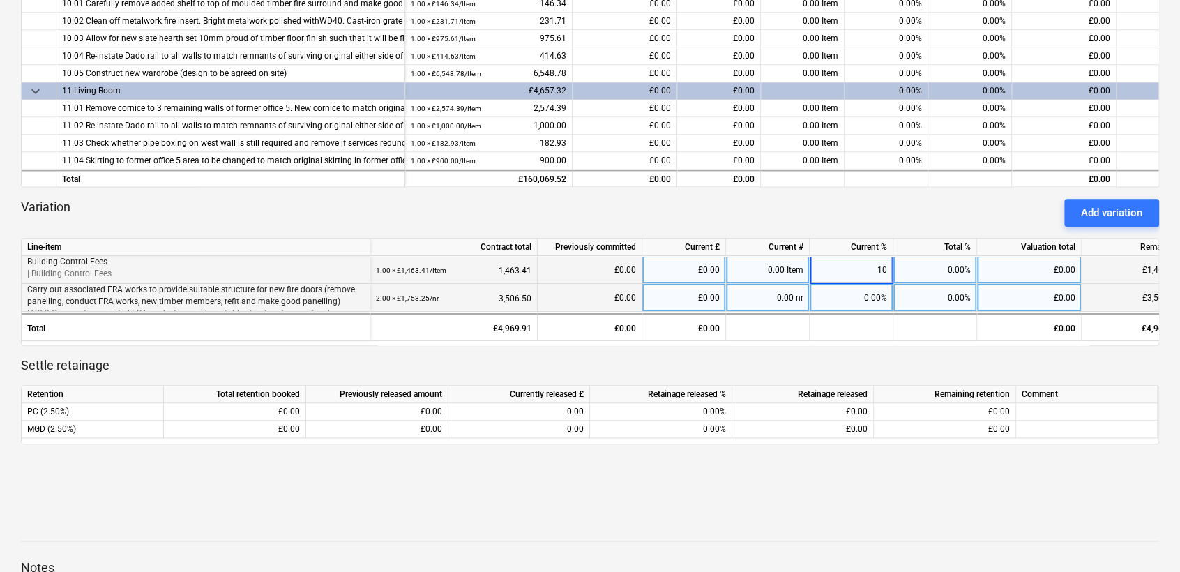
type input "100"
click at [894, 299] on div "0.00%" at bounding box center [936, 298] width 84 height 28
click at [864, 306] on div "0.00%" at bounding box center [852, 298] width 84 height 28
type input "40"
click at [835, 218] on div "Variation Add variation" at bounding box center [590, 213] width 1138 height 28
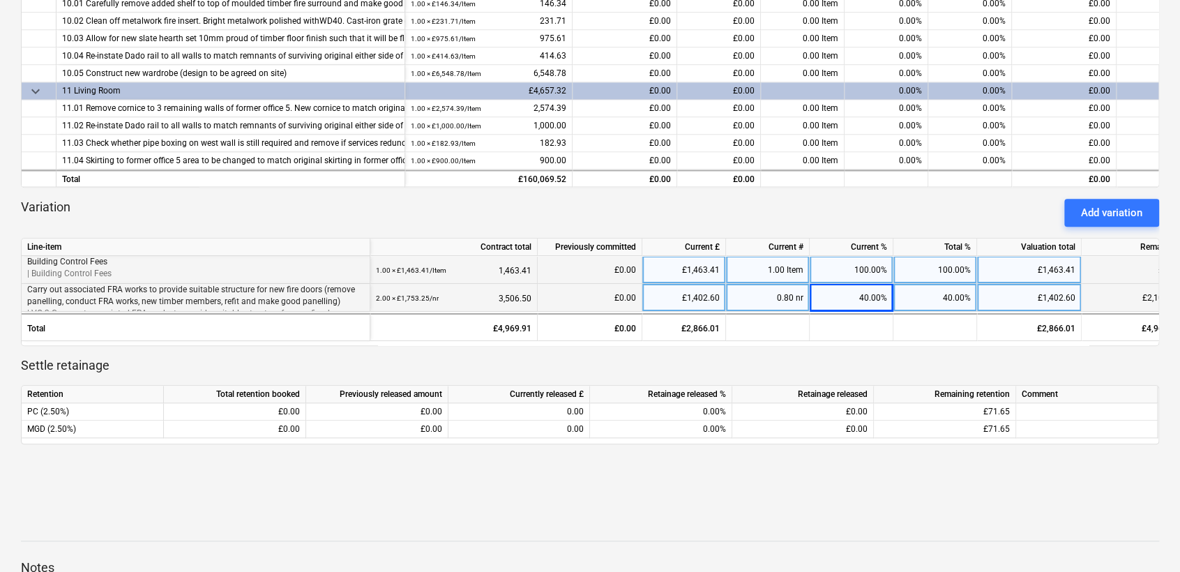
click at [742, 514] on div at bounding box center [590, 527] width 1138 height 11
drag, startPoint x: 1047, startPoint y: 344, endPoint x: 1116, endPoint y: 342, distance: 69.1
click at [1065, 342] on div "Line-item Contract total Previously committed Current £ Current # Current % Tot…" at bounding box center [590, 292] width 1138 height 108
click at [854, 193] on div "keyboard_arrow_down Line-item Contract total Previously committed Current £ Cur…" at bounding box center [590, 132] width 1138 height 691
click at [836, 216] on div "Variation Add variation" at bounding box center [590, 213] width 1138 height 28
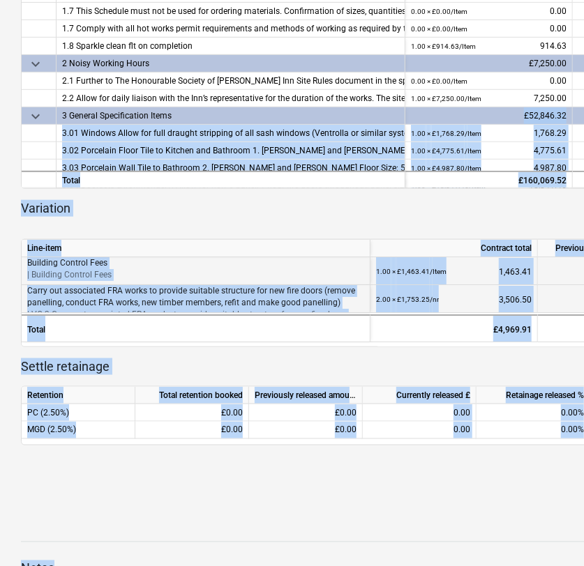
scroll to position [586, 0]
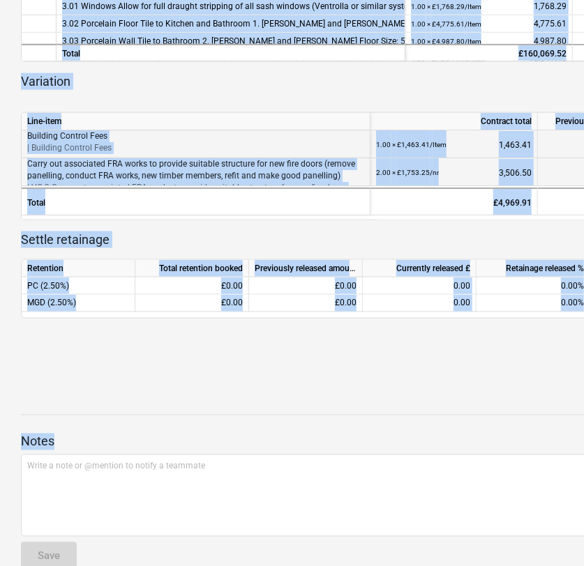
drag, startPoint x: 234, startPoint y: 566, endPoint x: 305, endPoint y: 445, distance: 139.7
click at [305, 445] on div "The Honourable Society of [PERSON_NAME] Inn 28092025 ( Draft ) notes Notes edit…" at bounding box center [477, 35] width 954 height 1115
drag, startPoint x: 305, startPoint y: 445, endPoint x: 239, endPoint y: 365, distance: 103.5
click at [241, 363] on div at bounding box center [477, 379] width 912 height 33
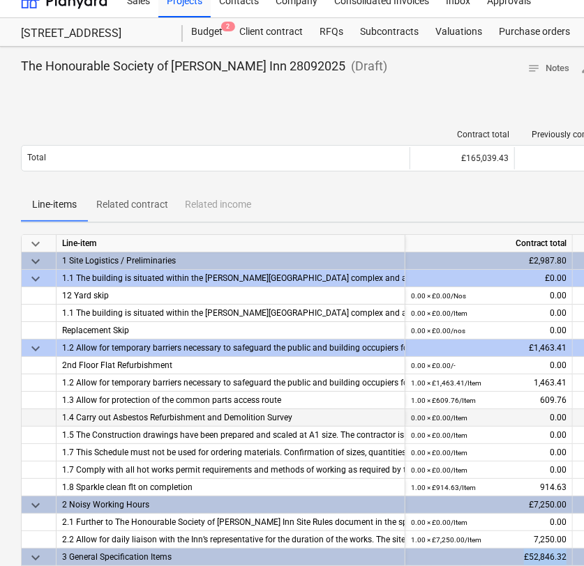
scroll to position [0, 0]
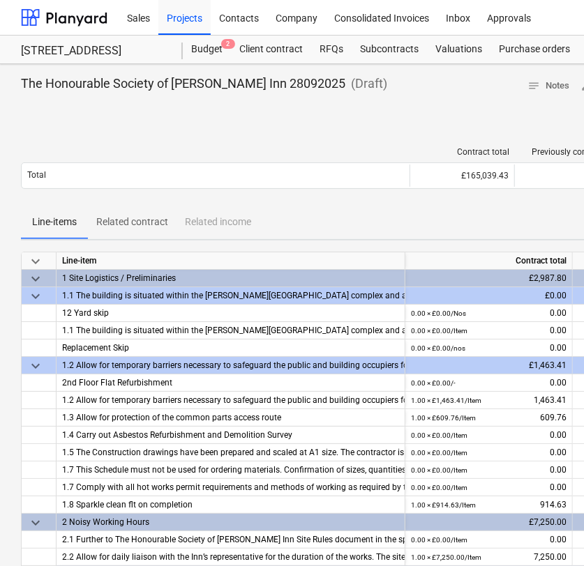
click at [192, 137] on div "Contract total Previously committed Current valuation Valuation total Remaining…" at bounding box center [477, 171] width 912 height 70
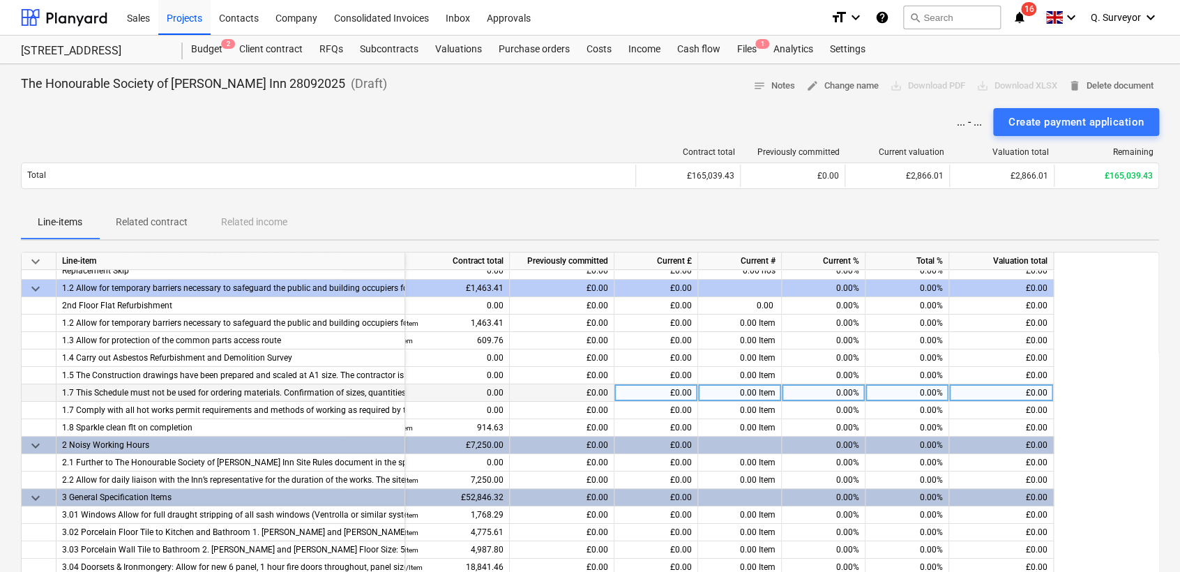
scroll to position [155, 67]
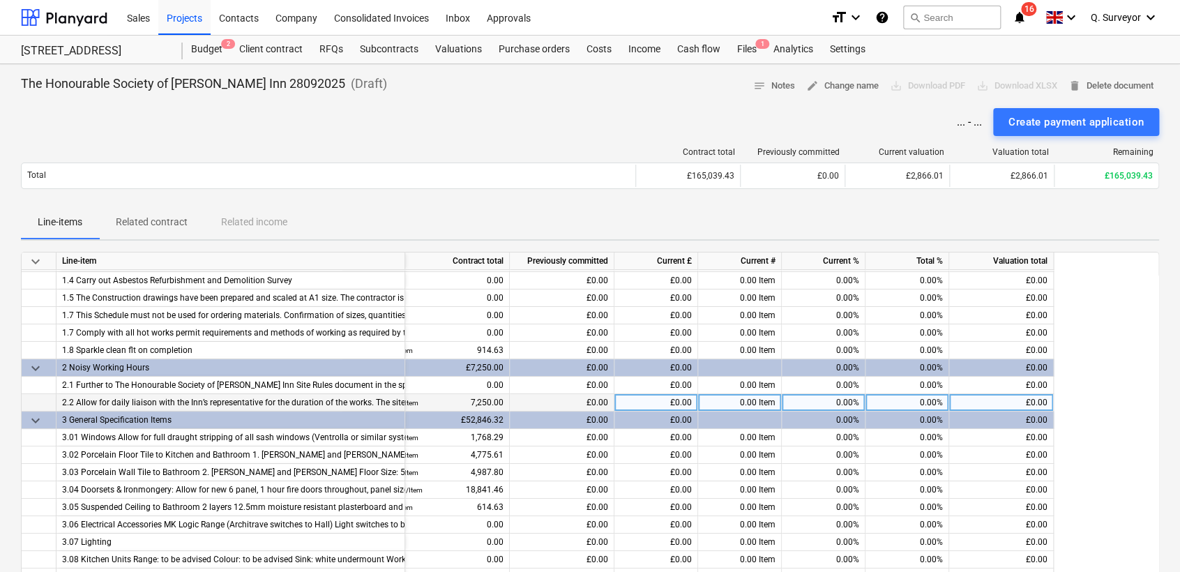
click at [831, 400] on div "0.00%" at bounding box center [824, 402] width 84 height 17
click at [838, 43] on div "Settings" at bounding box center [848, 50] width 52 height 28
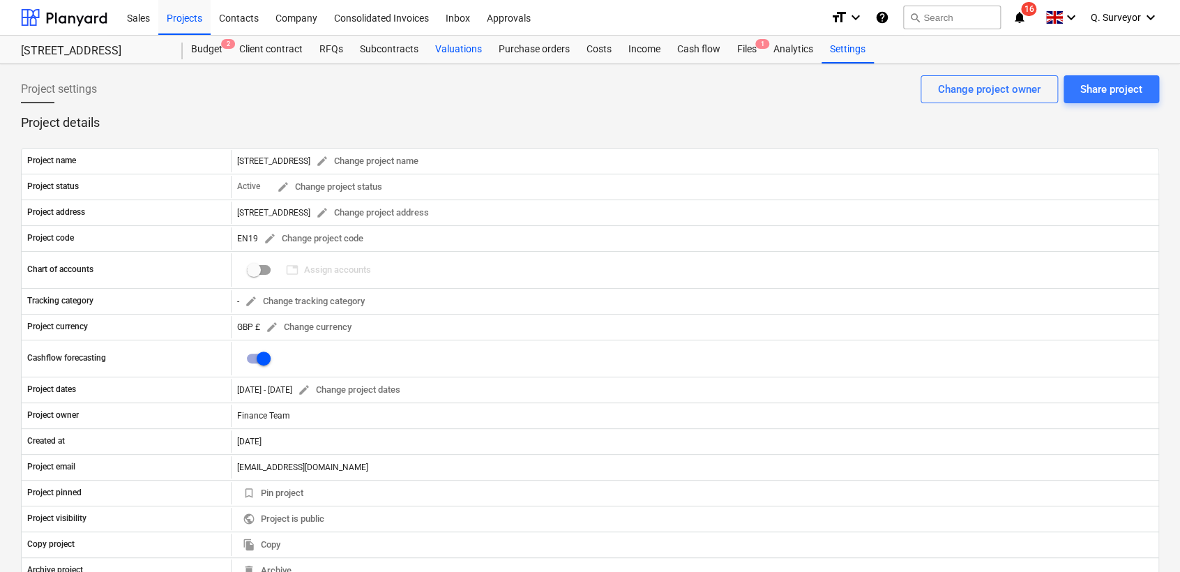
click at [483, 45] on div "Valuations" at bounding box center [458, 50] width 63 height 28
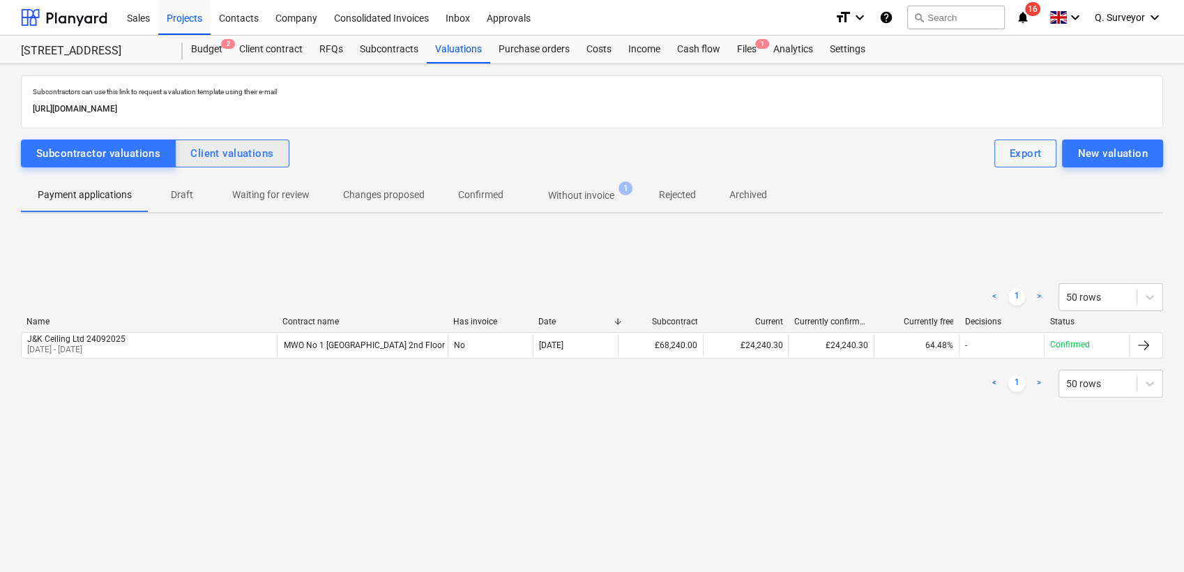
click at [251, 159] on div "Client valuations" at bounding box center [231, 153] width 83 height 18
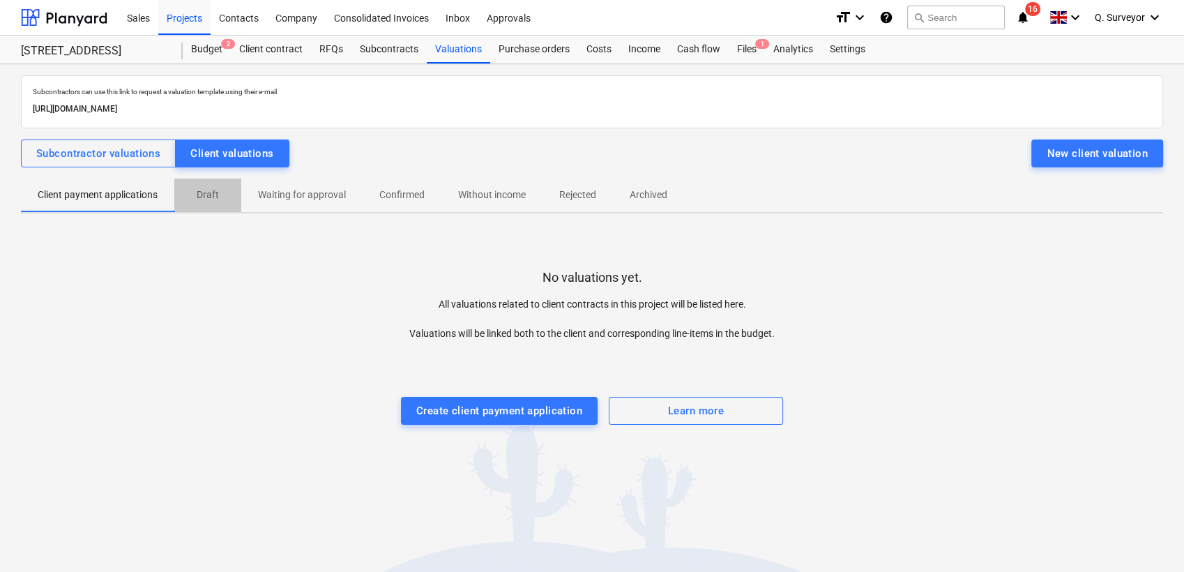
click at [223, 195] on p "Draft" at bounding box center [207, 195] width 33 height 15
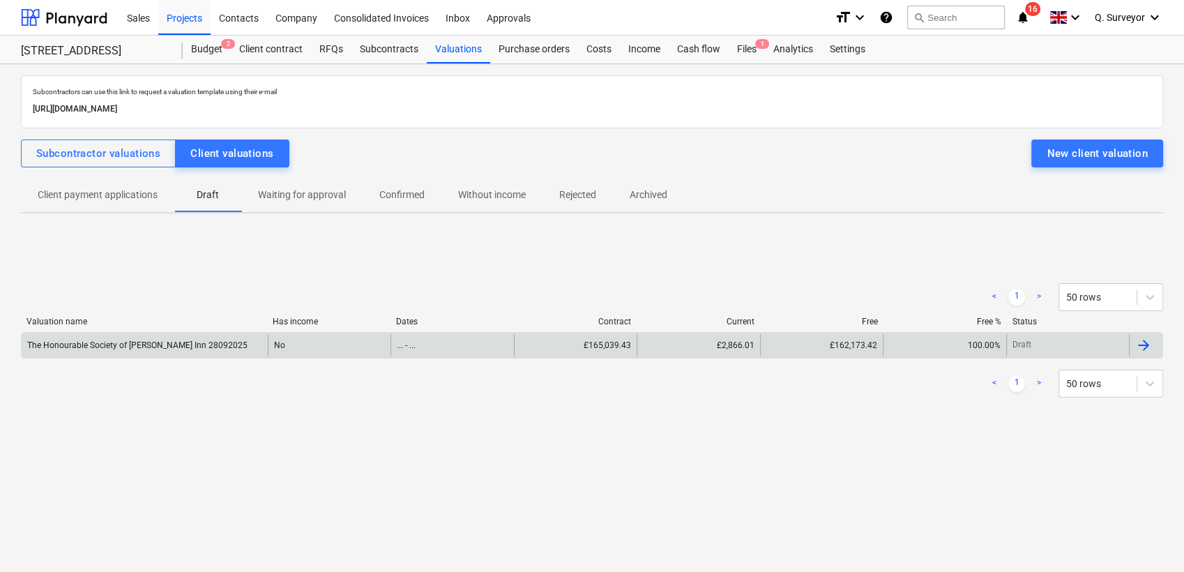
click at [119, 338] on div "The Honourable Society of [PERSON_NAME] Inn 28092025" at bounding box center [145, 345] width 246 height 22
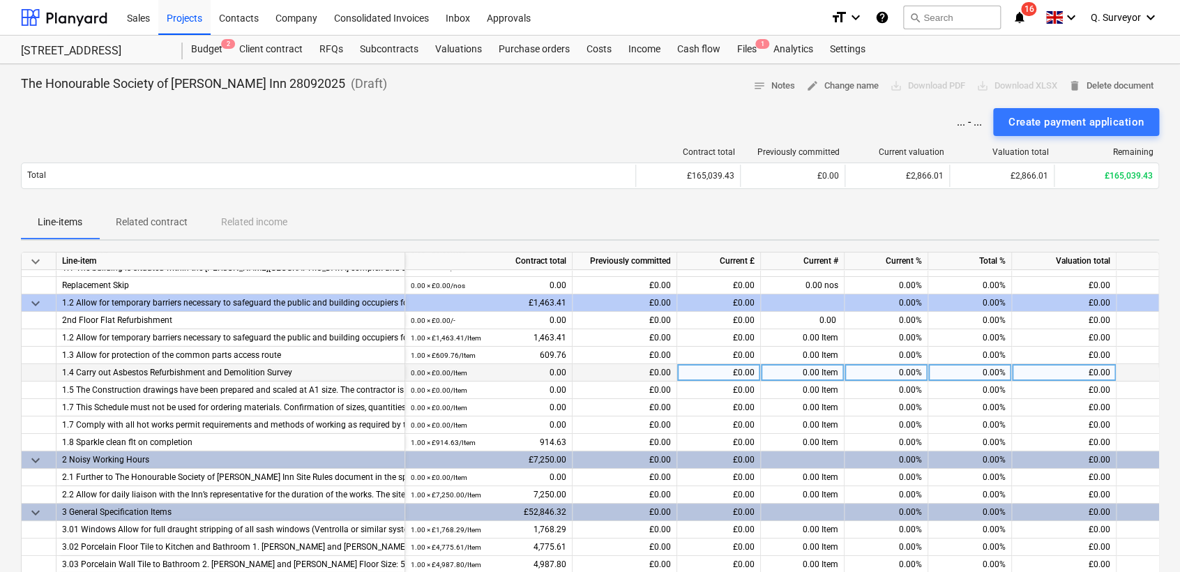
scroll to position [77, 0]
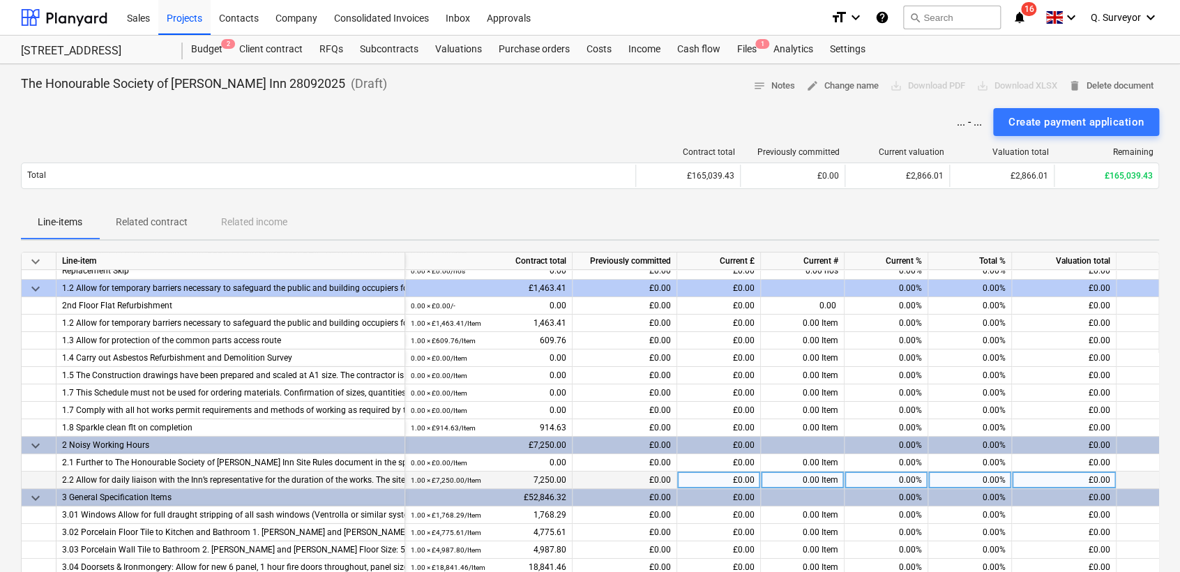
click at [876, 485] on div "0.00%" at bounding box center [887, 480] width 84 height 17
type input "35"
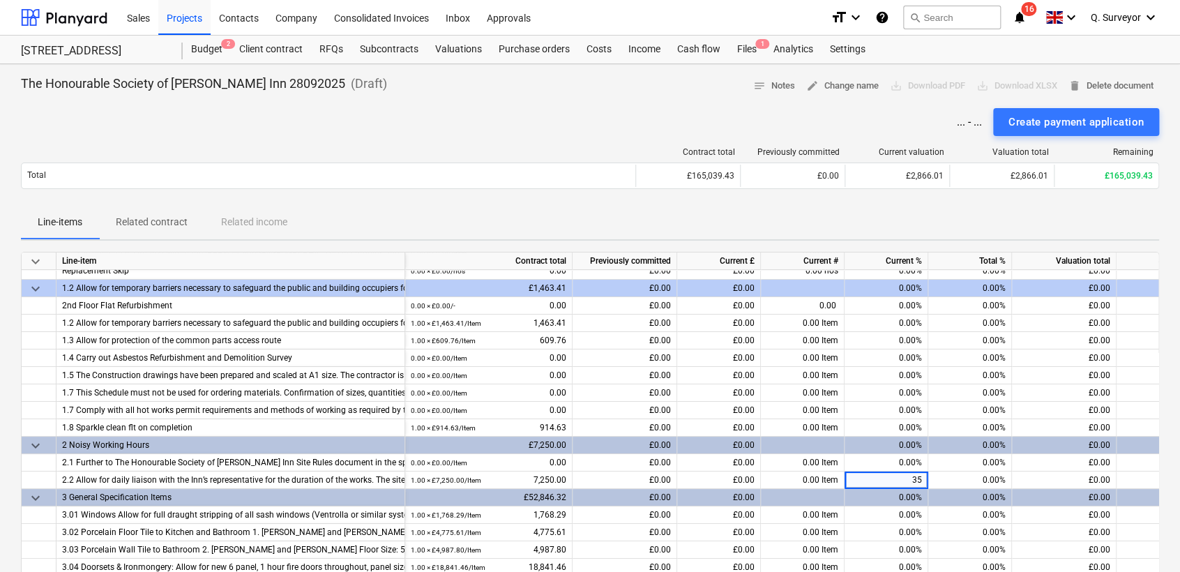
click at [857, 223] on div "Line-items Related contract Related income" at bounding box center [590, 222] width 1138 height 33
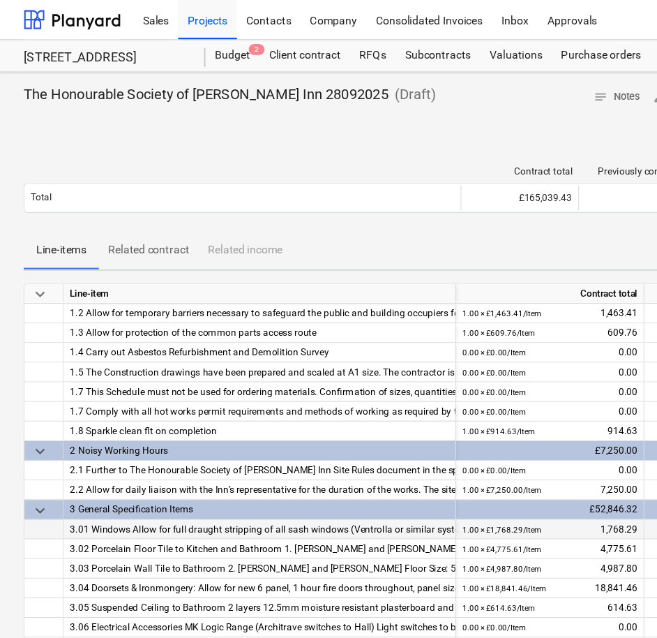
scroll to position [155, 0]
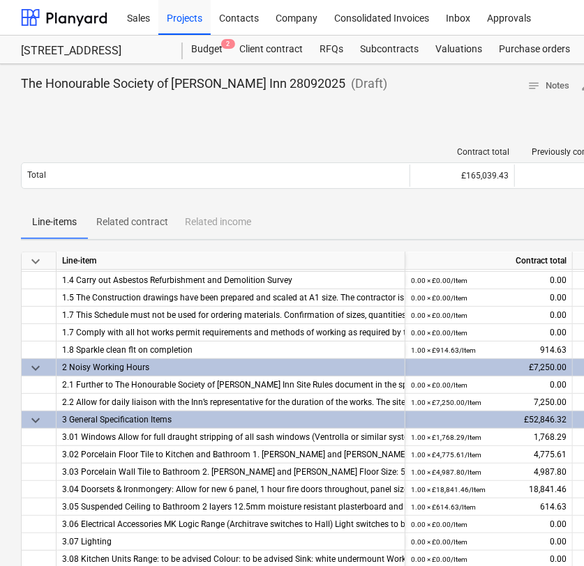
drag, startPoint x: 292, startPoint y: 135, endPoint x: 330, endPoint y: 155, distance: 42.8
click at [292, 135] on div "... - ... Create payment application" at bounding box center [477, 122] width 912 height 28
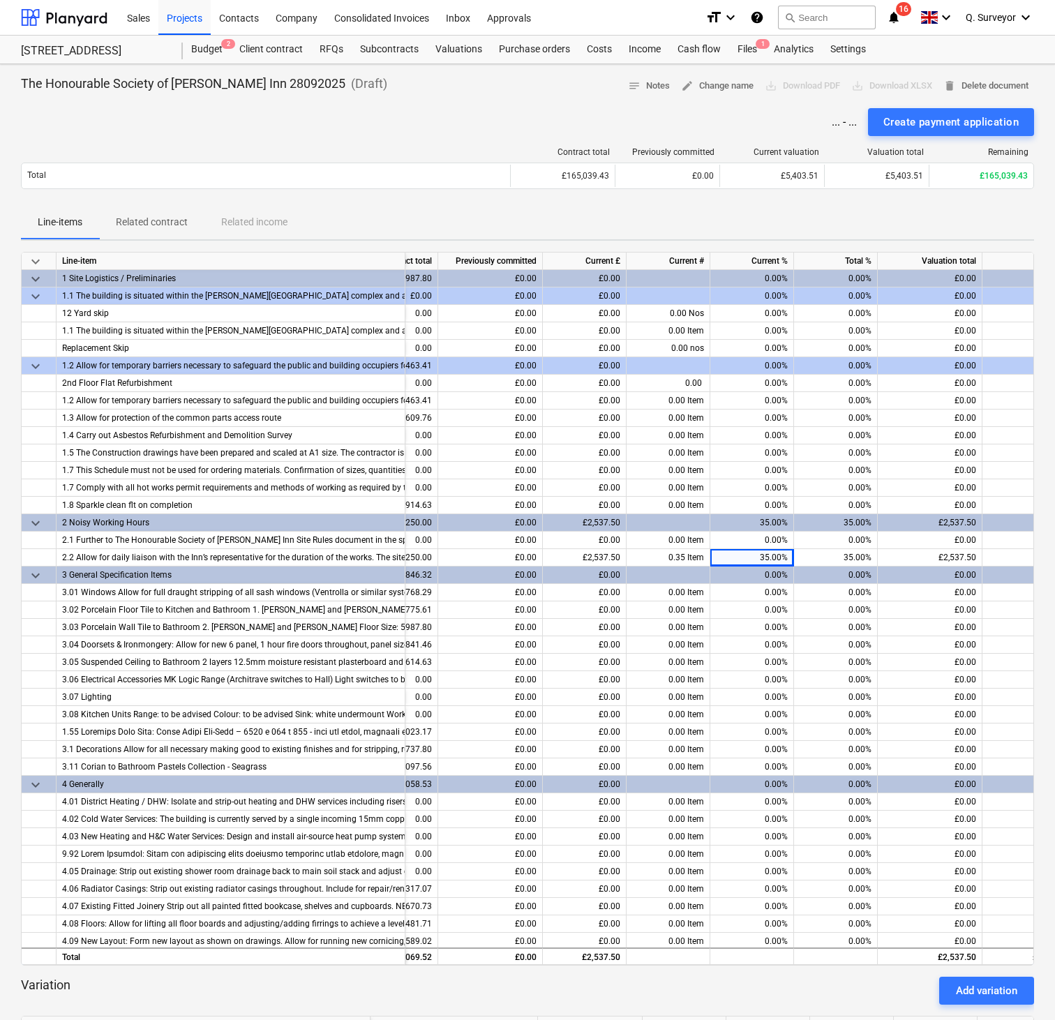
scroll to position [0, 133]
click at [767, 514] on div "0.00%" at bounding box center [754, 592] width 84 height 17
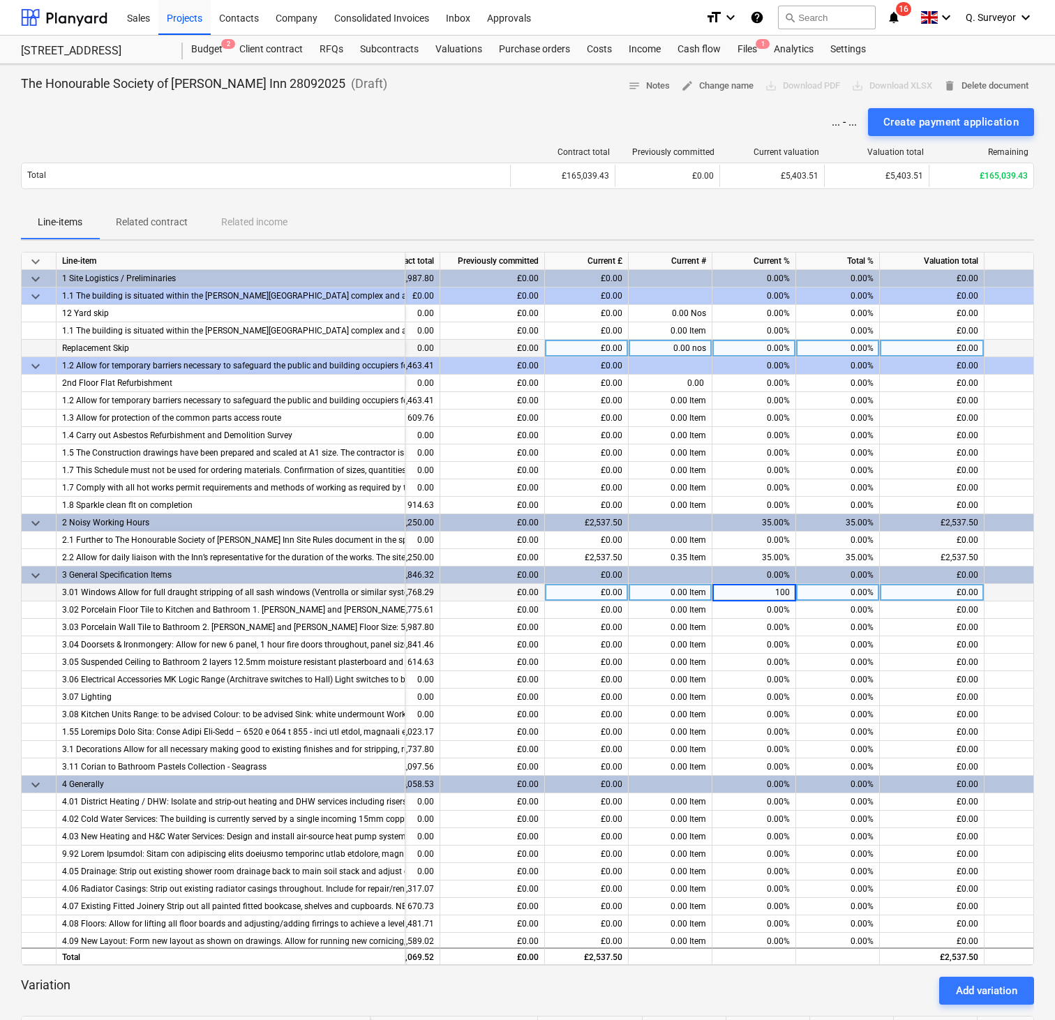
type input "1000"
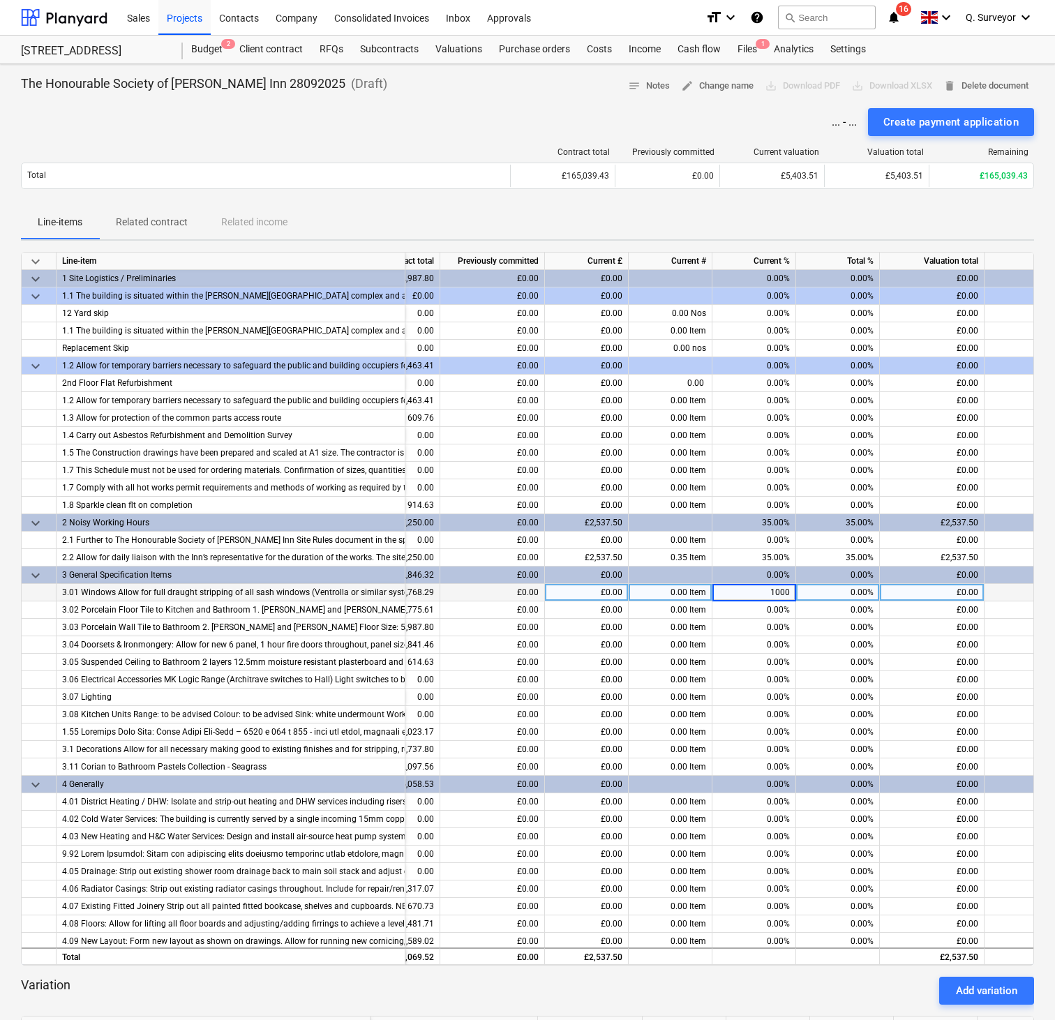
click at [728, 211] on div "Line-items Related contract Related income" at bounding box center [527, 222] width 1013 height 33
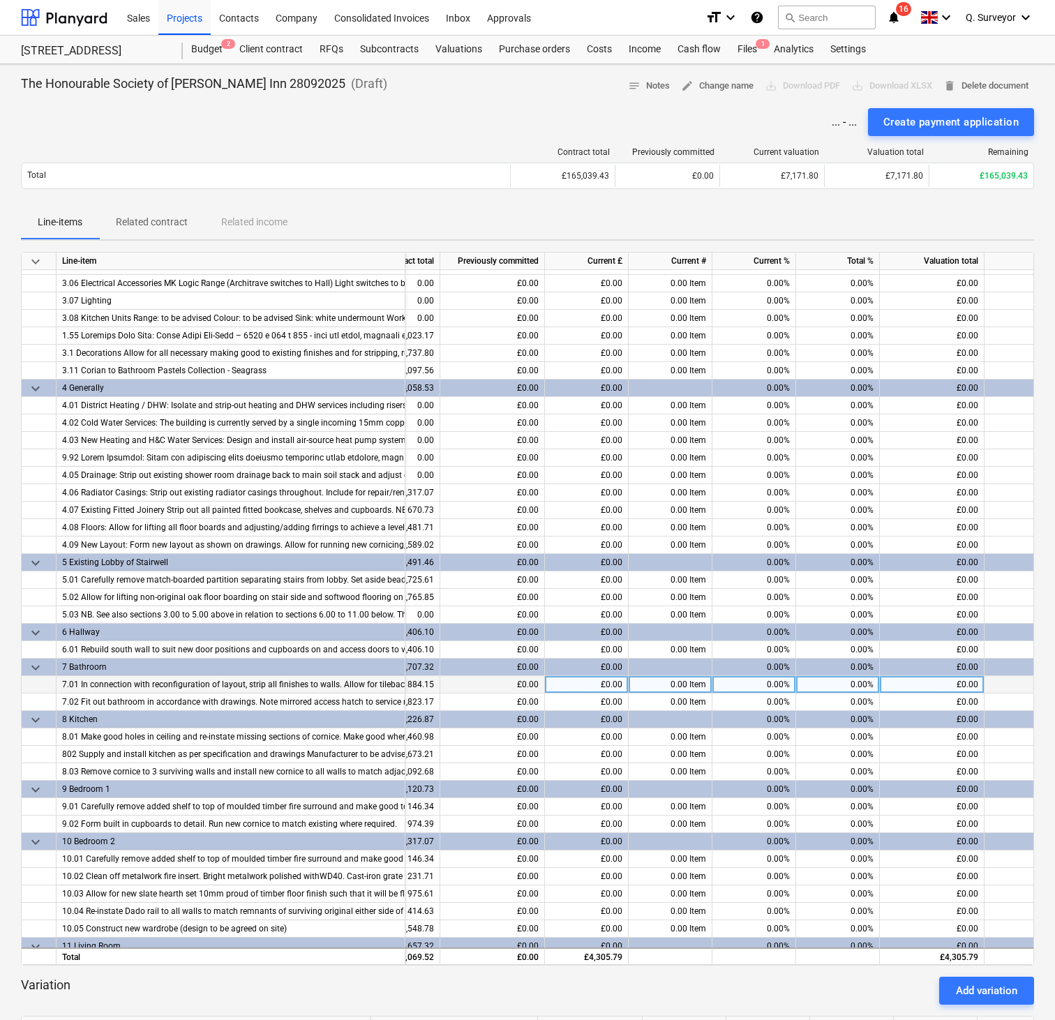
scroll to position [419, 133]
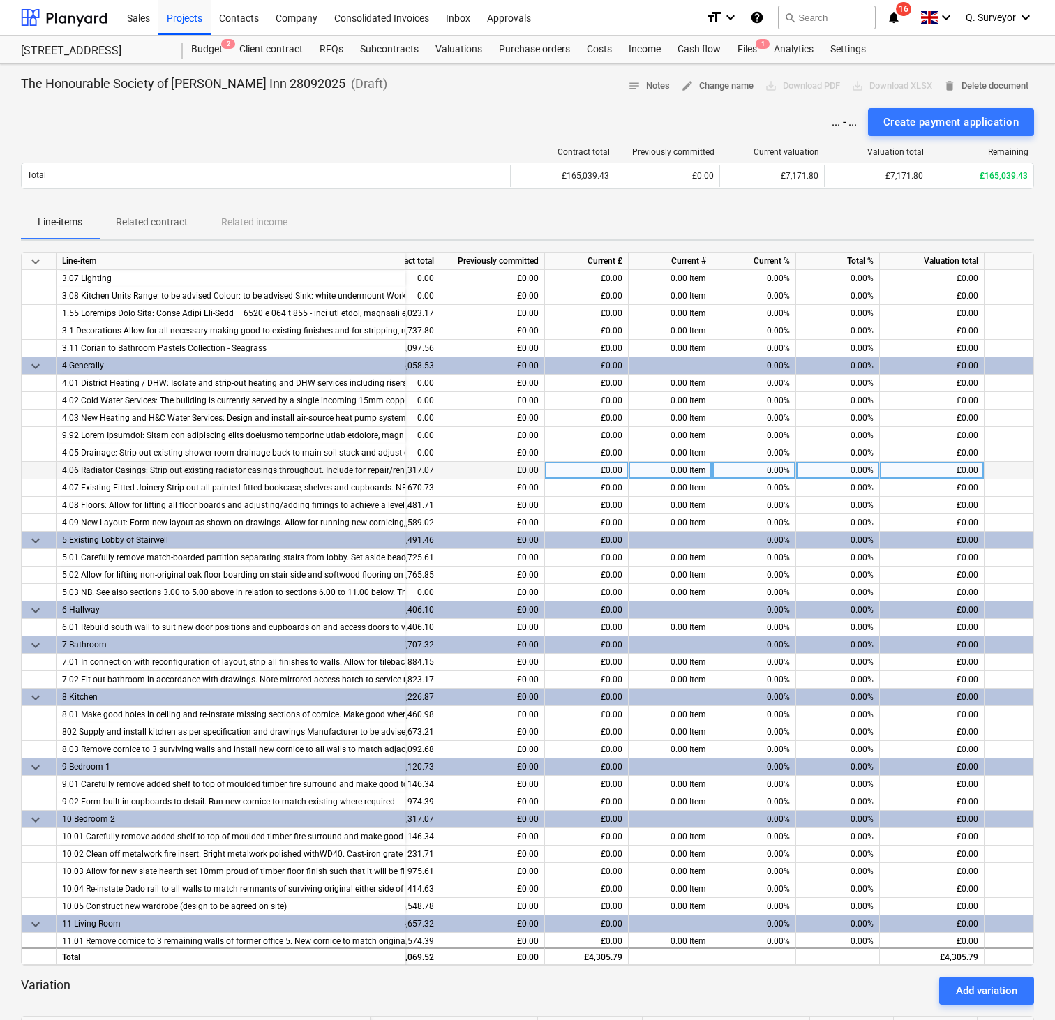
click at [770, 465] on div "0.00%" at bounding box center [754, 470] width 84 height 17
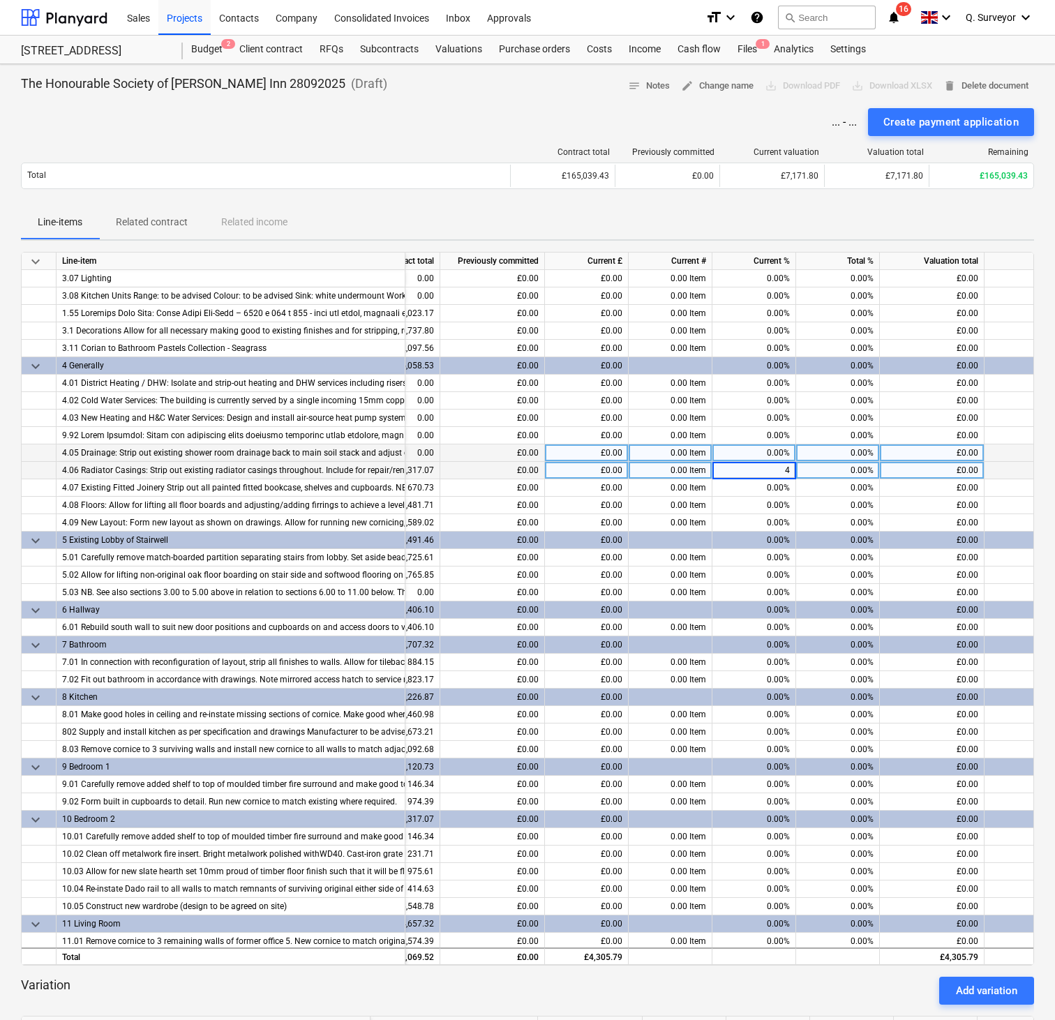
type input "4"
type input "70"
click at [718, 220] on div "Line-items Related contract Related income" at bounding box center [527, 222] width 1013 height 33
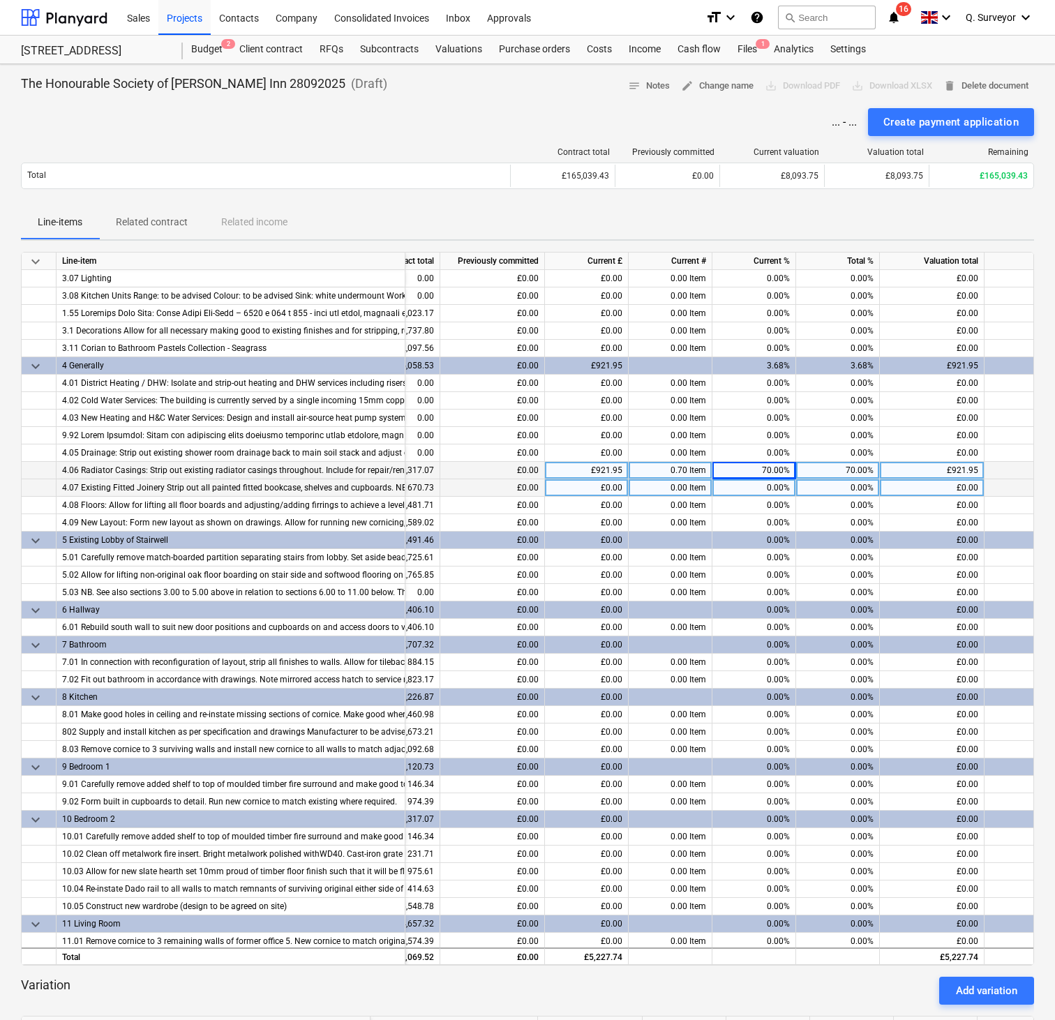
click at [772, 488] on div "0.00%" at bounding box center [754, 487] width 84 height 17
type input "100"
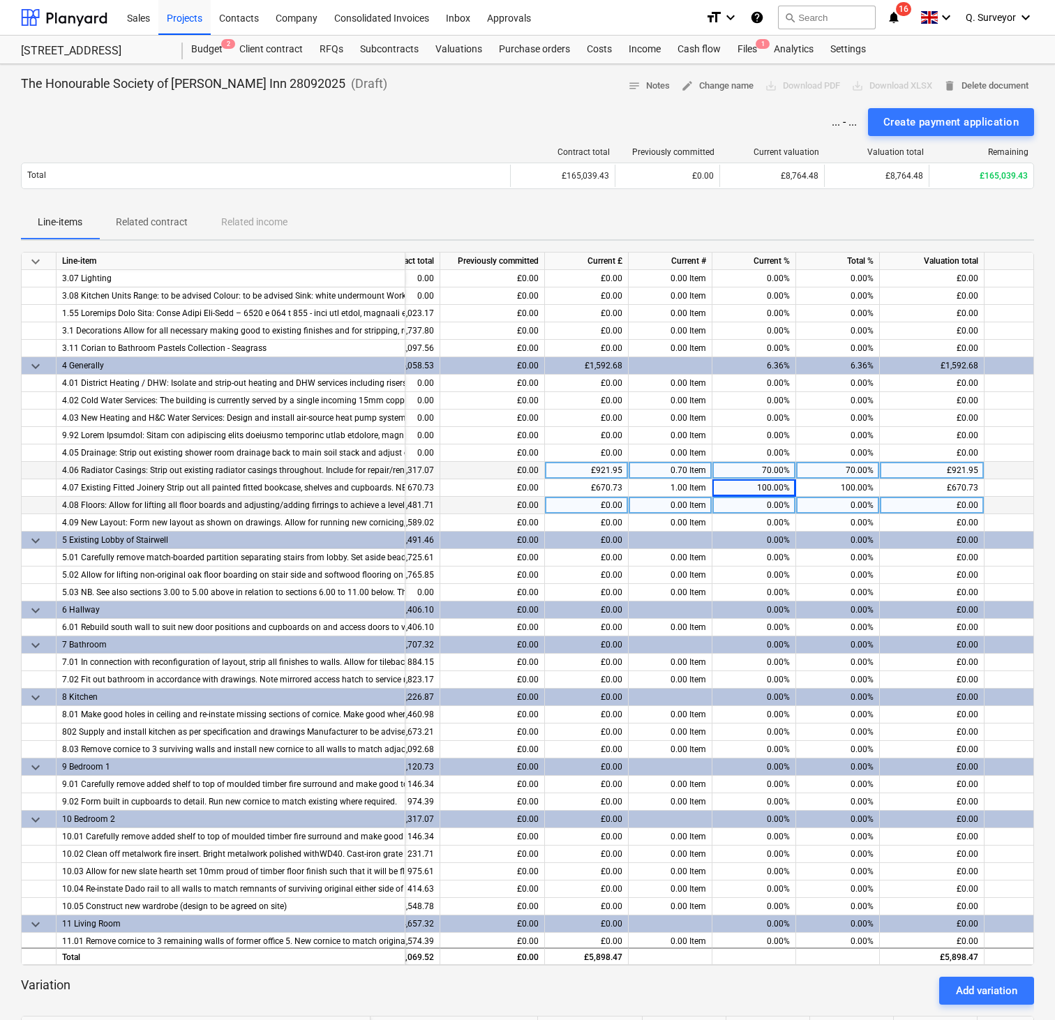
click at [769, 508] on div "0.00%" at bounding box center [754, 505] width 84 height 17
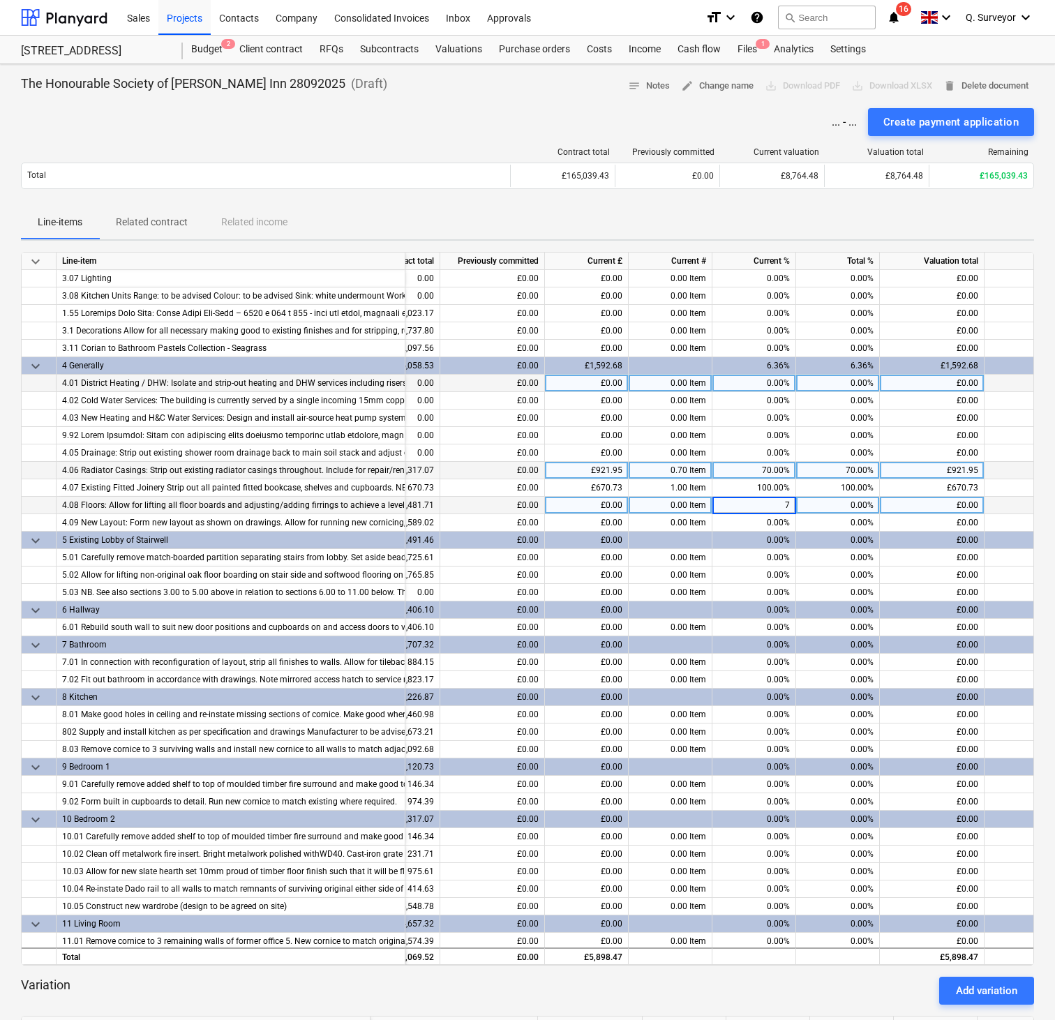
type input "75"
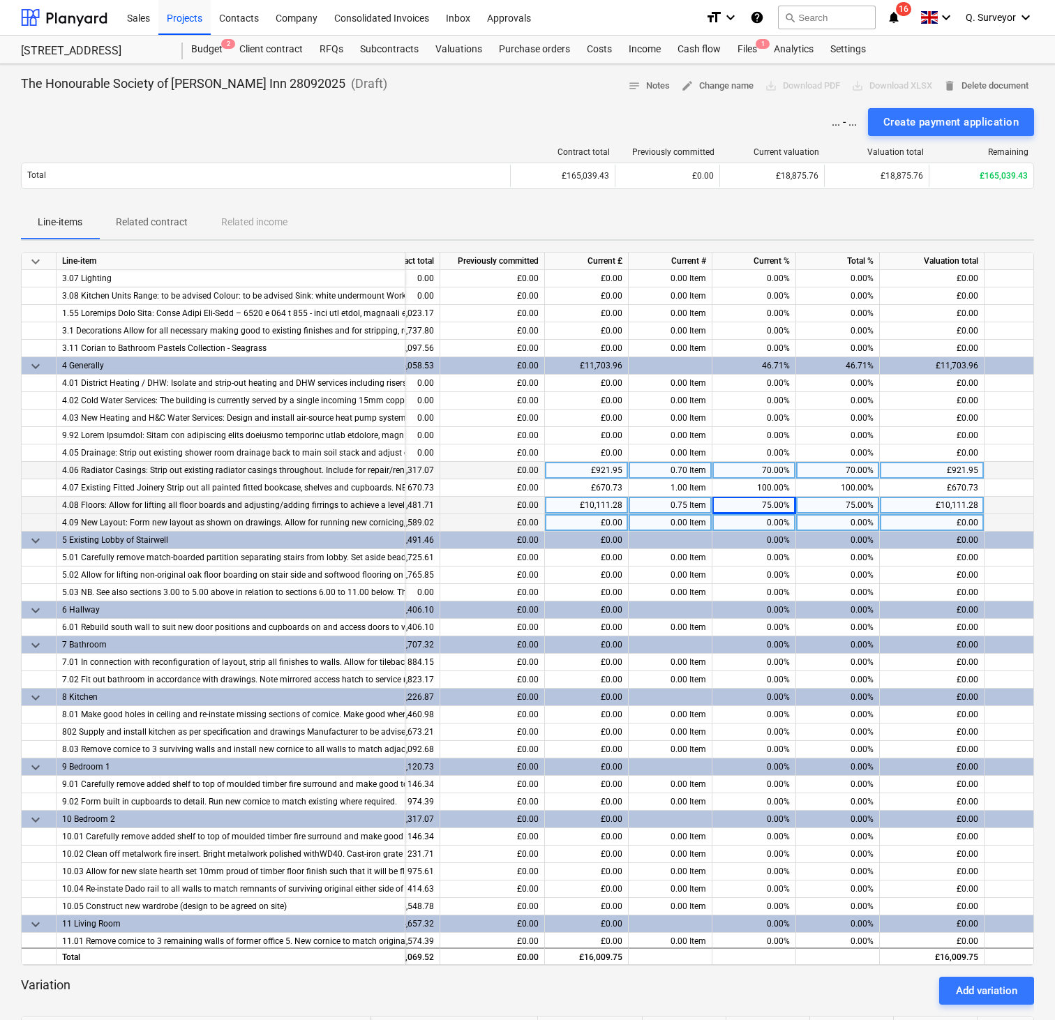
click at [762, 514] on div "0.00%" at bounding box center [754, 522] width 84 height 17
type input "65"
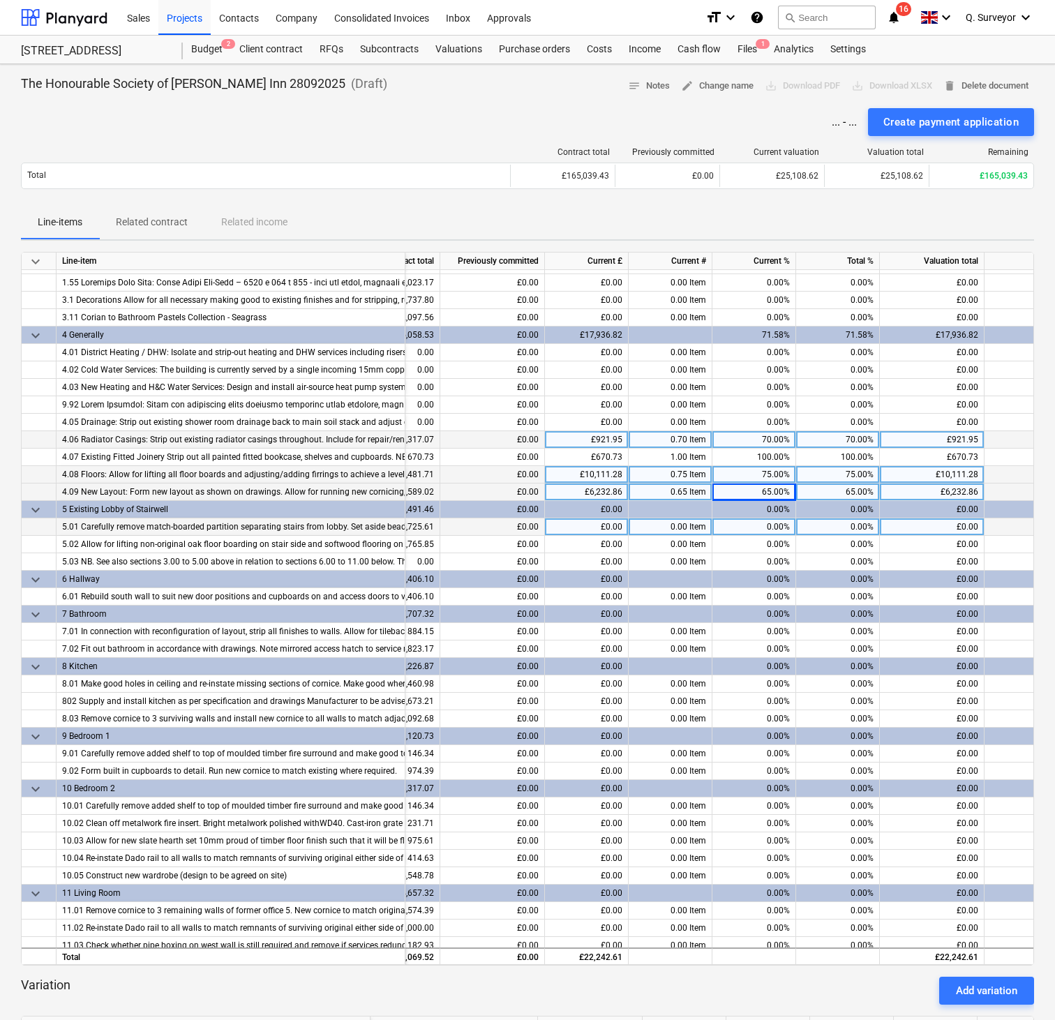
scroll to position [478, 133]
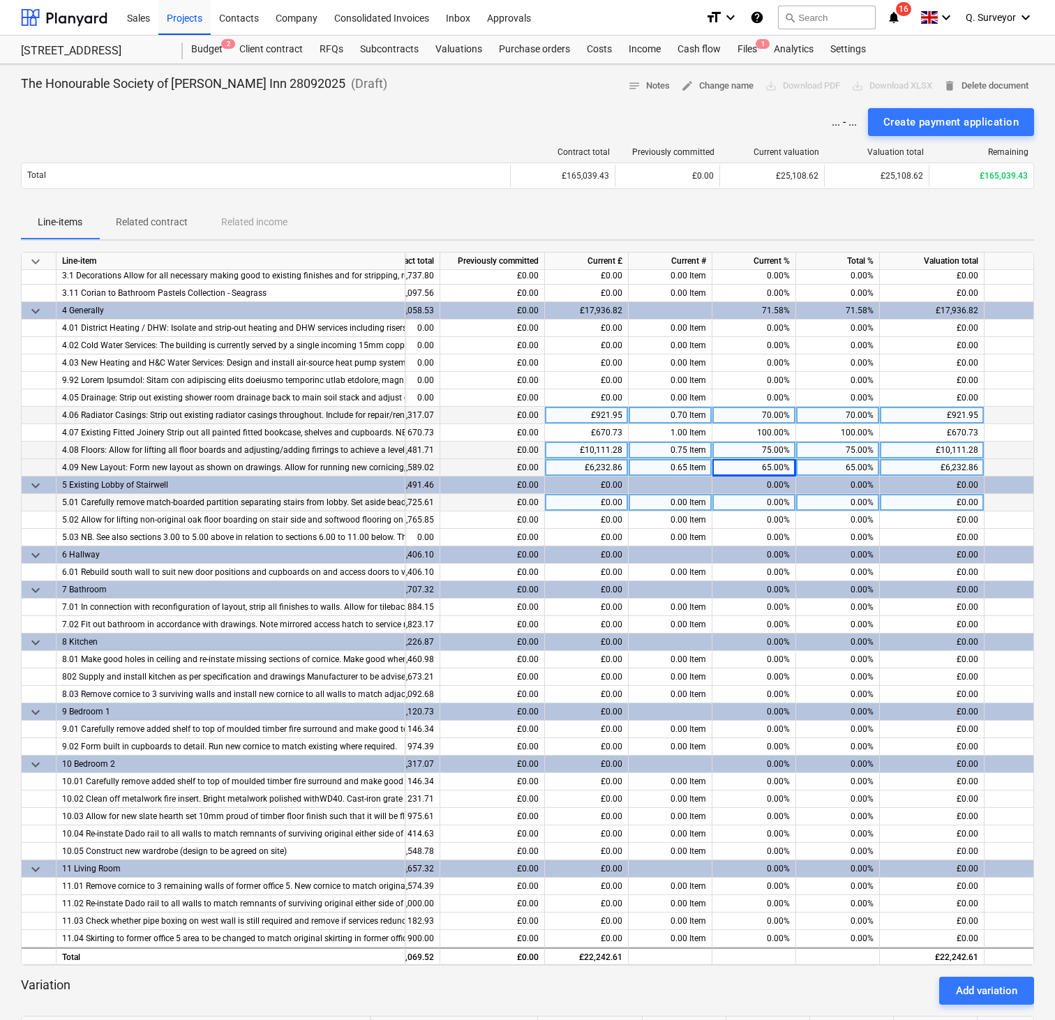
click at [773, 506] on div "0.00%" at bounding box center [754, 502] width 84 height 17
click at [776, 497] on input at bounding box center [753, 502] width 83 height 17
type input "70"
click at [776, 514] on div "0.00%" at bounding box center [754, 572] width 84 height 17
type input "40"
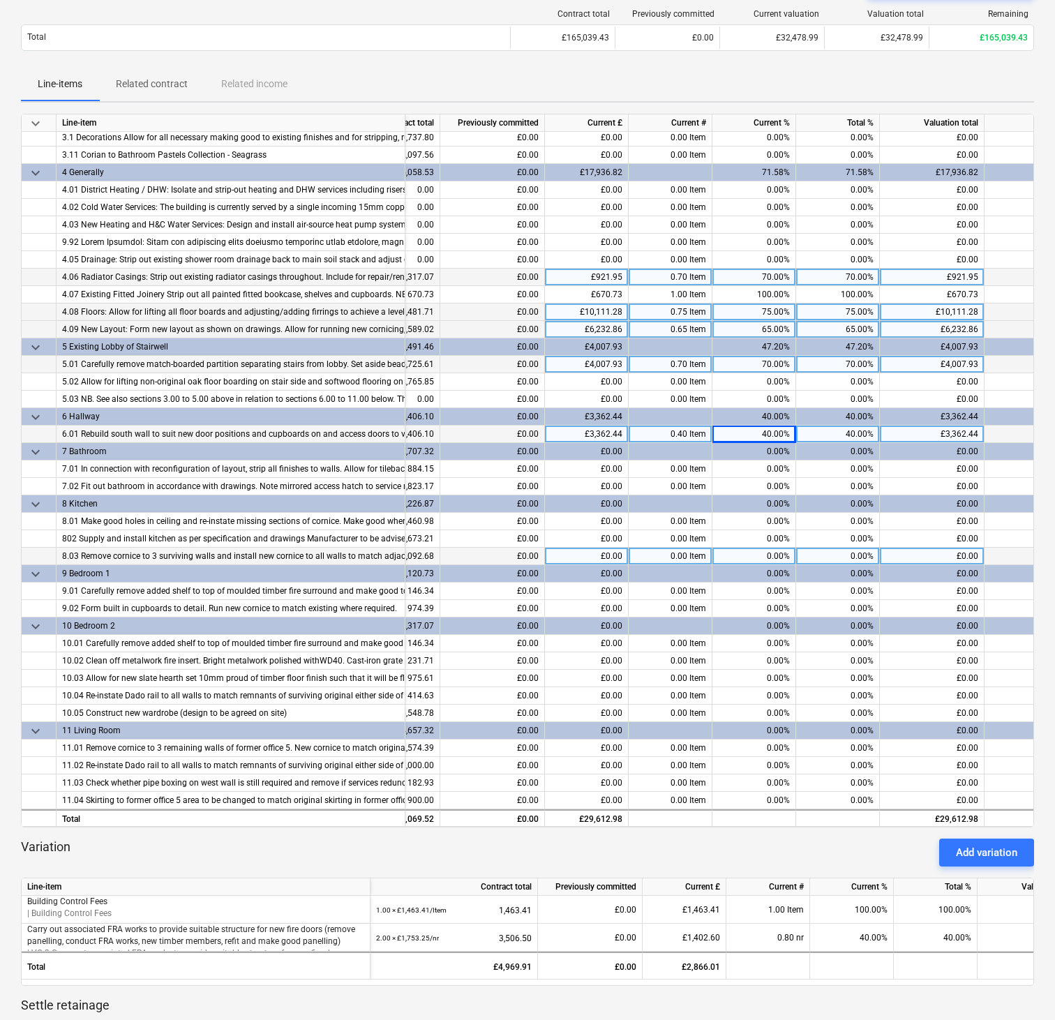
scroll to position [140, 0]
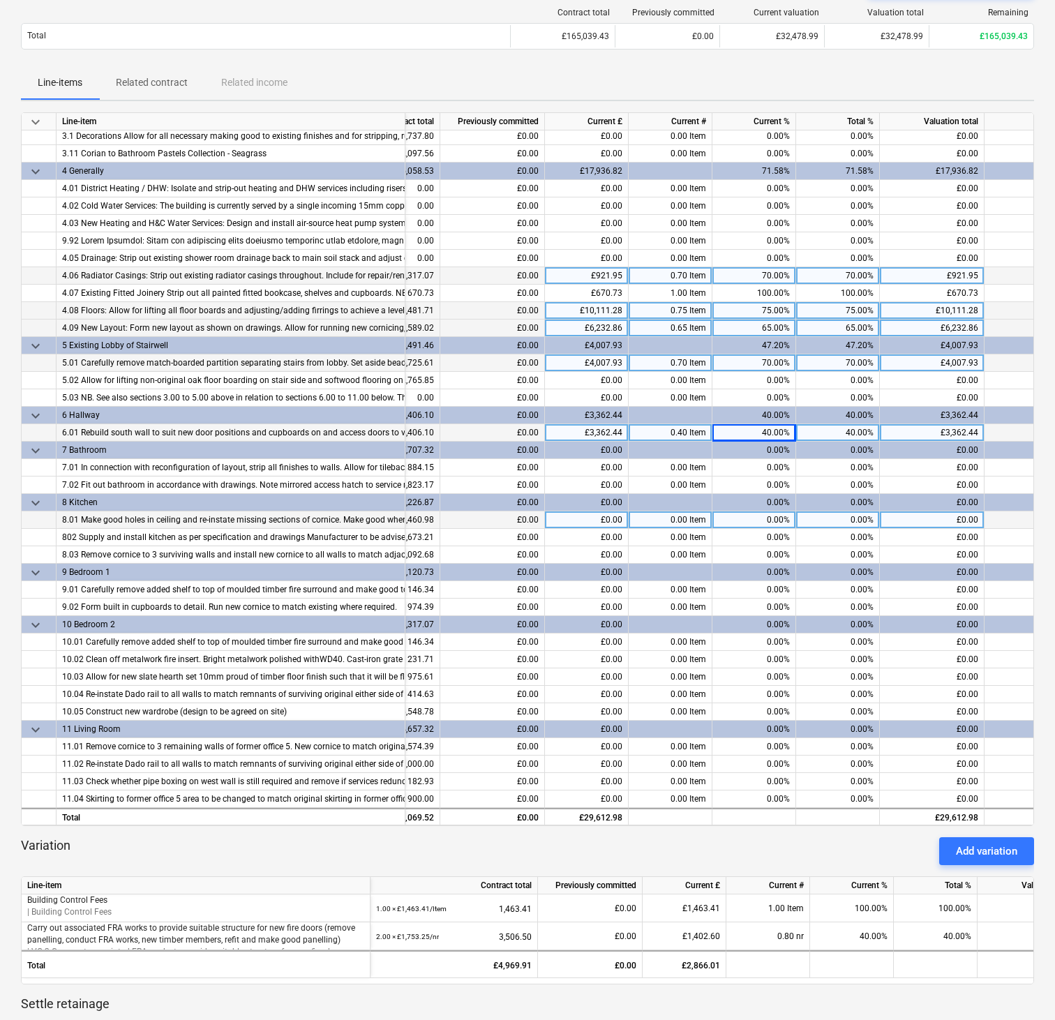
click at [765, 514] on div "0.00%" at bounding box center [754, 519] width 84 height 17
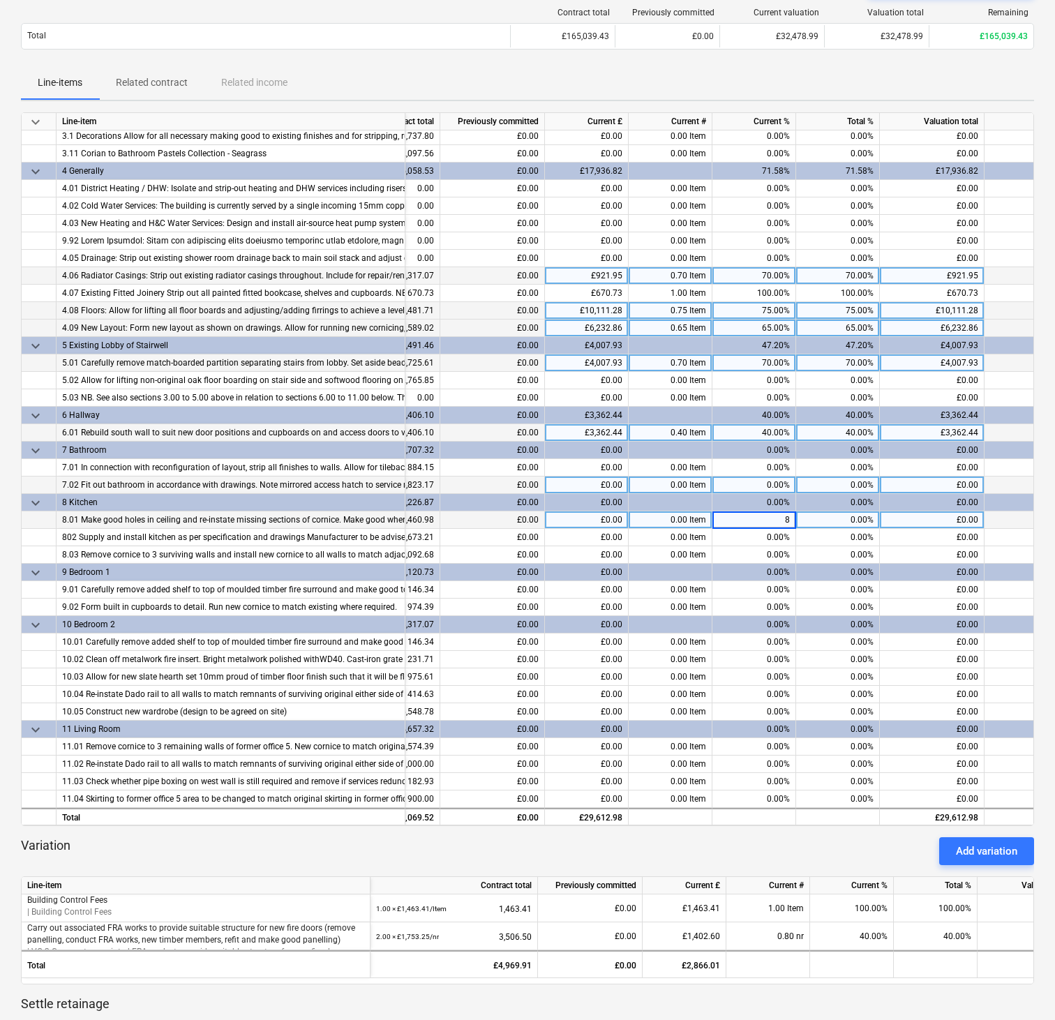
type input "80"
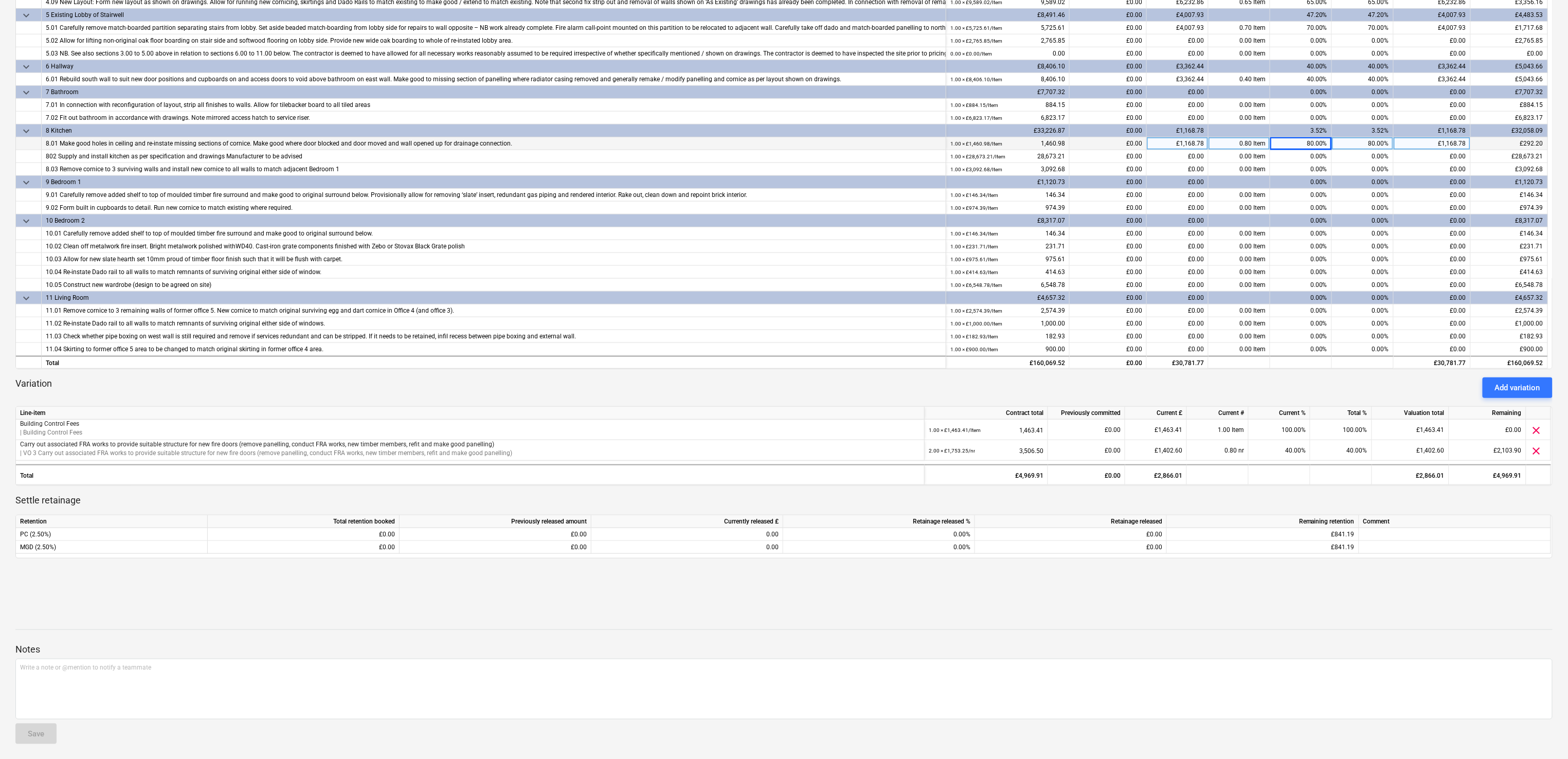
scroll to position [350, 0]
drag, startPoint x: 1255, startPoint y: 609, endPoint x: 1259, endPoint y: 600, distance: 9.8
click at [785, 379] on div at bounding box center [784, 601] width 1537 height 24
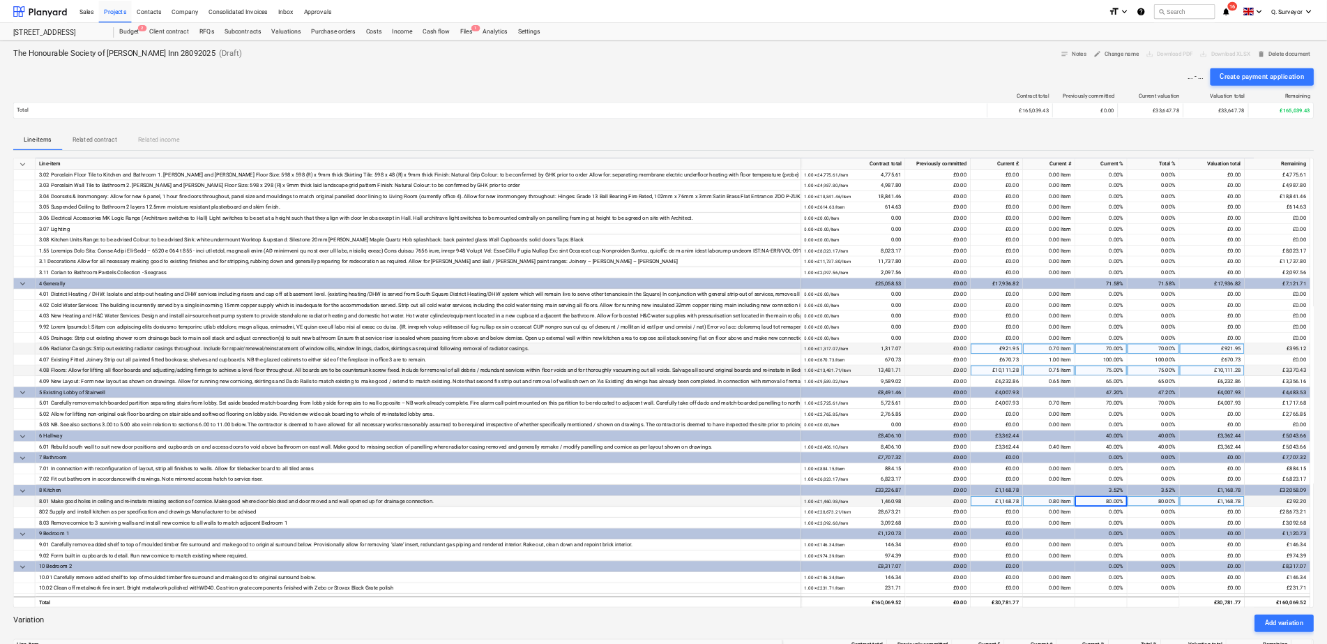
scroll to position [328, 0]
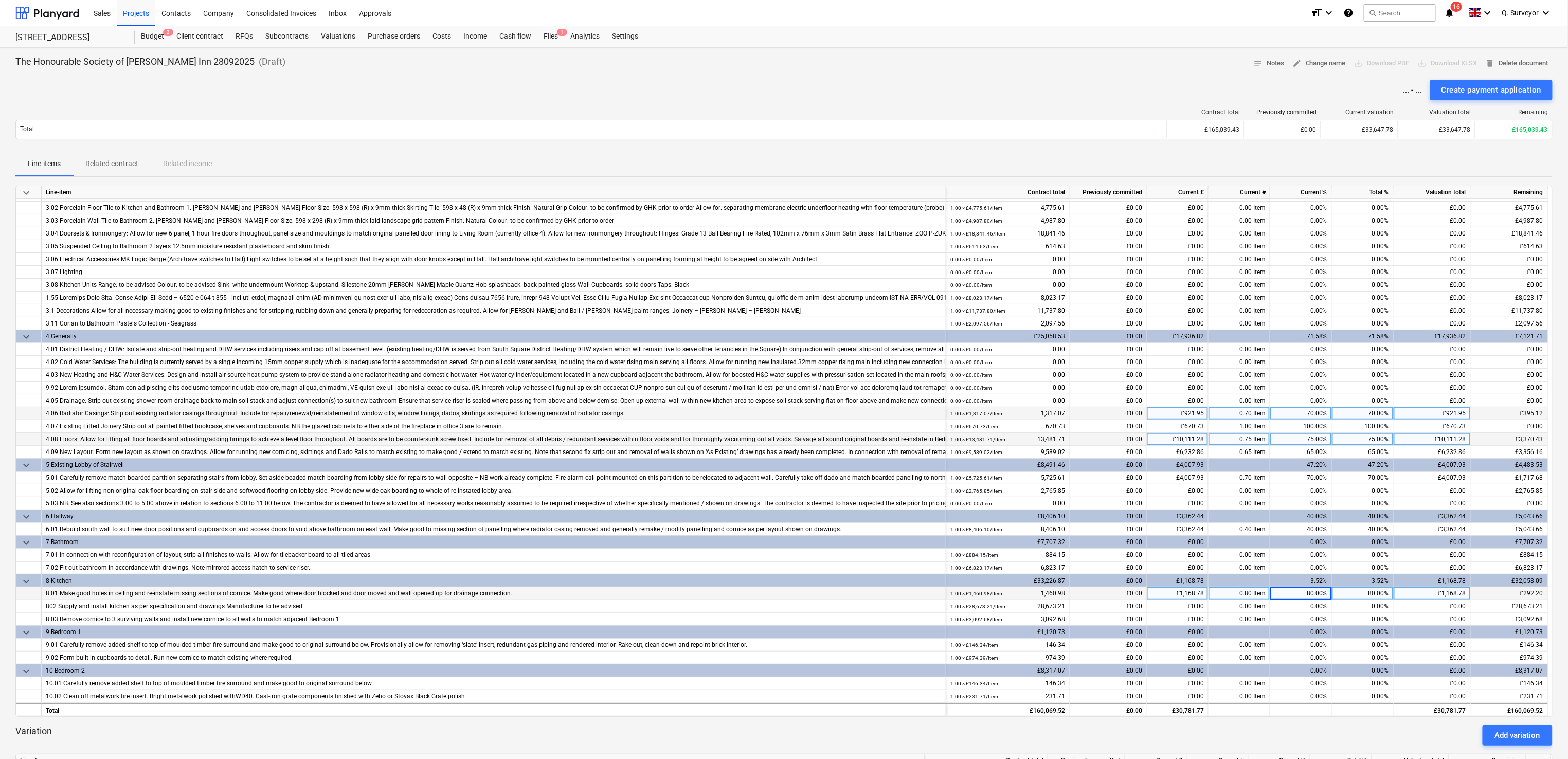
click at [785, 155] on div "Line-items Related contract Related income" at bounding box center [784, 164] width 1537 height 24
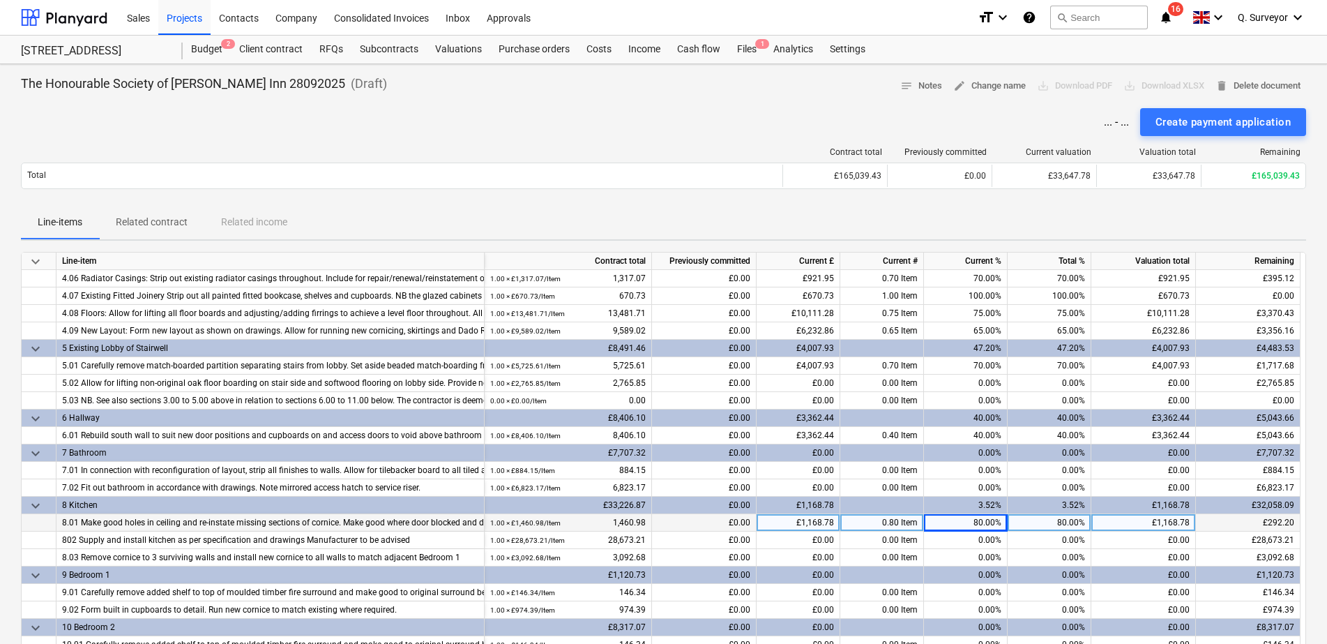
scroll to position [523, 0]
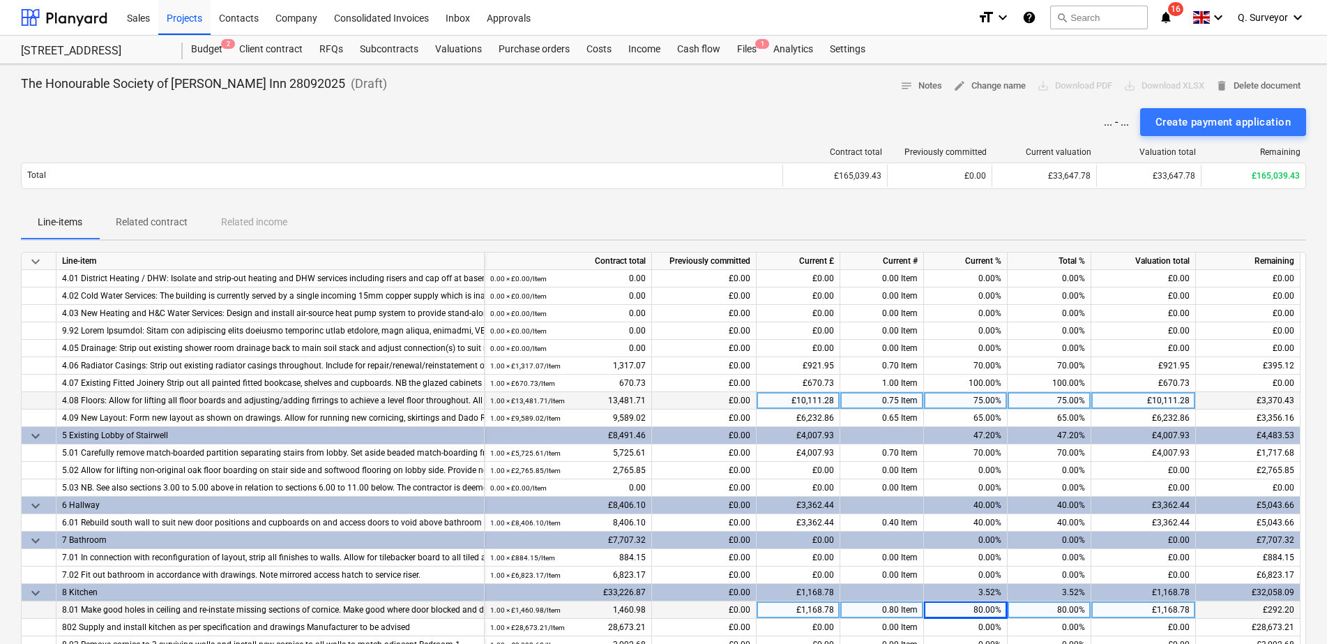
click at [1065, 398] on div "75.00%" at bounding box center [1050, 400] width 84 height 17
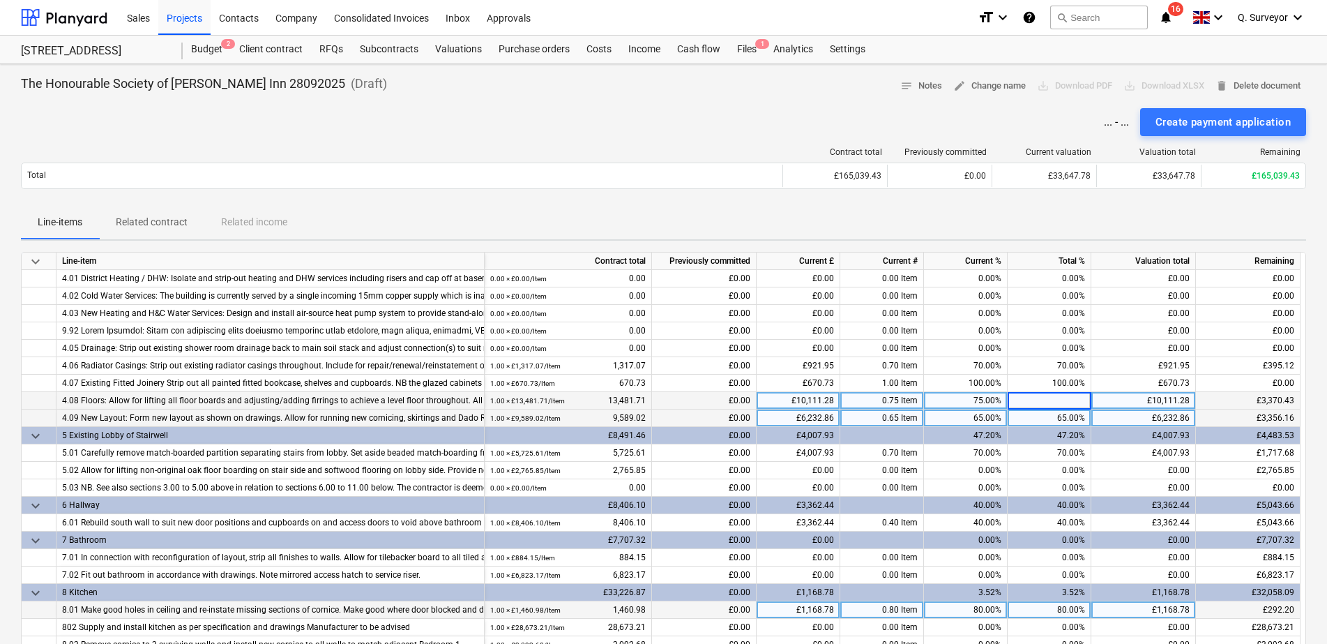
click at [1065, 416] on div "65.00%" at bounding box center [1050, 417] width 84 height 17
type input "80"
click at [1047, 211] on div "Line-items Related contract Related income" at bounding box center [664, 222] width 1286 height 33
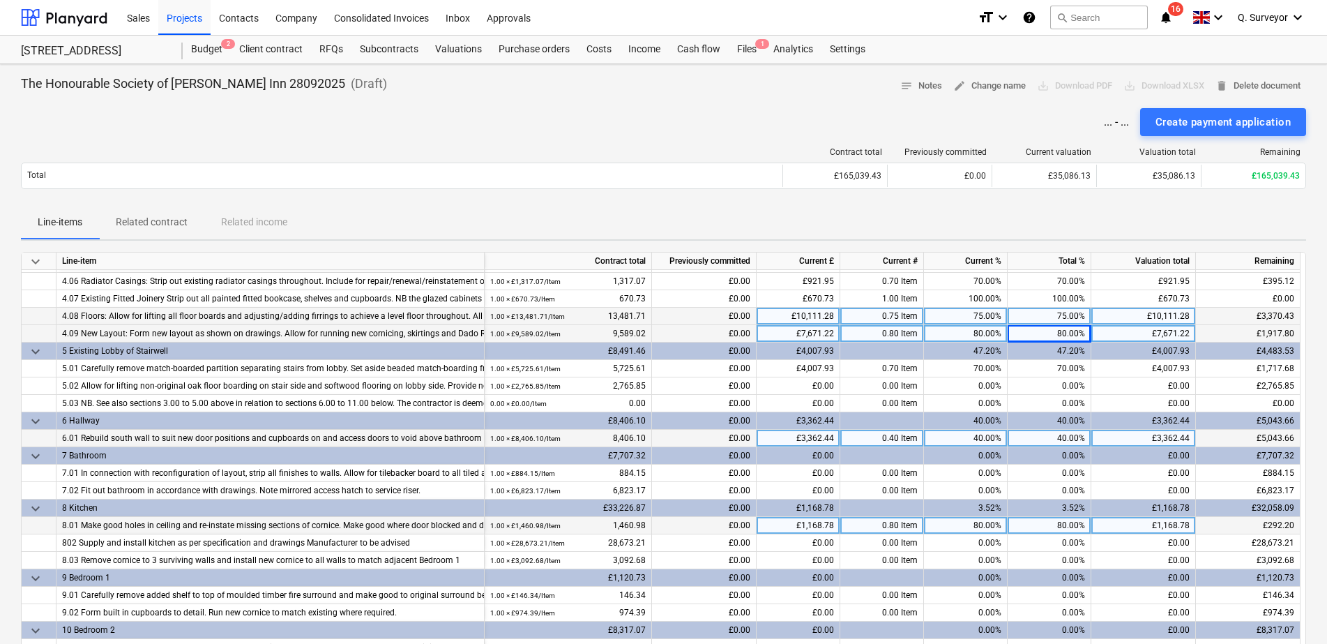
scroll to position [610, 0]
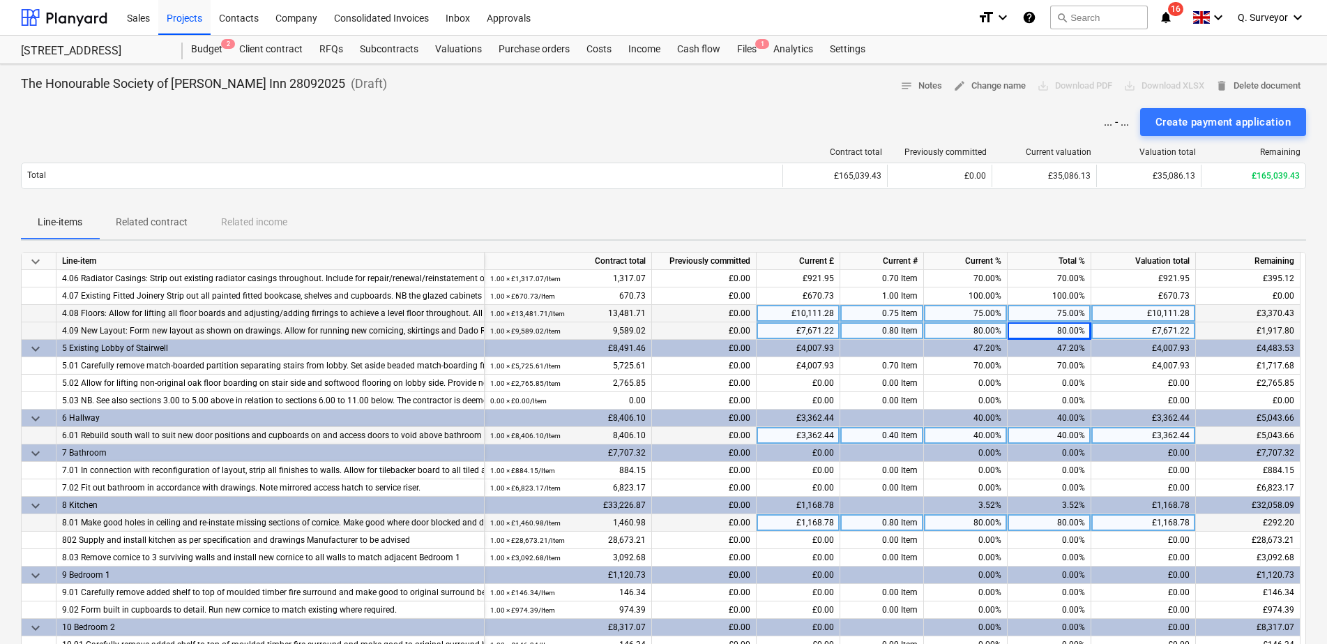
click at [1065, 431] on div "40.00%" at bounding box center [1050, 435] width 84 height 17
type input "75"
click at [1041, 222] on div "Line-items Related contract Related income" at bounding box center [664, 222] width 1286 height 33
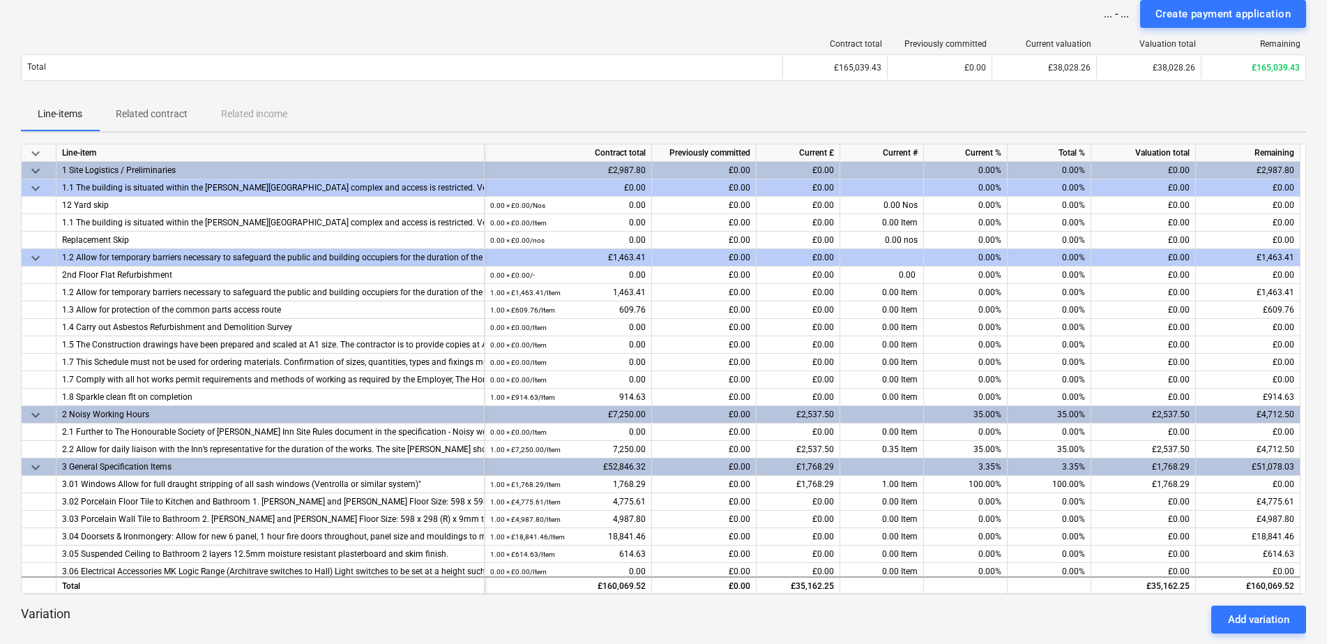
scroll to position [87, 0]
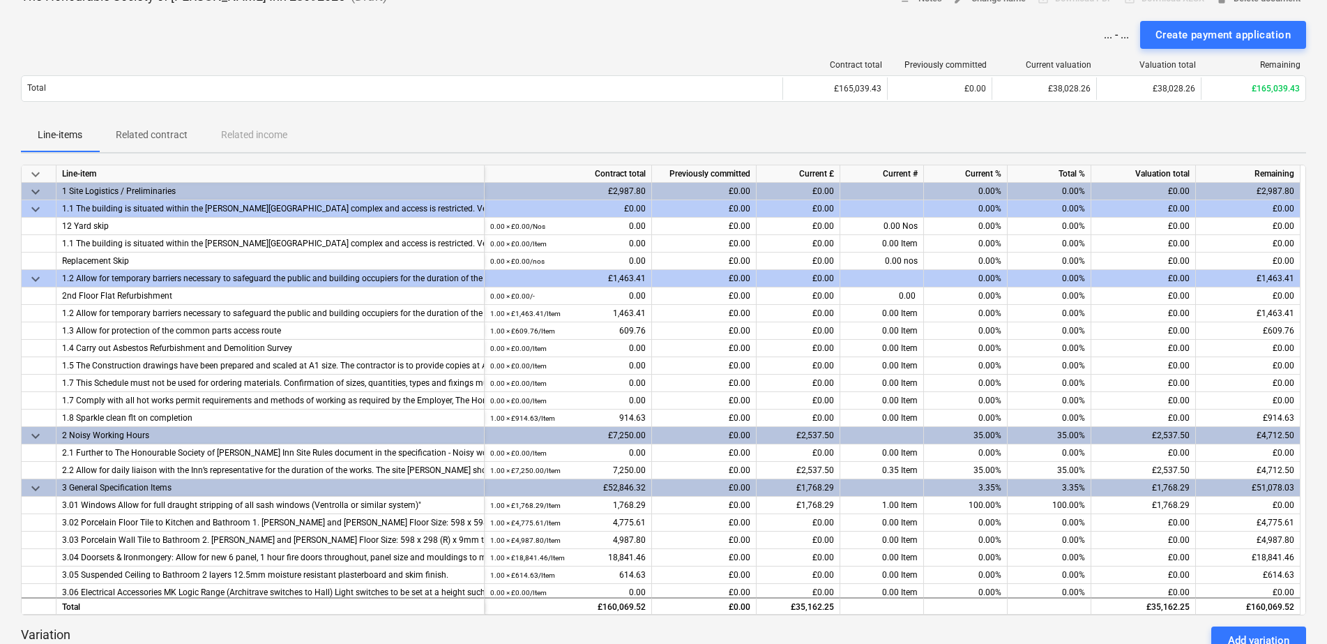
click at [1028, 120] on div "Line-items Related contract Related income" at bounding box center [664, 135] width 1286 height 33
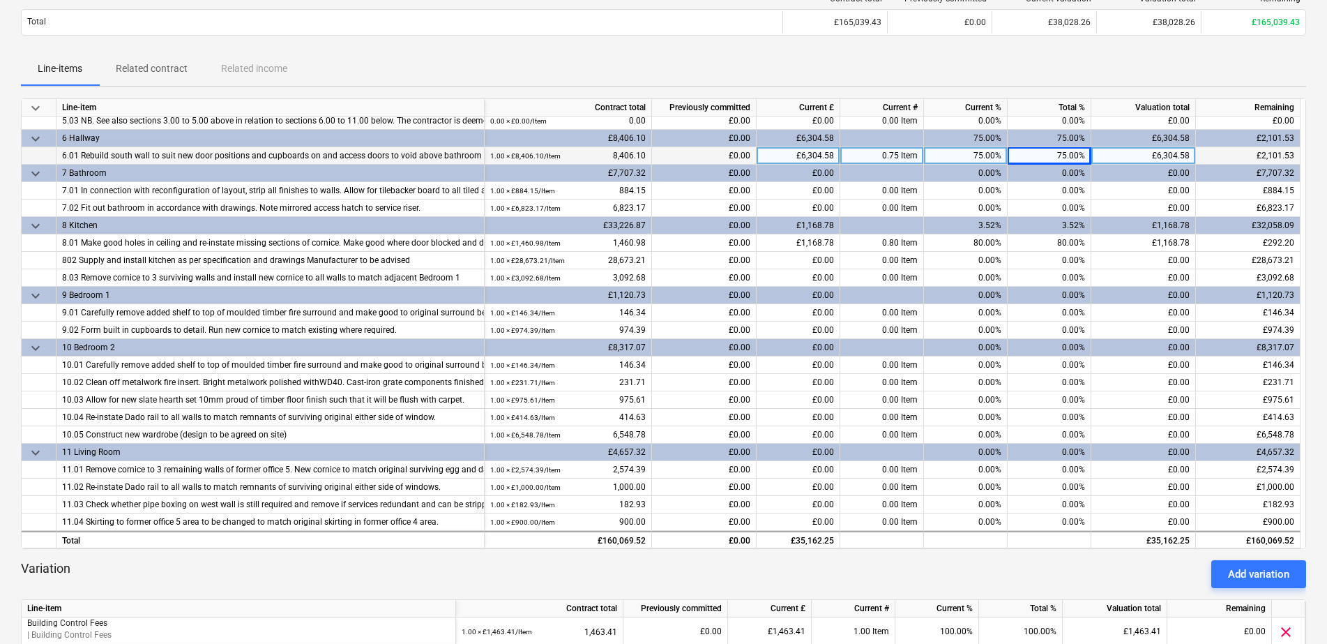
scroll to position [589, 0]
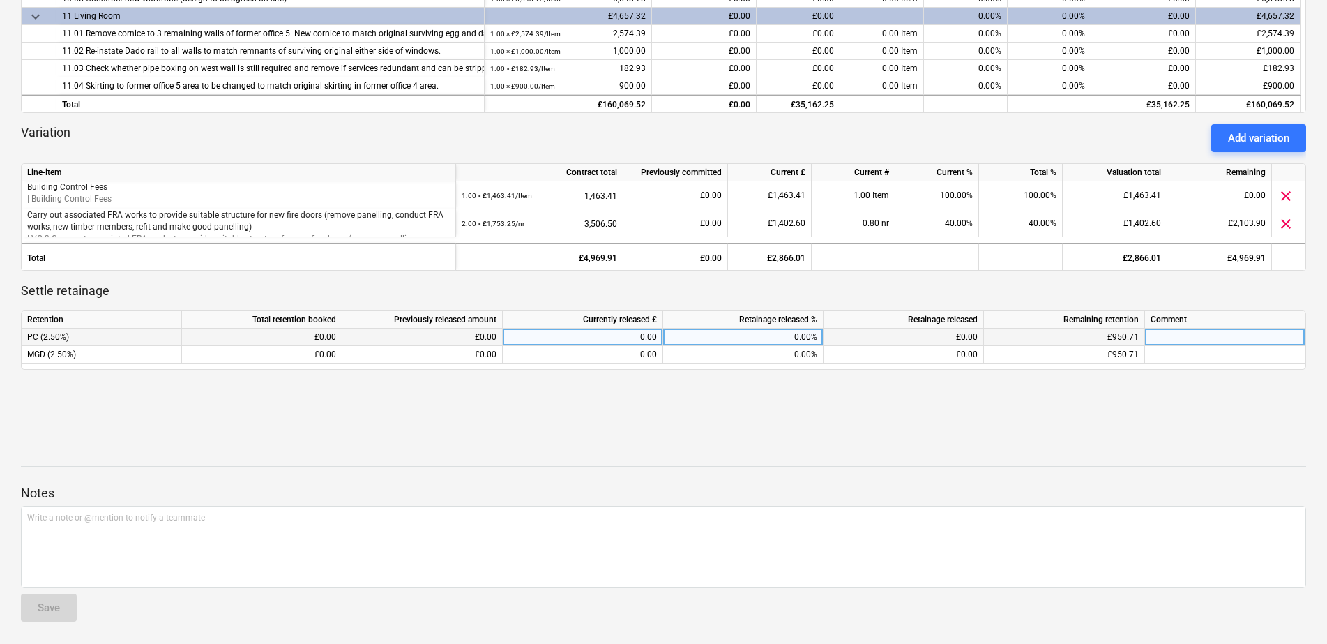
click at [776, 333] on div "0.00%" at bounding box center [743, 337] width 160 height 17
type input "100"
click at [815, 398] on div "keyboard_arrow_down Line-item Contract total Previously committed Current £ Cur…" at bounding box center [664, 32] width 1286 height 741
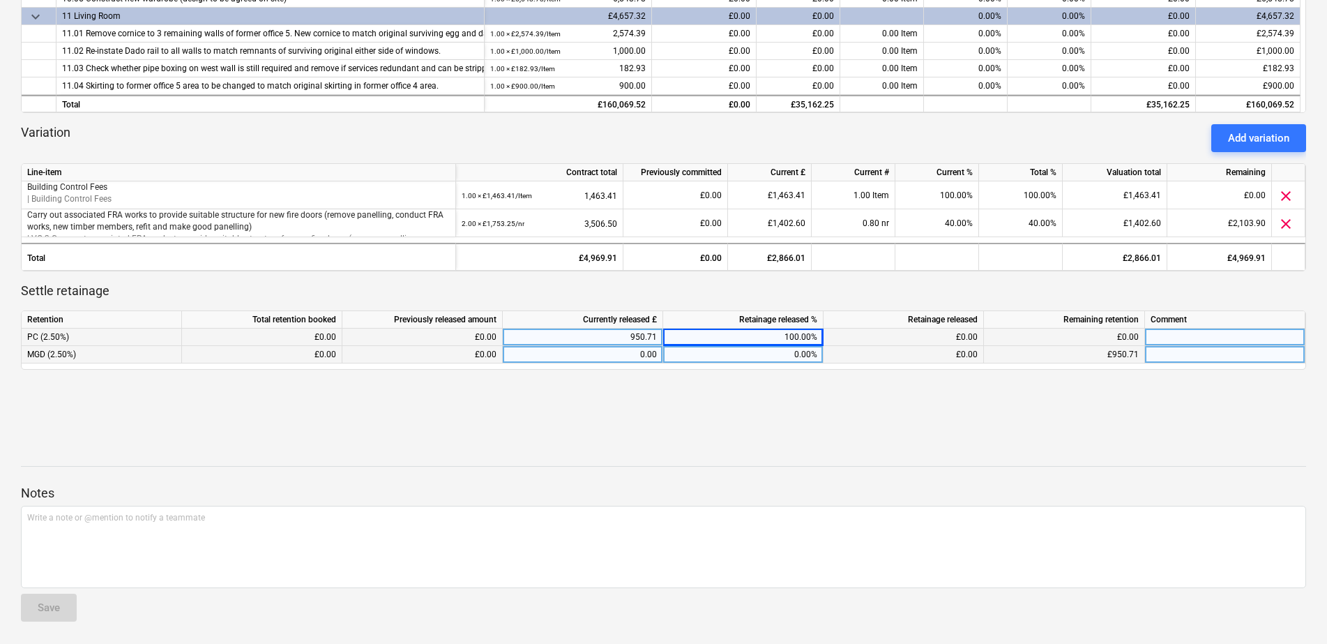
click at [803, 352] on div "0.00%" at bounding box center [743, 354] width 160 height 17
type input "100"
click at [899, 437] on div at bounding box center [664, 430] width 1286 height 33
click at [1065, 340] on div at bounding box center [1225, 337] width 160 height 17
type input "No retention being held"
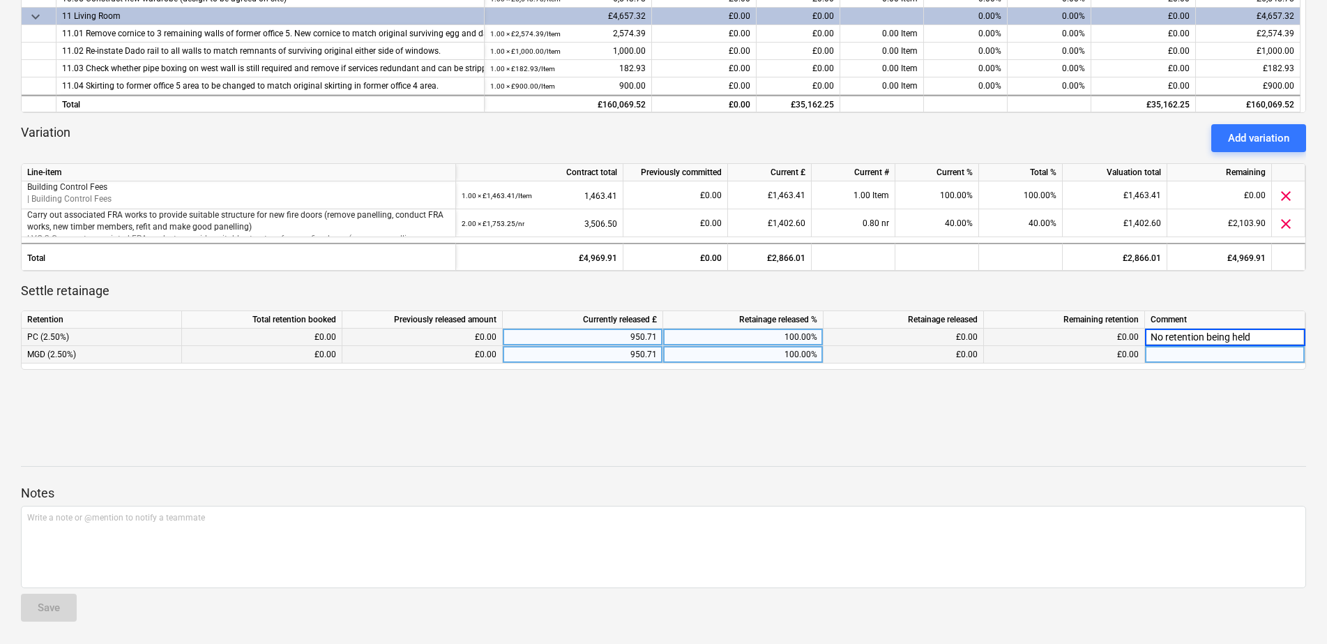
drag, startPoint x: 1260, startPoint y: 335, endPoint x: 991, endPoint y: 344, distance: 269.4
click at [0, 0] on div "PC (2.50%) £0.00 £0.00 950.71 100.00% £0.00 £0.00 No retention being held" at bounding box center [0, 0] width 0 height 0
click at [1065, 358] on div at bounding box center [1225, 354] width 160 height 17
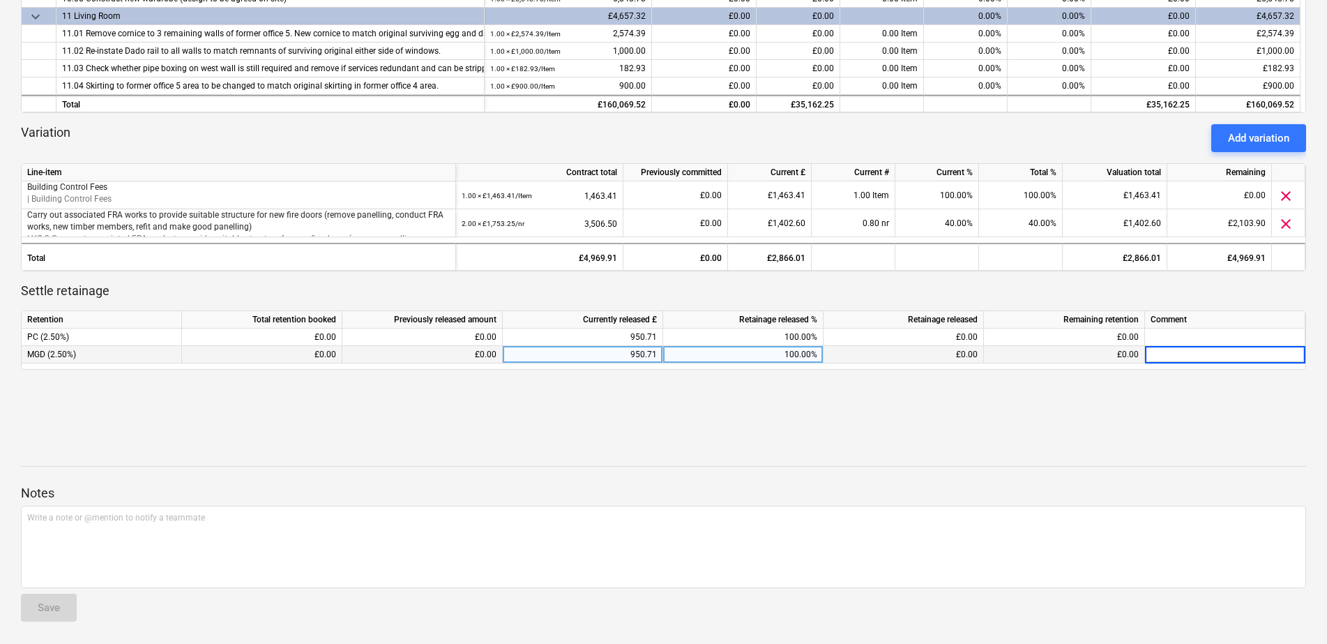
type input "No retention being held"
click at [1048, 441] on div at bounding box center [664, 430] width 1286 height 33
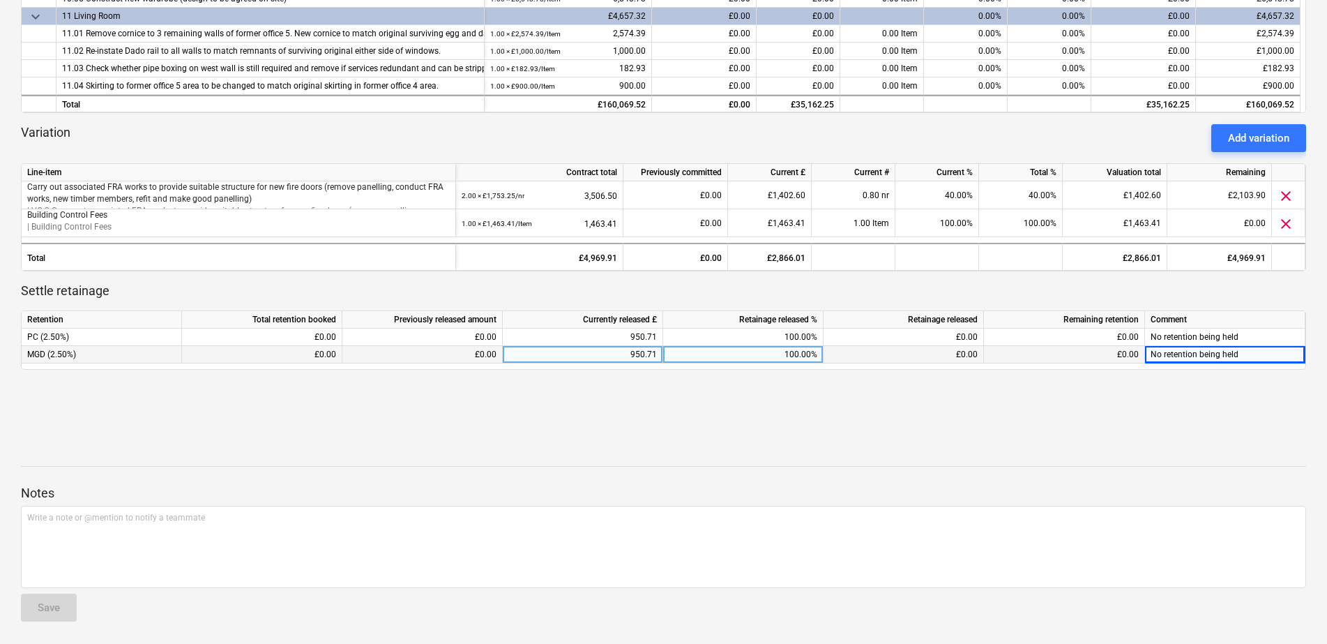
click at [1065, 440] on div at bounding box center [664, 430] width 1286 height 33
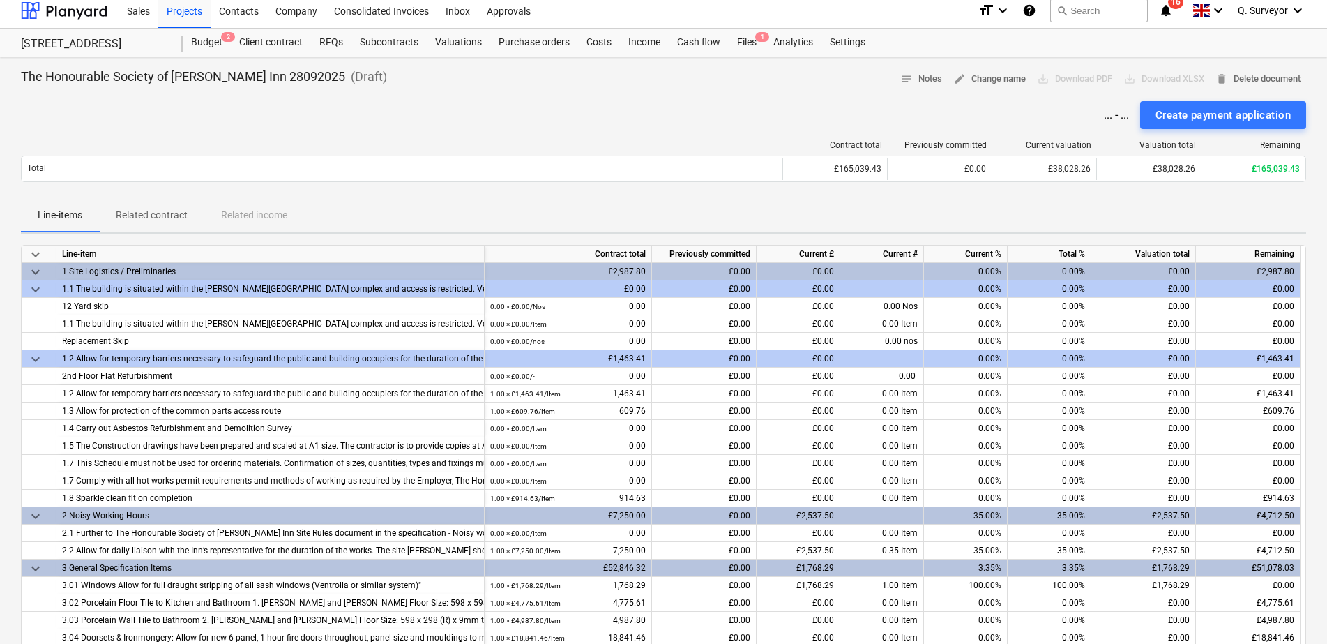
scroll to position [0, 0]
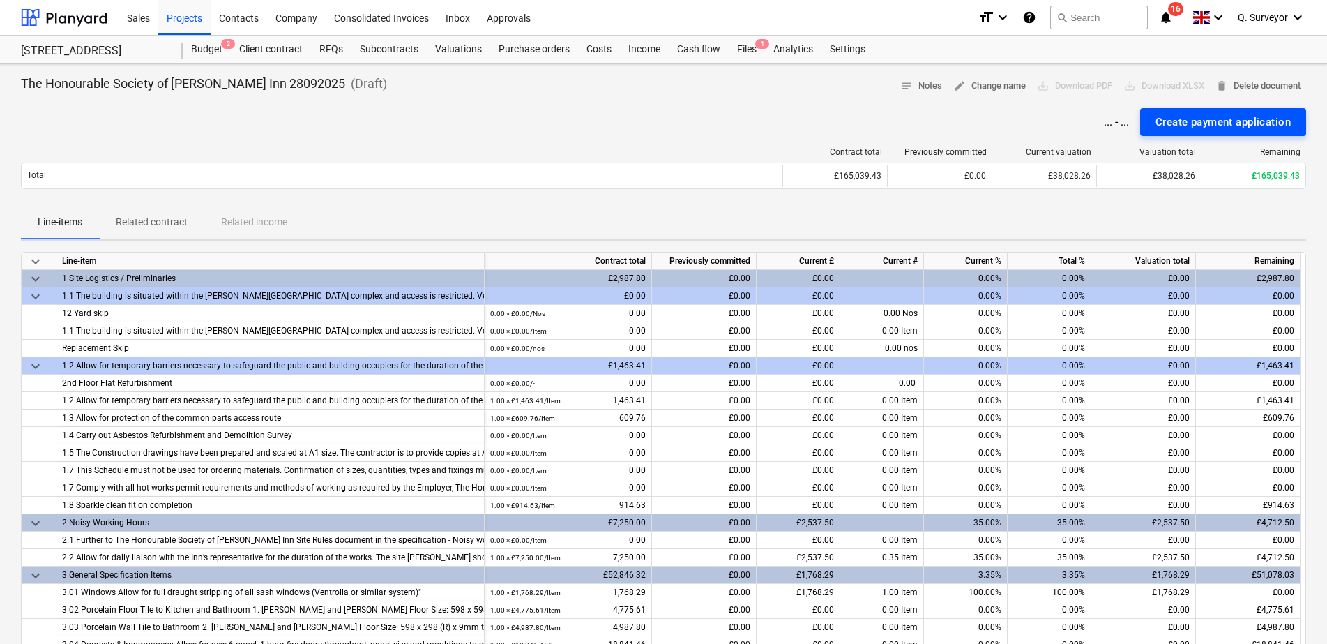
click at [1065, 121] on div "Create payment application" at bounding box center [1223, 122] width 135 height 18
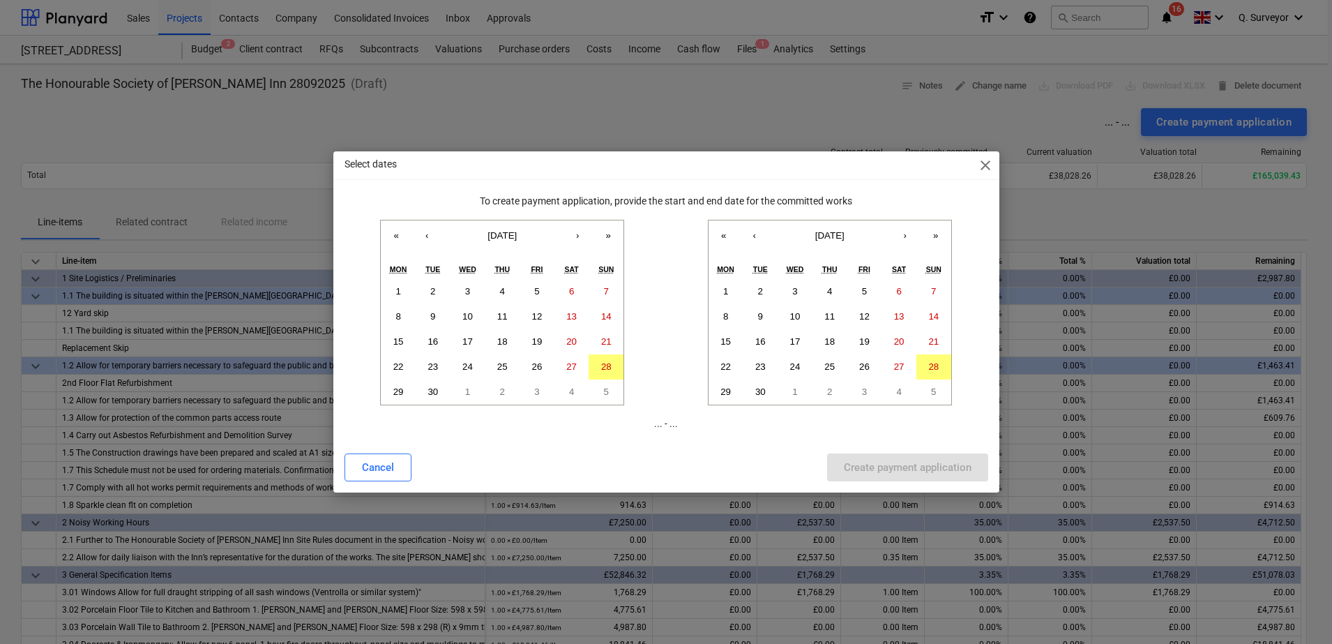
click at [988, 169] on span "close" at bounding box center [985, 165] width 17 height 17
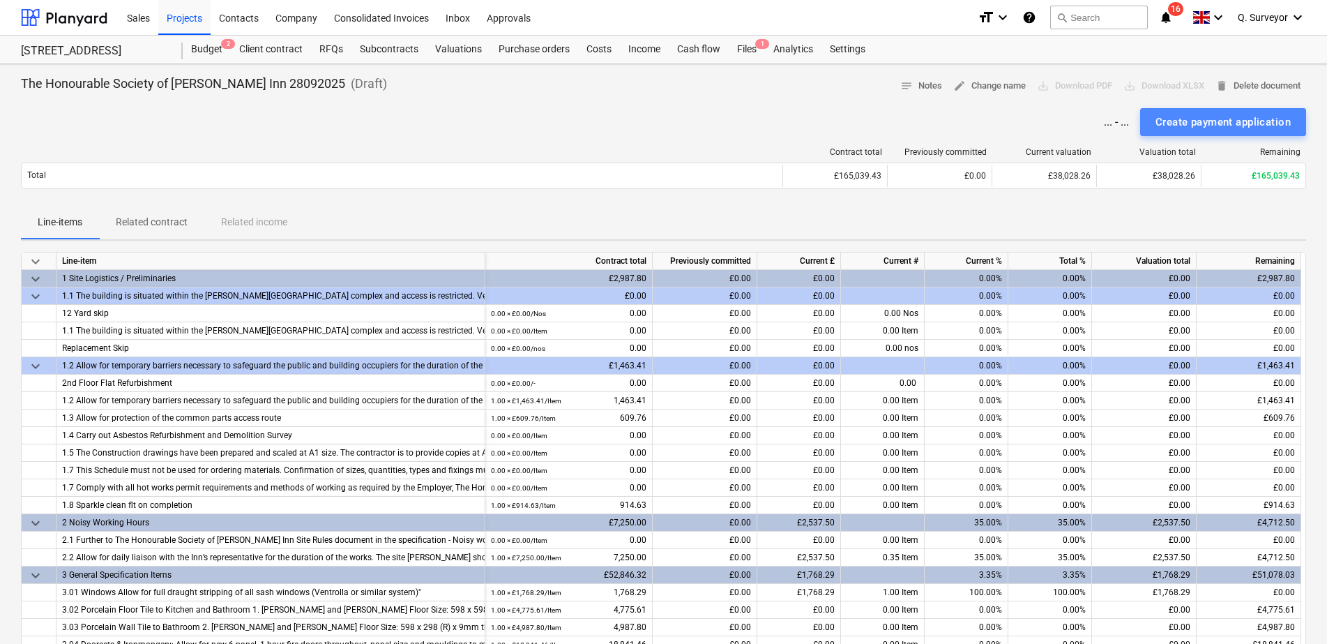
click at [1065, 118] on div "Create payment application" at bounding box center [1223, 122] width 135 height 18
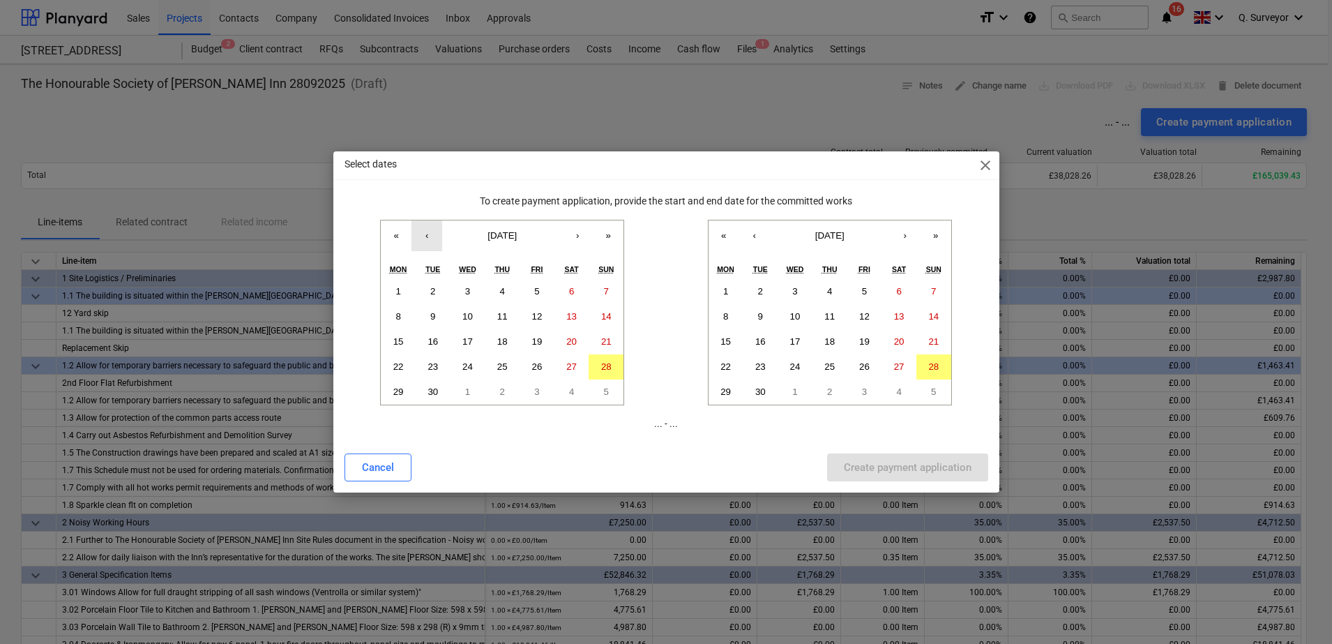
click at [424, 243] on button "‹" at bounding box center [427, 235] width 31 height 31
click at [395, 391] on abbr "25" at bounding box center [398, 391] width 10 height 10
click at [760, 398] on button "30" at bounding box center [760, 391] width 35 height 25
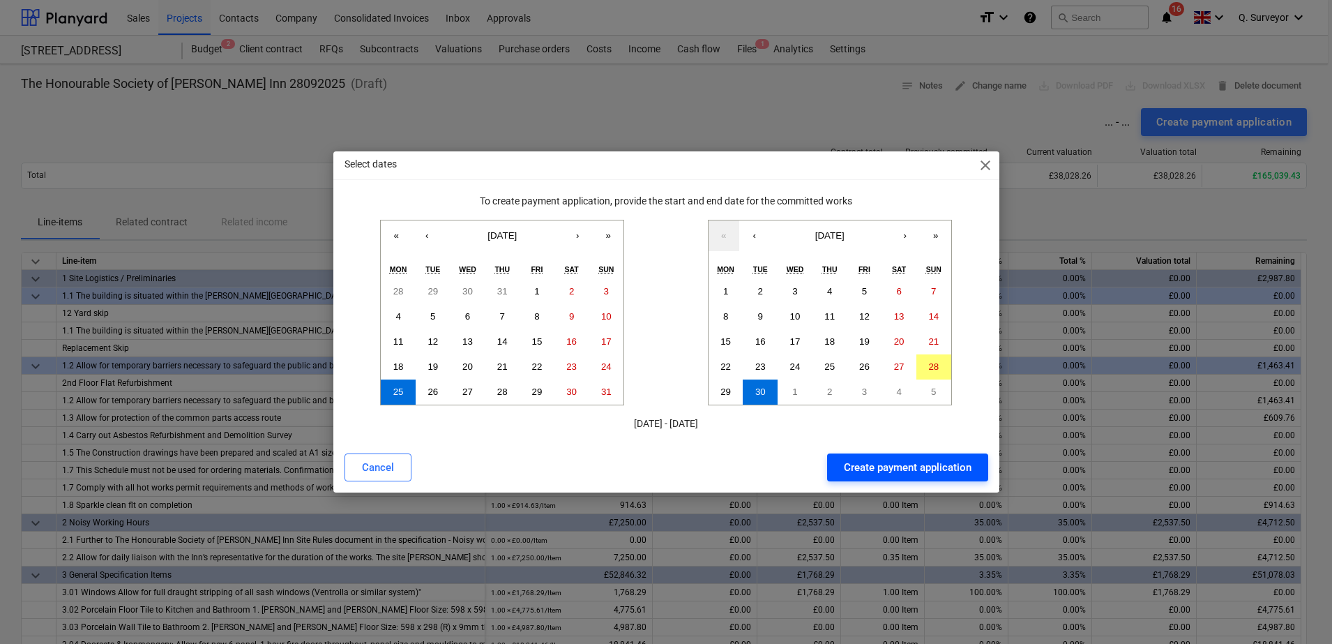
click at [870, 457] on button "Create payment application" at bounding box center [907, 467] width 161 height 28
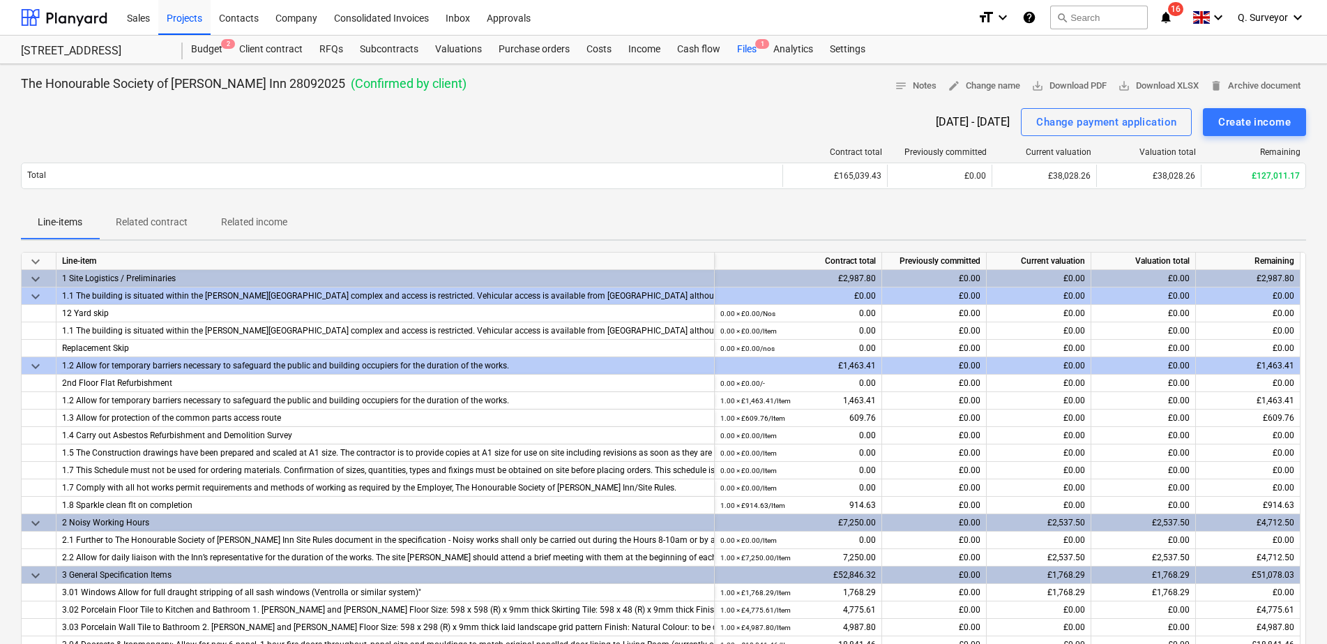
click at [746, 45] on div "Files 1" at bounding box center [747, 50] width 36 height 28
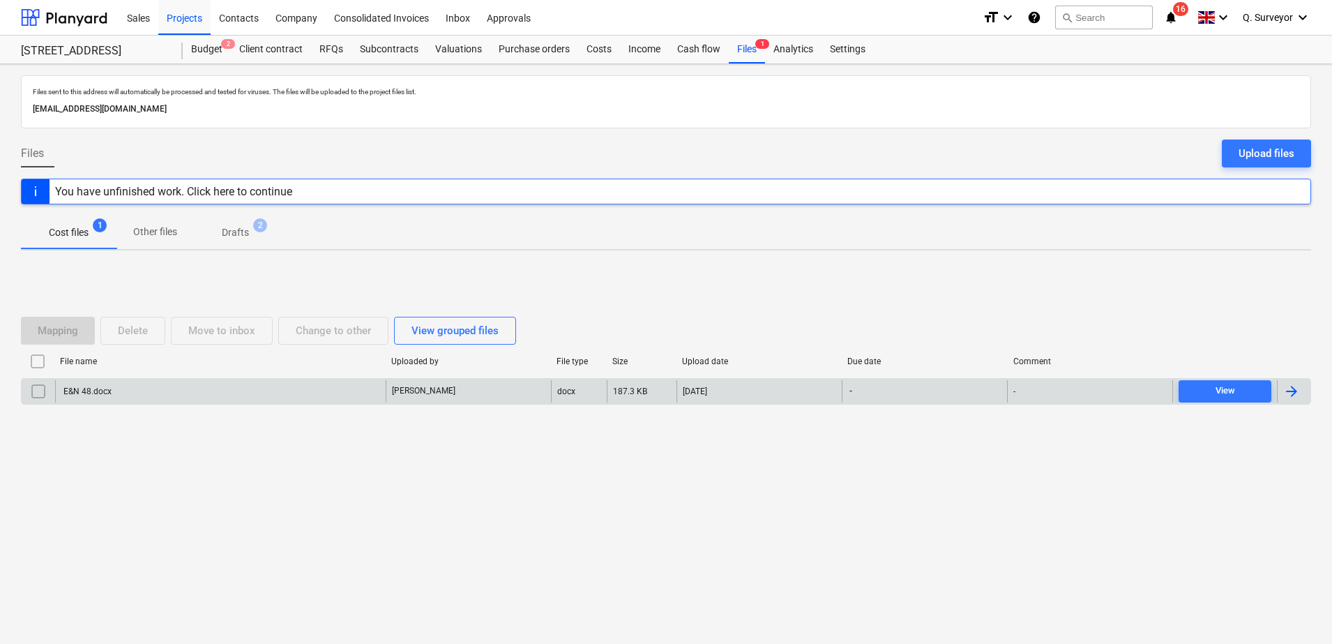
click at [149, 381] on div "E&N 48.docx" at bounding box center [220, 391] width 331 height 22
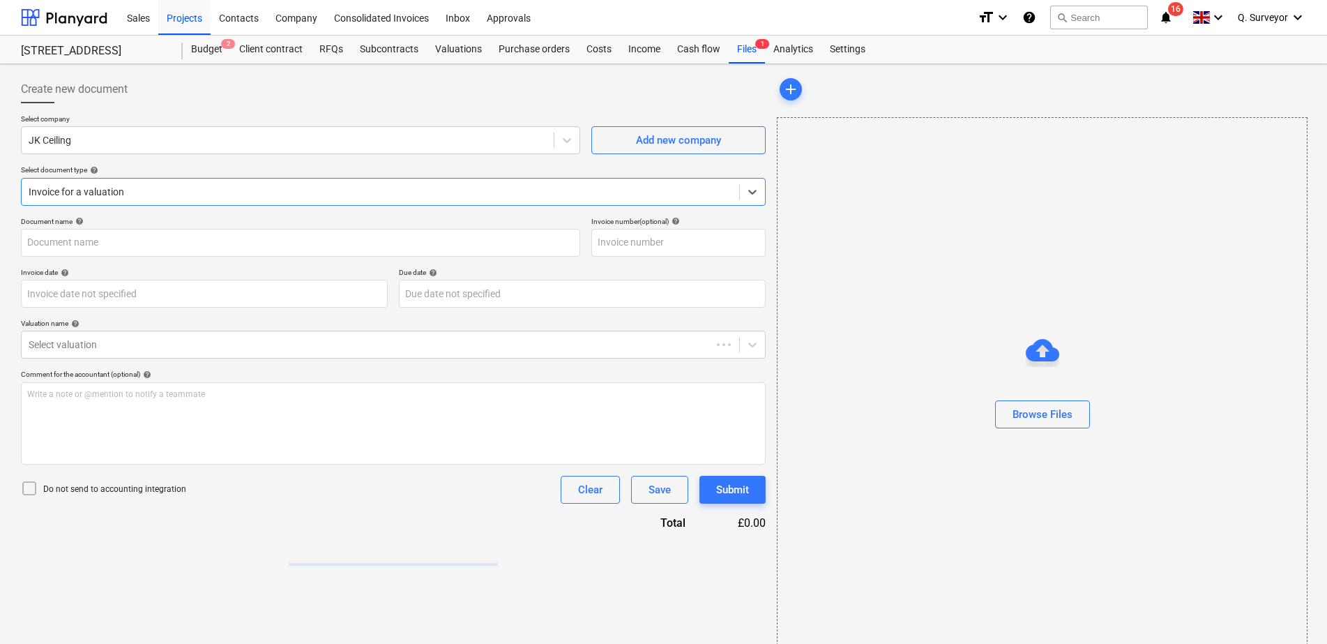
type input "E&N 48.docx"
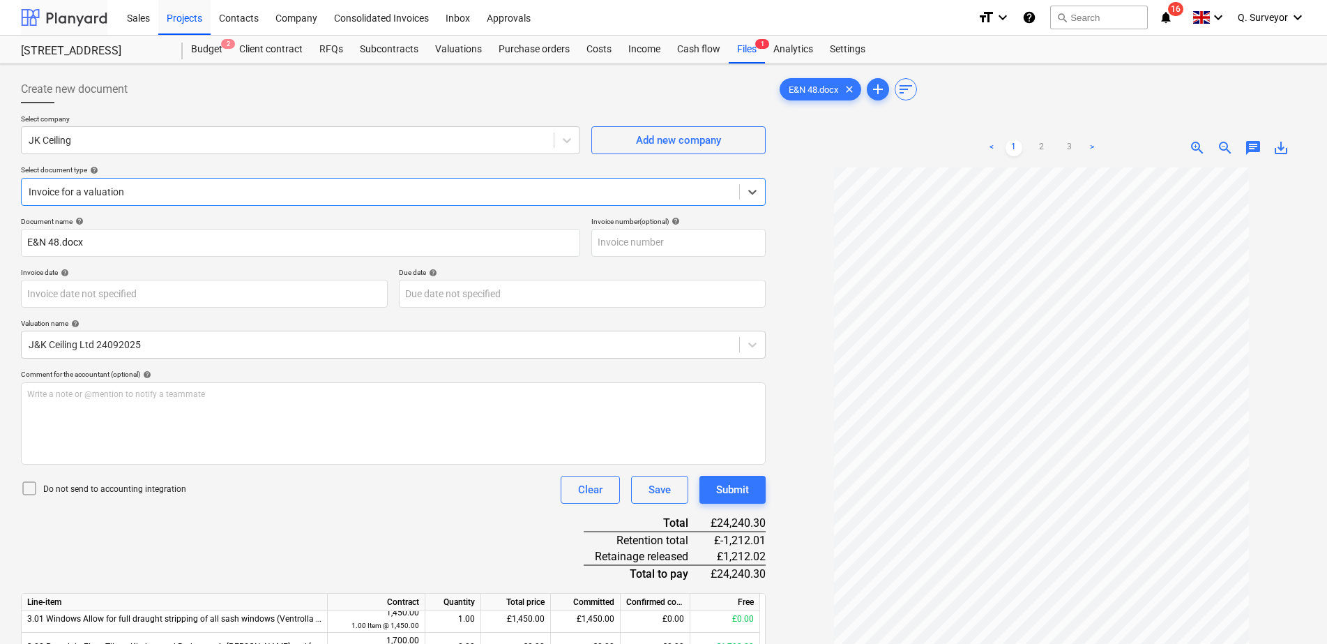
drag, startPoint x: 249, startPoint y: 8, endPoint x: 34, endPoint y: 4, distance: 214.9
click at [249, 8] on div "Contacts" at bounding box center [239, 17] width 56 height 36
click at [152, 18] on div "Sales" at bounding box center [139, 17] width 40 height 36
click at [139, 22] on div "Sales" at bounding box center [139, 17] width 40 height 36
click at [172, 17] on div "Projects" at bounding box center [184, 17] width 52 height 36
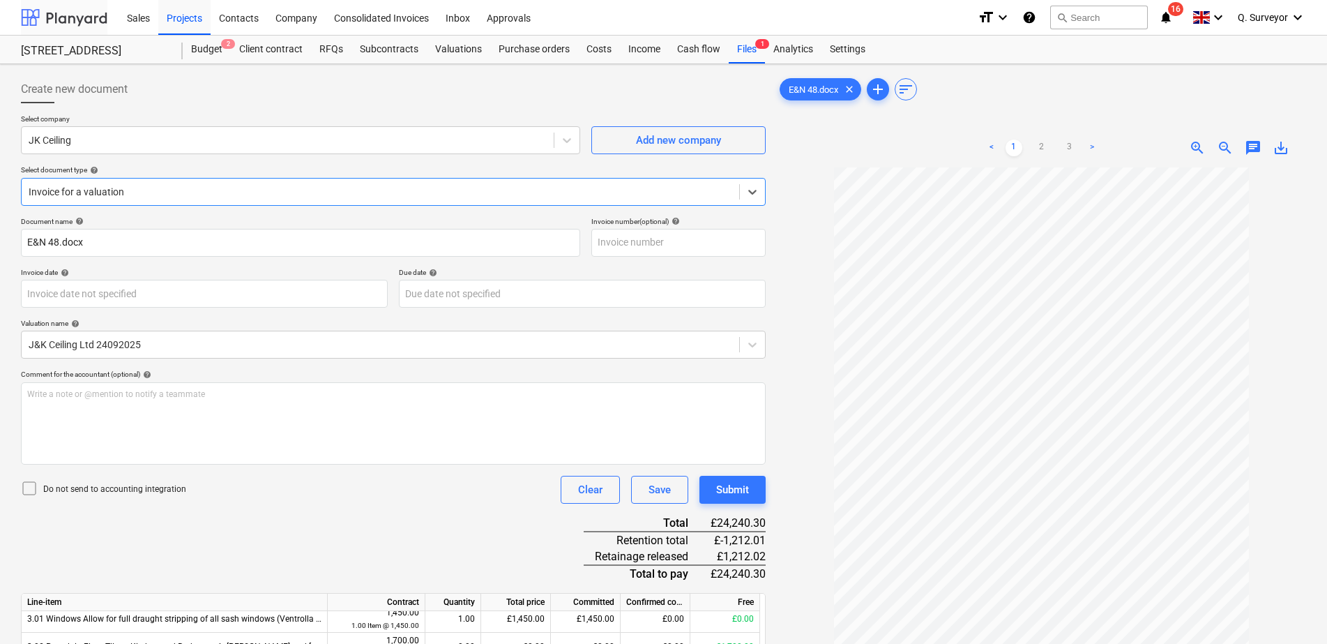
click at [289, 17] on div "Company" at bounding box center [296, 17] width 59 height 36
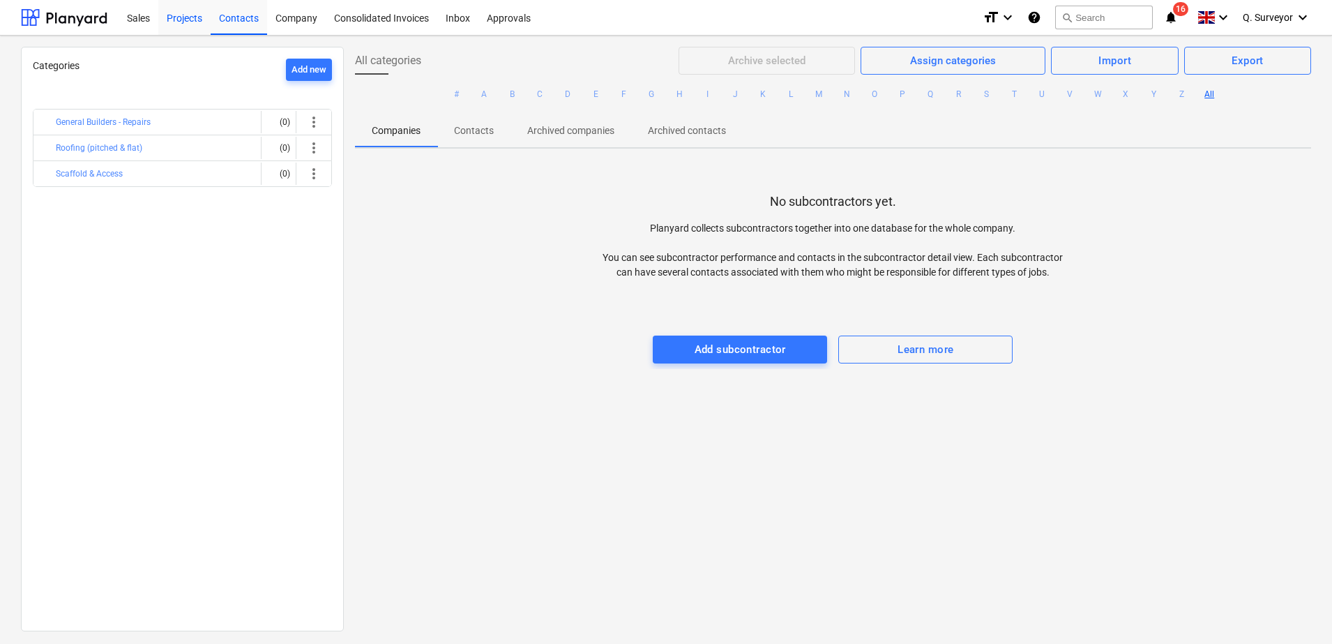
click at [187, 12] on div "Projects" at bounding box center [184, 17] width 52 height 36
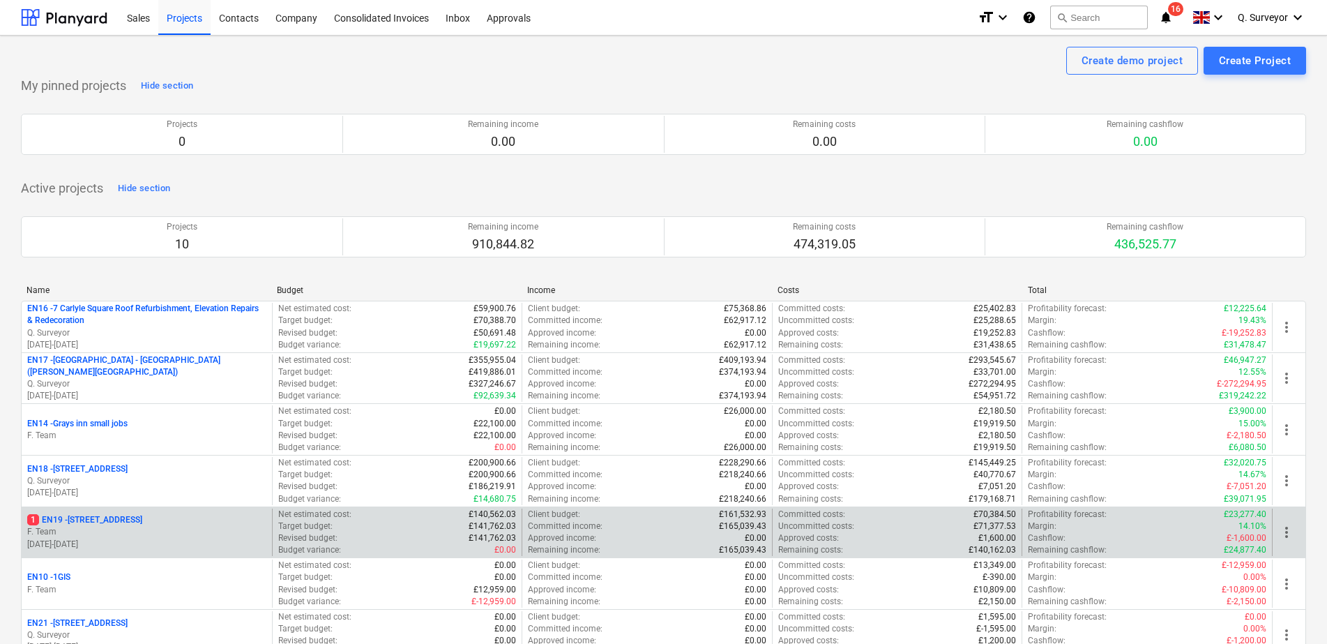
click at [98, 522] on p "1 EN19 - [STREET_ADDRESS]" at bounding box center [84, 520] width 115 height 12
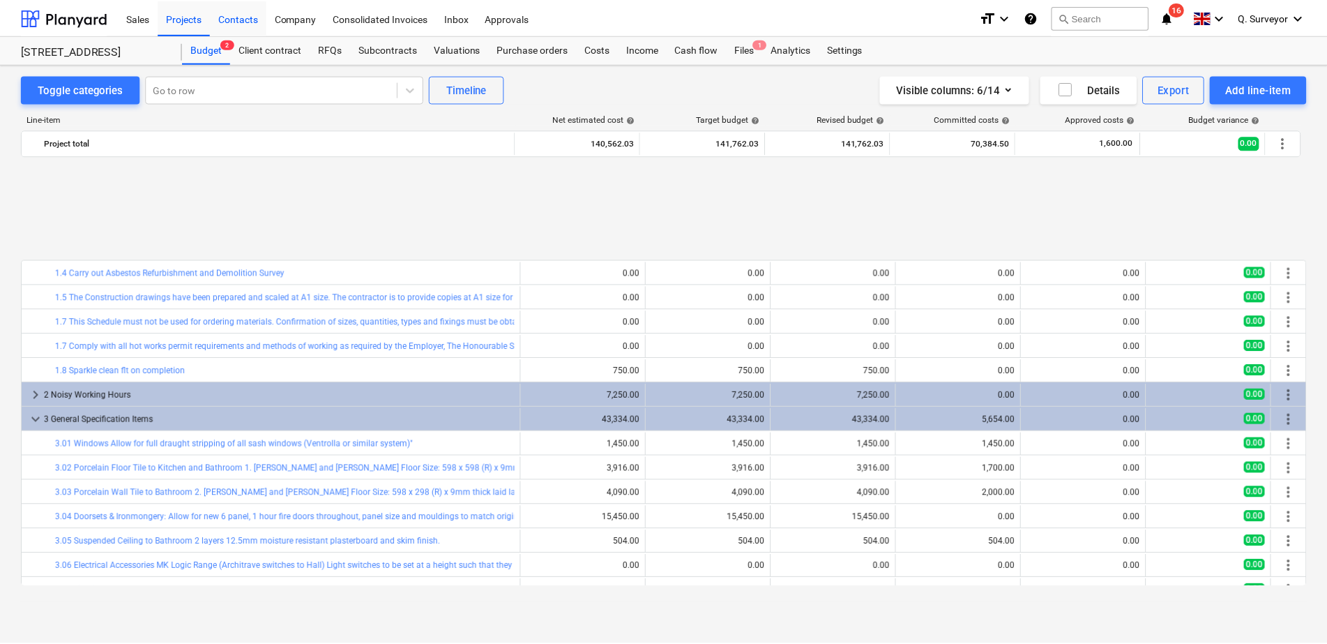
scroll to position [601, 0]
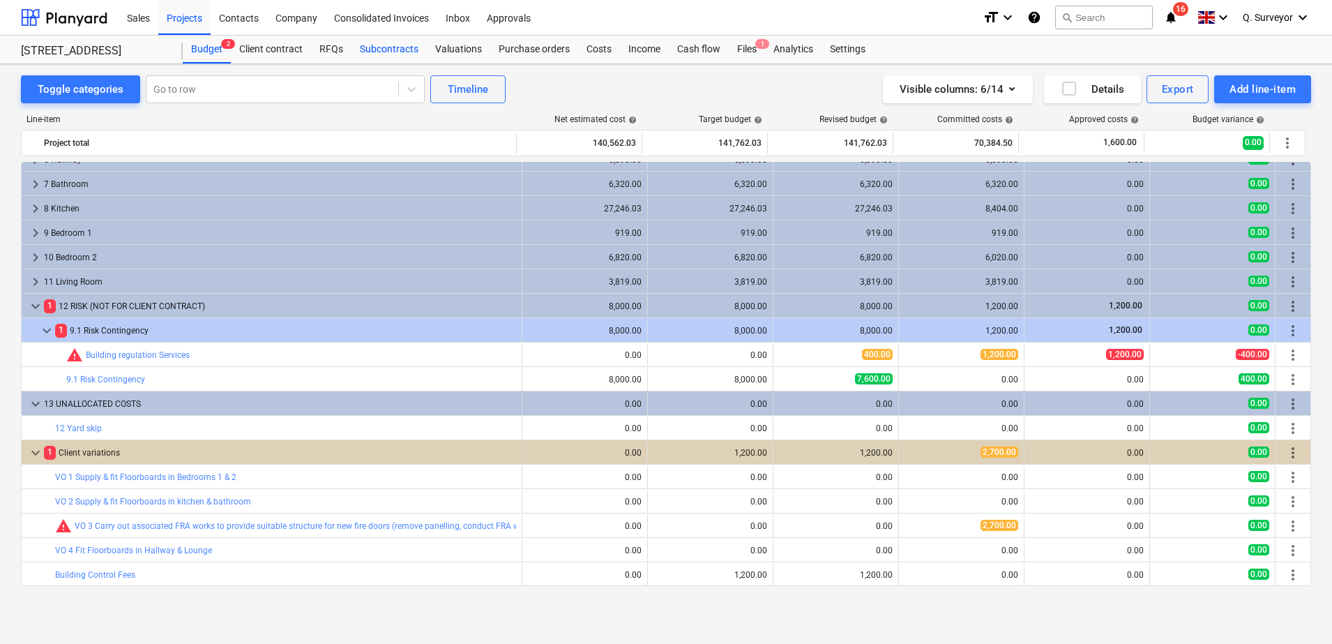
click at [391, 56] on div "Subcontracts" at bounding box center [389, 50] width 75 height 28
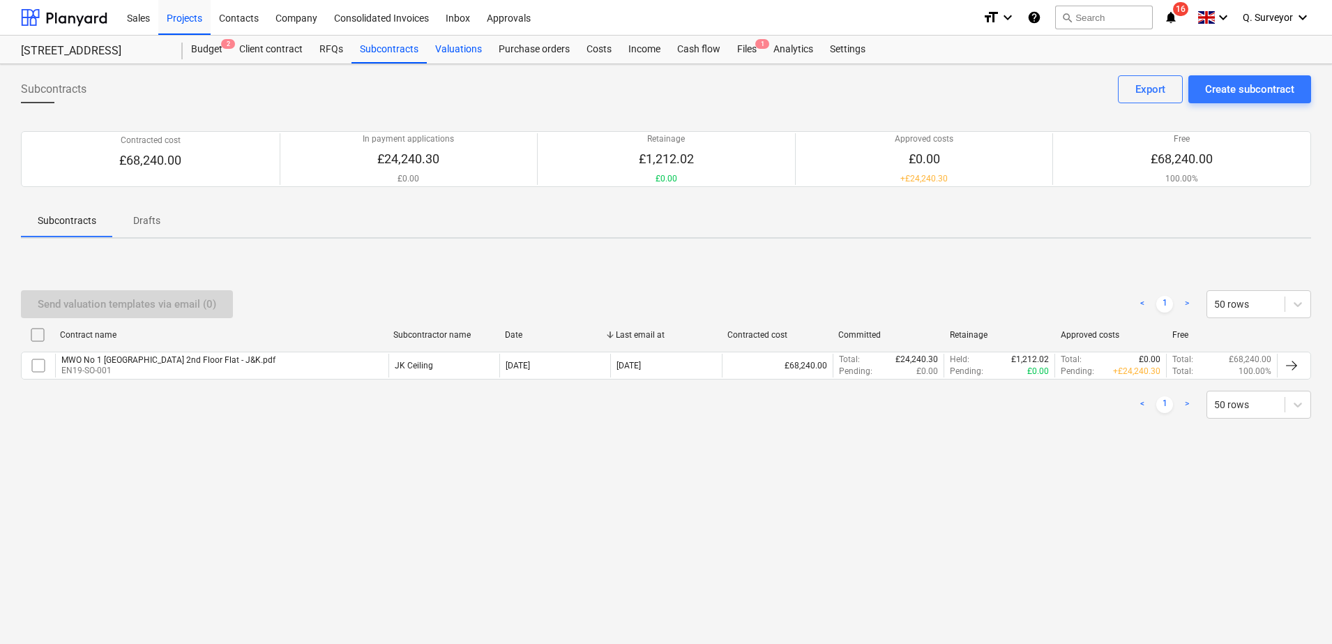
click at [469, 59] on div "Valuations" at bounding box center [458, 50] width 63 height 28
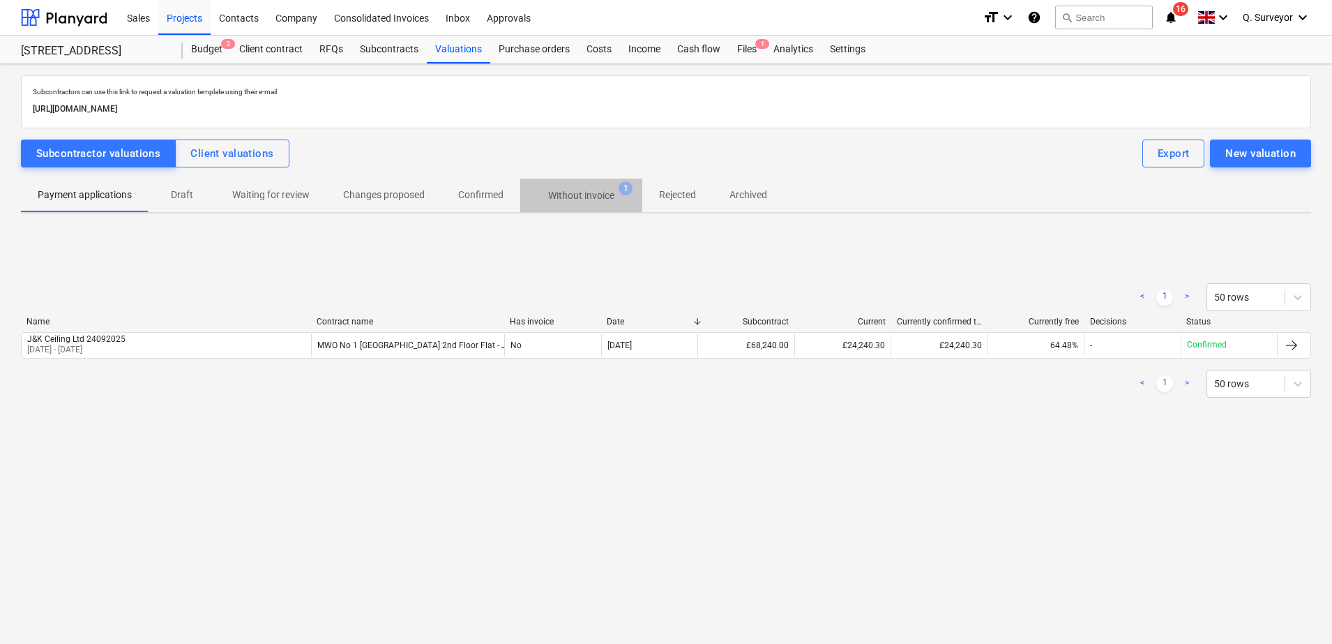
click at [592, 190] on p "Without invoice" at bounding box center [581, 195] width 66 height 15
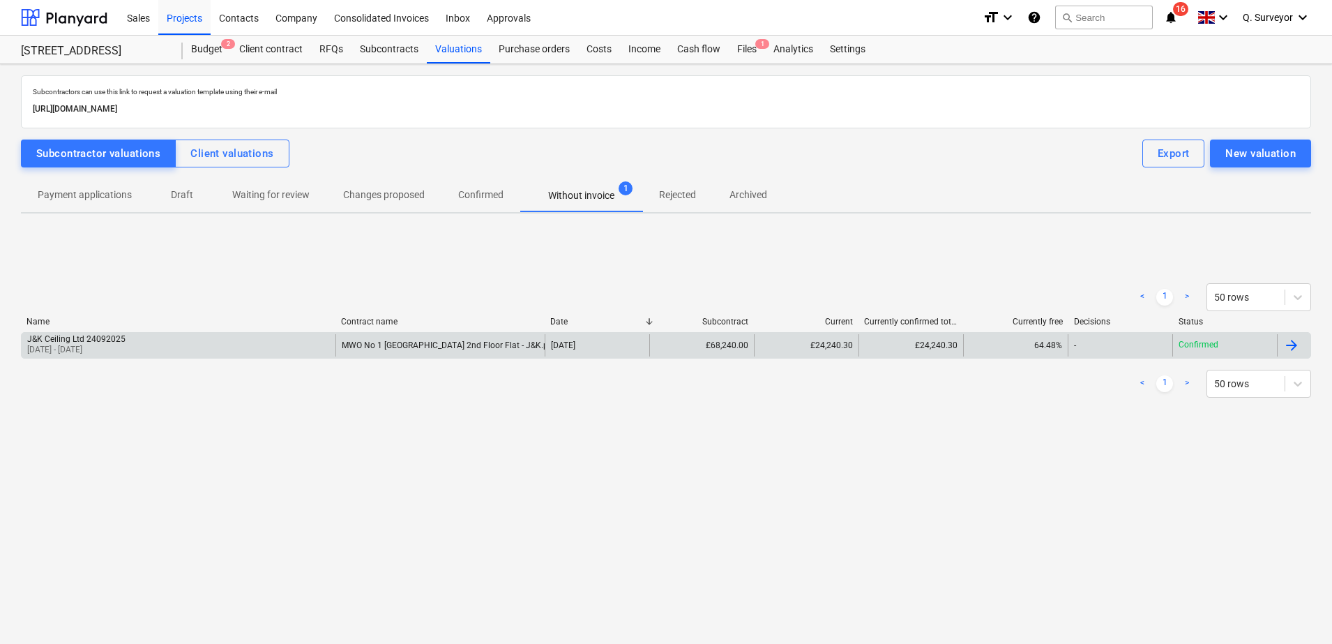
click at [167, 338] on div "J&K Ceiling Ltd 24092025 26 Aug 2025 - 26 Sep 2025" at bounding box center [179, 345] width 314 height 22
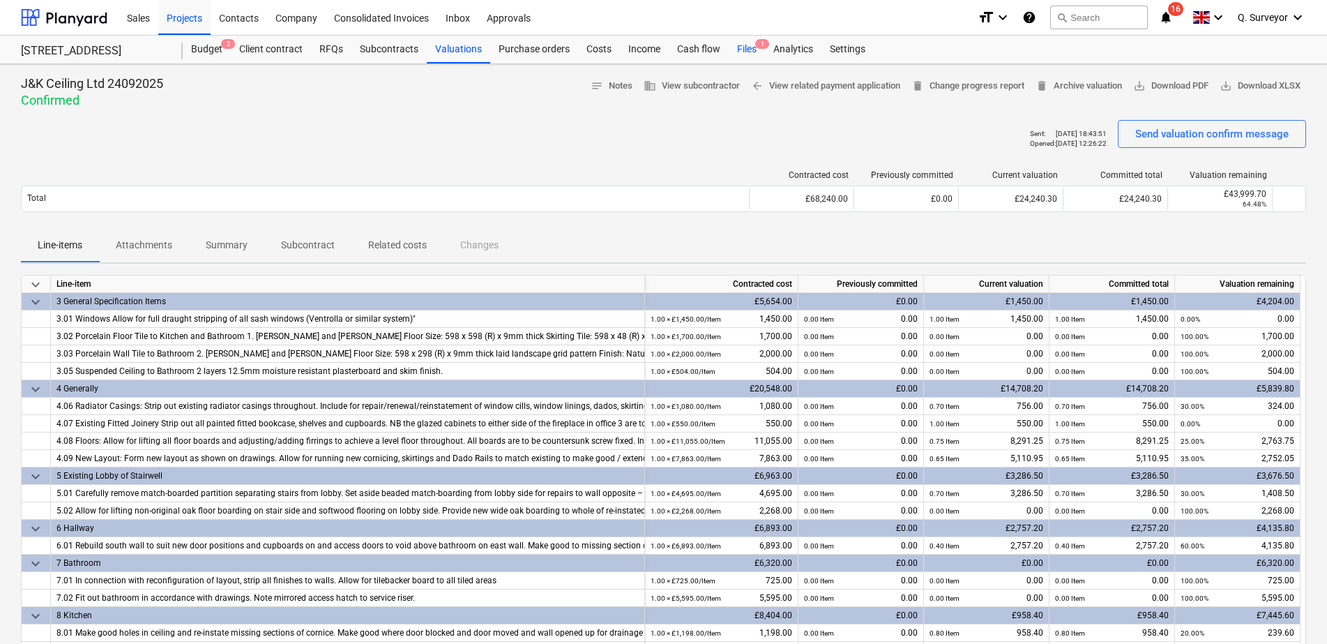
click at [744, 52] on div "Files 1" at bounding box center [747, 50] width 36 height 28
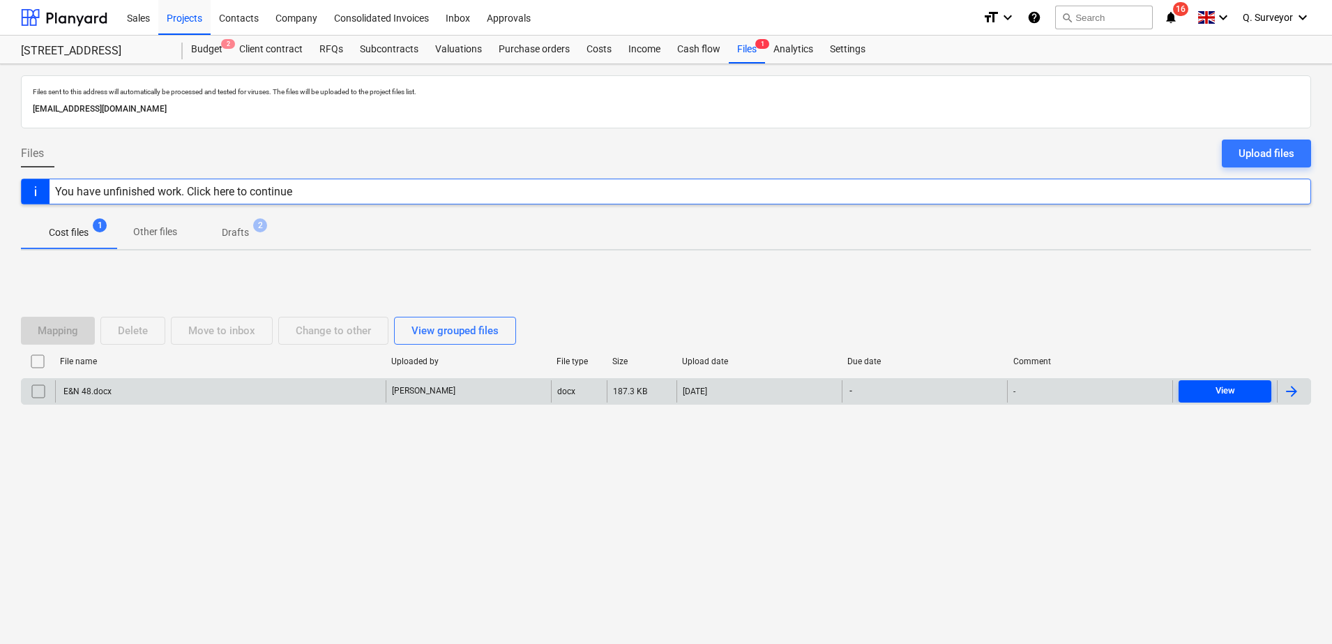
click at [1242, 391] on span "View" at bounding box center [1225, 391] width 82 height 16
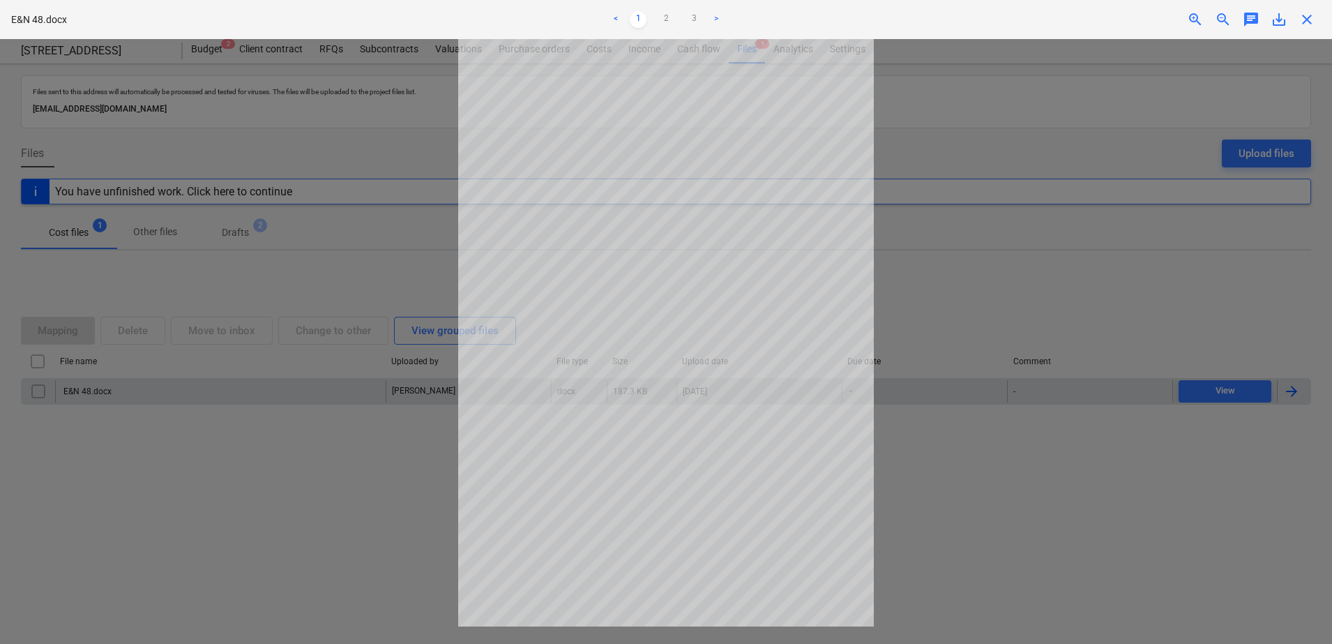
click at [329, 153] on div at bounding box center [666, 341] width 1332 height 605
click at [1078, 126] on div at bounding box center [666, 341] width 1332 height 605
click at [997, 472] on div at bounding box center [666, 341] width 1332 height 605
click at [1311, 17] on span "close" at bounding box center [1307, 19] width 17 height 17
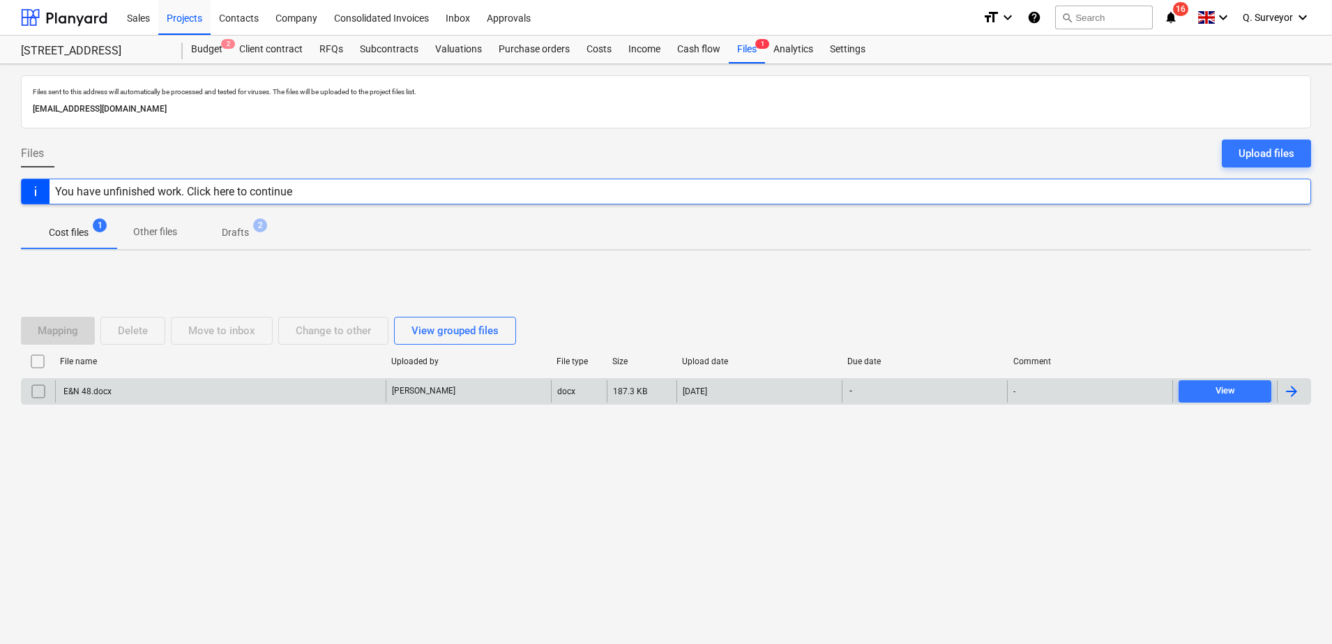
click at [166, 233] on p "Other files" at bounding box center [155, 232] width 44 height 15
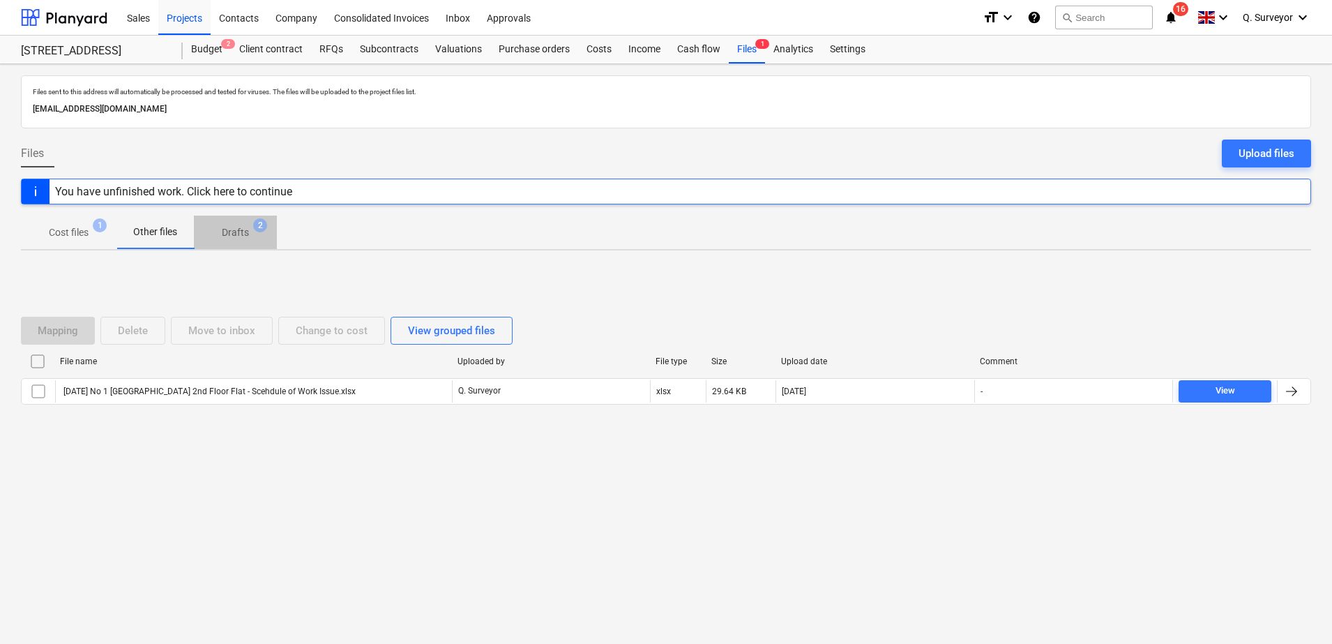
click at [270, 239] on span "Drafts 2" at bounding box center [235, 232] width 83 height 25
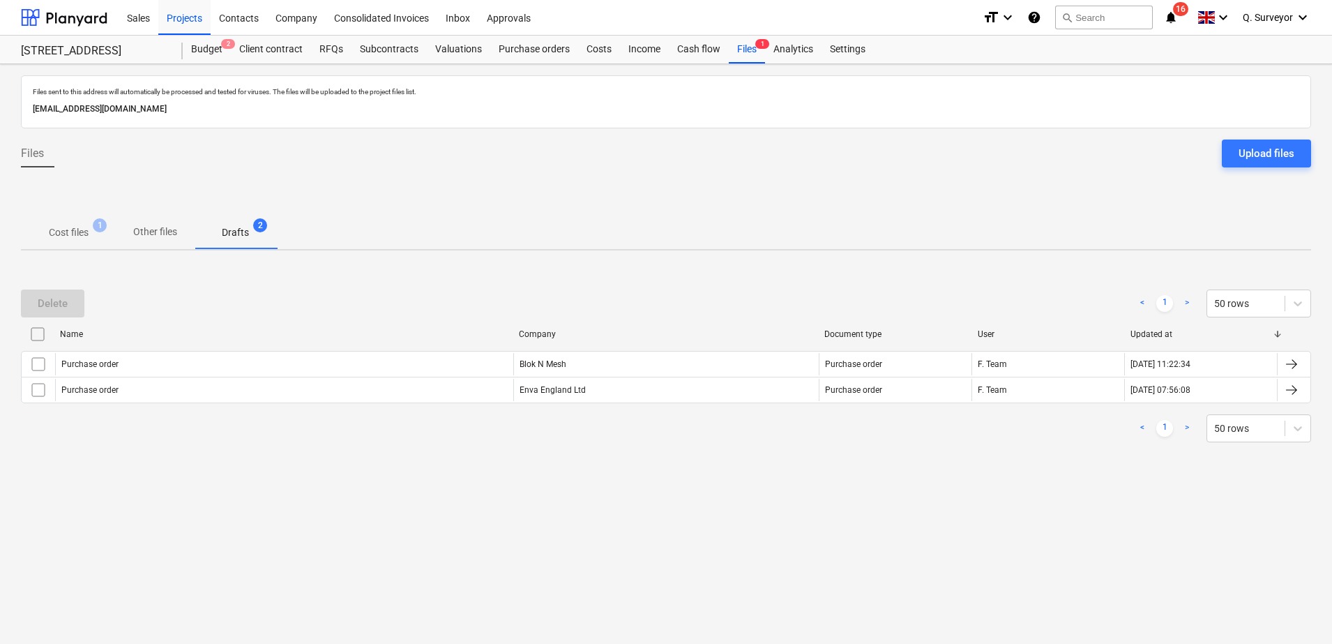
click at [84, 232] on p "Cost files" at bounding box center [69, 232] width 40 height 15
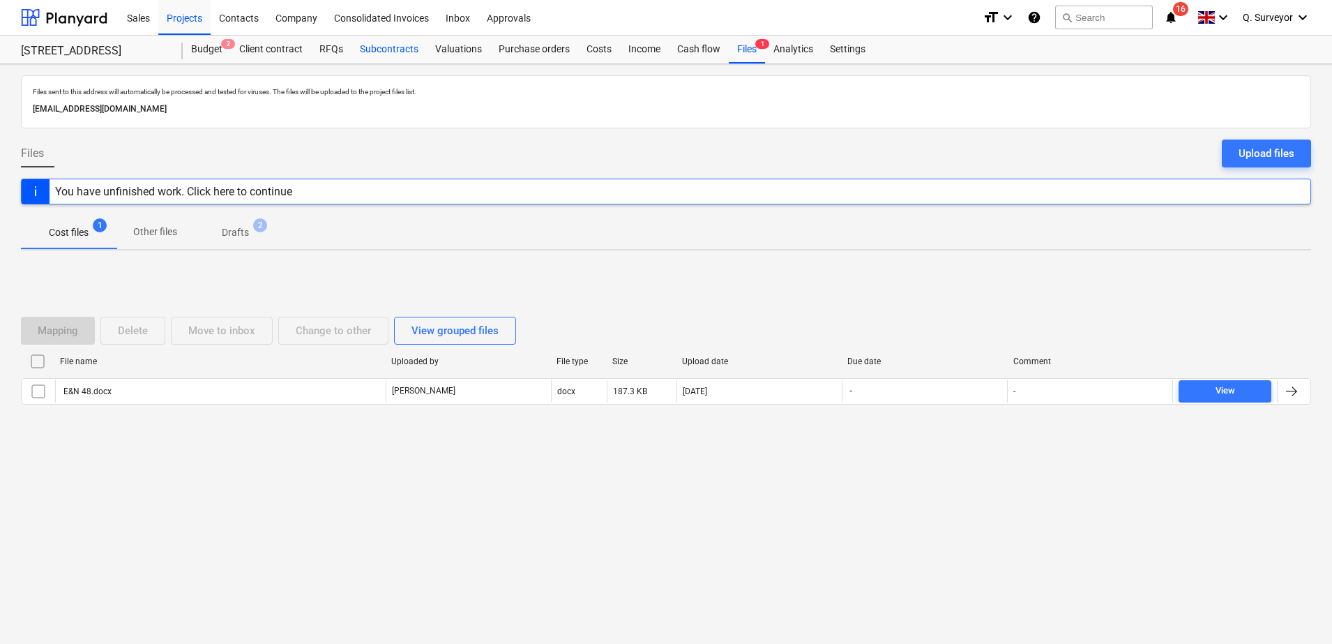
click at [382, 49] on div "Subcontracts" at bounding box center [389, 50] width 75 height 28
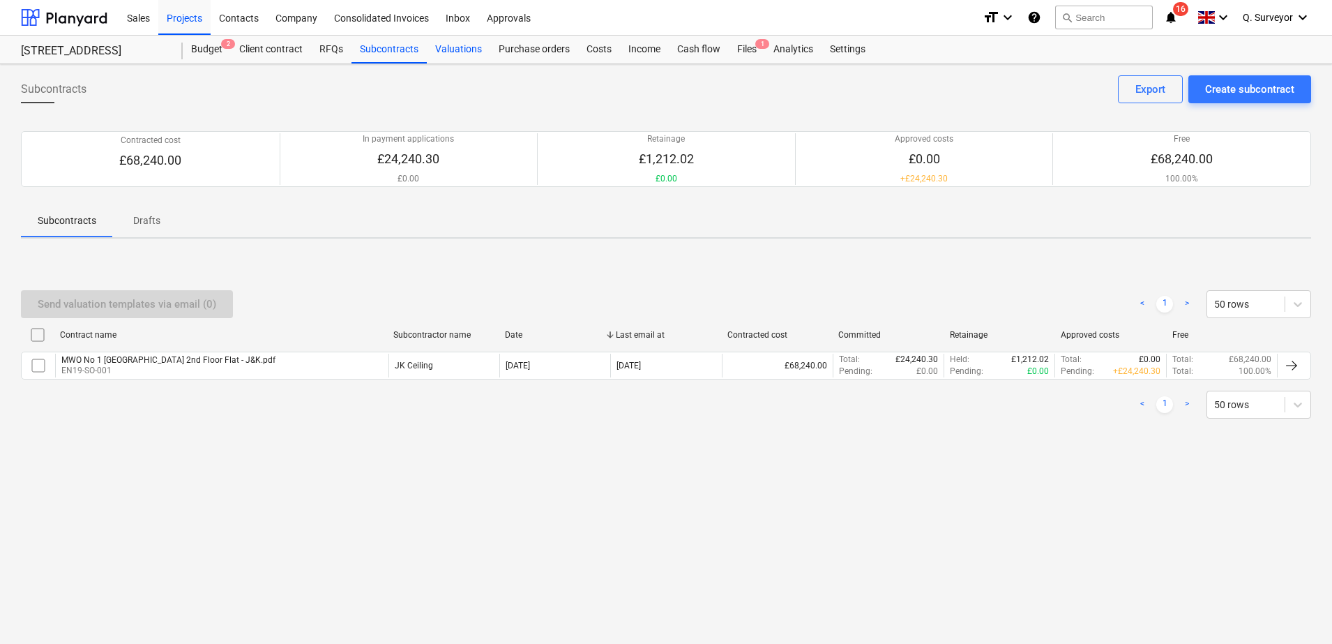
click at [461, 46] on div "Valuations" at bounding box center [458, 50] width 63 height 28
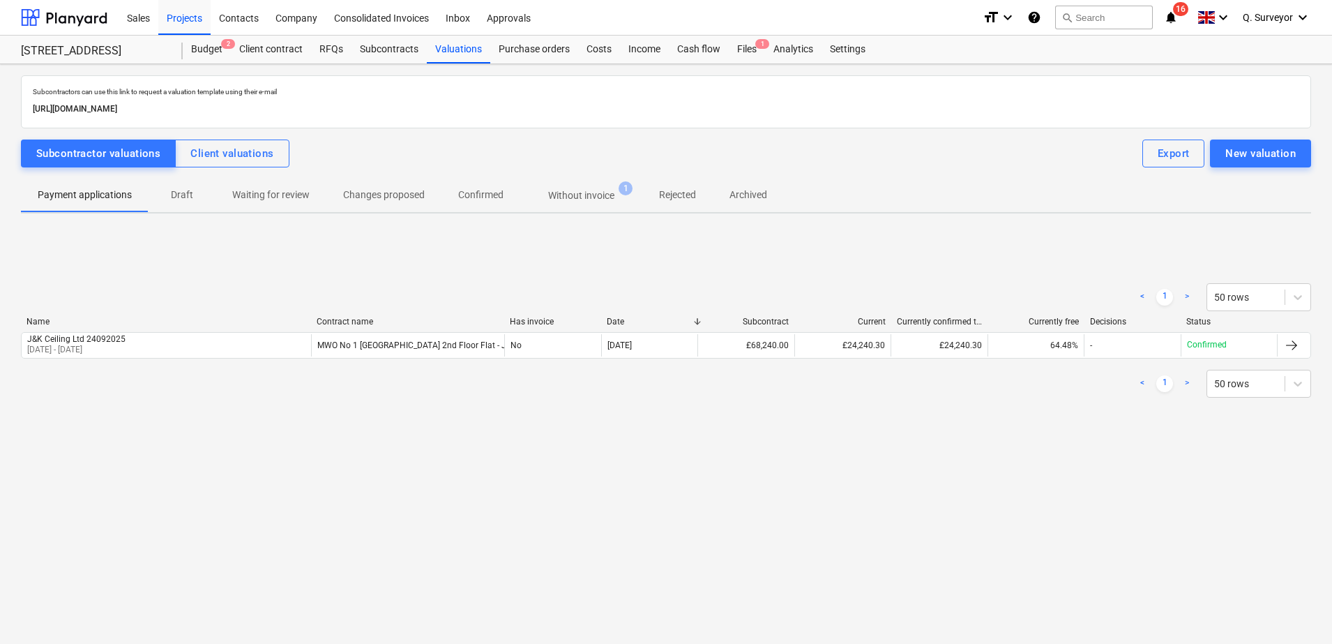
click at [625, 187] on span "1" at bounding box center [626, 188] width 14 height 14
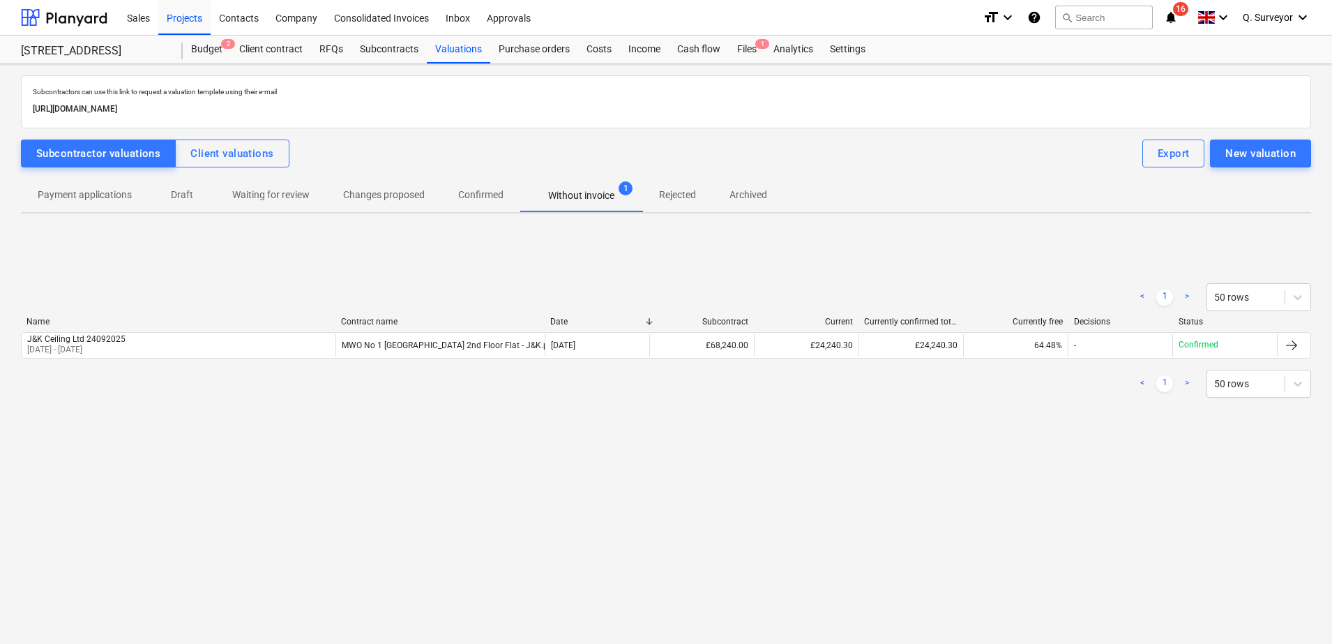
click at [163, 393] on div "< 1 > 50 rows" at bounding box center [666, 384] width 1290 height 28
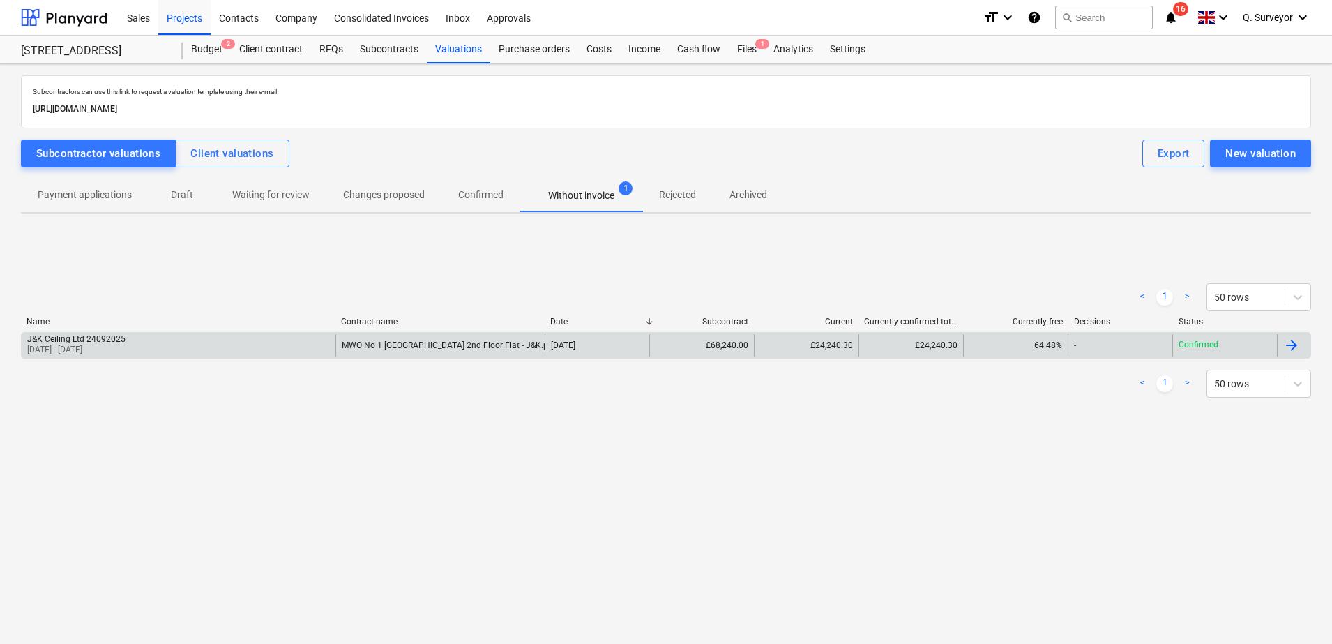
click at [158, 346] on div "J&K Ceiling Ltd 24092025 26 Aug 2025 - 26 Sep 2025" at bounding box center [179, 345] width 314 height 22
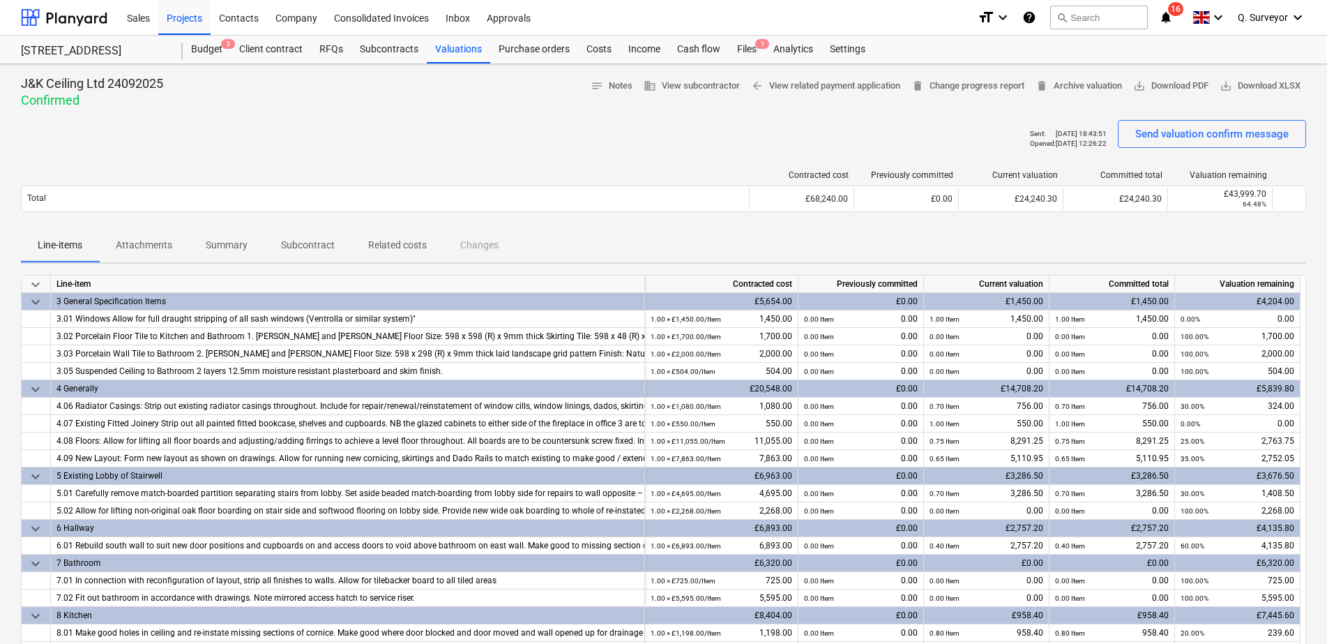
click at [399, 247] on p "Related costs" at bounding box center [397, 245] width 59 height 15
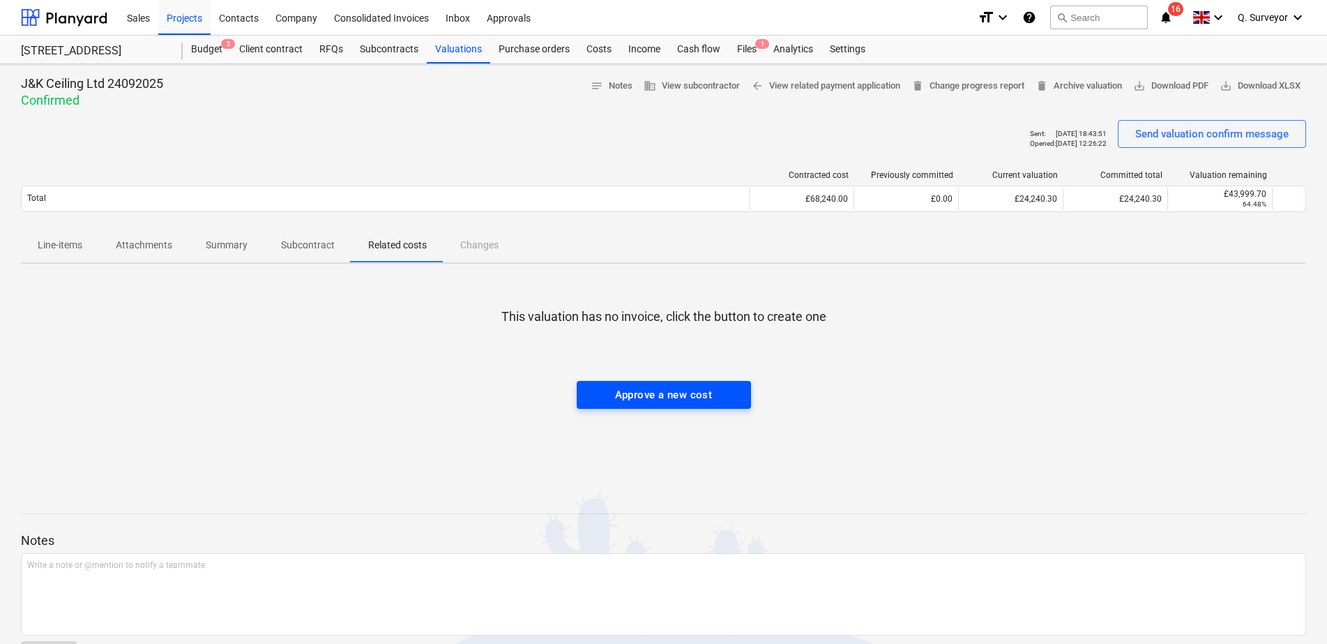
click at [668, 393] on div "Approve a new cost" at bounding box center [664, 395] width 98 height 18
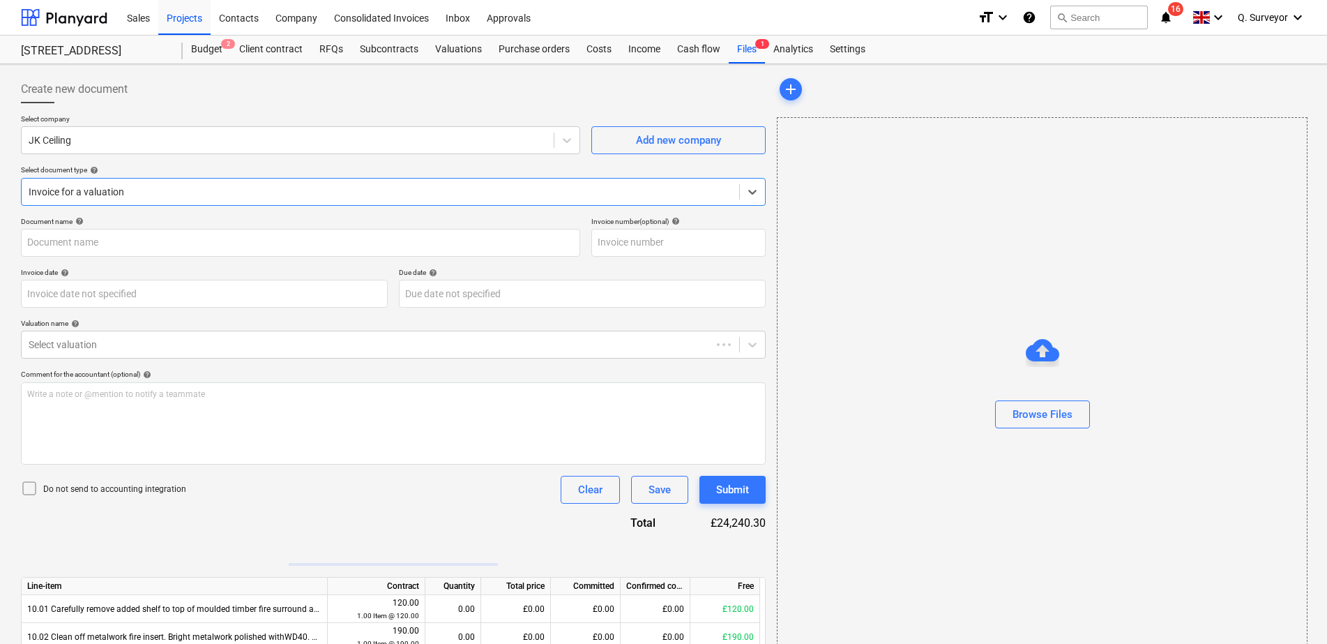
type input "E&N 48.docx"
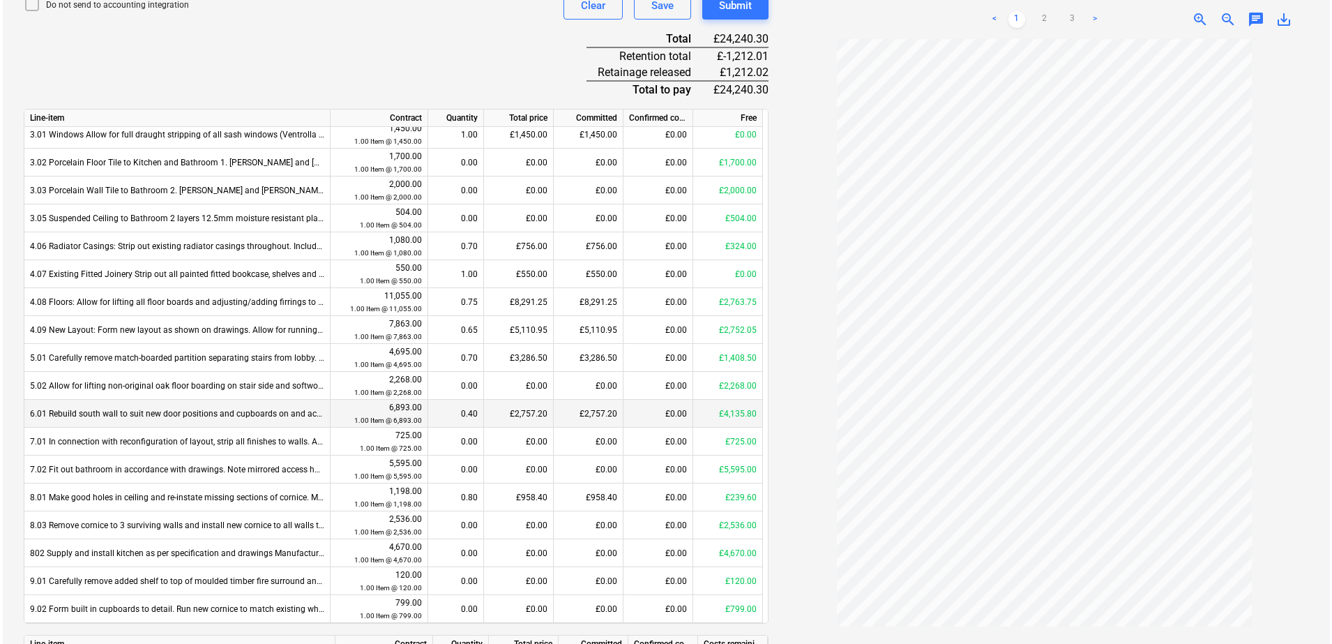
scroll to position [578, 0]
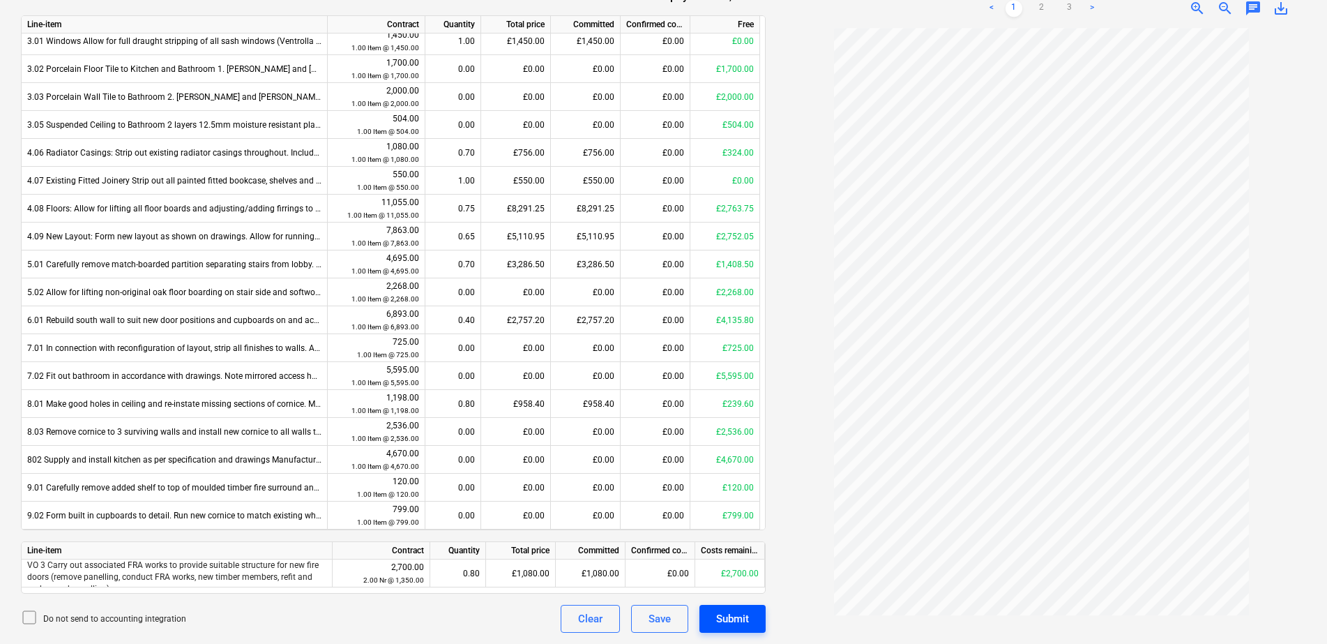
click at [741, 624] on div "Submit" at bounding box center [732, 619] width 33 height 18
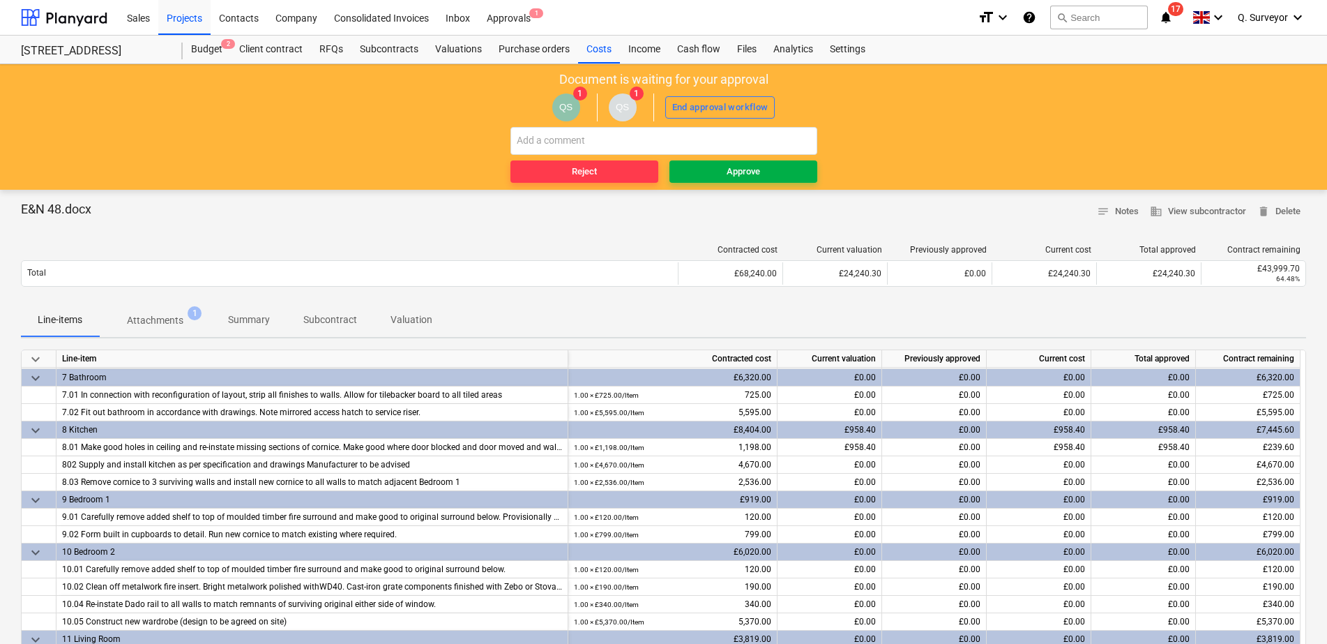
click at [730, 170] on div "Approve" at bounding box center [743, 172] width 33 height 16
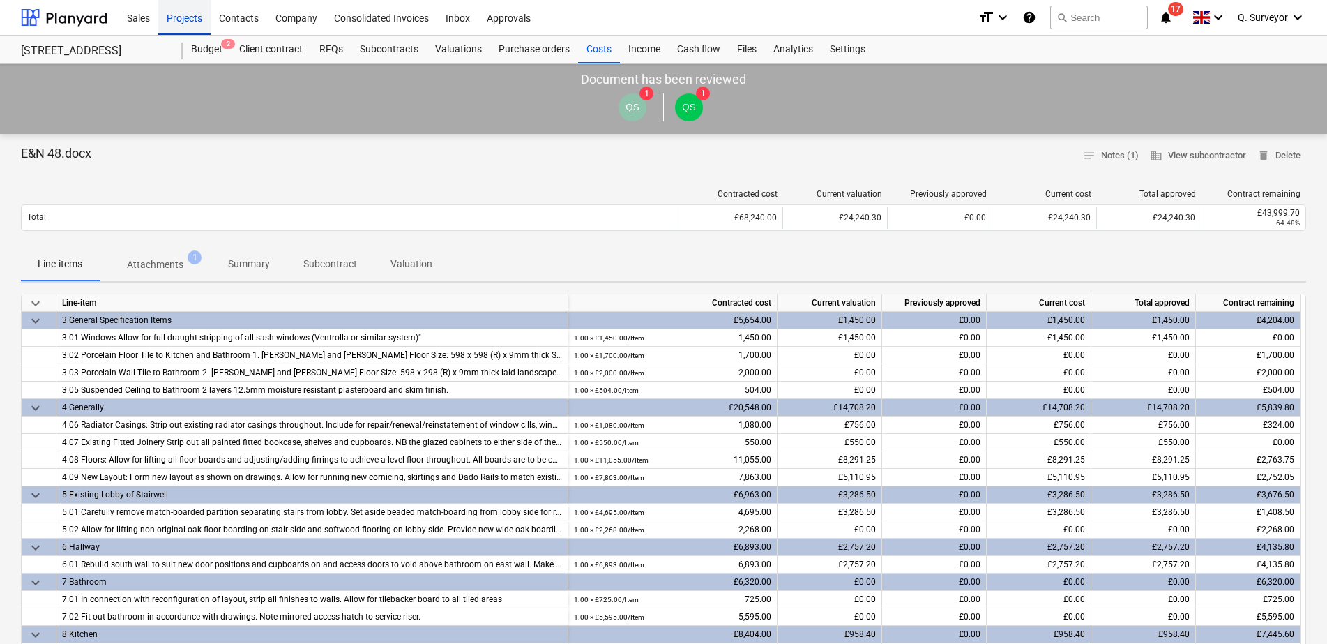
drag, startPoint x: 234, startPoint y: 17, endPoint x: 183, endPoint y: 33, distance: 53.6
click at [235, 17] on div "Contacts" at bounding box center [239, 17] width 56 height 36
click at [298, 17] on div "Company" at bounding box center [296, 17] width 59 height 36
click at [250, 18] on div "Contacts" at bounding box center [239, 17] width 56 height 36
click at [175, 28] on div "Projects" at bounding box center [184, 17] width 52 height 36
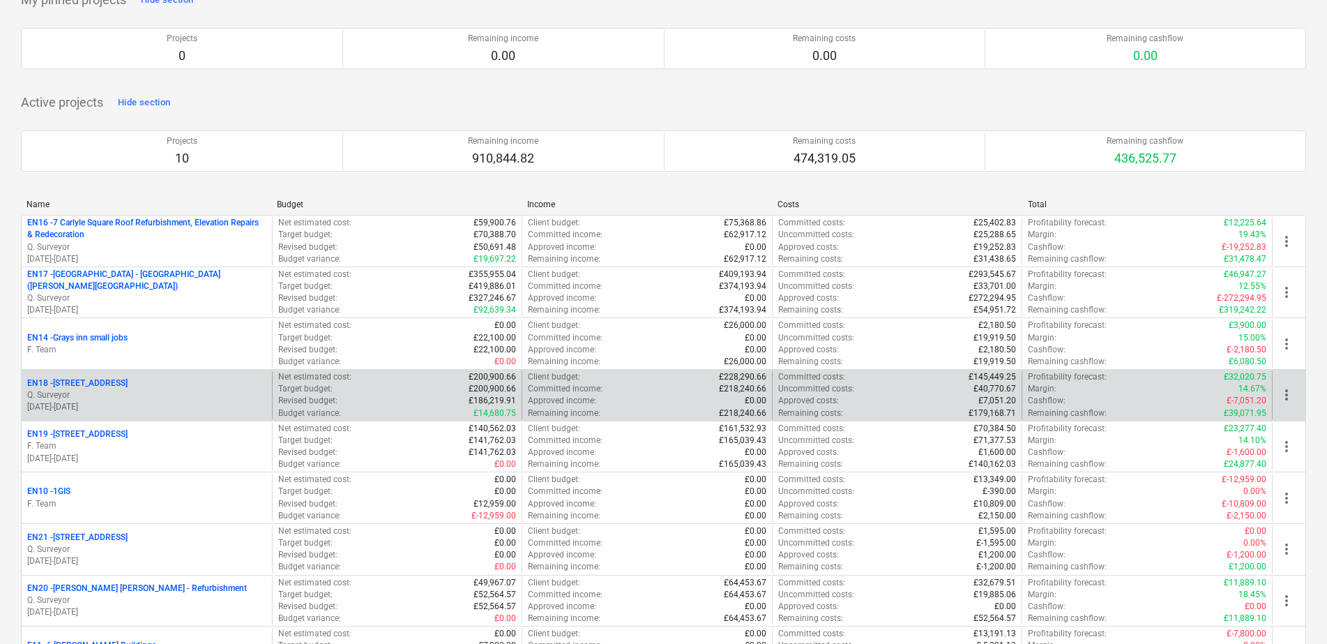
scroll to position [87, 0]
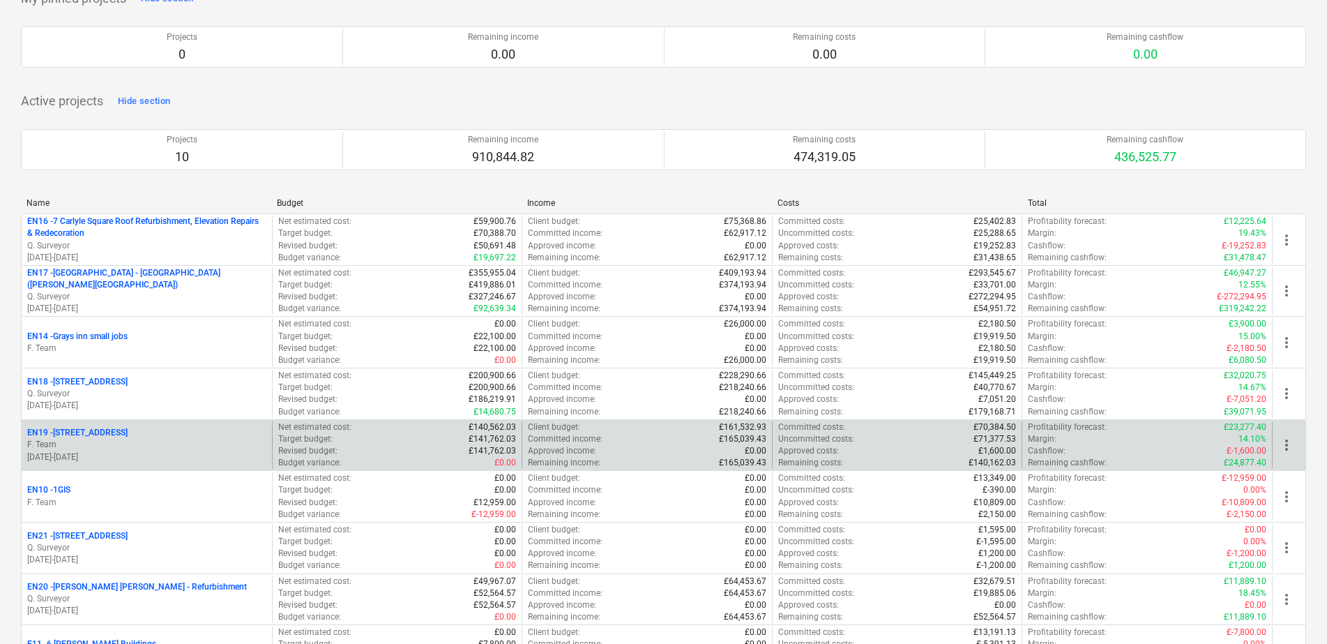
click at [93, 437] on p "EN19 - 1 South Square" at bounding box center [77, 433] width 100 height 12
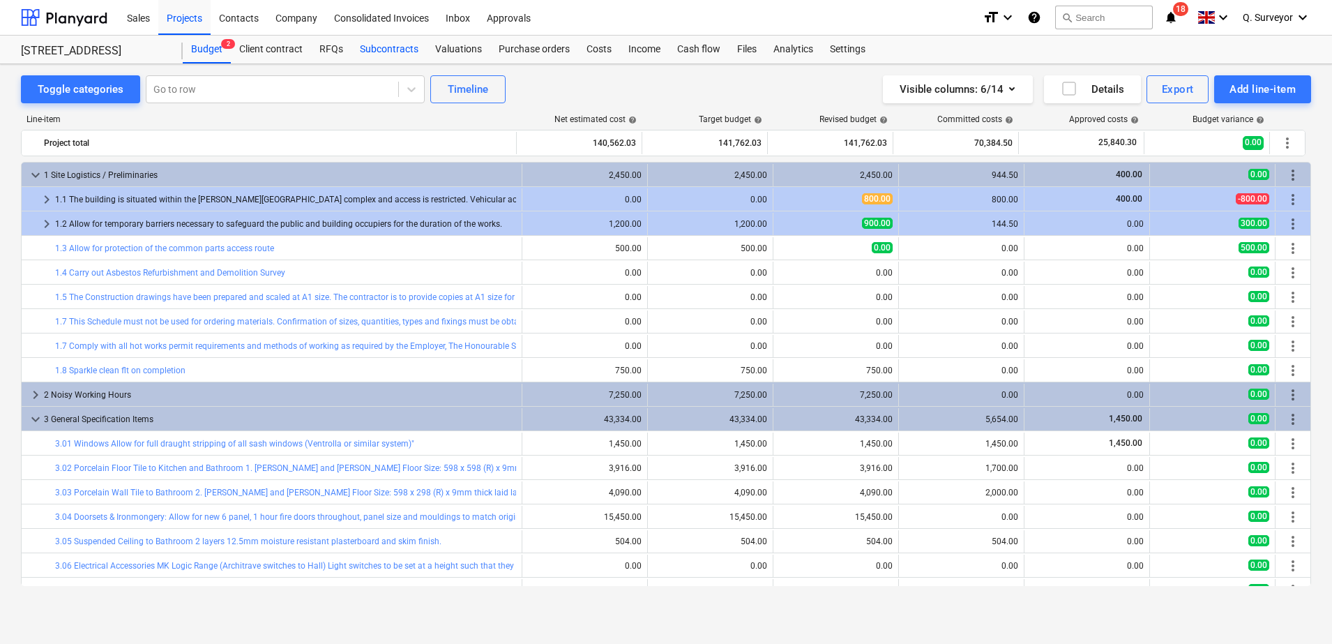
click at [380, 52] on div "Subcontracts" at bounding box center [389, 50] width 75 height 28
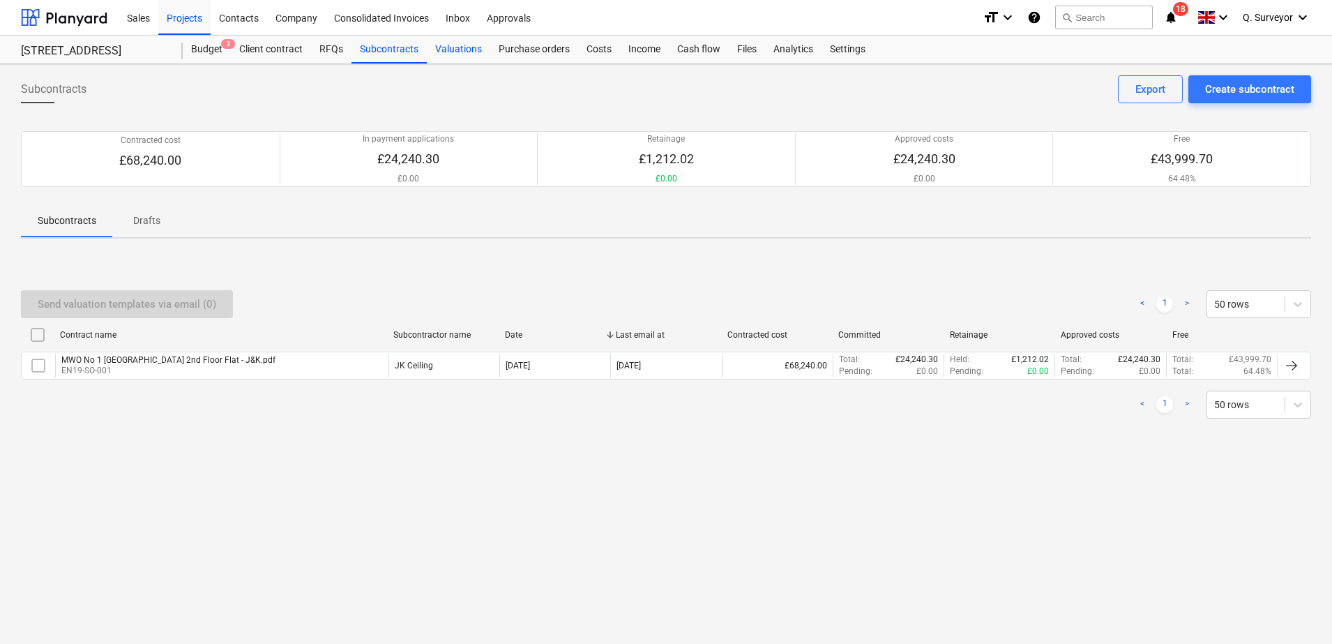
click at [465, 43] on div "Valuations" at bounding box center [458, 50] width 63 height 28
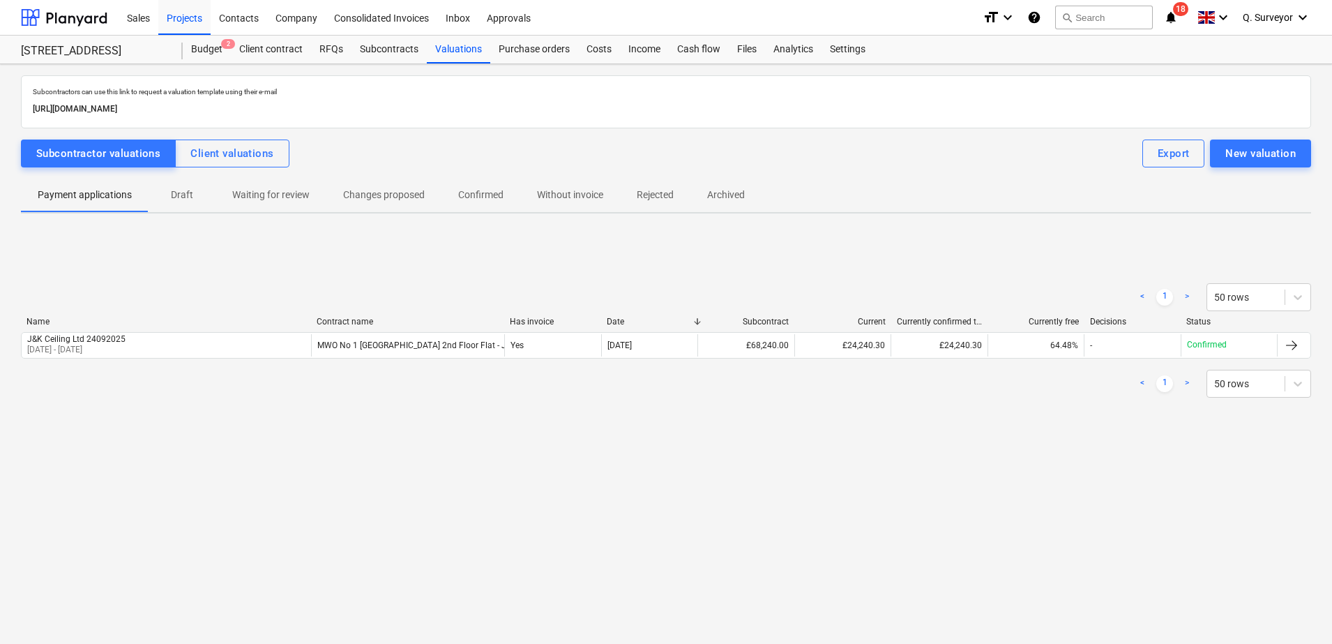
click at [567, 212] on div "Payment applications Draft Waiting for review Changes proposed Confirmed Withou…" at bounding box center [666, 196] width 1290 height 35
click at [578, 197] on p "Without invoice" at bounding box center [570, 195] width 66 height 15
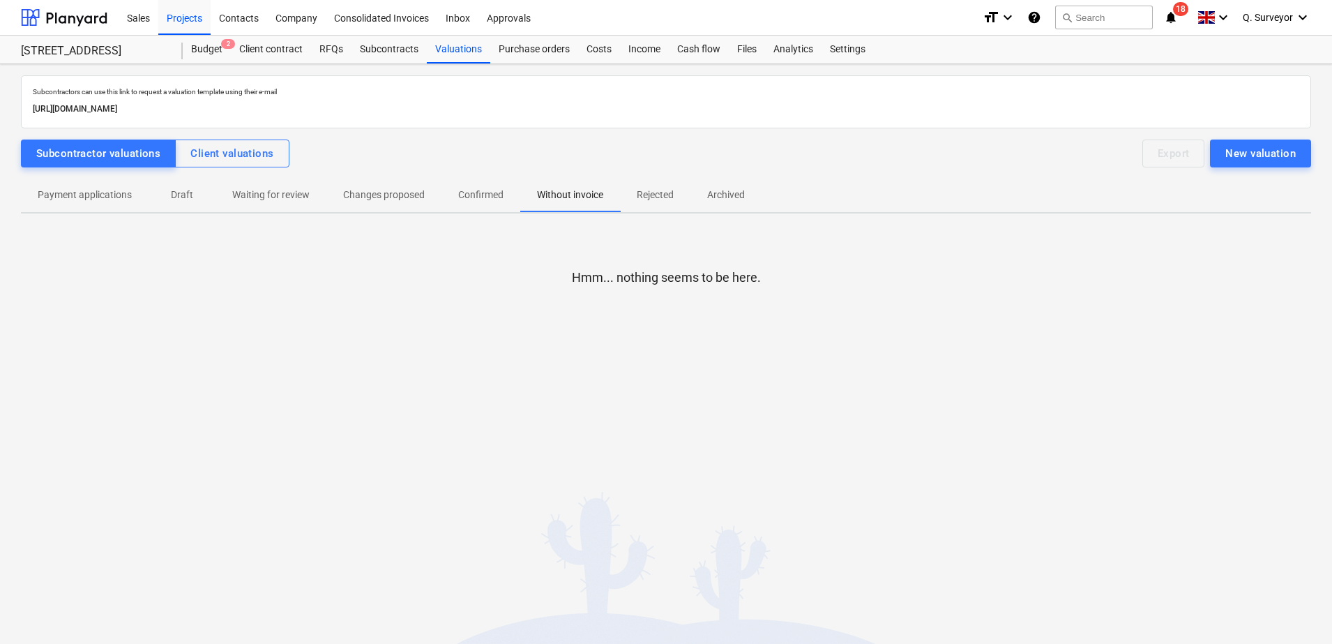
click at [675, 197] on span "Rejected" at bounding box center [655, 194] width 70 height 23
click at [741, 190] on p "Archived" at bounding box center [726, 195] width 38 height 15
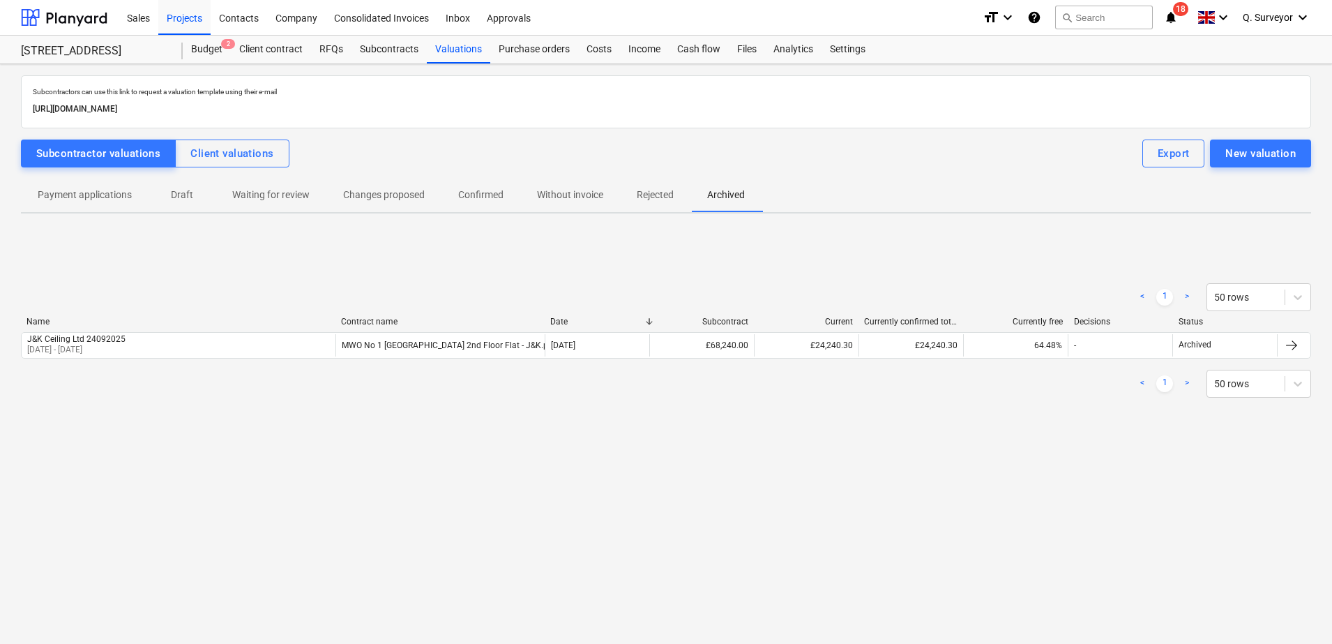
click at [368, 193] on p "Changes proposed" at bounding box center [384, 195] width 82 height 15
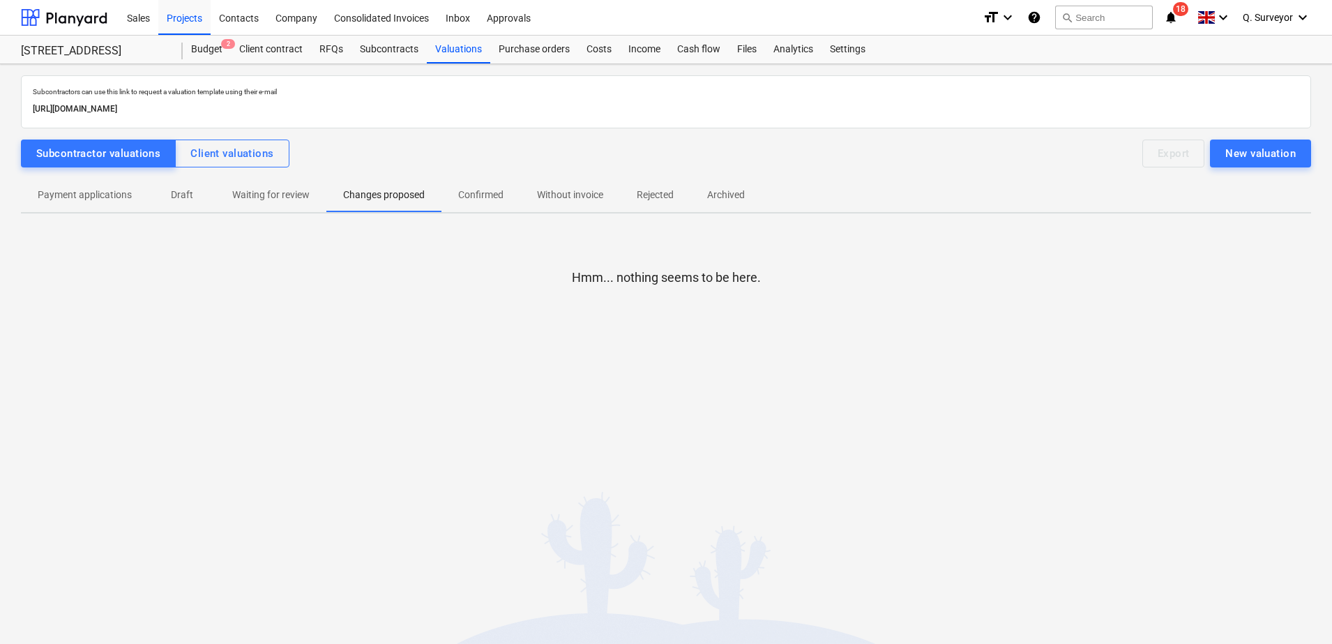
click at [278, 199] on p "Waiting for review" at bounding box center [270, 195] width 77 height 15
click at [188, 193] on p "Draft" at bounding box center [181, 195] width 33 height 15
click at [134, 187] on span "Payment applications" at bounding box center [85, 194] width 128 height 23
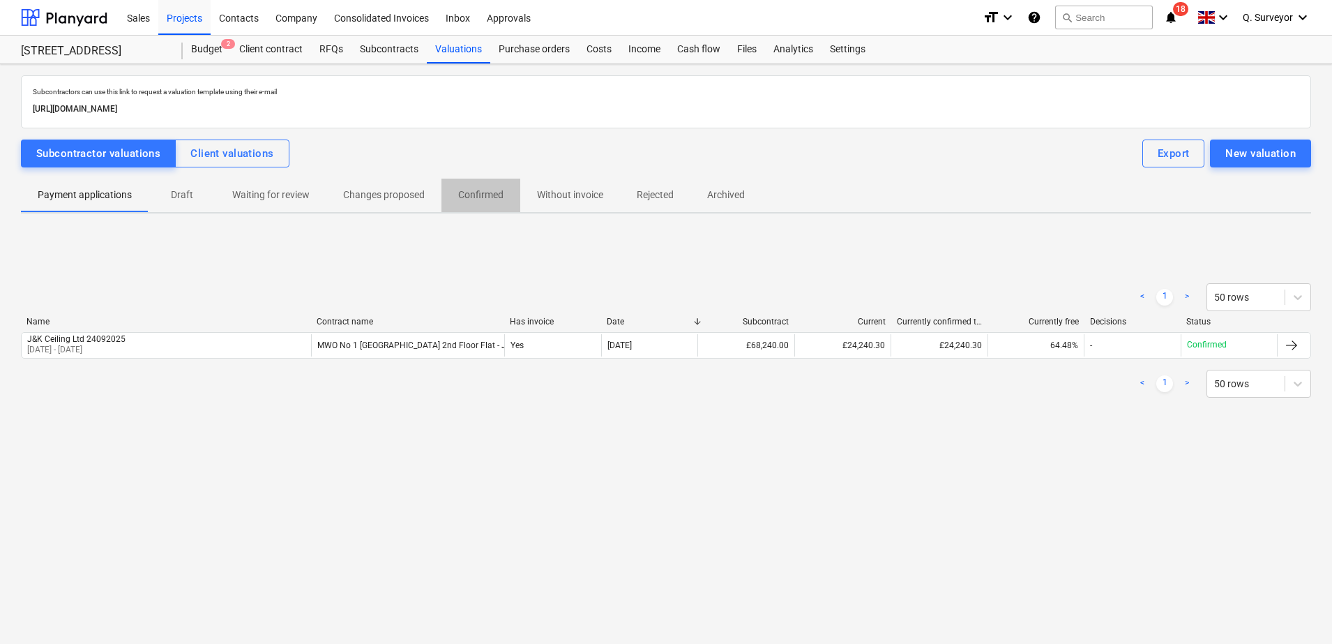
click at [462, 197] on p "Confirmed" at bounding box center [480, 195] width 45 height 15
click at [241, 156] on div "Client valuations" at bounding box center [231, 153] width 83 height 18
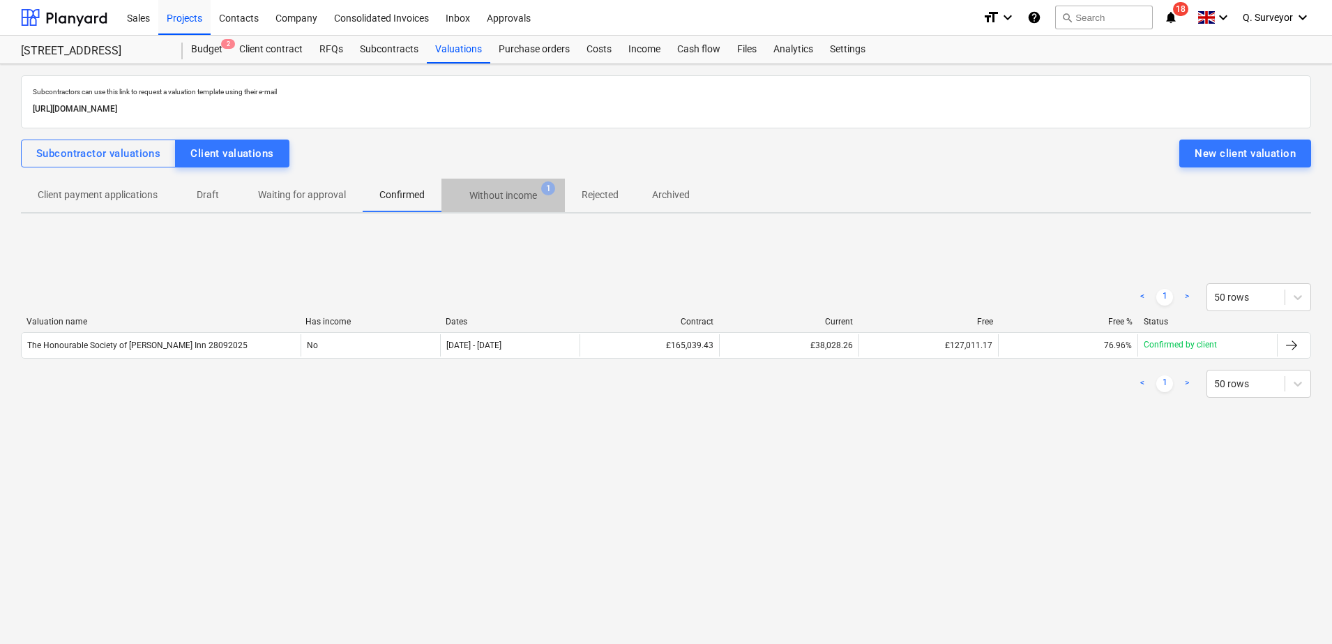
click at [527, 191] on p "Without income" at bounding box center [503, 195] width 68 height 15
click at [409, 197] on p "Confirmed" at bounding box center [401, 195] width 45 height 15
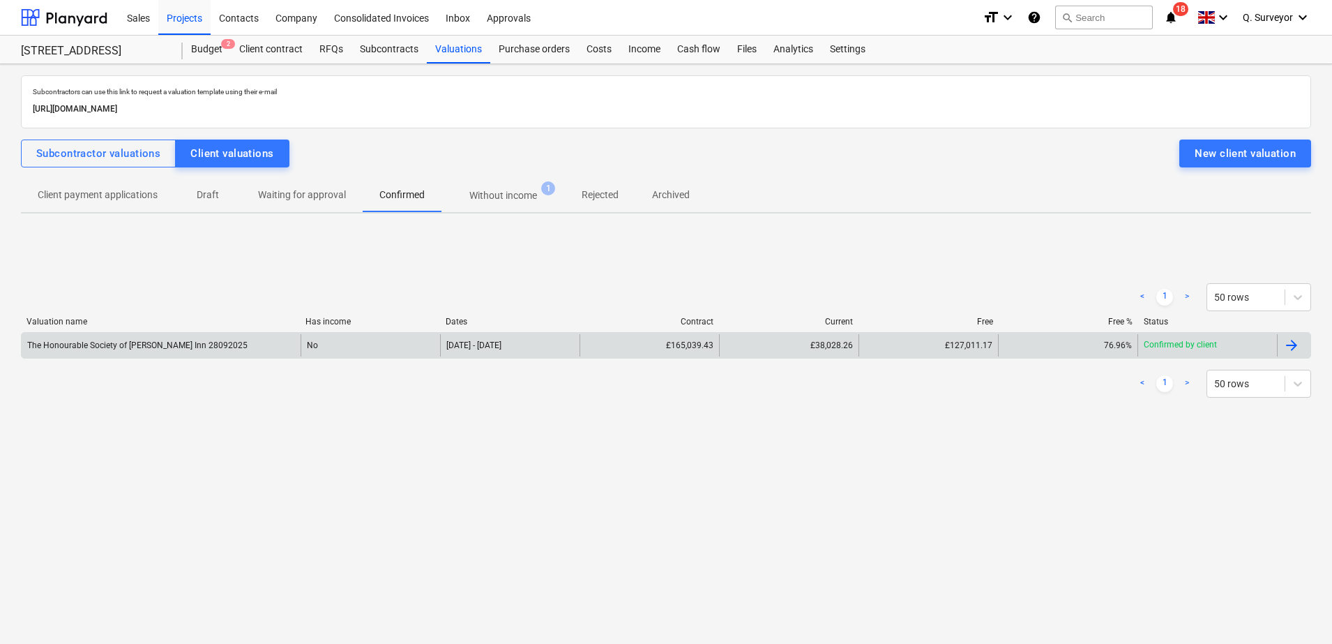
click at [189, 337] on div "The Honourable Society of [PERSON_NAME] Inn 28092025" at bounding box center [161, 345] width 279 height 22
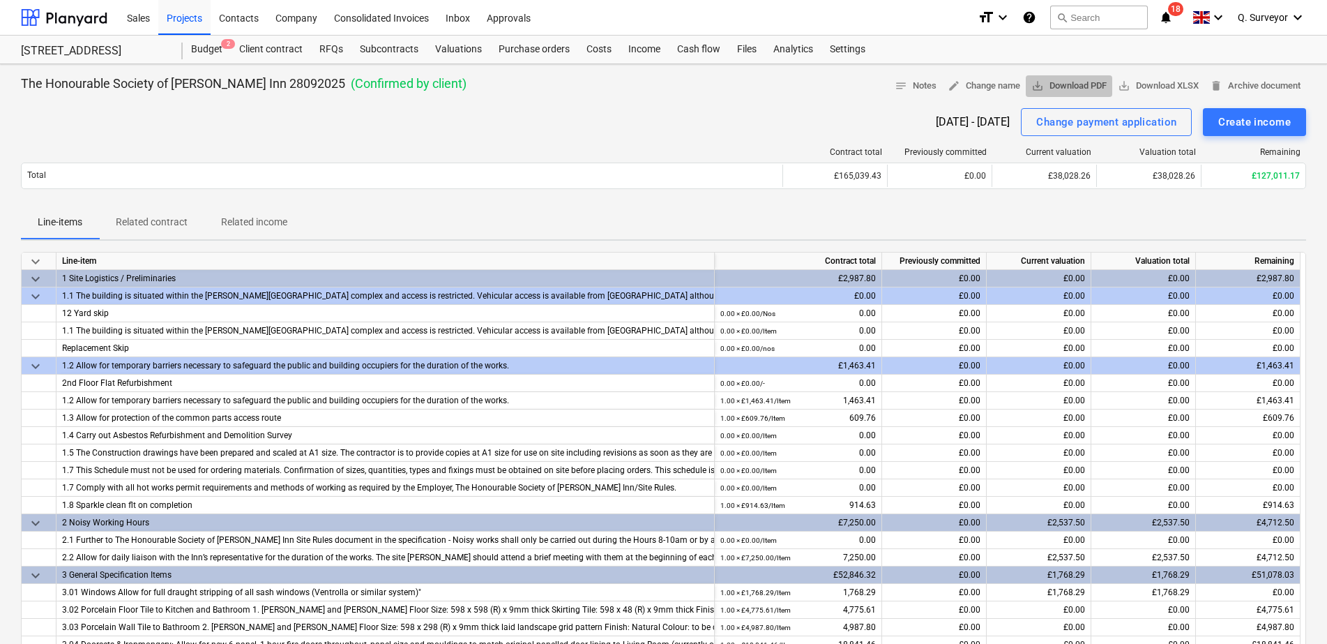
click at [1046, 82] on span "save_alt Download PDF" at bounding box center [1069, 86] width 75 height 16
